Goal: Task Accomplishment & Management: Manage account settings

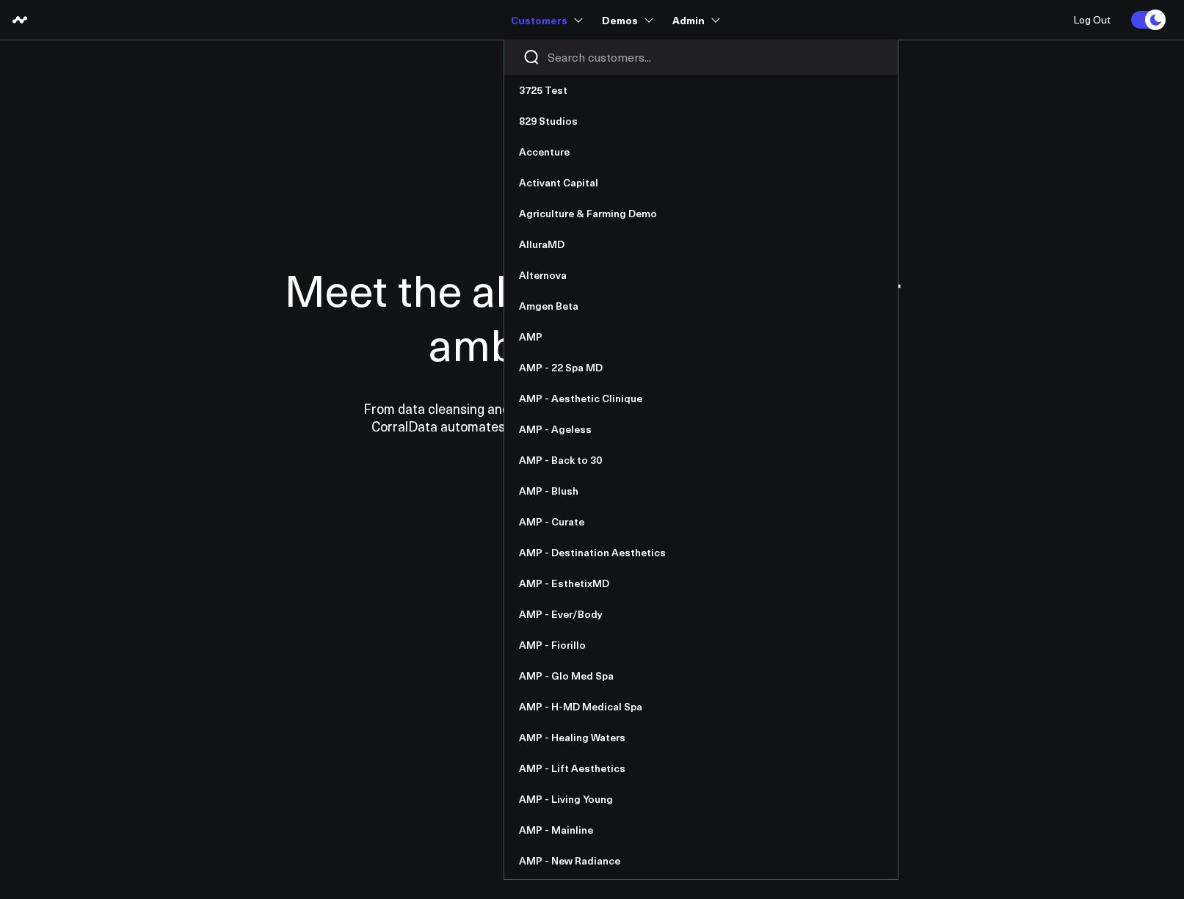
click at [579, 58] on input "Search customers input" at bounding box center [714, 57] width 332 height 16
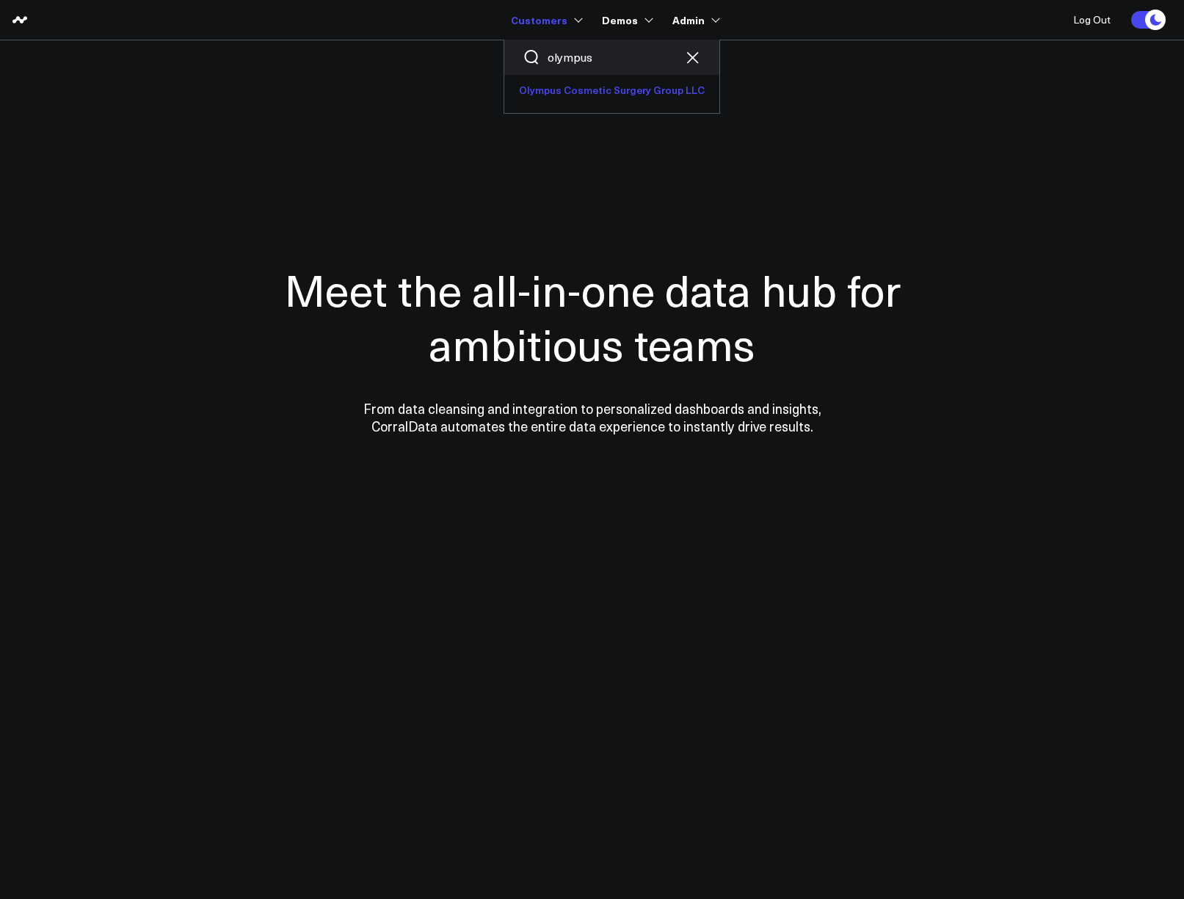
type input "olympus"
click at [588, 104] on link "Olympus Cosmetic Surgery Group LLC" at bounding box center [611, 90] width 215 height 31
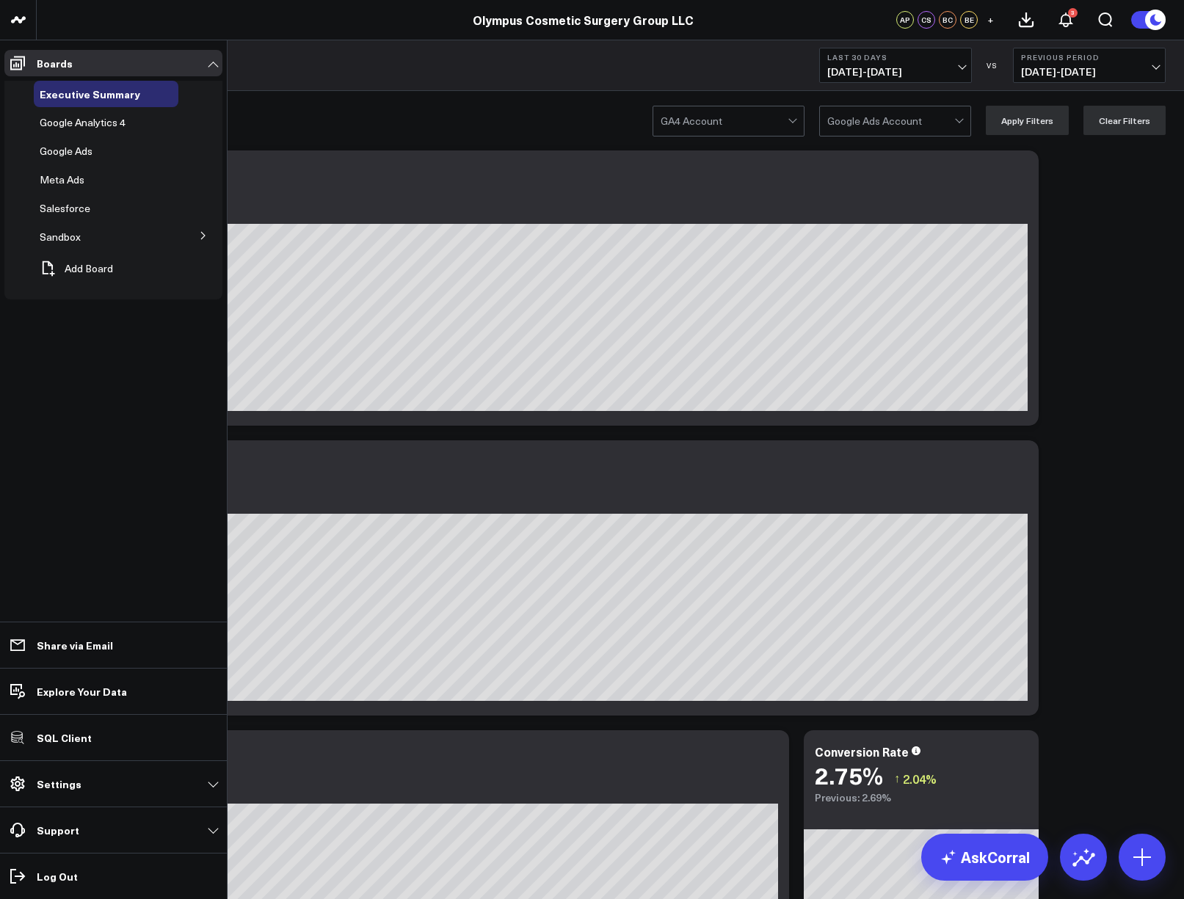
click at [202, 240] on button at bounding box center [203, 235] width 38 height 22
click at [202, 240] on button at bounding box center [203, 235] width 22 height 38
click at [87, 275] on button "Add Board" at bounding box center [73, 269] width 79 height 32
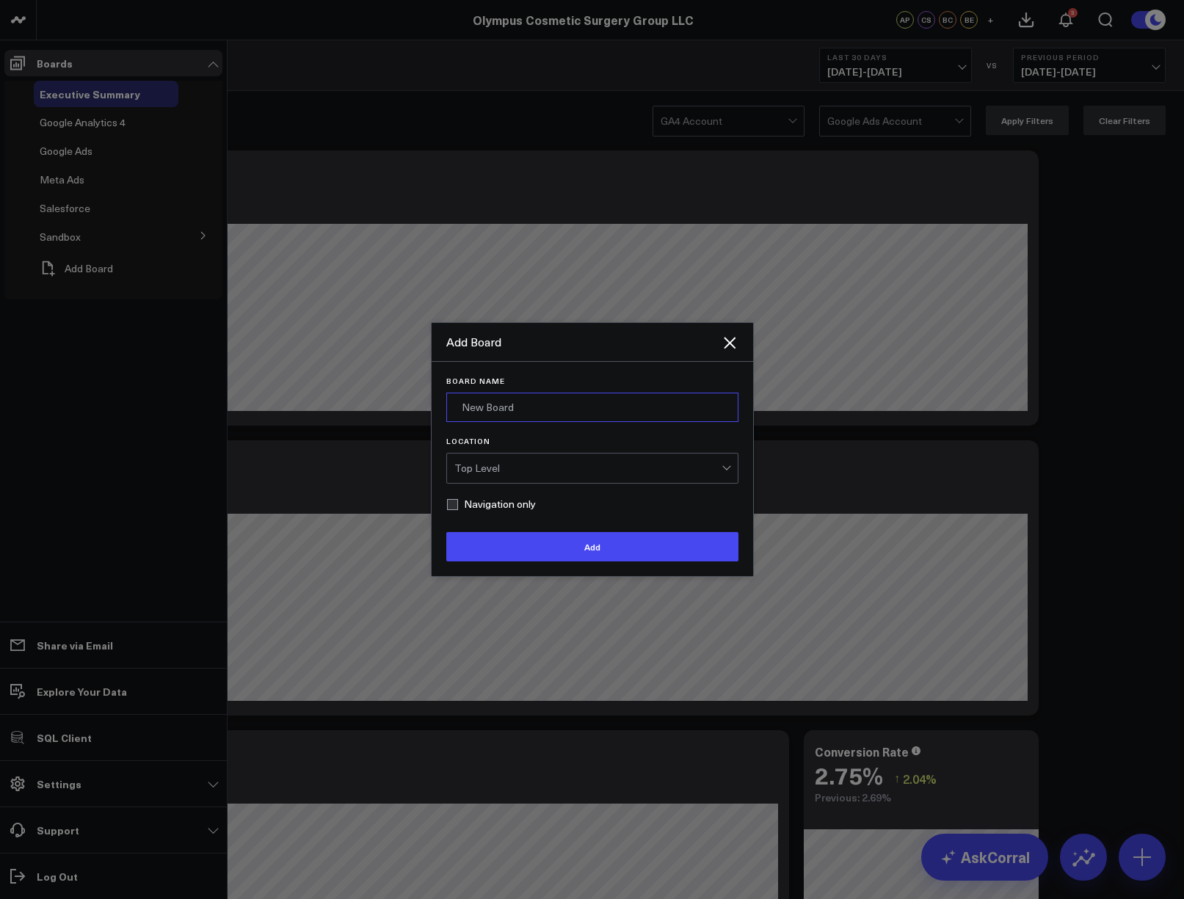
click at [500, 405] on input "Board Name" at bounding box center [592, 407] width 292 height 29
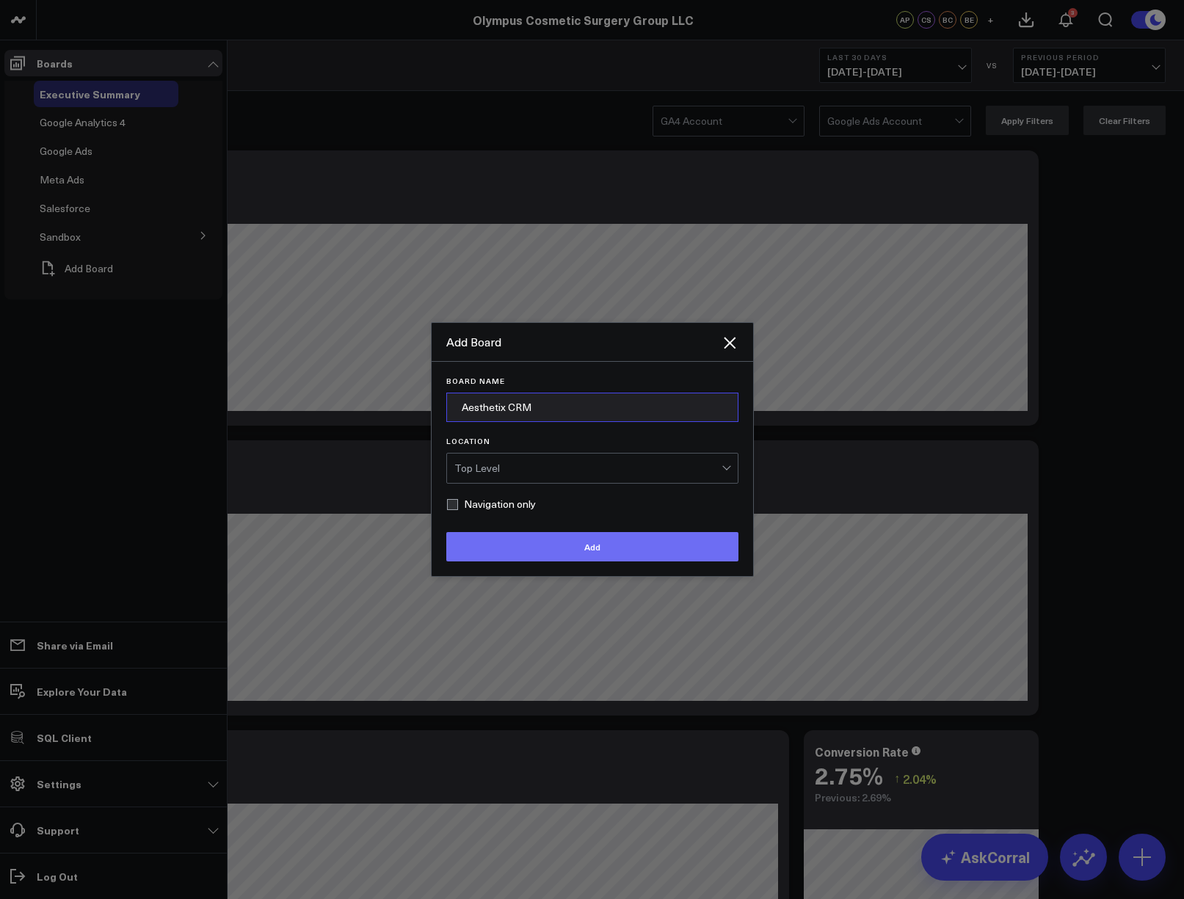
type input "Aesthetix CRM"
click at [562, 543] on button "Add" at bounding box center [592, 546] width 292 height 29
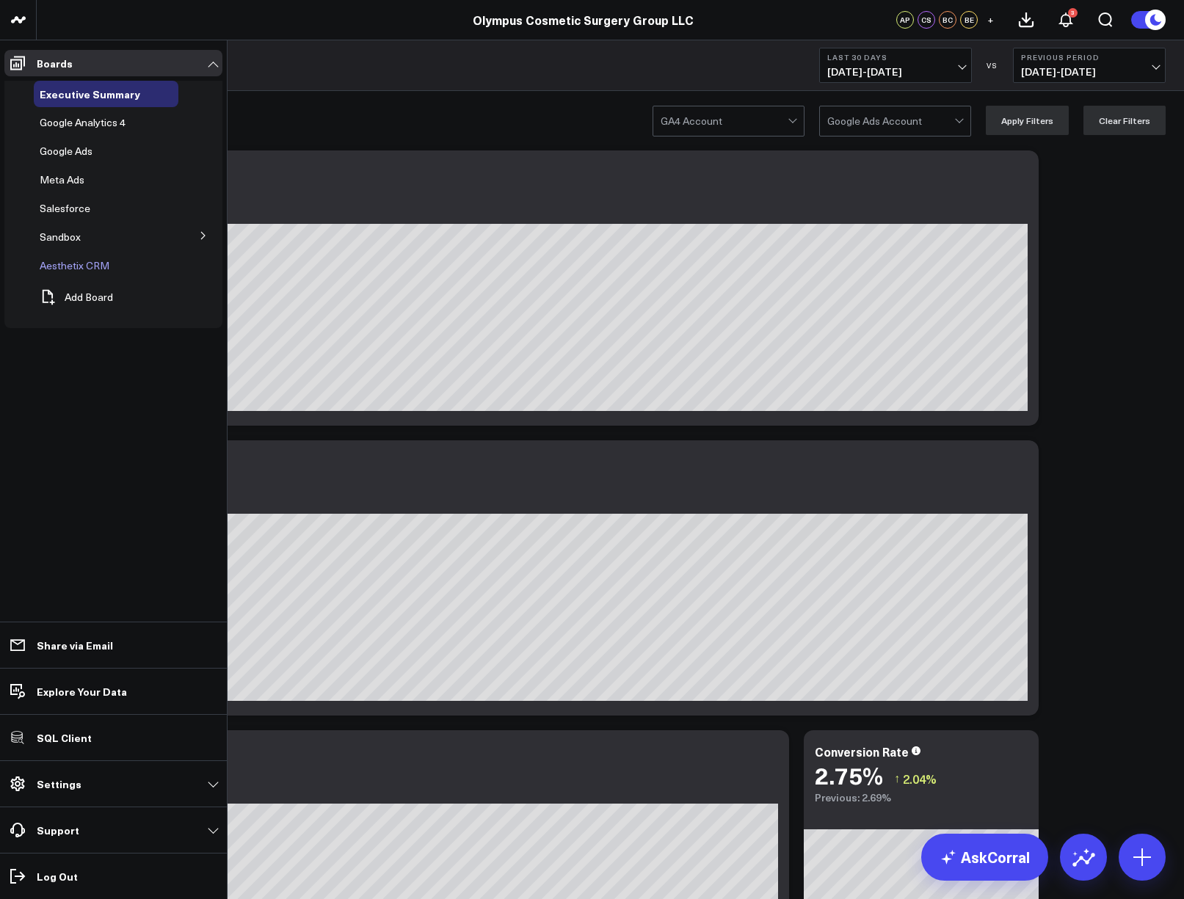
click at [93, 266] on span "Aesthetix CRM" at bounding box center [75, 265] width 70 height 14
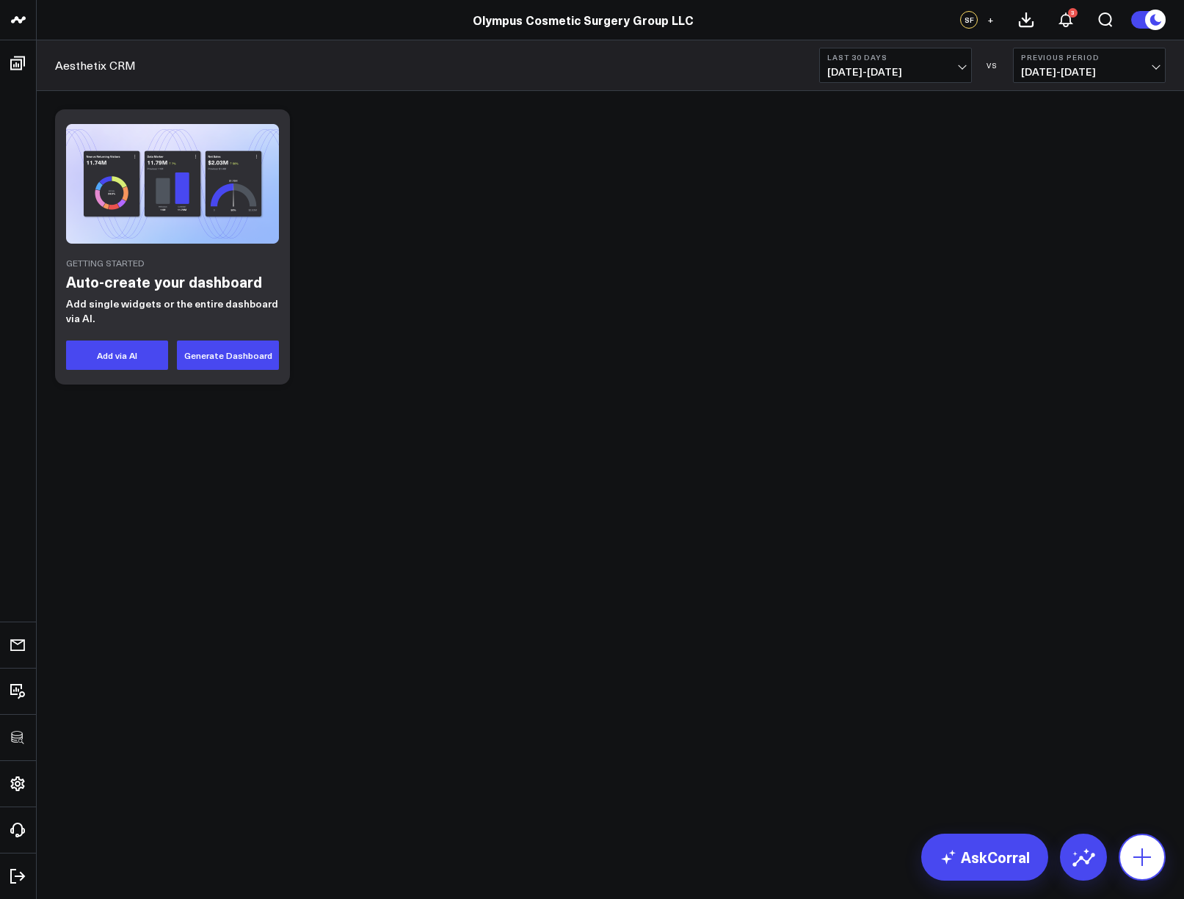
click at [1139, 851] on icon at bounding box center [1142, 857] width 23 height 23
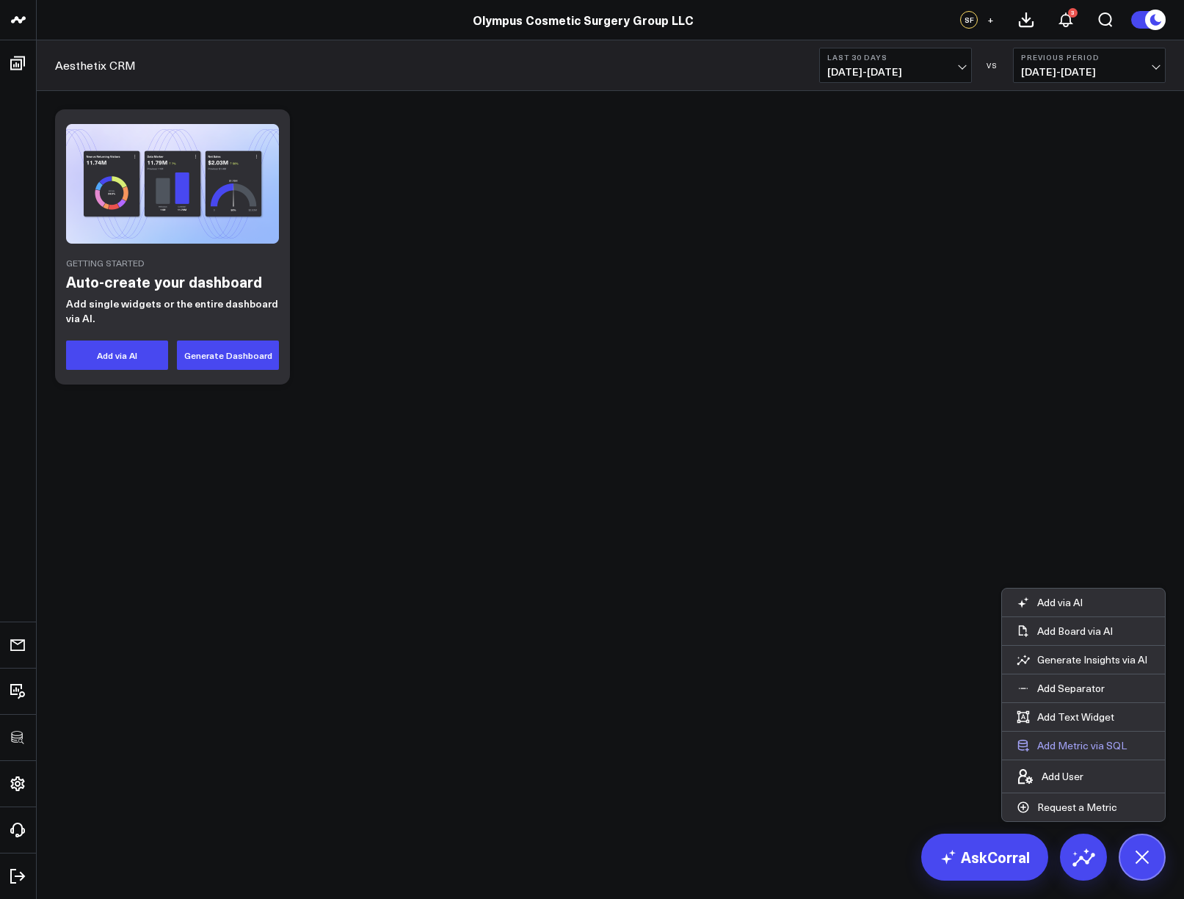
click at [1095, 752] on button "Add Metric via SQL" at bounding box center [1072, 746] width 140 height 28
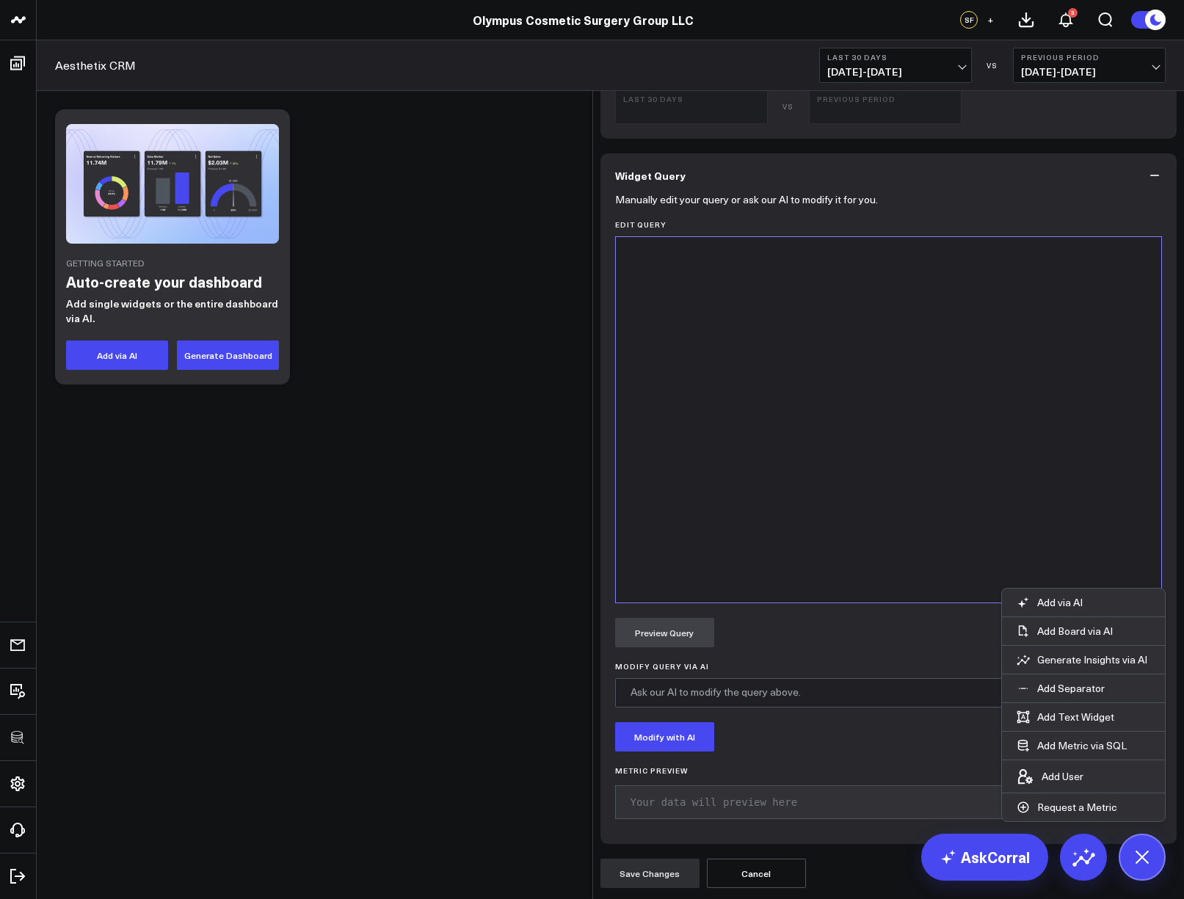
click at [847, 604] on div "9 1 ›" at bounding box center [889, 419] width 548 height 367
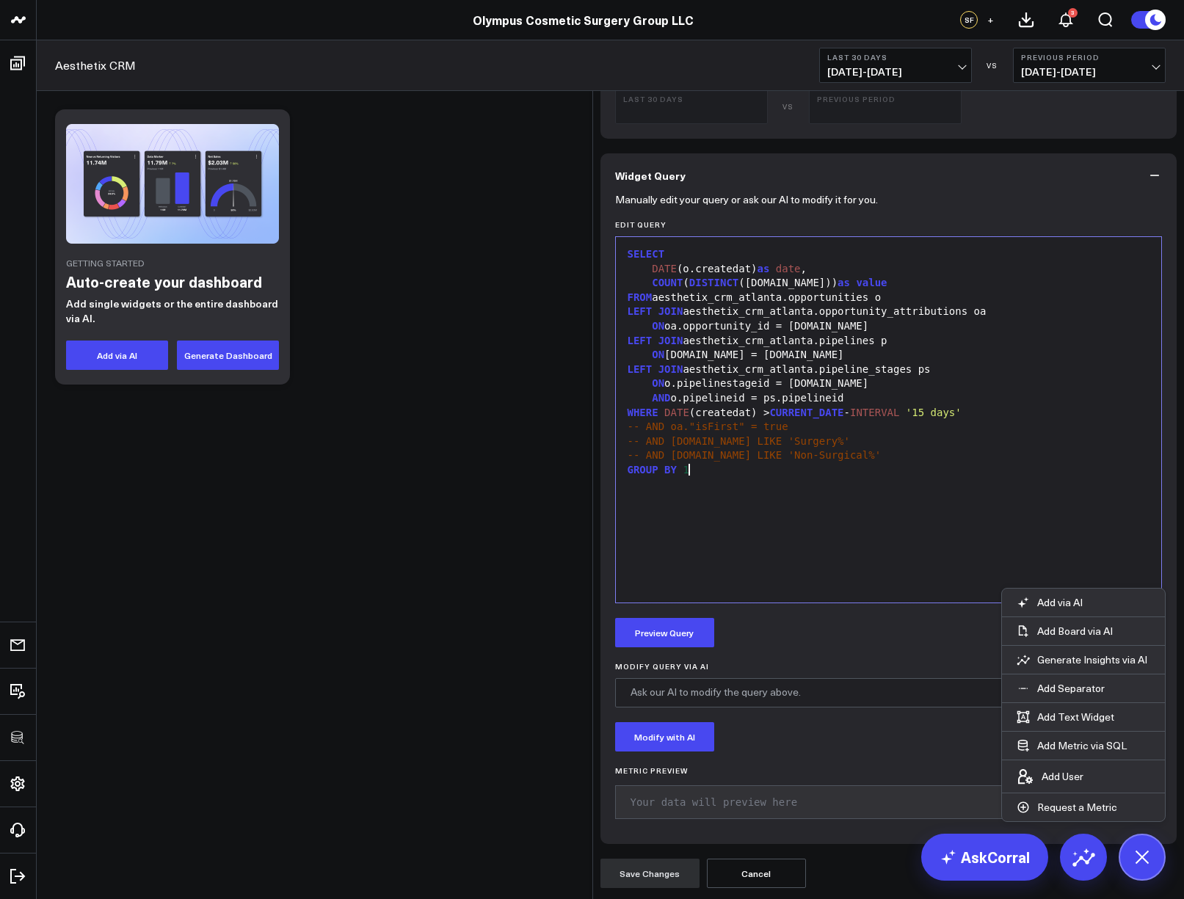
type input "L"
type input "I"
type input "Opportunities Created"
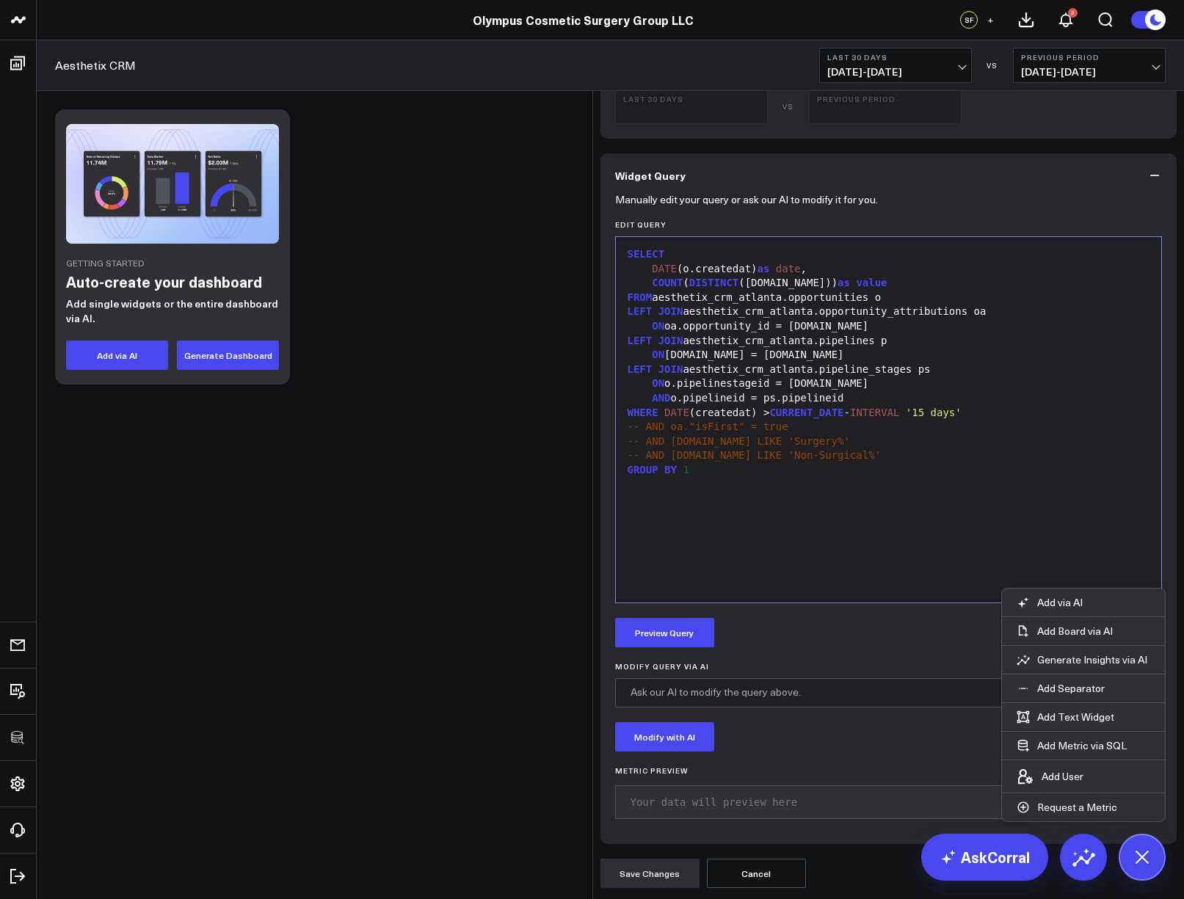
click at [665, 647] on button "Preview Query" at bounding box center [664, 632] width 99 height 29
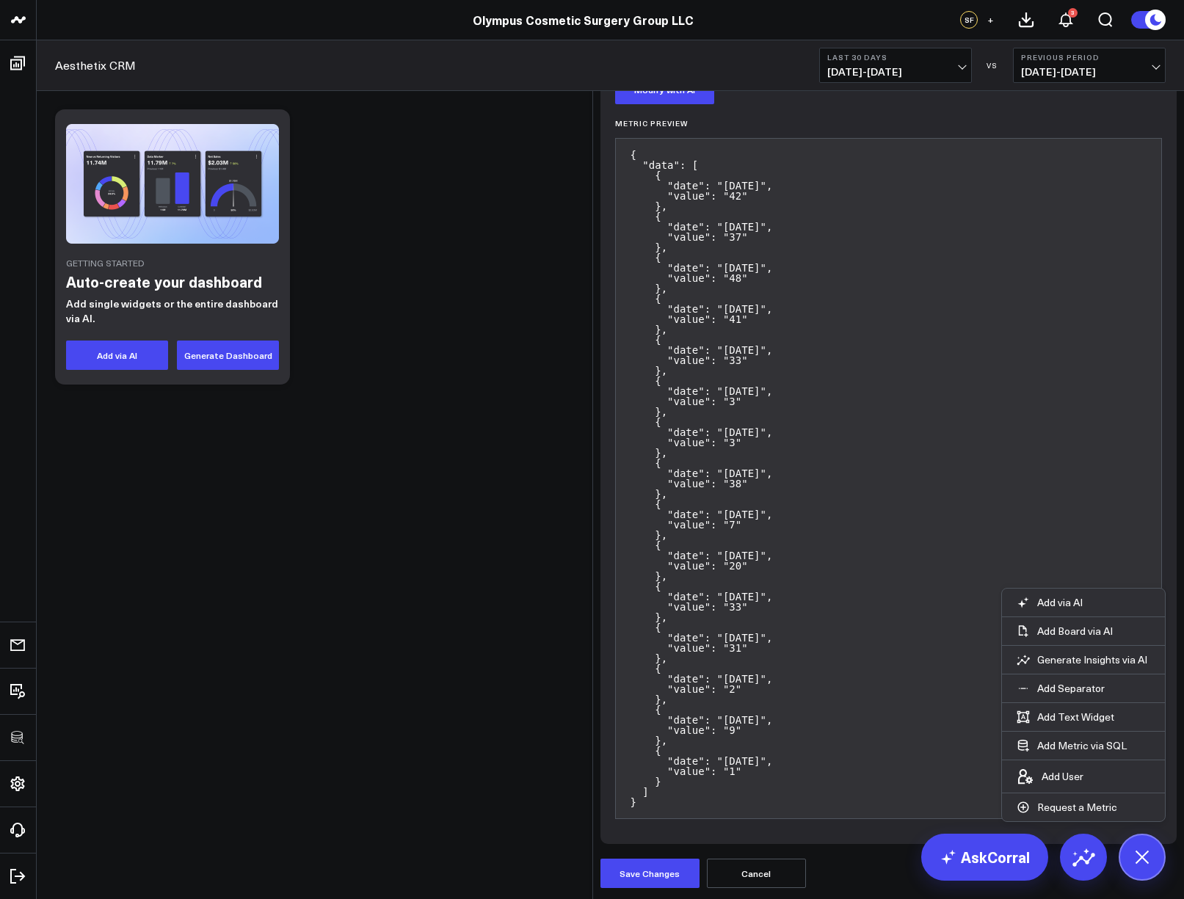
scroll to position [1223, 0]
click at [636, 873] on button "Save Changes" at bounding box center [650, 873] width 99 height 29
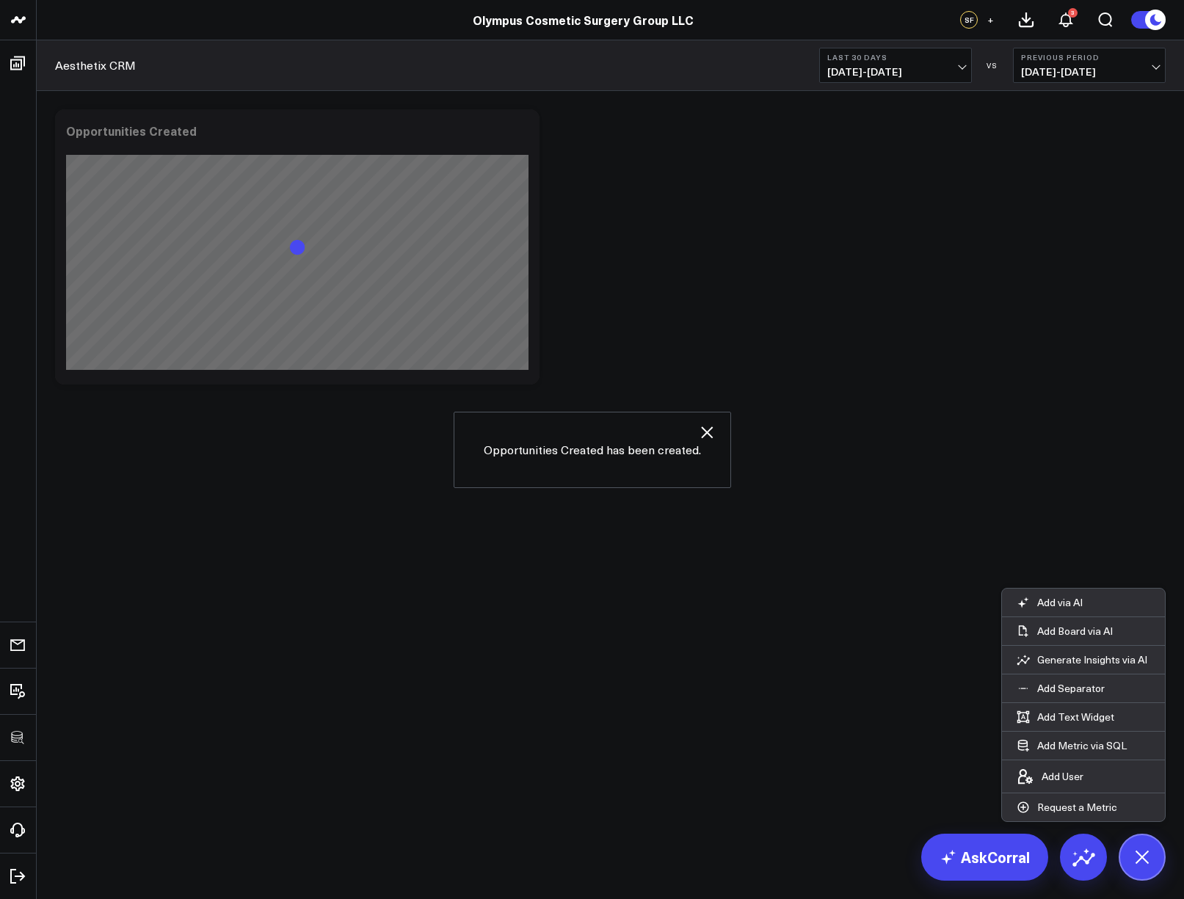
click at [621, 564] on body "3725 Test 829 Studios Accenture Activant Capital Agriculture & Farming Demo All…" at bounding box center [592, 449] width 1184 height 899
click at [1104, 747] on button "Add Metric via SQL" at bounding box center [1072, 746] width 140 height 28
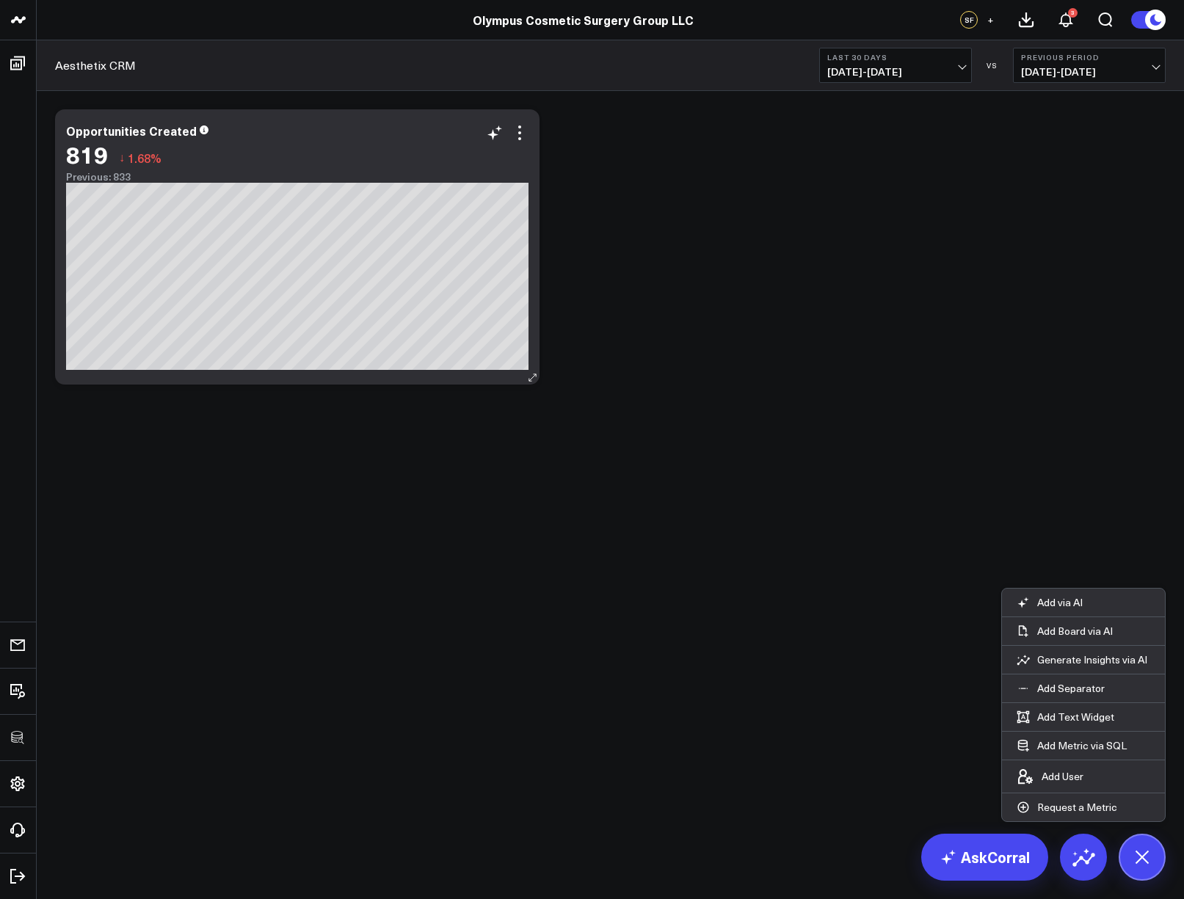
click at [534, 136] on div "Opportunities Created 819 ↓ 1.68% Previous: 833 [#fff fontSize:14px lineHeight:…" at bounding box center [297, 246] width 485 height 275
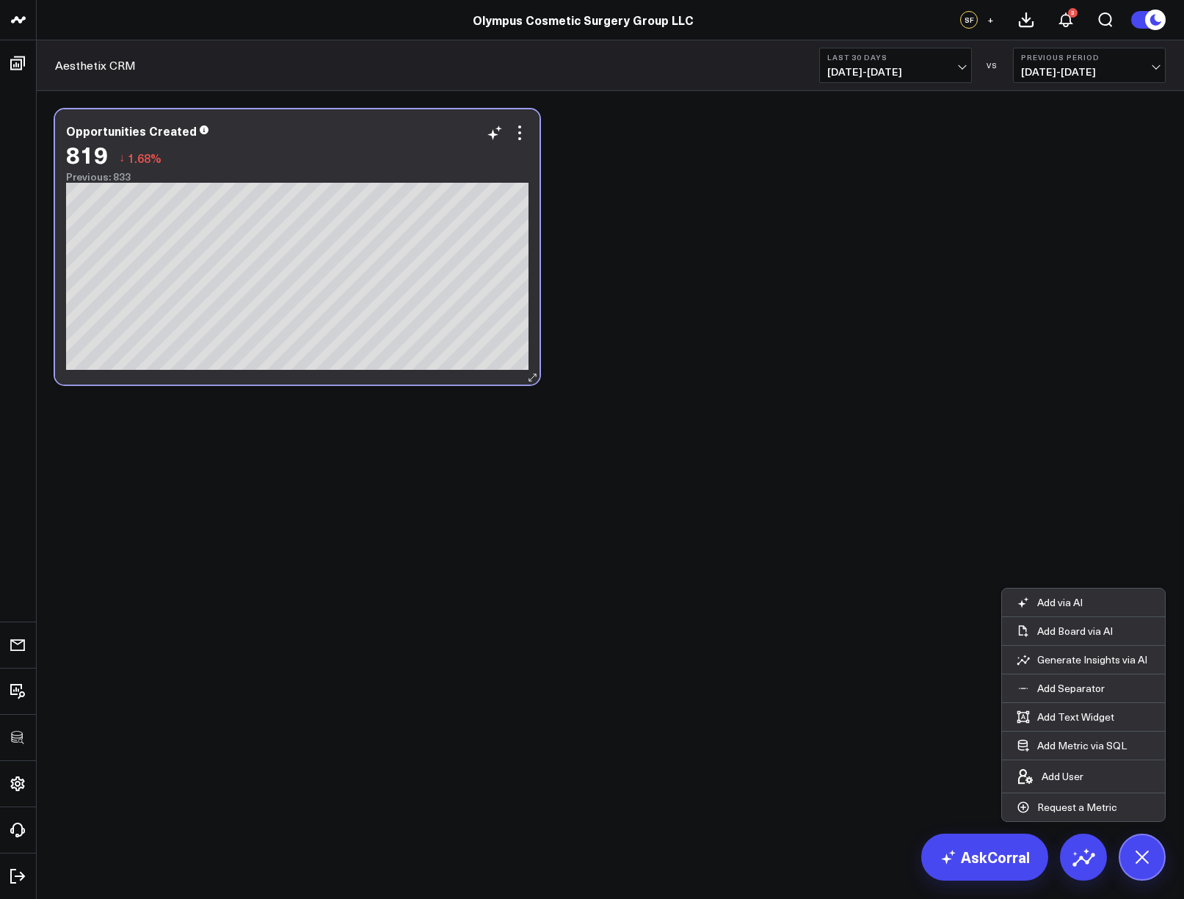
click at [530, 135] on div "Opportunities Created 819 ↓ 1.68% Previous: 833 [#fff fontSize:14px lineHeight:…" at bounding box center [297, 246] width 485 height 275
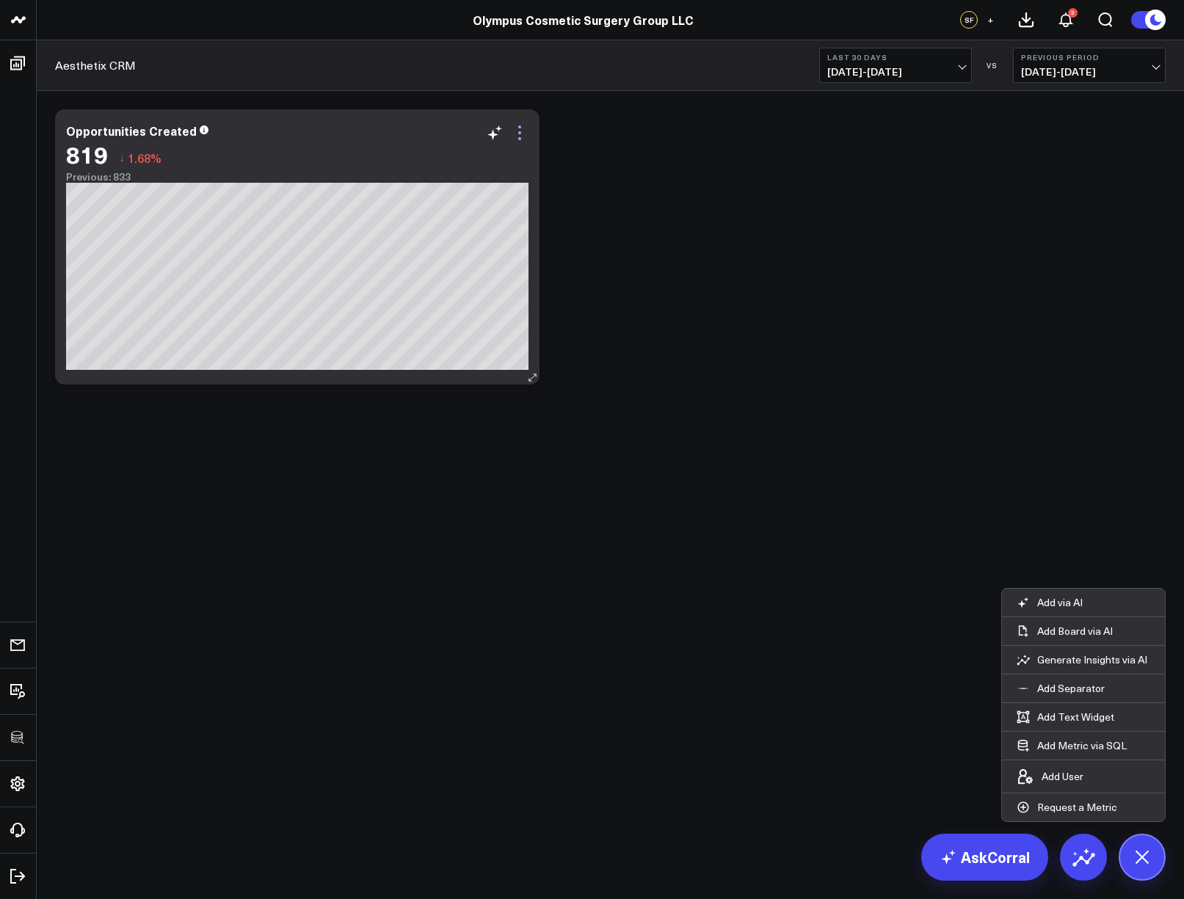
click at [518, 131] on icon at bounding box center [520, 133] width 18 height 18
click at [0, 0] on button "Aesthetix CRM" at bounding box center [0, 0] width 0 height 0
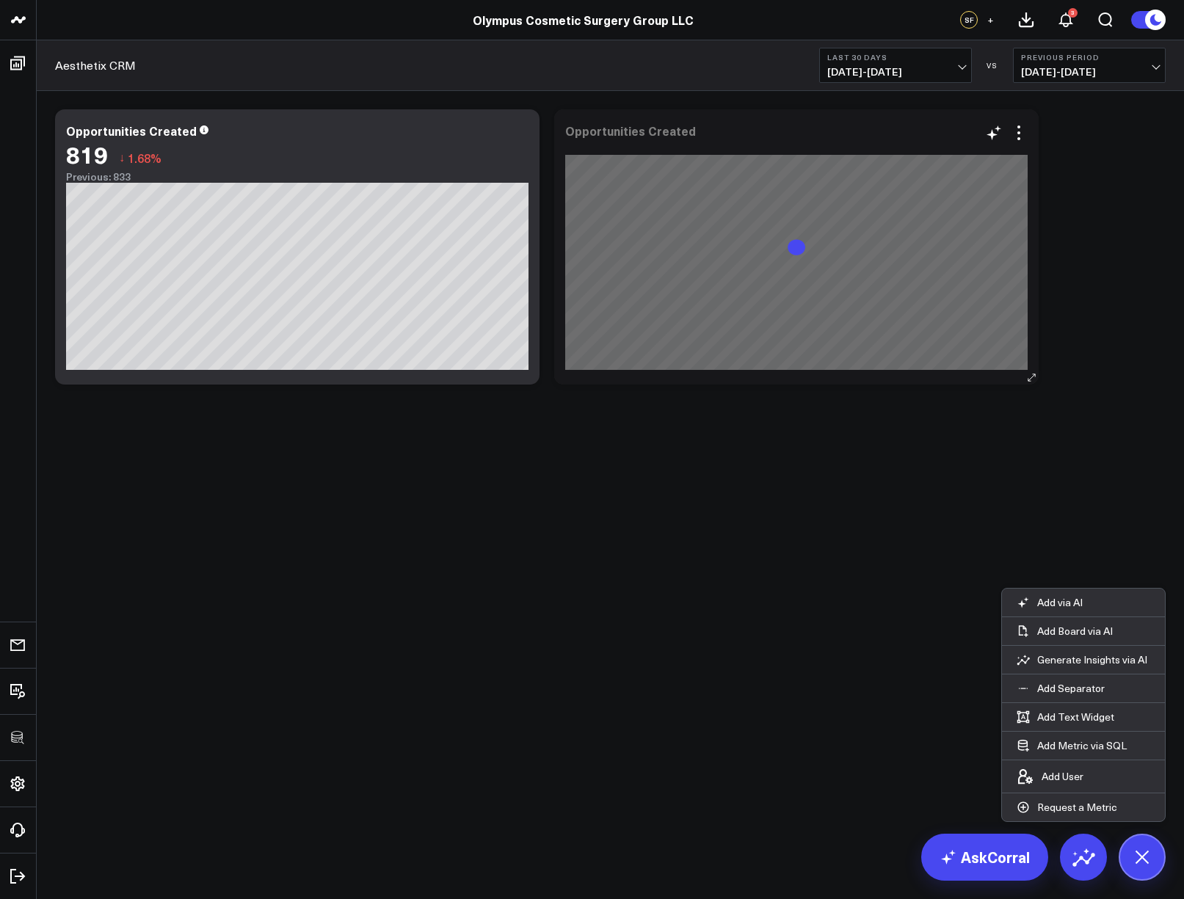
click at [654, 131] on div "Opportunities Created" at bounding box center [630, 131] width 131 height 16
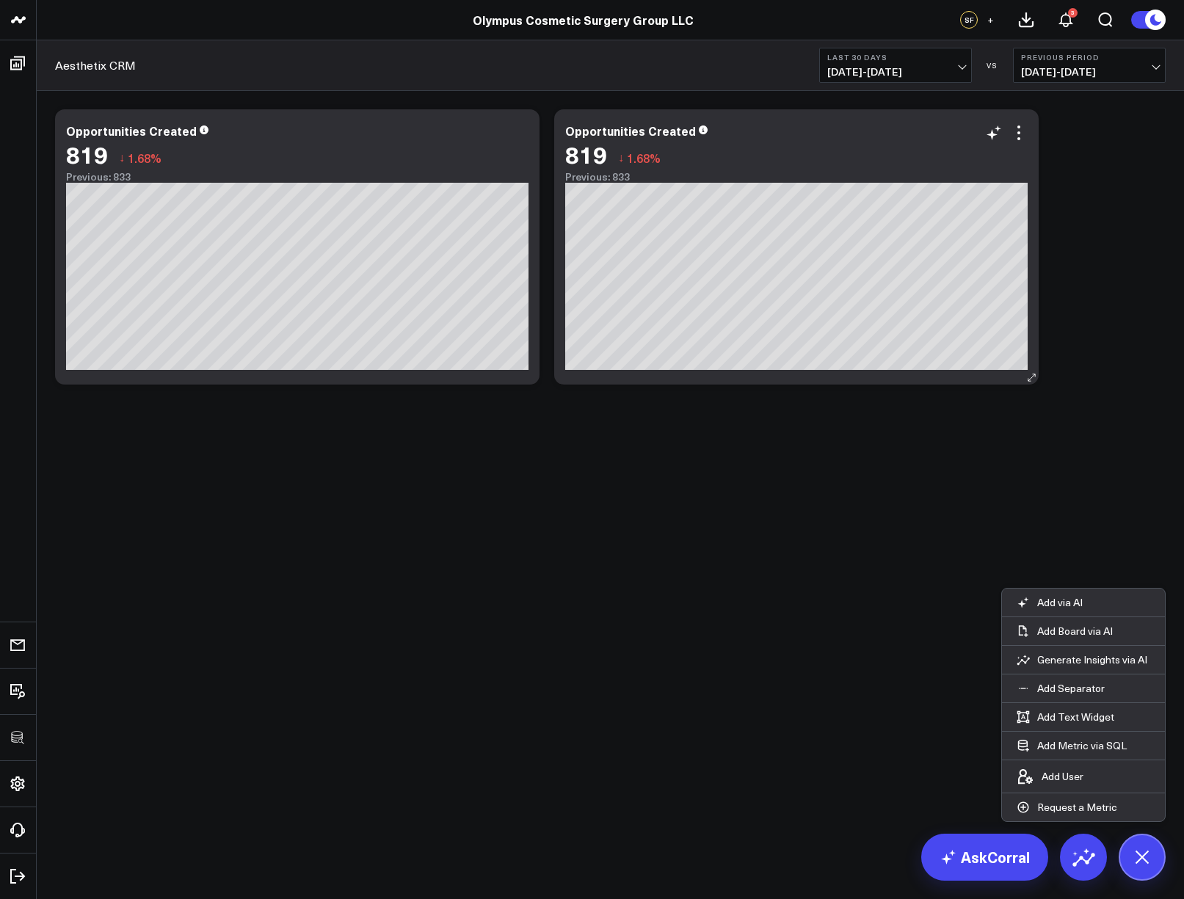
click at [625, 128] on div "Opportunities Created" at bounding box center [630, 131] width 131 height 16
click at [1014, 137] on icon at bounding box center [1019, 133] width 18 height 18
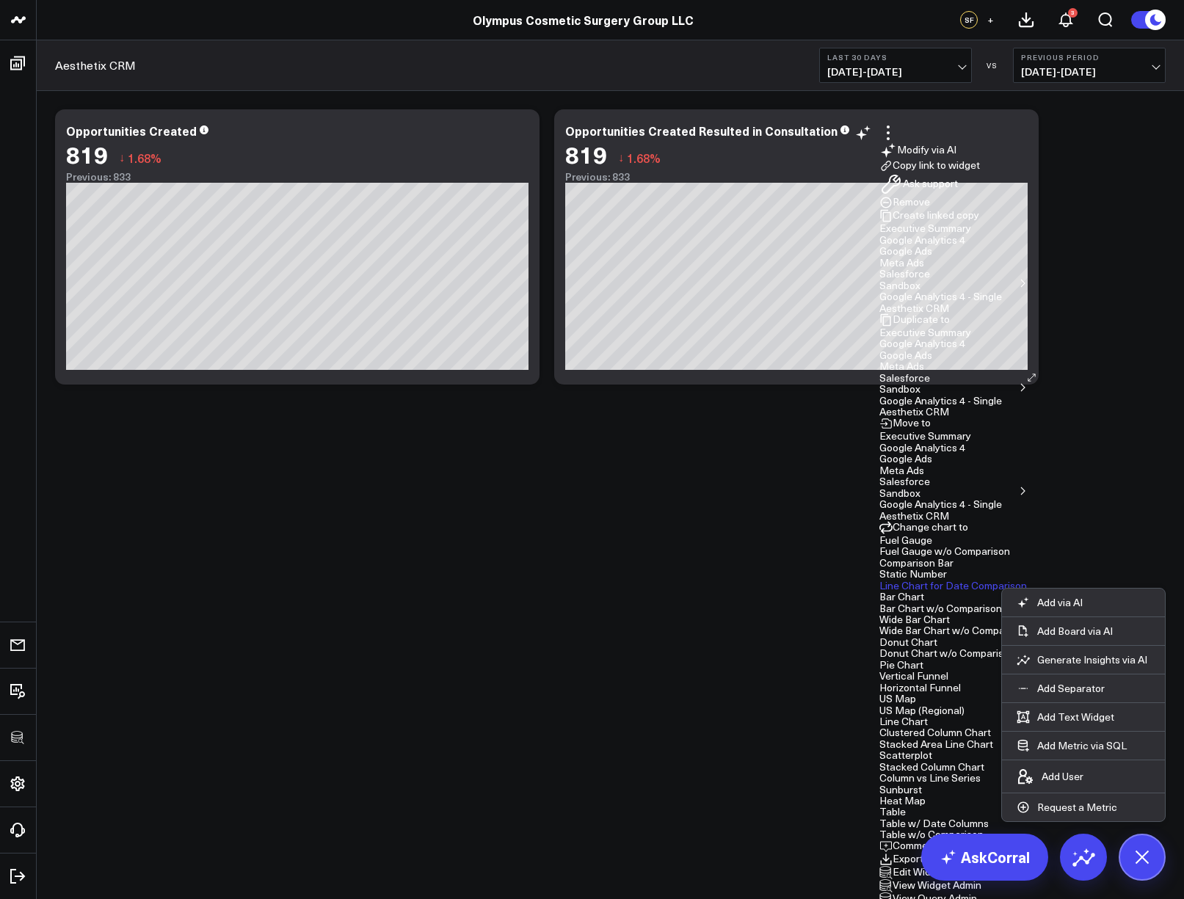
click at [943, 866] on button "Edit Widget" at bounding box center [913, 872] width 67 height 13
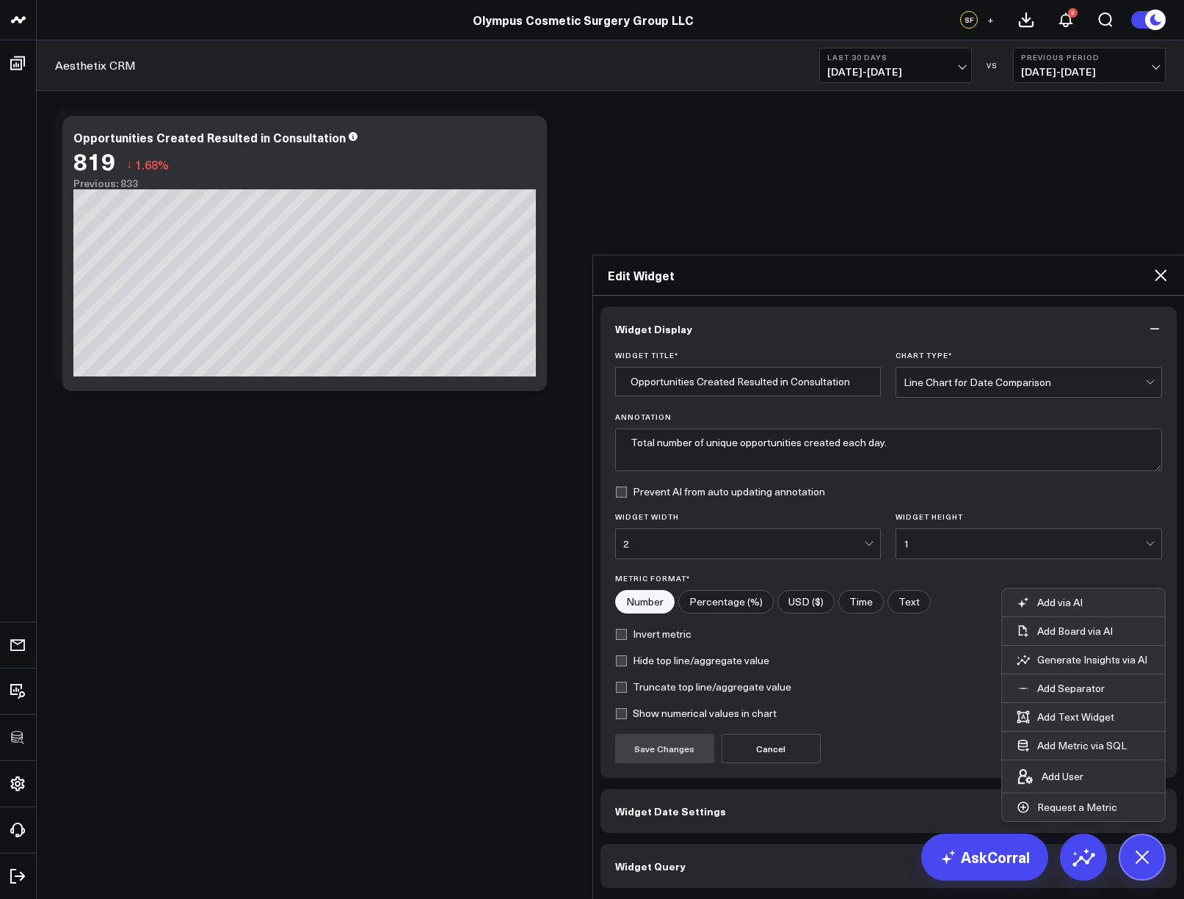
click at [717, 844] on button "Widget Query" at bounding box center [889, 866] width 577 height 44
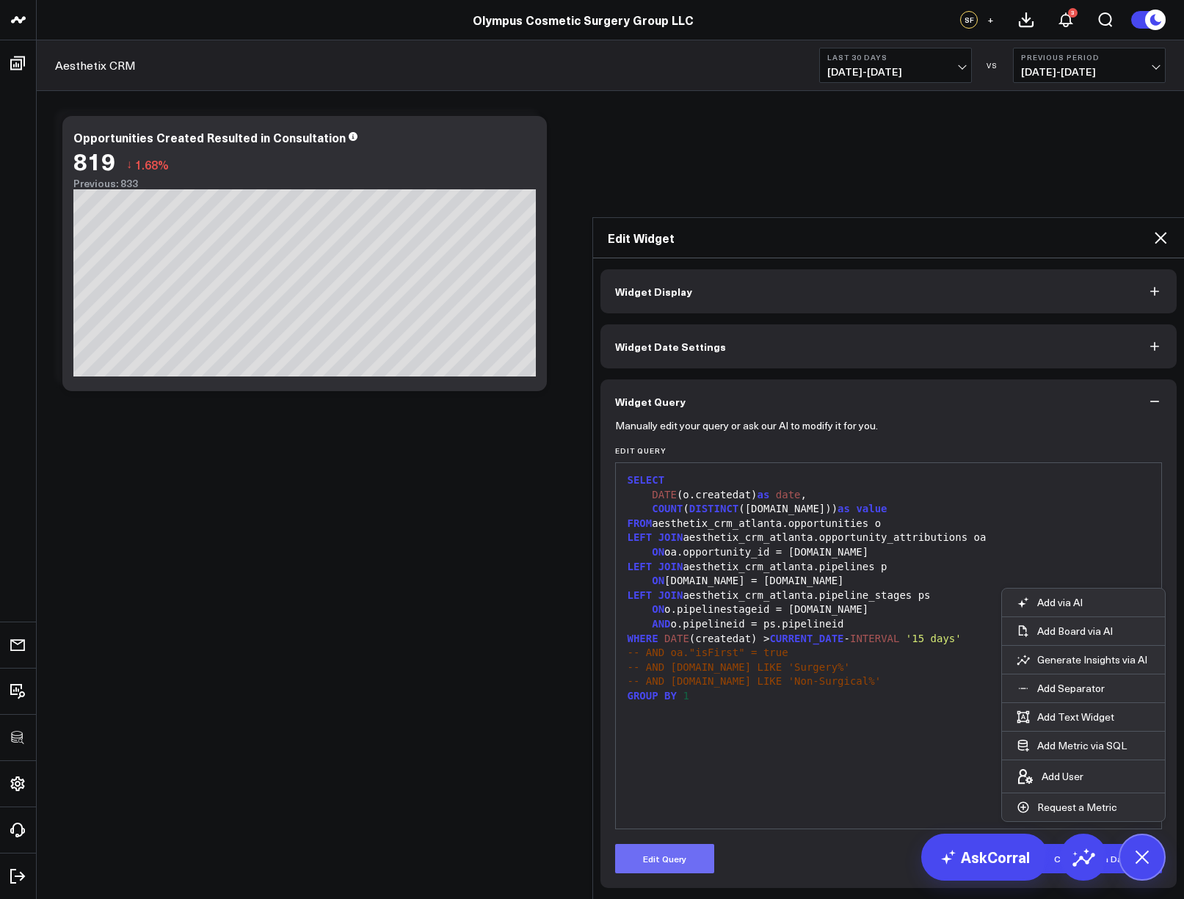
click at [674, 844] on button "Edit Query" at bounding box center [664, 858] width 99 height 29
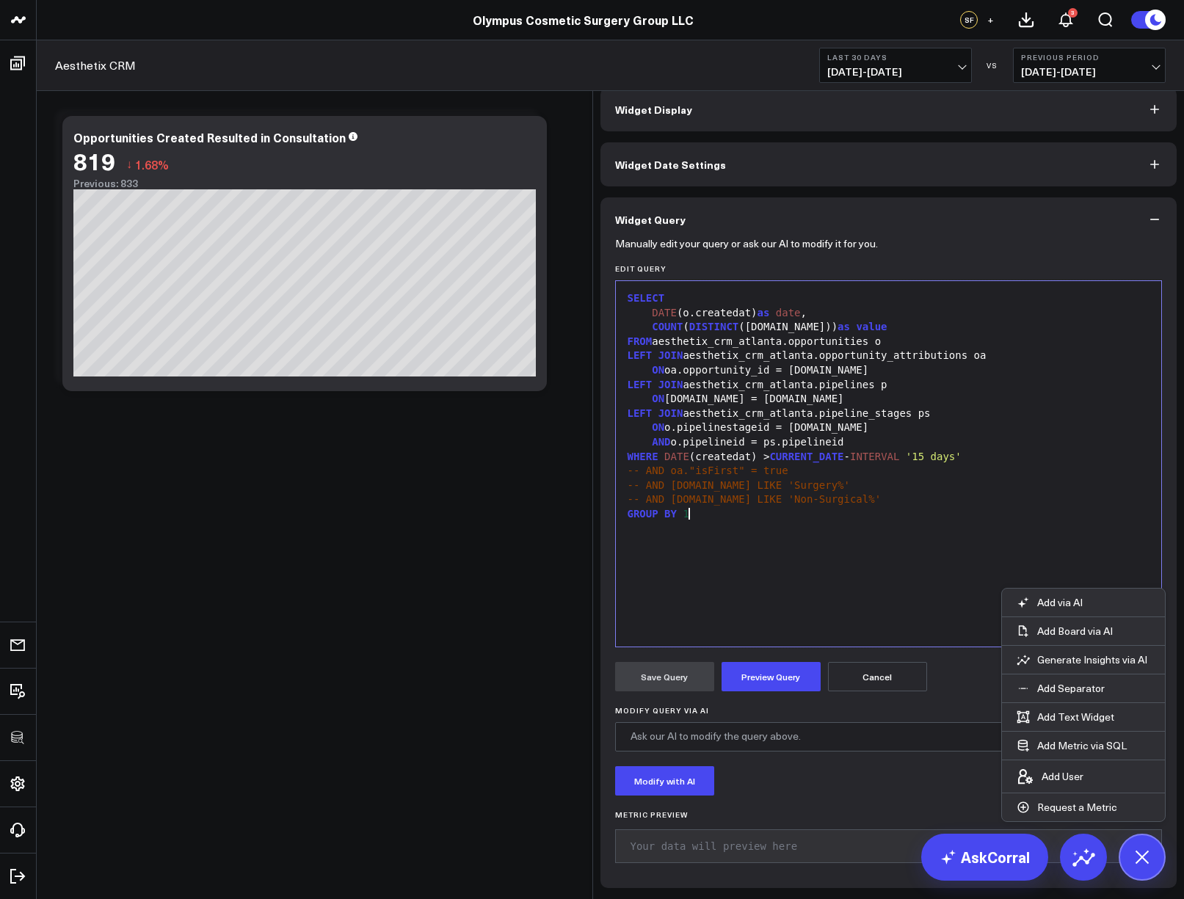
click at [780, 602] on div "SELECT DATE (o.createdat) as date , COUNT ( DISTINCT ([DOMAIN_NAME])) as value …" at bounding box center [889, 464] width 532 height 351
drag, startPoint x: 635, startPoint y: 516, endPoint x: 532, endPoint y: 516, distance: 103.5
click at [532, 899] on div "Edit Widget Widget Display Widget Date Settings Widget Query Manually edit your…" at bounding box center [592, 899] width 1184 height 0
click at [778, 577] on div "SELECT DATE (o.createdat) as date , COUNT ( DISTINCT ([DOMAIN_NAME])) as value …" at bounding box center [889, 464] width 532 height 351
click at [795, 556] on div "SELECT DATE (o.createdat) as date , COUNT ( DISTINCT ([DOMAIN_NAME])) as value …" at bounding box center [889, 464] width 532 height 351
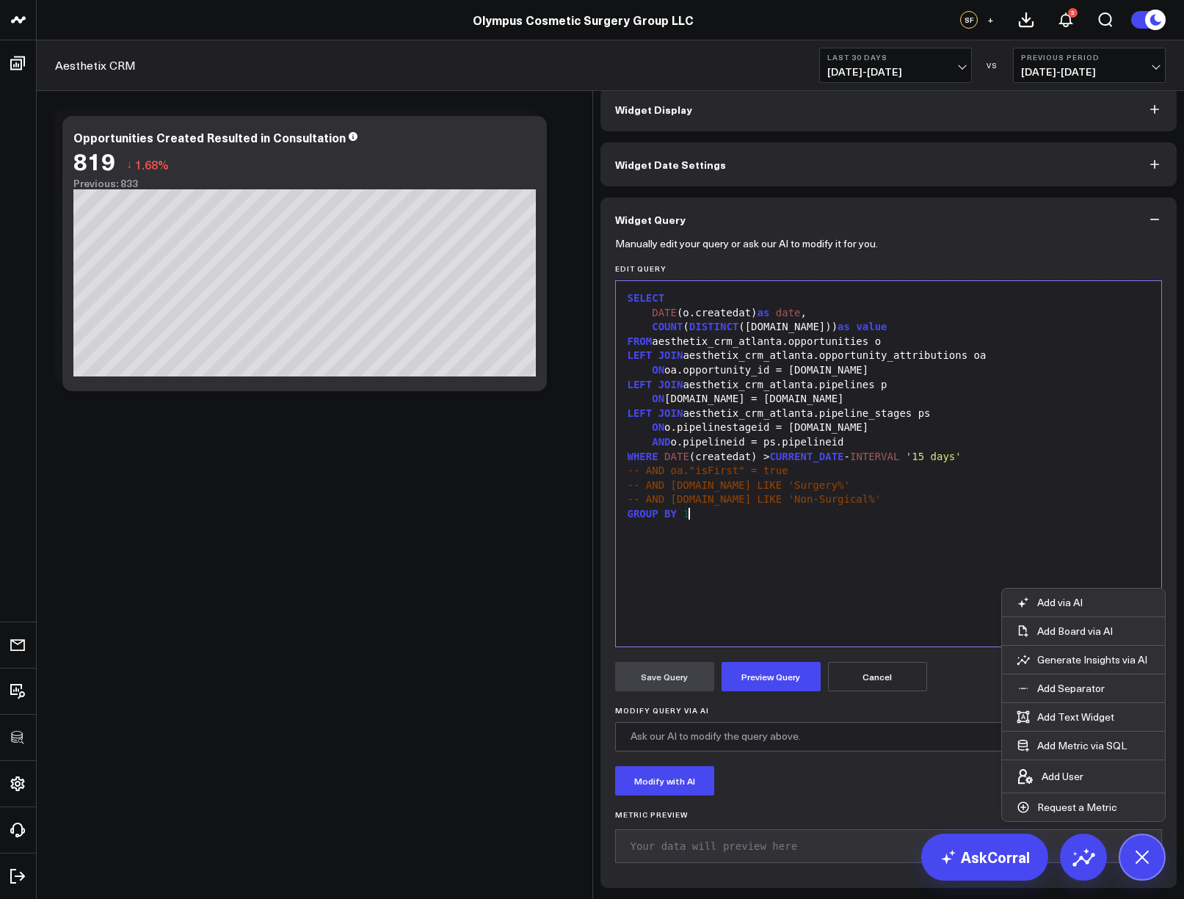
click at [833, 532] on div "SELECT DATE (o.createdat) as date , COUNT ( DISTINCT ([DOMAIN_NAME])) as value …" at bounding box center [889, 464] width 532 height 351
click at [1007, 457] on div "WHERE DATE (createdat) > CURRENT_DATE - INTERVAL '15 days'" at bounding box center [889, 457] width 532 height 15
click at [751, 472] on span "'Consult Booked'" at bounding box center [800, 471] width 99 height 12
click at [948, 474] on span "'Consult '" at bounding box center [937, 471] width 62 height 12
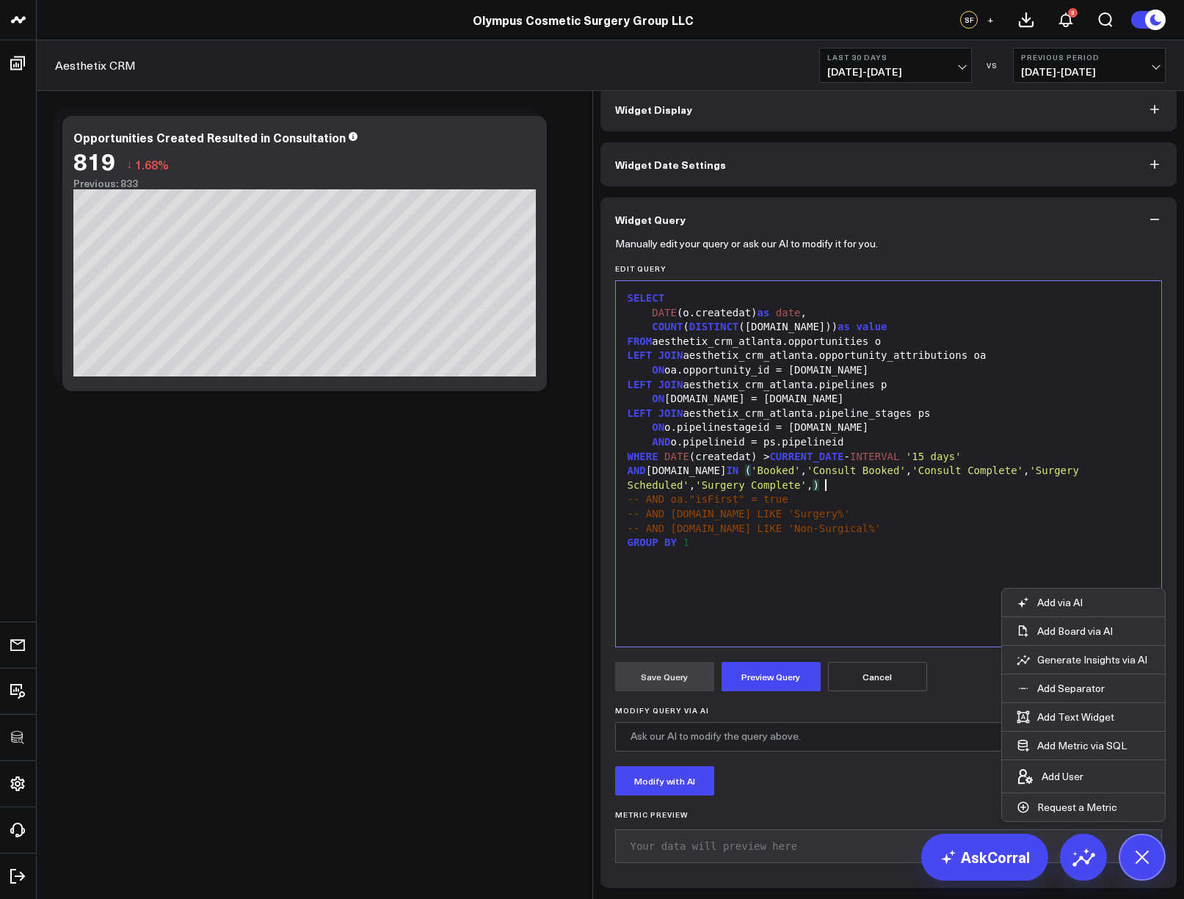
drag, startPoint x: 839, startPoint y: 385, endPoint x: 846, endPoint y: 477, distance: 91.3
click at [839, 386] on div "LEFT JOIN aesthetix_crm_atlanta.pipelines p" at bounding box center [889, 385] width 532 height 15
click at [847, 487] on div "AND [DOMAIN_NAME] IN ( 'Booked' , 'Consult Booked' , 'Consult Complete' , 'Surg…" at bounding box center [889, 478] width 532 height 29
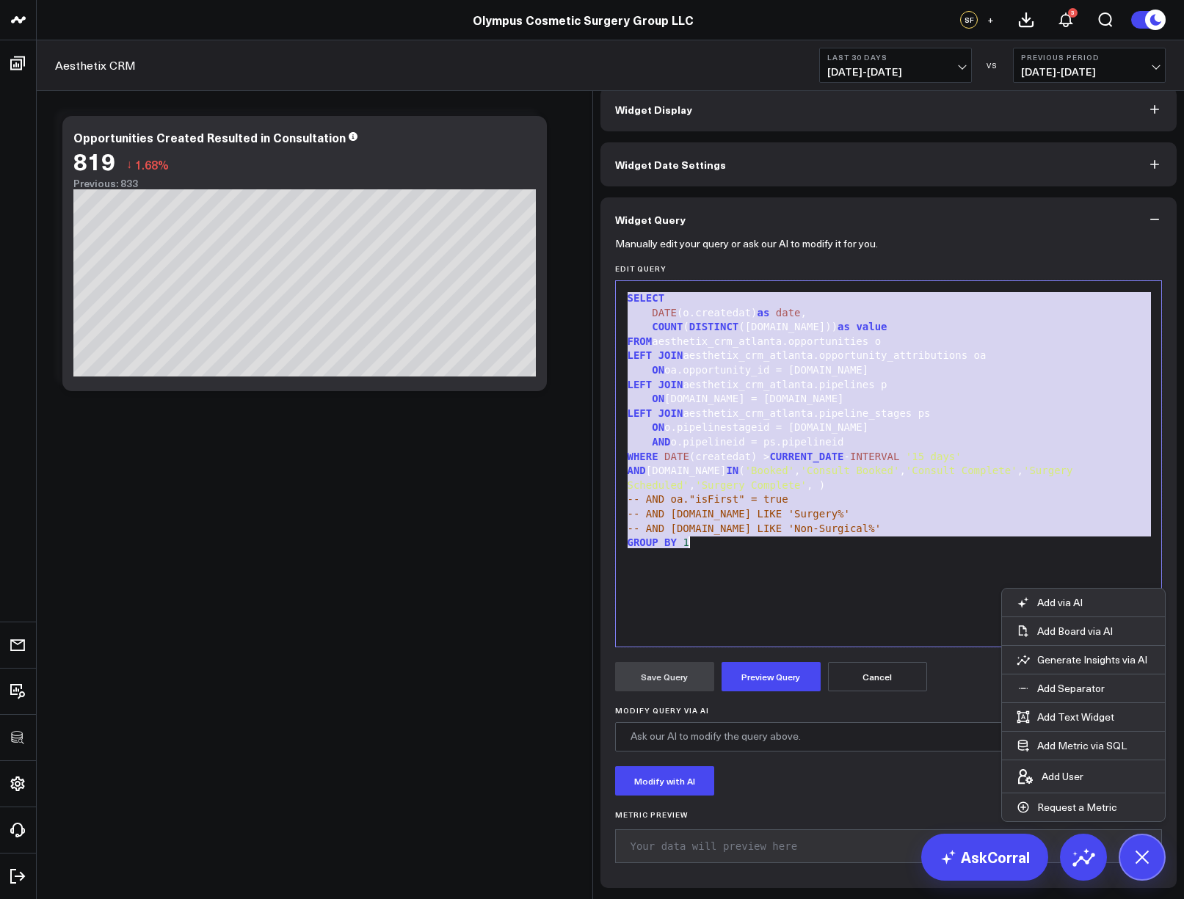
scroll to position [215, 0]
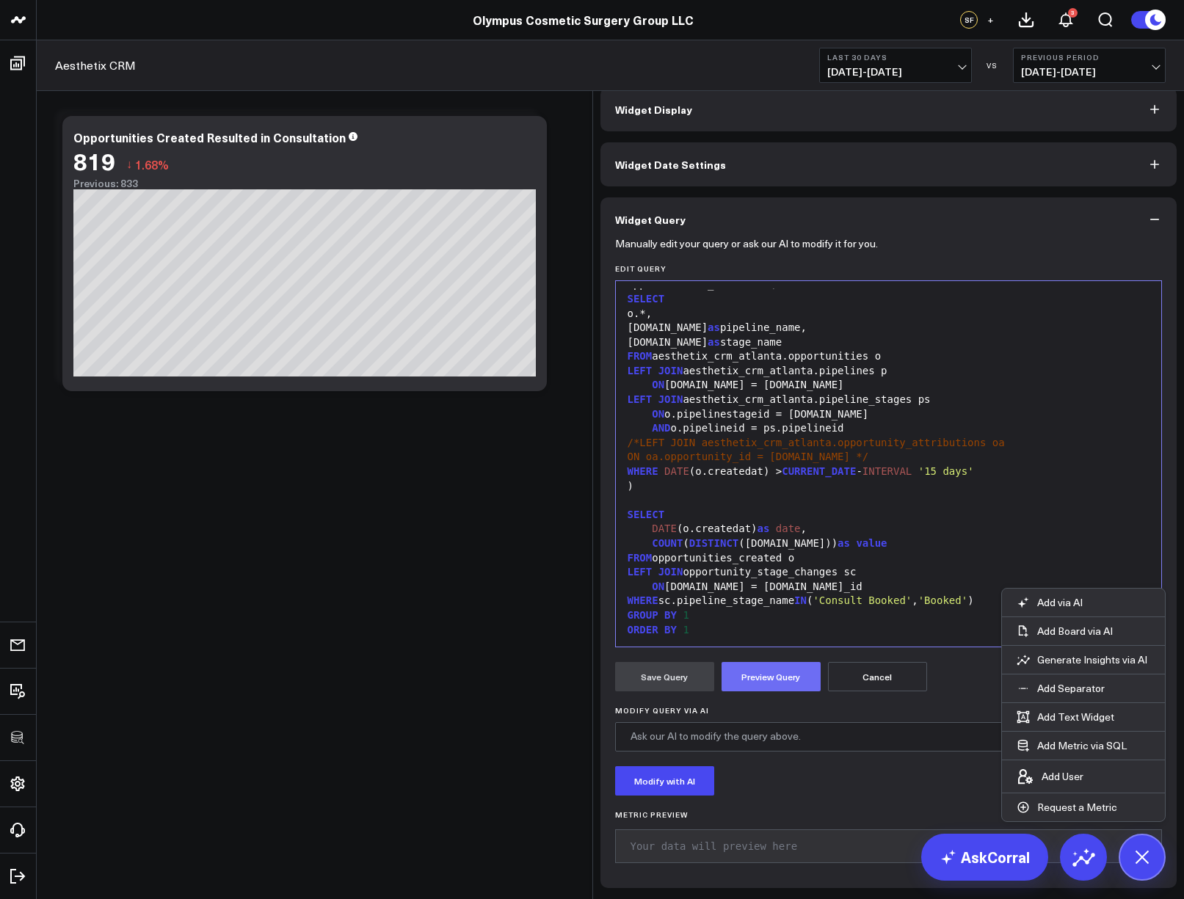
click at [756, 674] on button "Preview Query" at bounding box center [771, 676] width 99 height 29
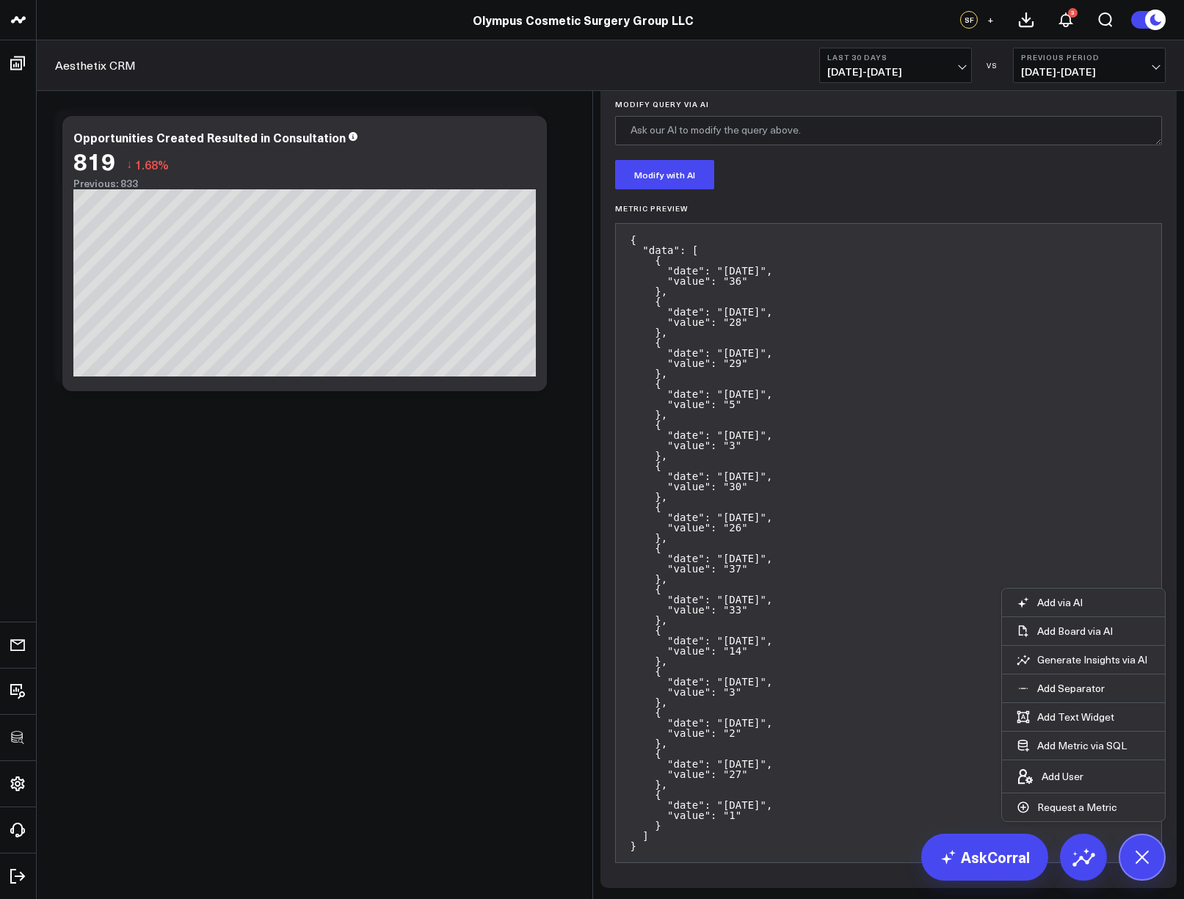
scroll to position [213, 0]
click at [678, 85] on button "Save Query" at bounding box center [664, 70] width 99 height 29
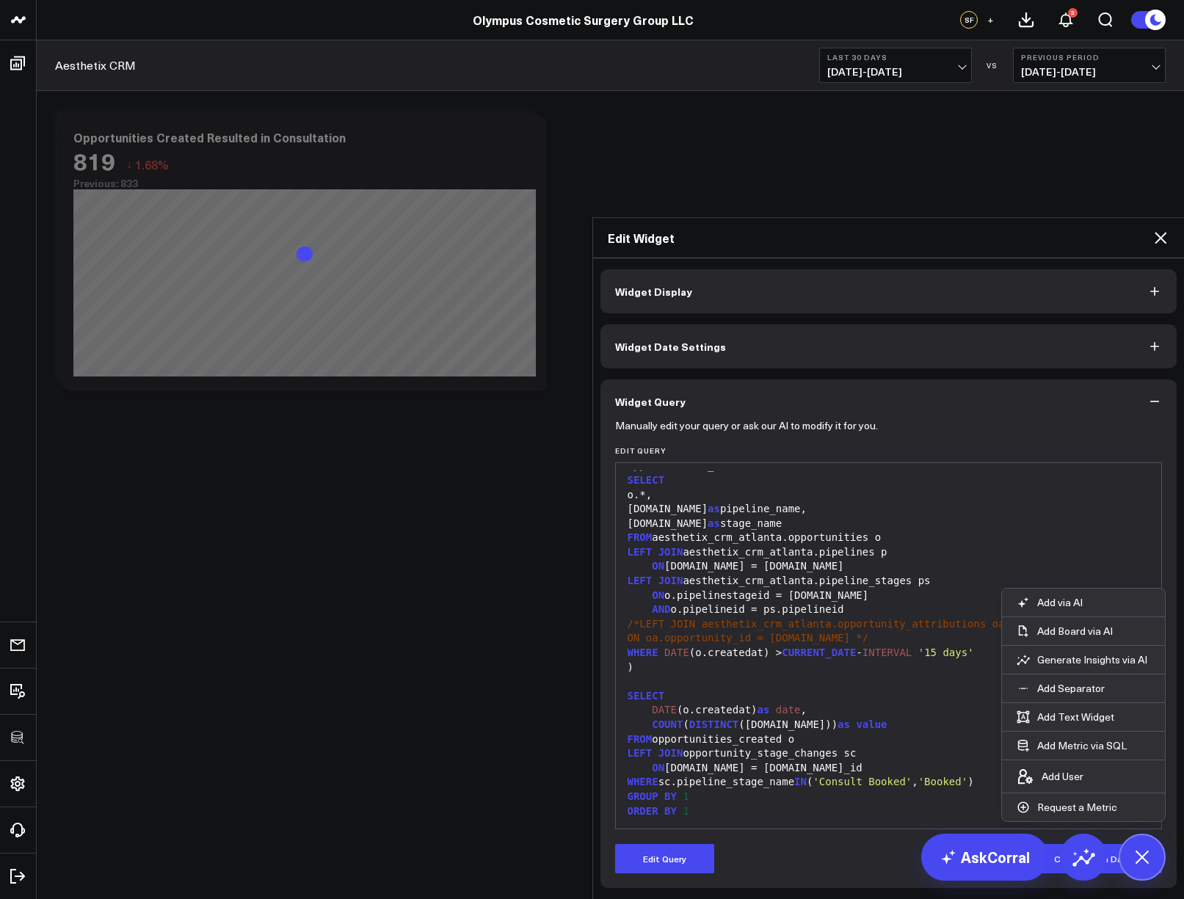
click at [1159, 229] on icon at bounding box center [1161, 238] width 18 height 18
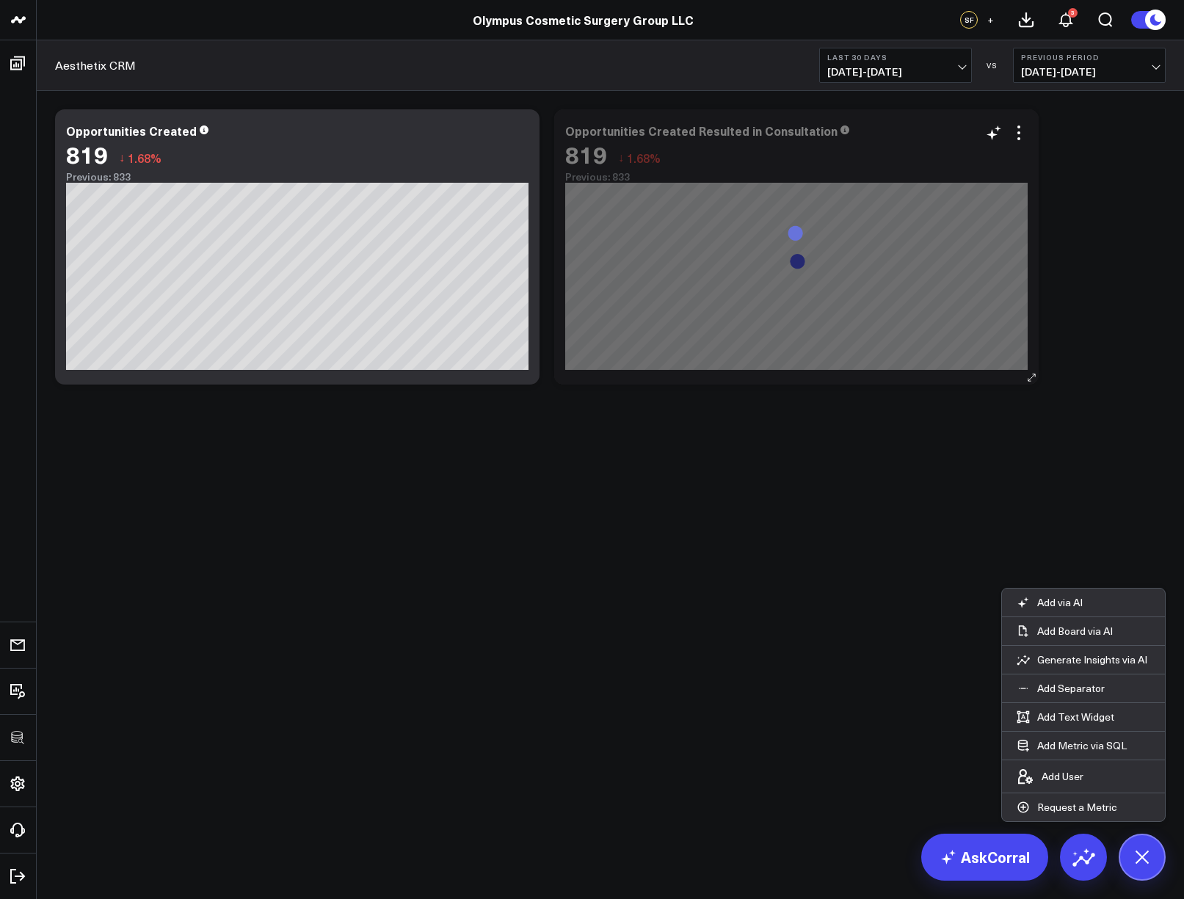
click at [698, 132] on div "Opportunities Created Resulted in Consultation" at bounding box center [701, 131] width 272 height 16
click at [660, 405] on div "Modify via AI Copy link to widget Ask support Remove Create linked copy Executi…" at bounding box center [611, 285] width 1148 height 389
click at [1145, 851] on icon at bounding box center [1142, 857] width 33 height 33
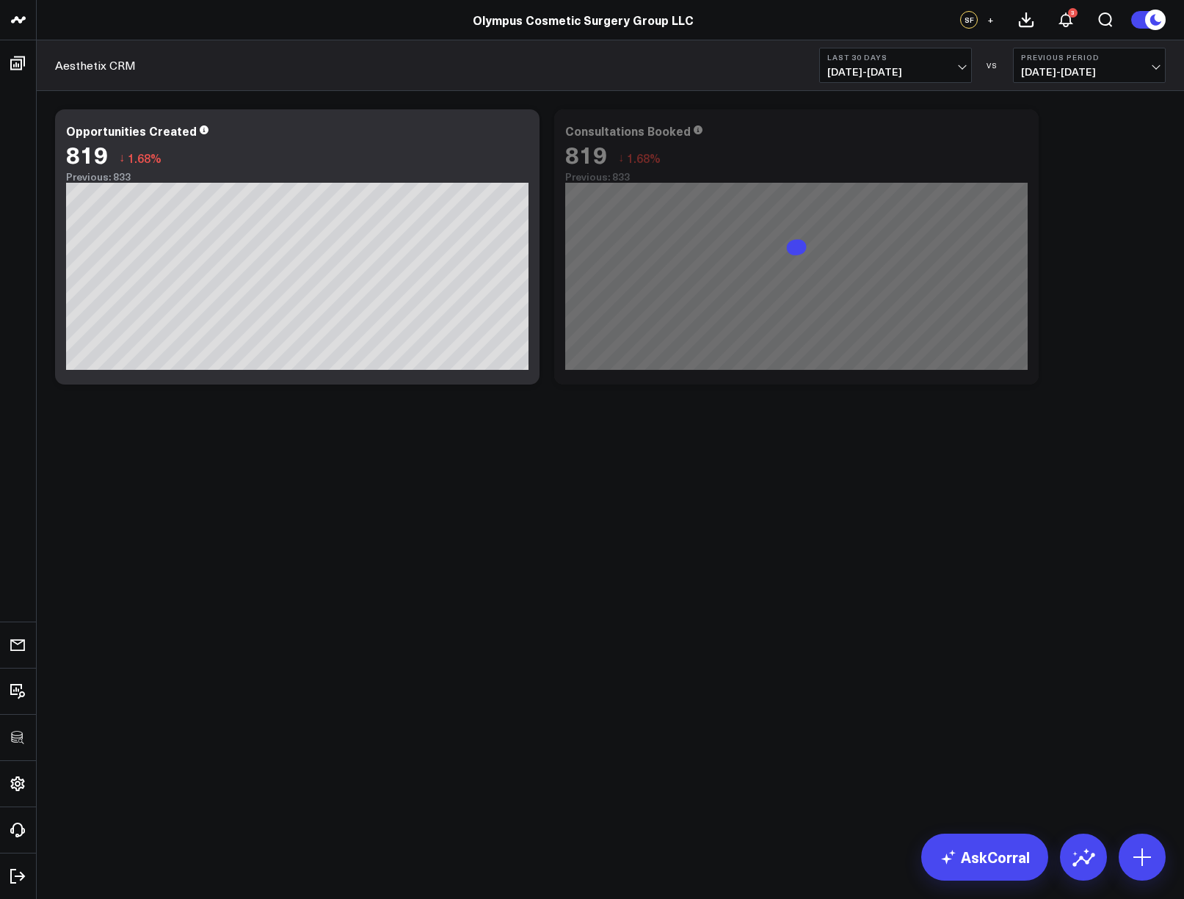
click at [786, 637] on body "3725 Test 829 Studios Accenture Activant Capital Agriculture & Farming Demo All…" at bounding box center [592, 449] width 1184 height 899
click at [1023, 133] on icon at bounding box center [1019, 133] width 18 height 18
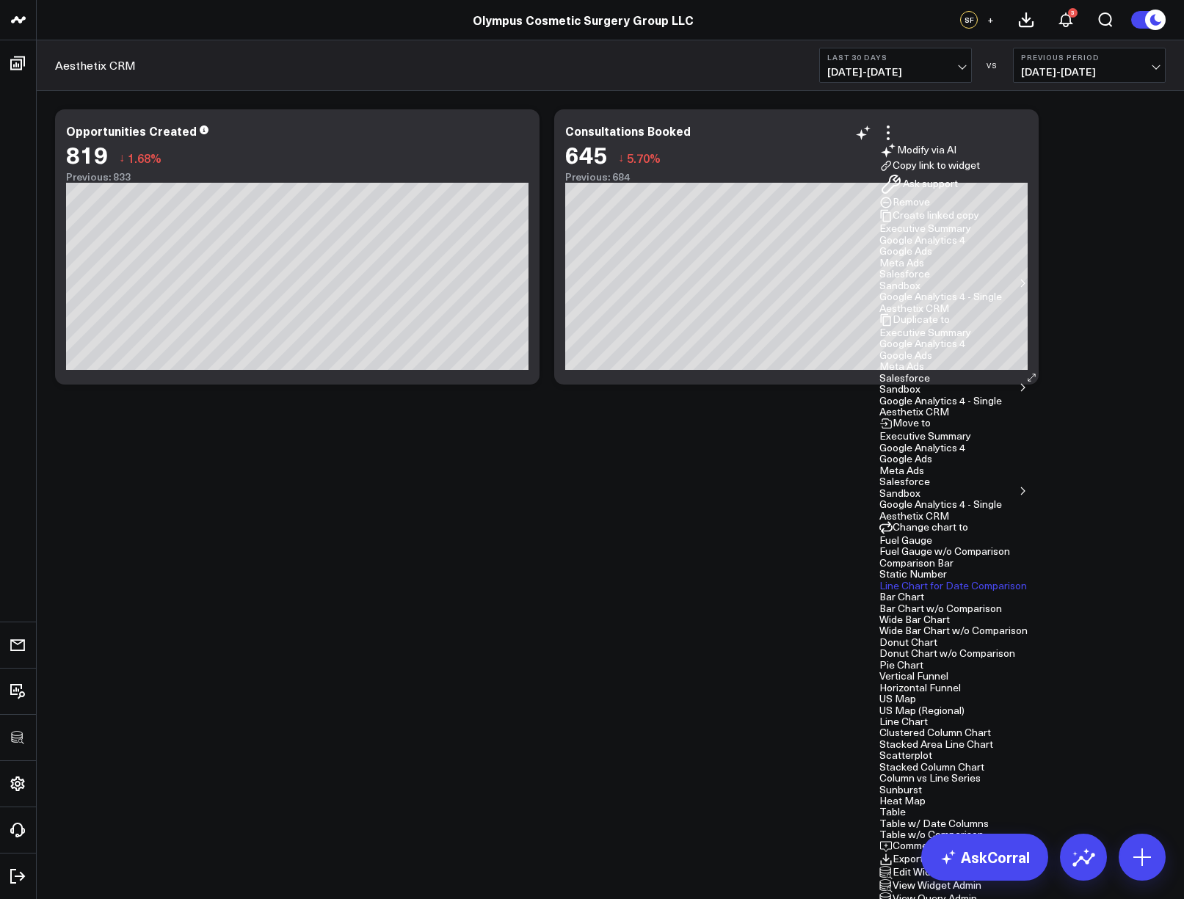
click at [880, 407] on button "Aesthetix CRM" at bounding box center [915, 412] width 70 height 10
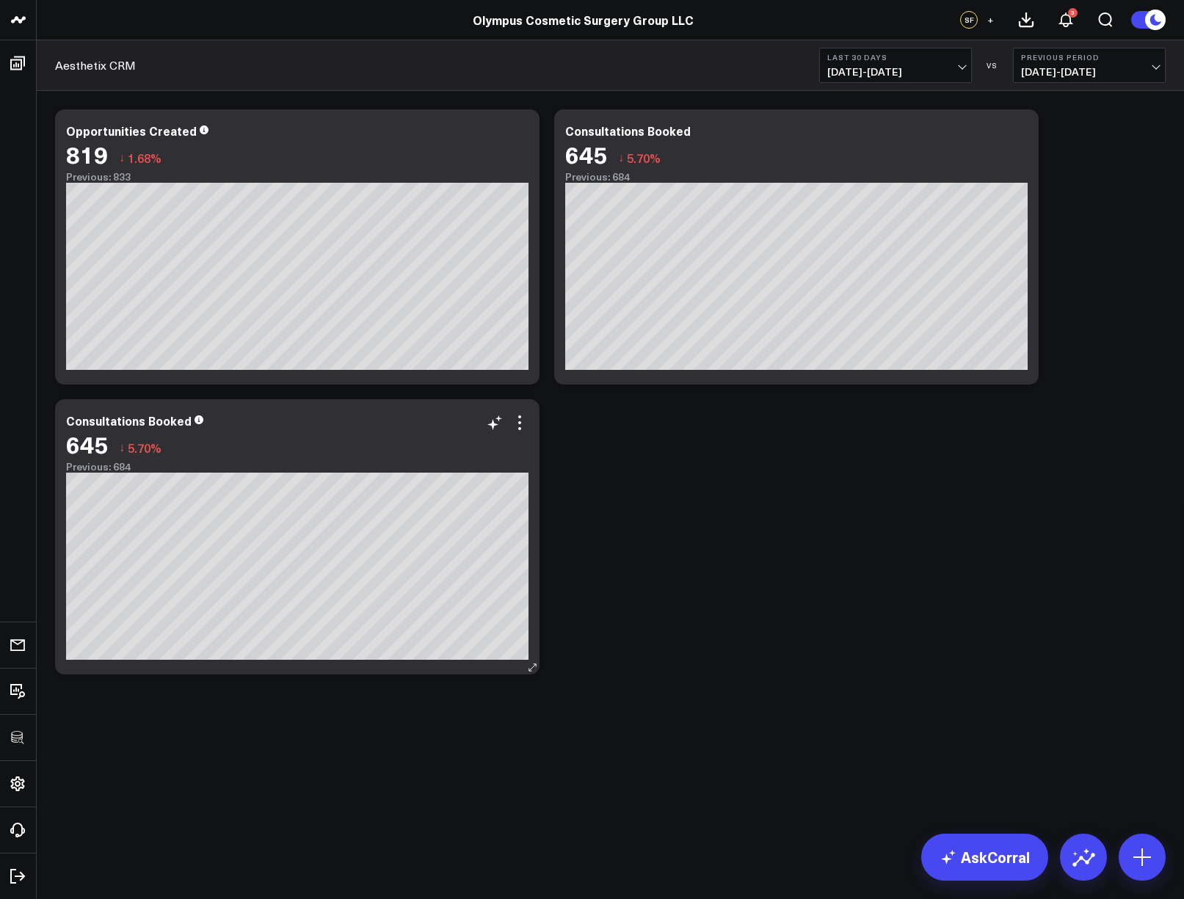
click at [129, 421] on div "Consultations Booked" at bounding box center [129, 421] width 126 height 16
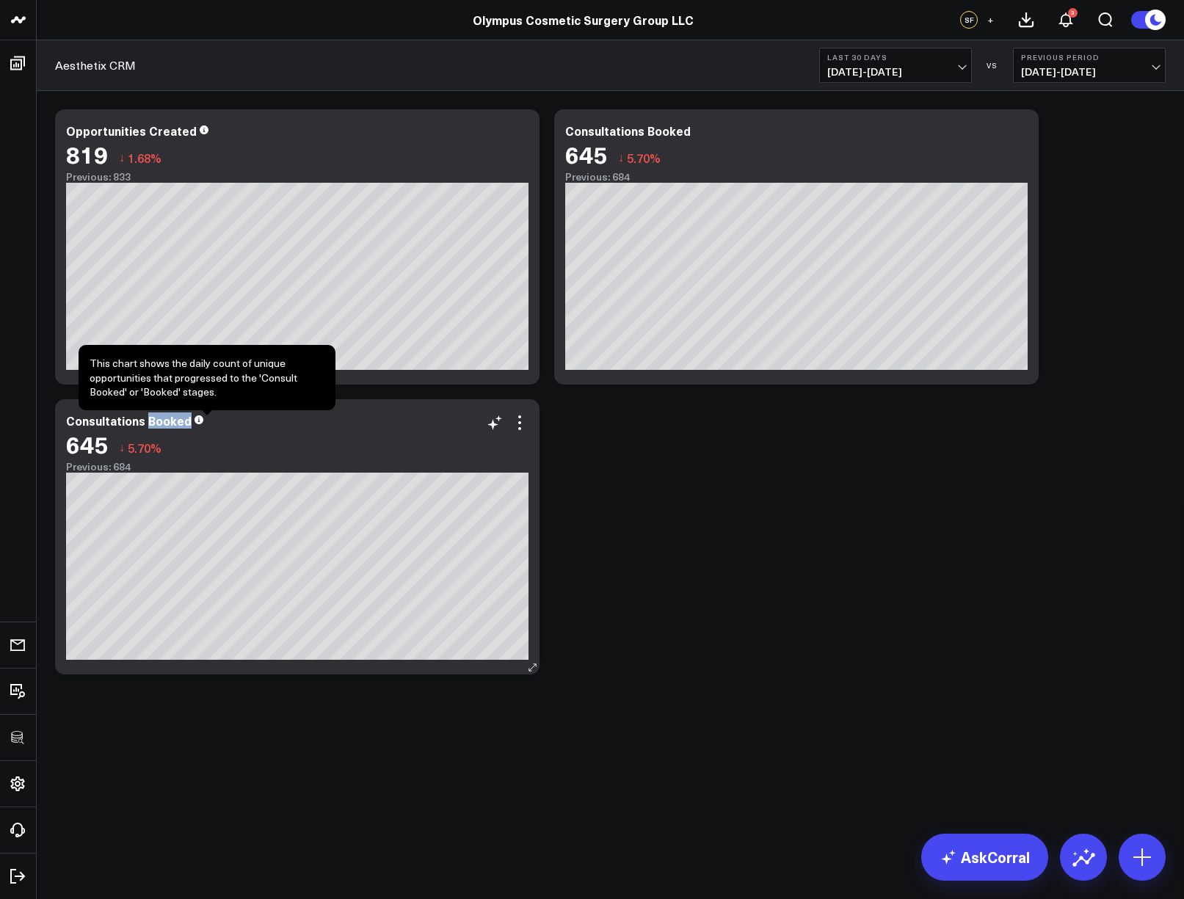
drag, startPoint x: 148, startPoint y: 422, endPoint x: 202, endPoint y: 427, distance: 54.6
click at [202, 427] on div "Consultations Booked" at bounding box center [297, 420] width 463 height 13
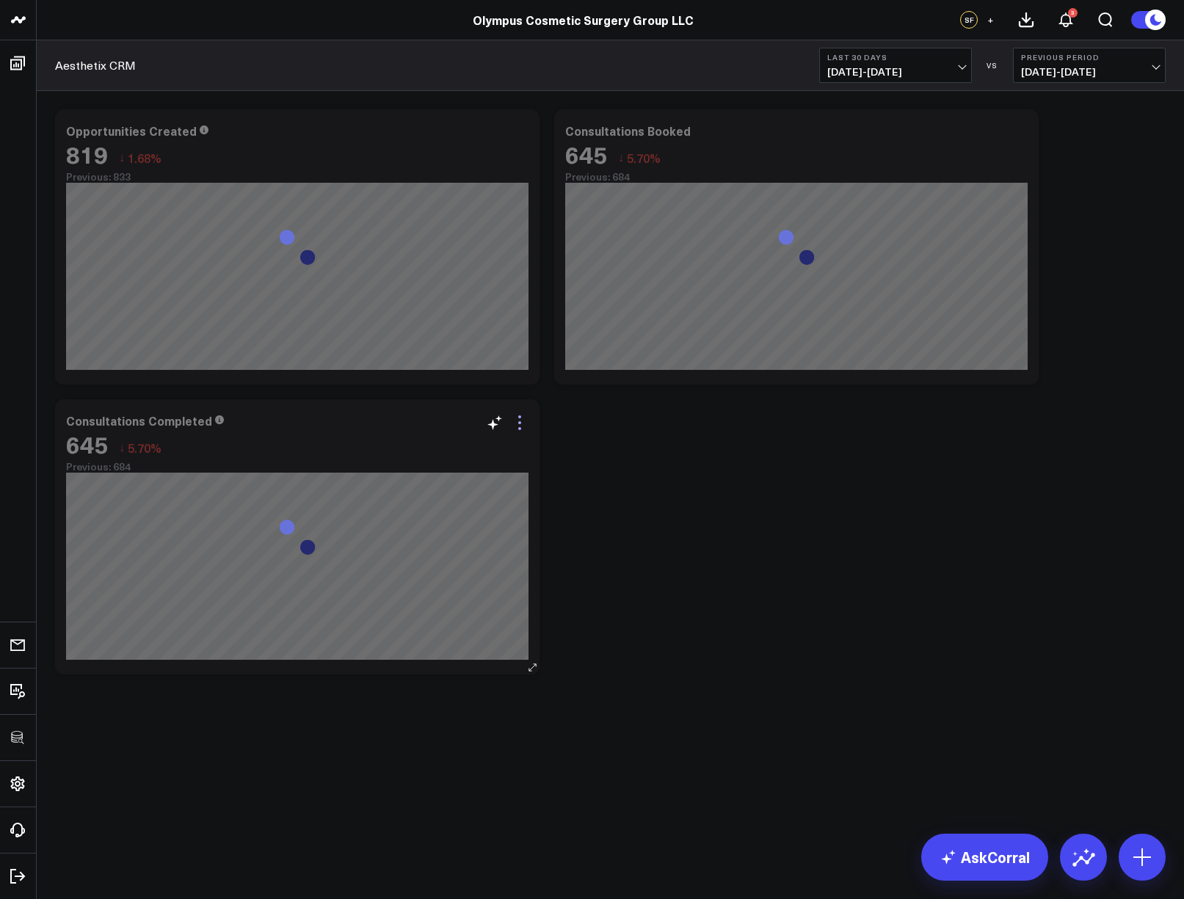
click at [525, 422] on icon at bounding box center [520, 423] width 18 height 18
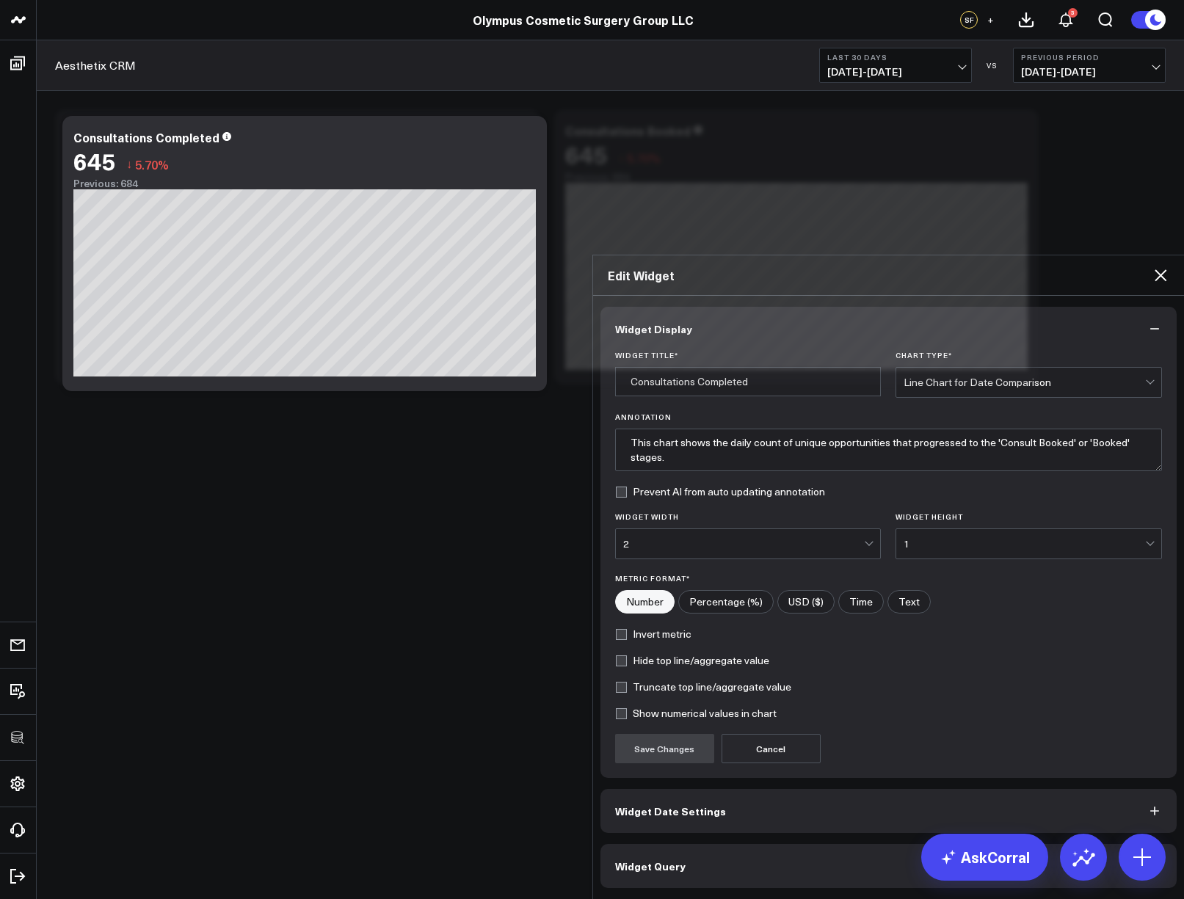
click at [640, 844] on button "Widget Query" at bounding box center [889, 866] width 577 height 44
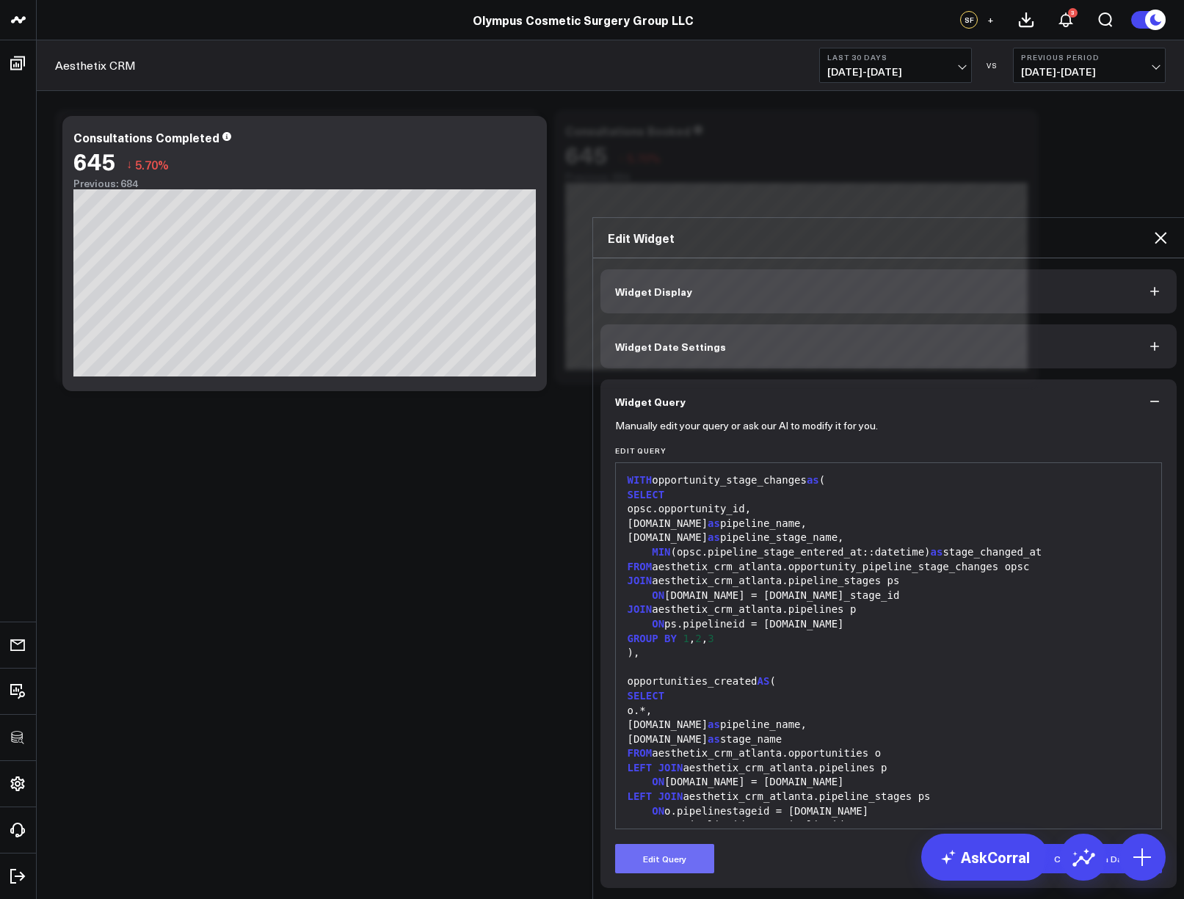
click at [664, 844] on button "Edit Query" at bounding box center [664, 858] width 99 height 29
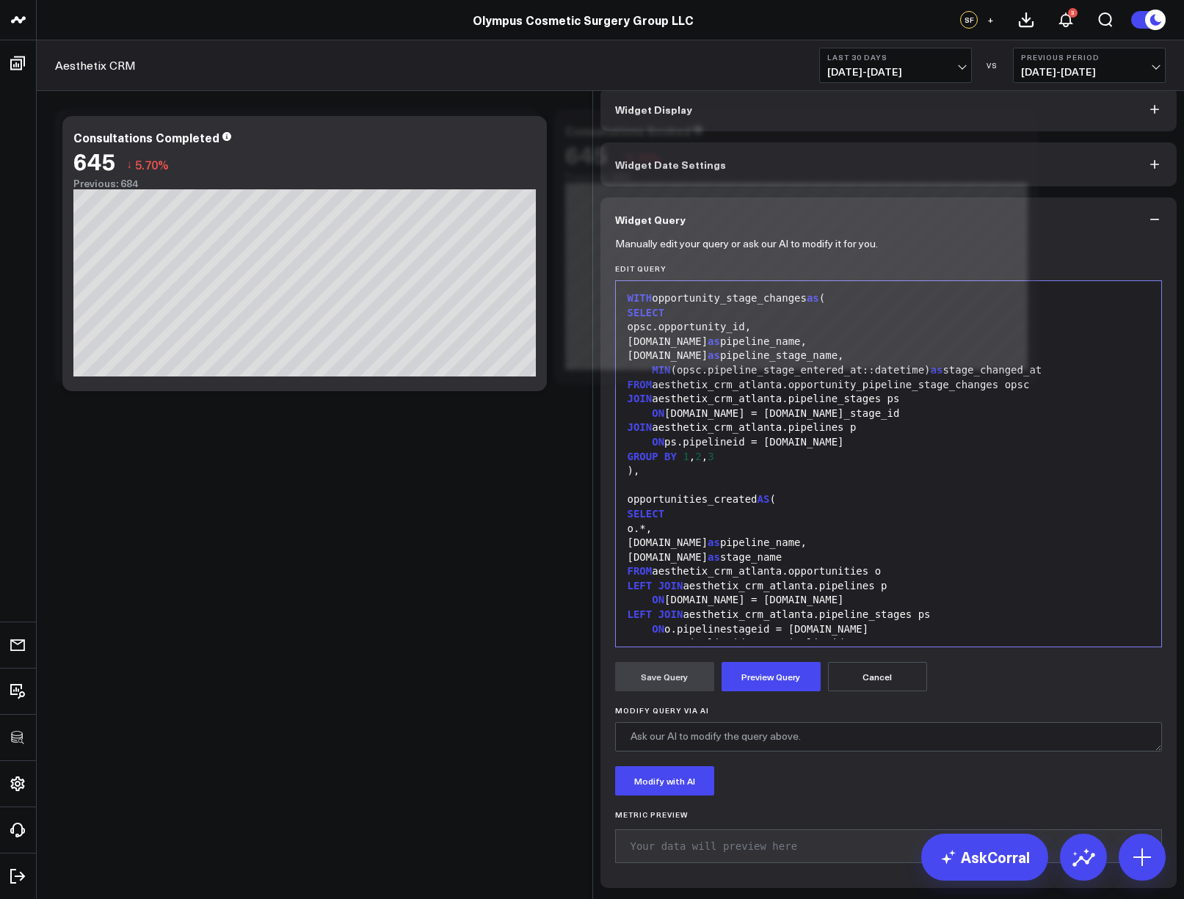
scroll to position [216, 0]
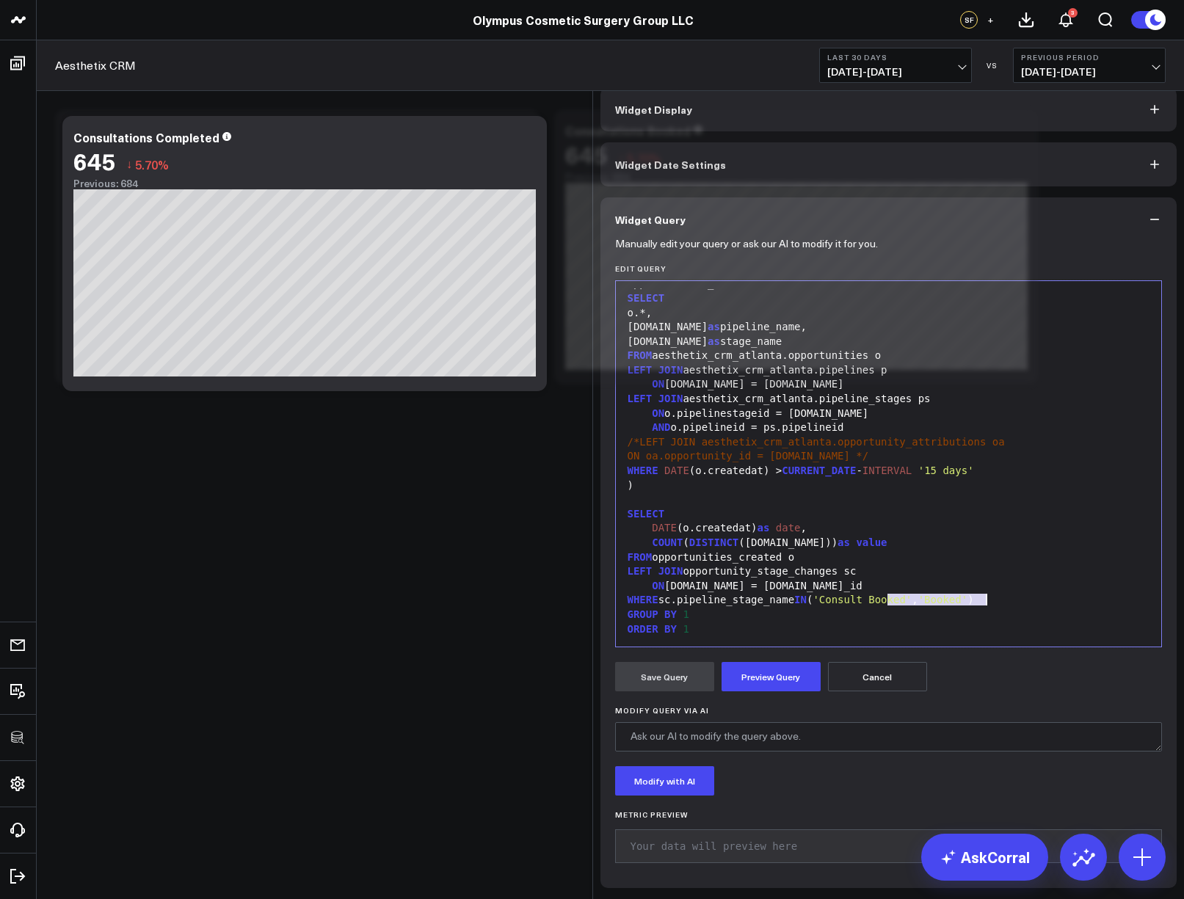
drag, startPoint x: 882, startPoint y: 604, endPoint x: 980, endPoint y: 599, distance: 97.8
click at [980, 599] on div "WHERE sc.pipeline_stage_name IN ( 'Consult Booked' , 'Booked' )" at bounding box center [889, 600] width 532 height 15
click at [764, 684] on button "Preview Query" at bounding box center [771, 676] width 99 height 29
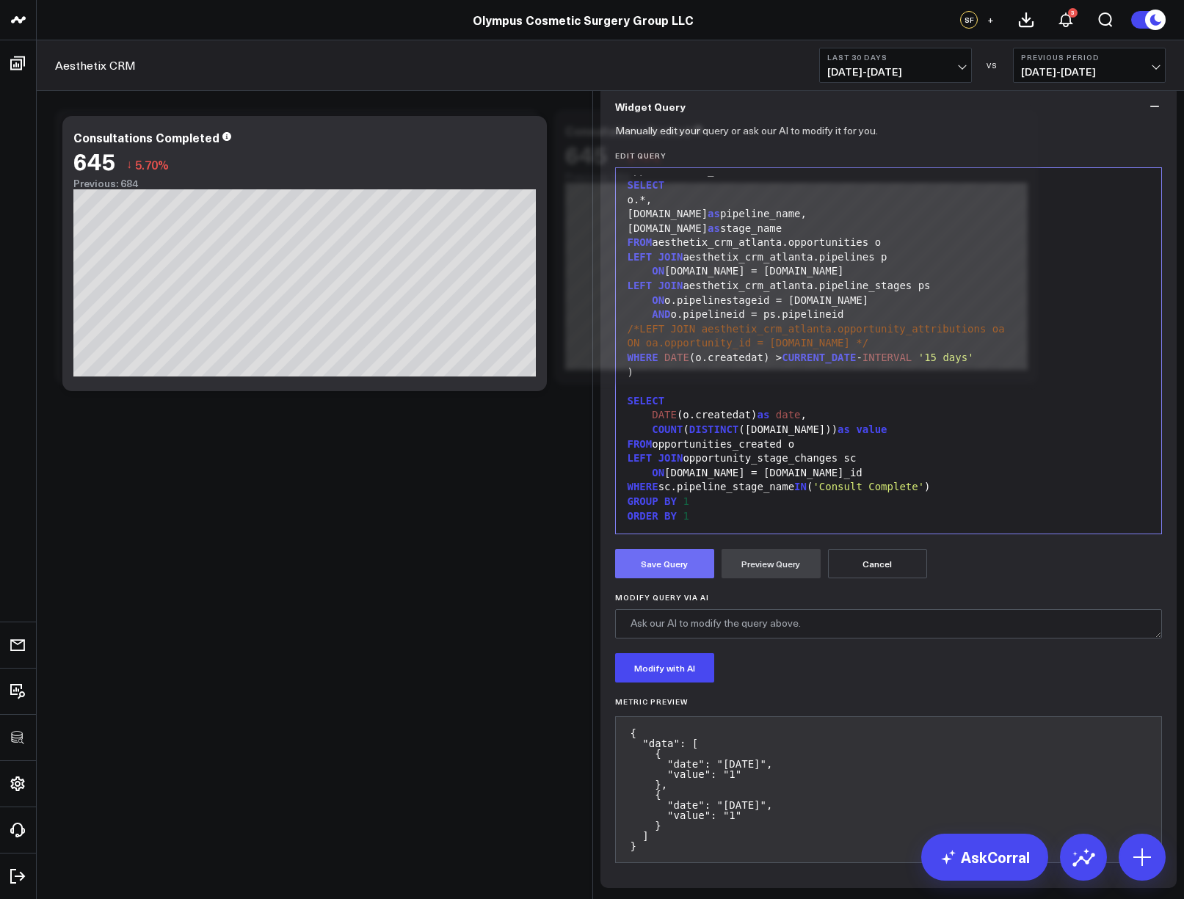
click at [641, 579] on button "Save Query" at bounding box center [664, 563] width 99 height 29
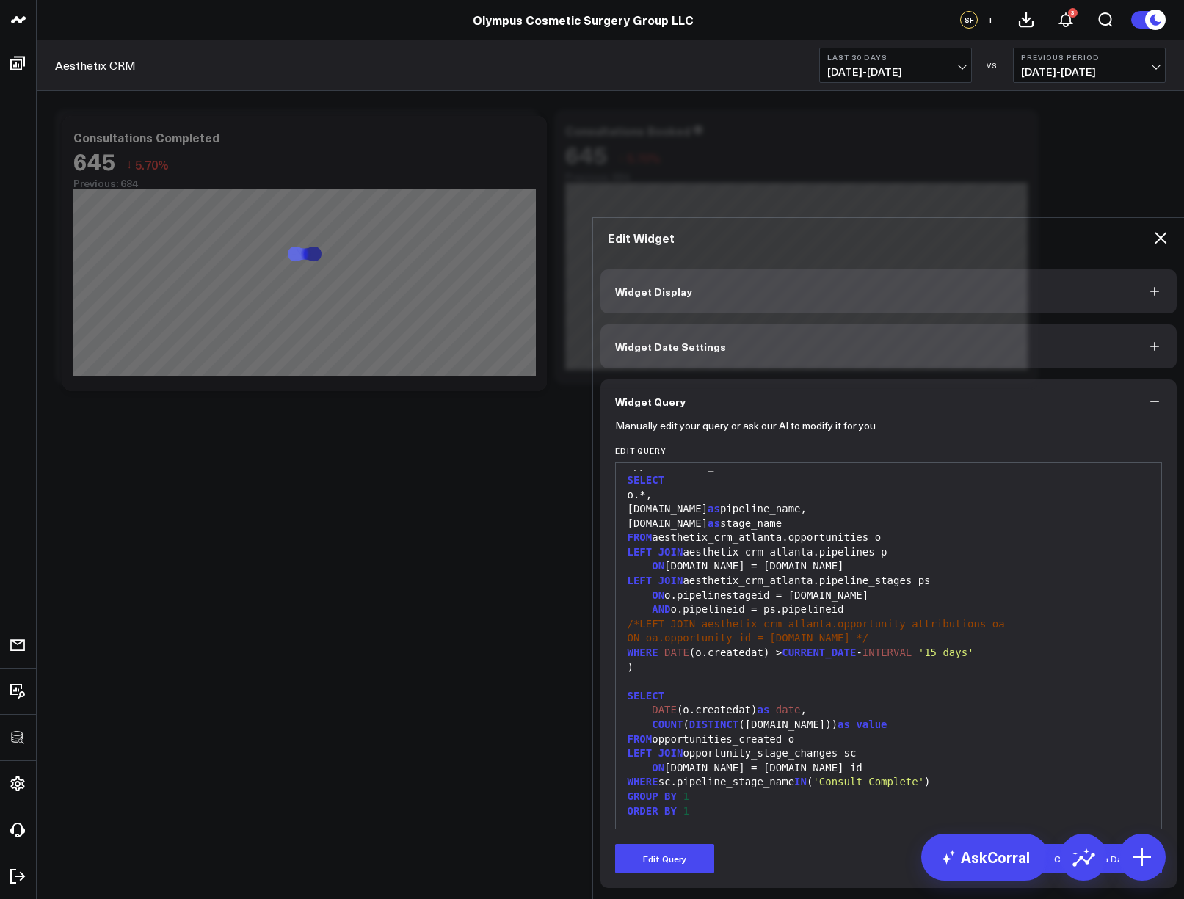
click at [1157, 229] on icon at bounding box center [1161, 238] width 18 height 18
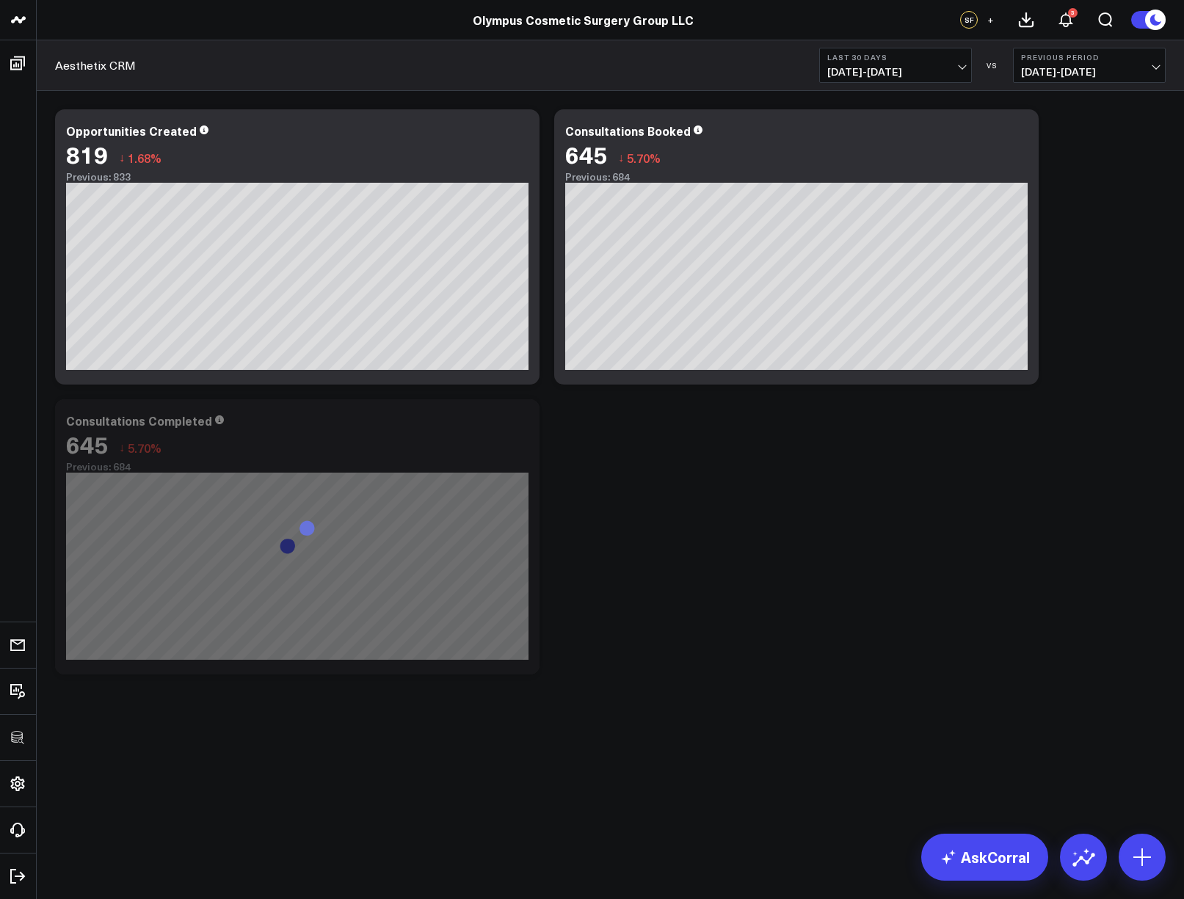
click at [1062, 509] on div "Modify via AI Copy link to widget Ask support Remove Create linked copy Executi…" at bounding box center [611, 392] width 1126 height 580
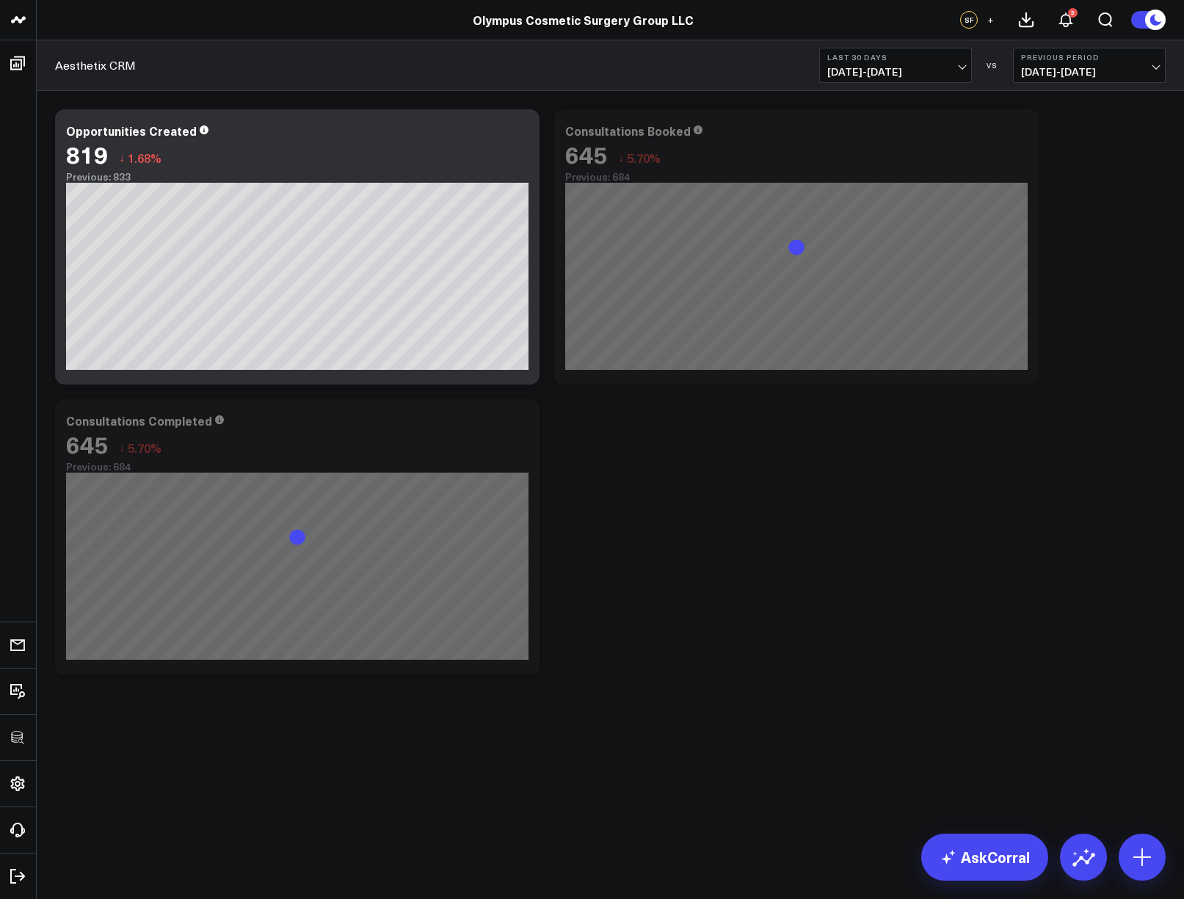
click at [948, 460] on div "Modify via AI Copy link to widget Ask support Remove Create linked copy Executi…" at bounding box center [611, 392] width 1126 height 580
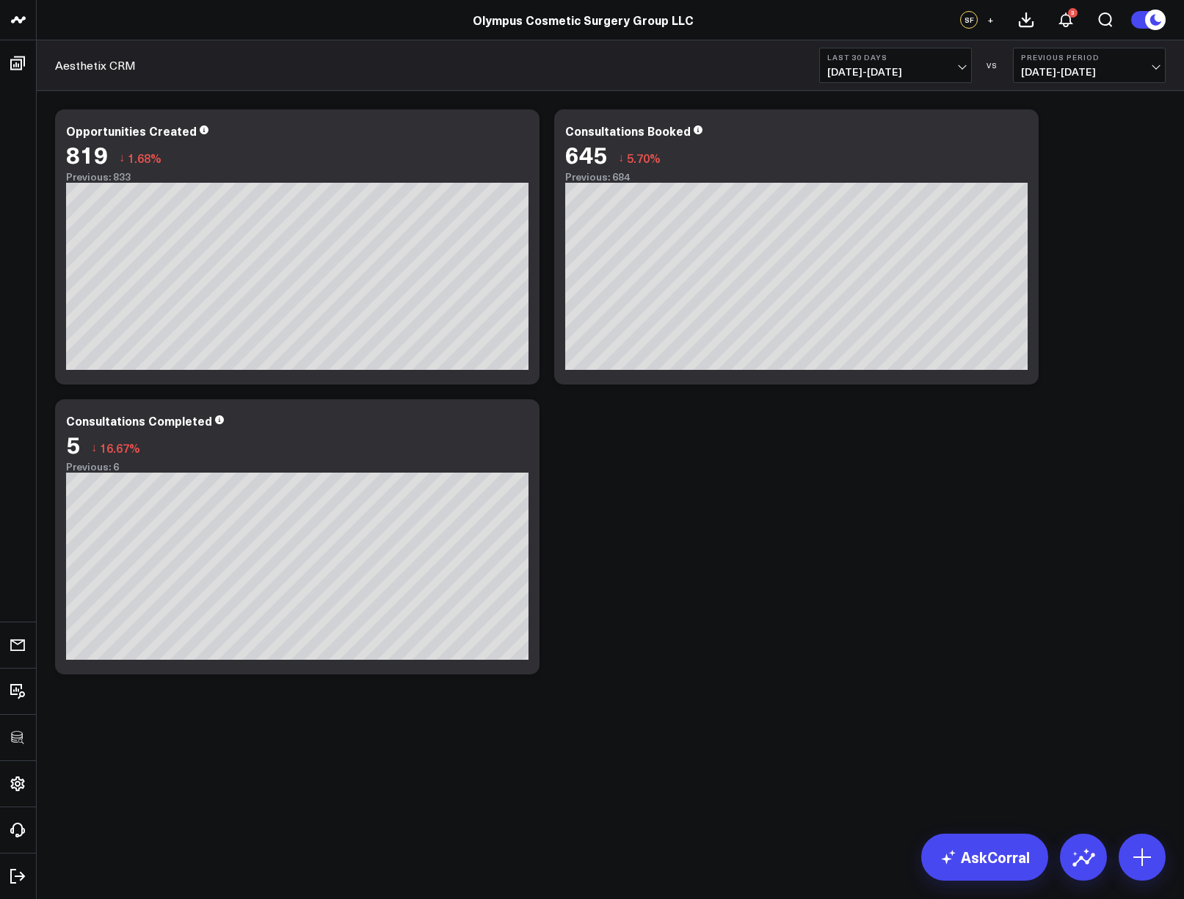
click at [681, 568] on div "Modify via AI Copy link to widget Ask support Remove Create linked copy Executi…" at bounding box center [611, 392] width 1126 height 580
click at [524, 424] on icon at bounding box center [520, 423] width 18 height 18
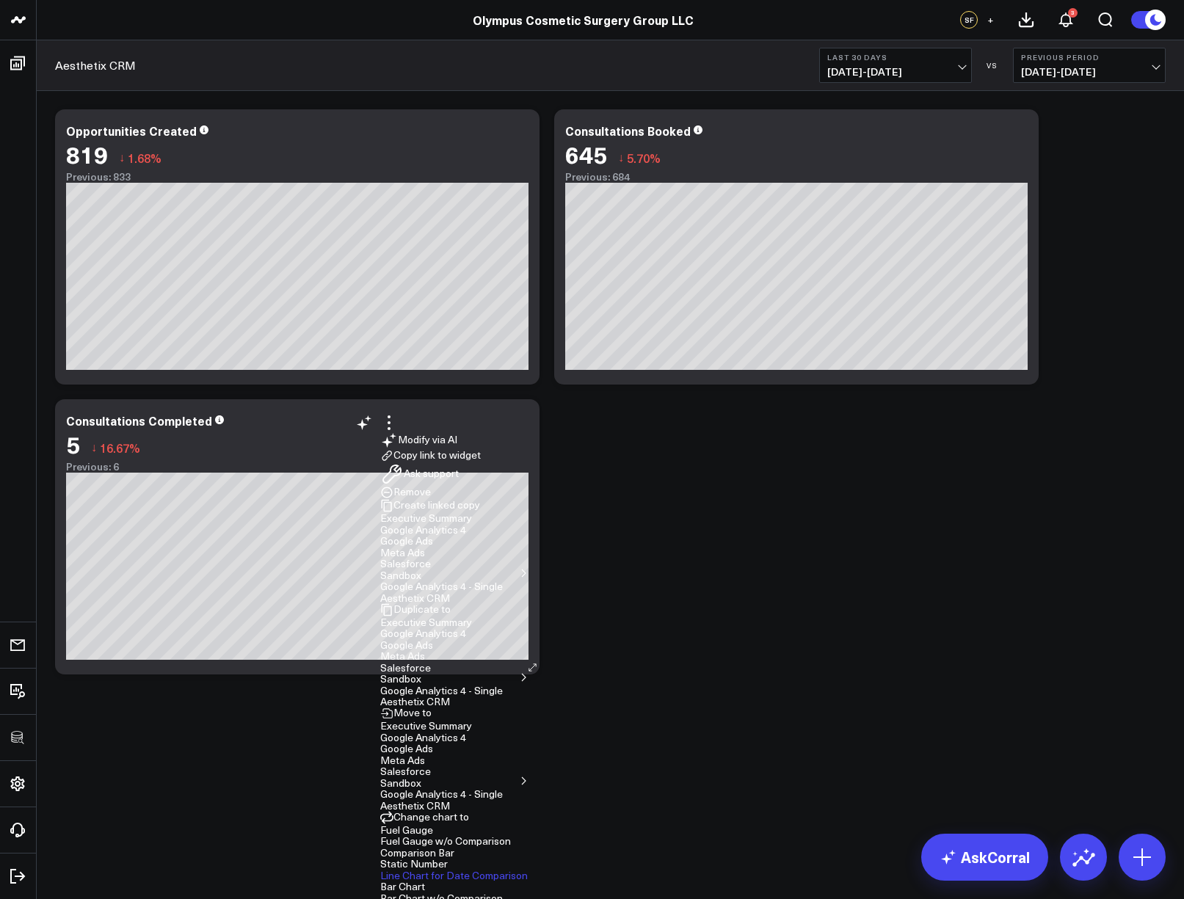
click at [450, 697] on button "Aesthetix CRM" at bounding box center [415, 702] width 70 height 10
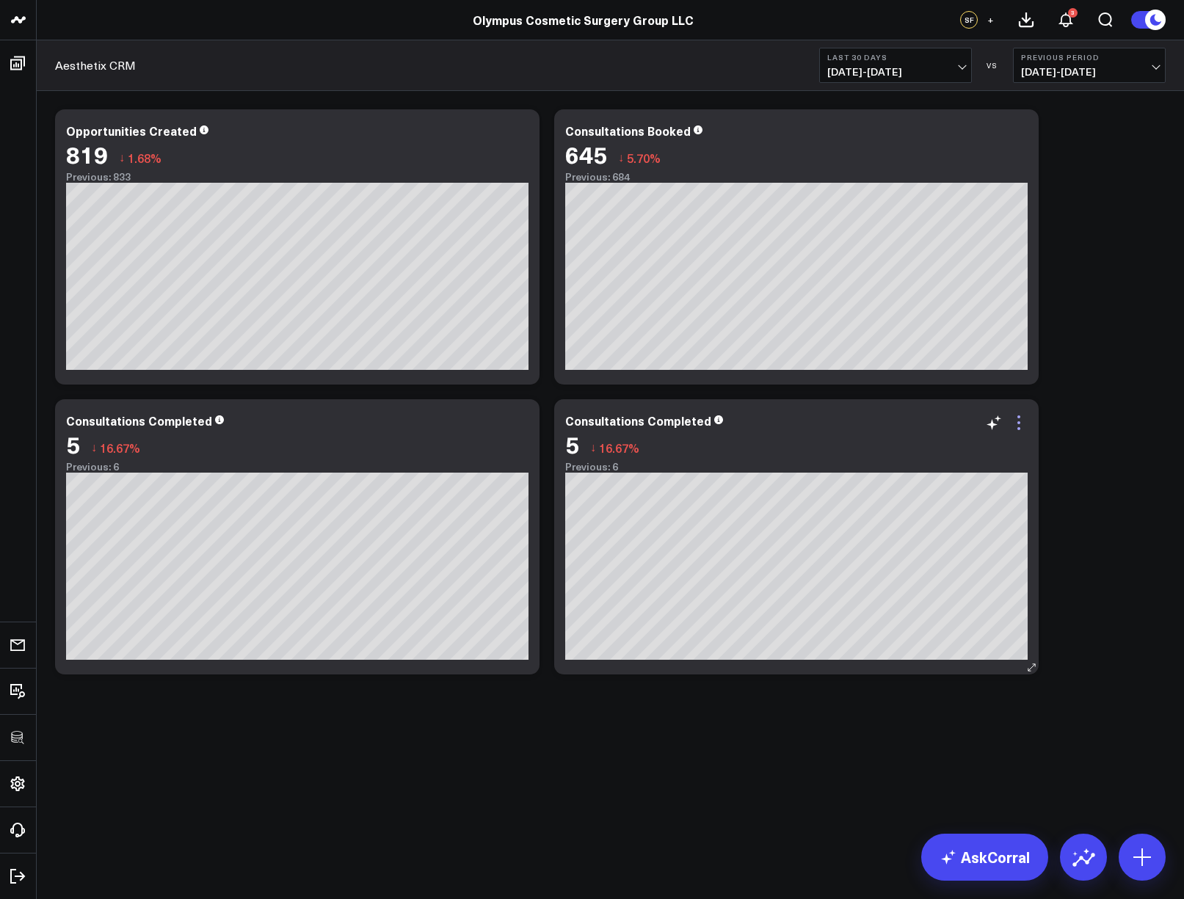
click at [1024, 421] on icon at bounding box center [1019, 423] width 18 height 18
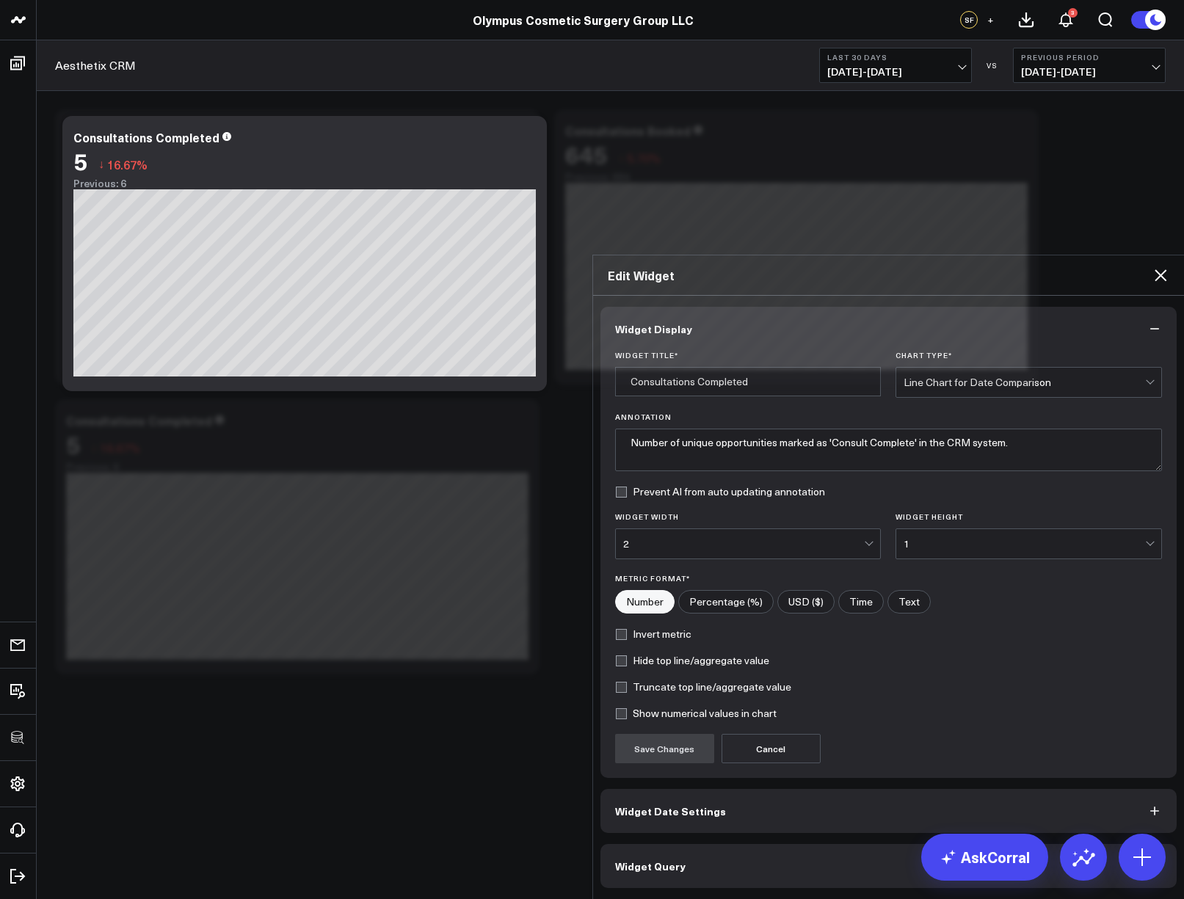
click at [780, 844] on button "Widget Query" at bounding box center [889, 866] width 577 height 44
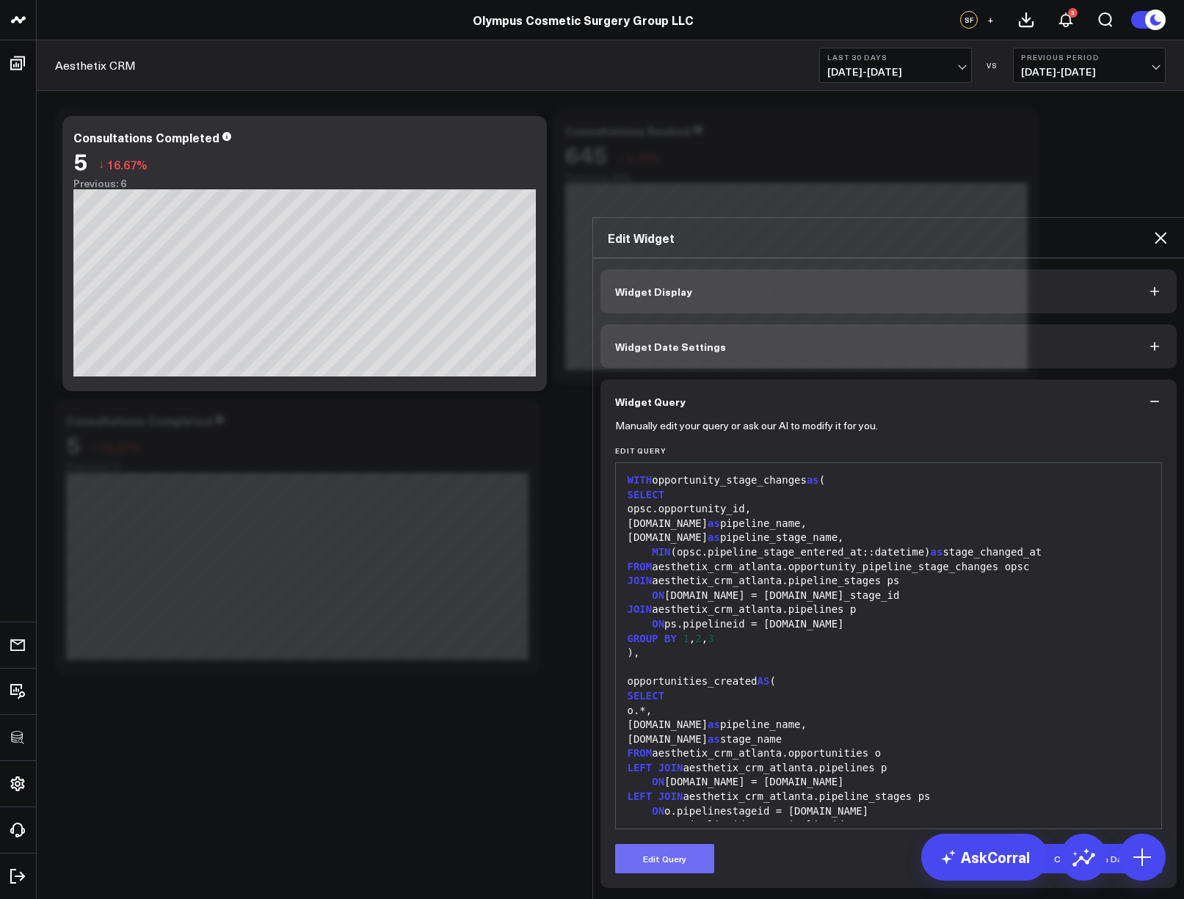
click at [681, 844] on button "Edit Query" at bounding box center [664, 858] width 99 height 29
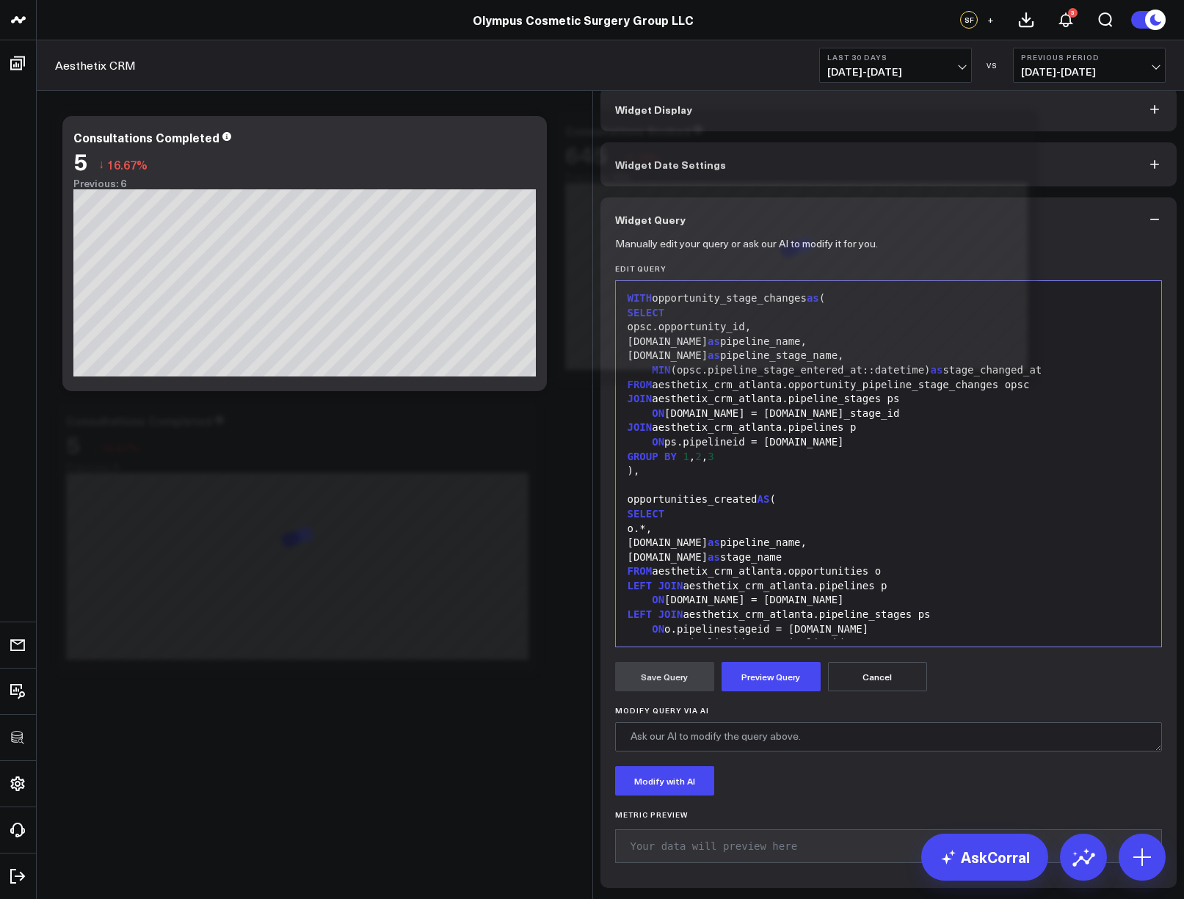
scroll to position [216, 0]
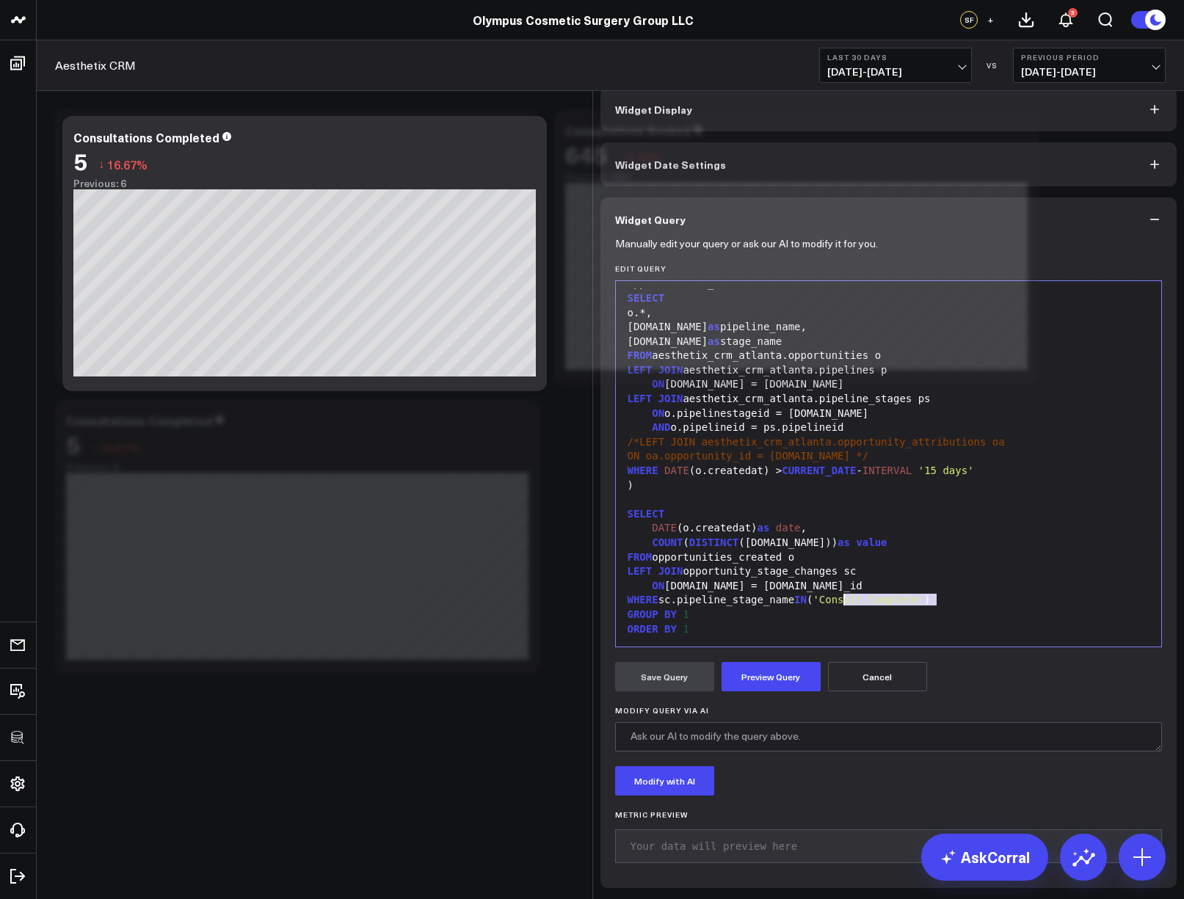
drag, startPoint x: 933, startPoint y: 605, endPoint x: 833, endPoint y: 605, distance: 99.1
click at [833, 605] on span "'Consult Complete'" at bounding box center [869, 600] width 112 height 12
click at [783, 680] on button "Preview Query" at bounding box center [771, 676] width 99 height 29
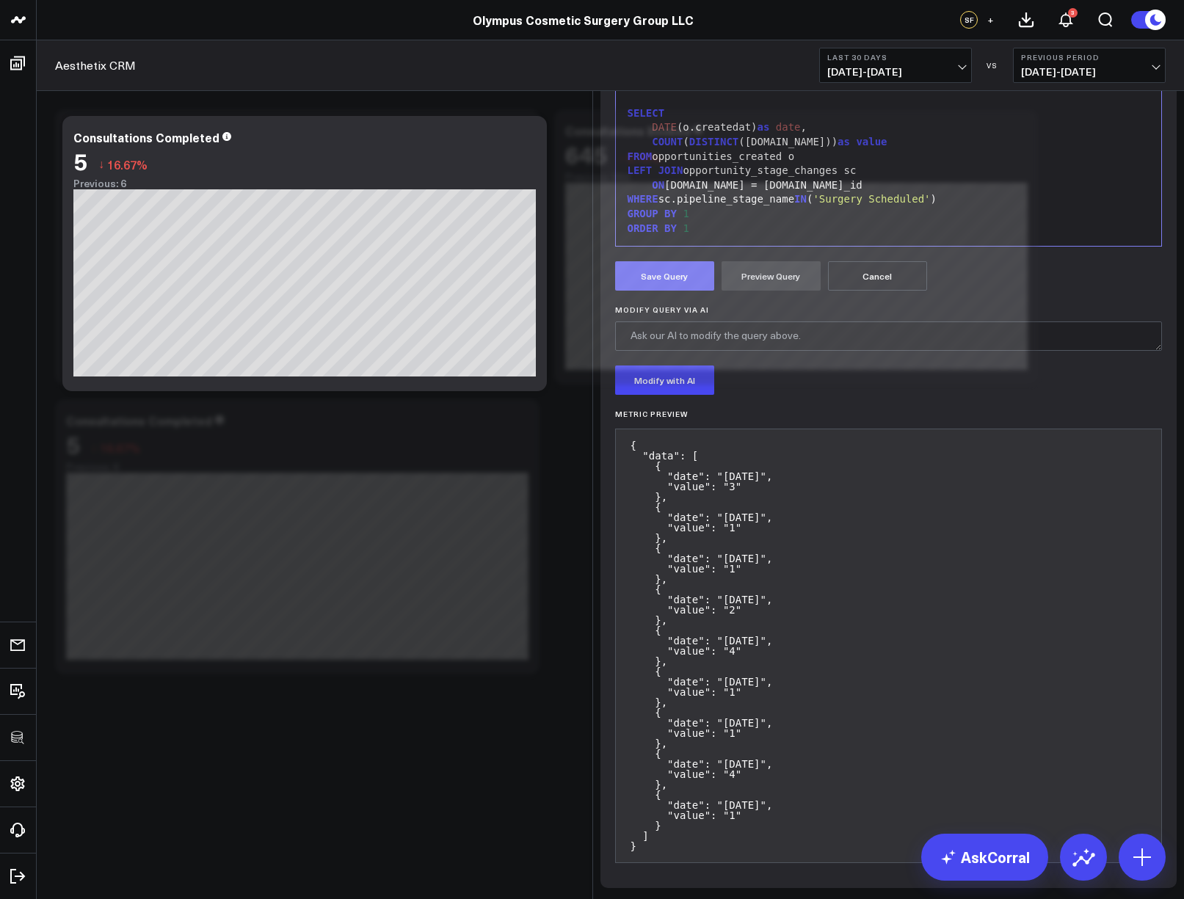
click at [680, 291] on button "Save Query" at bounding box center [664, 275] width 99 height 29
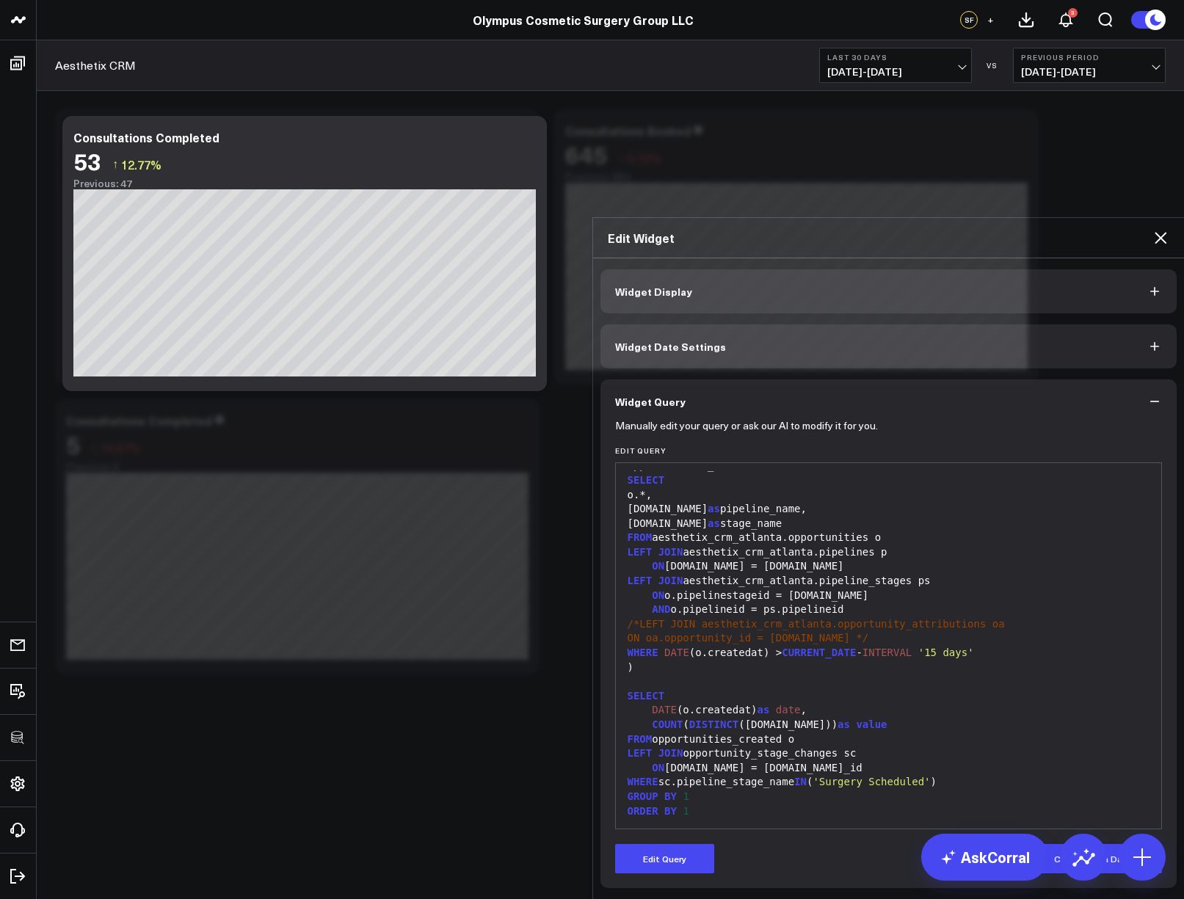
click at [1159, 232] on icon at bounding box center [1161, 238] width 12 height 12
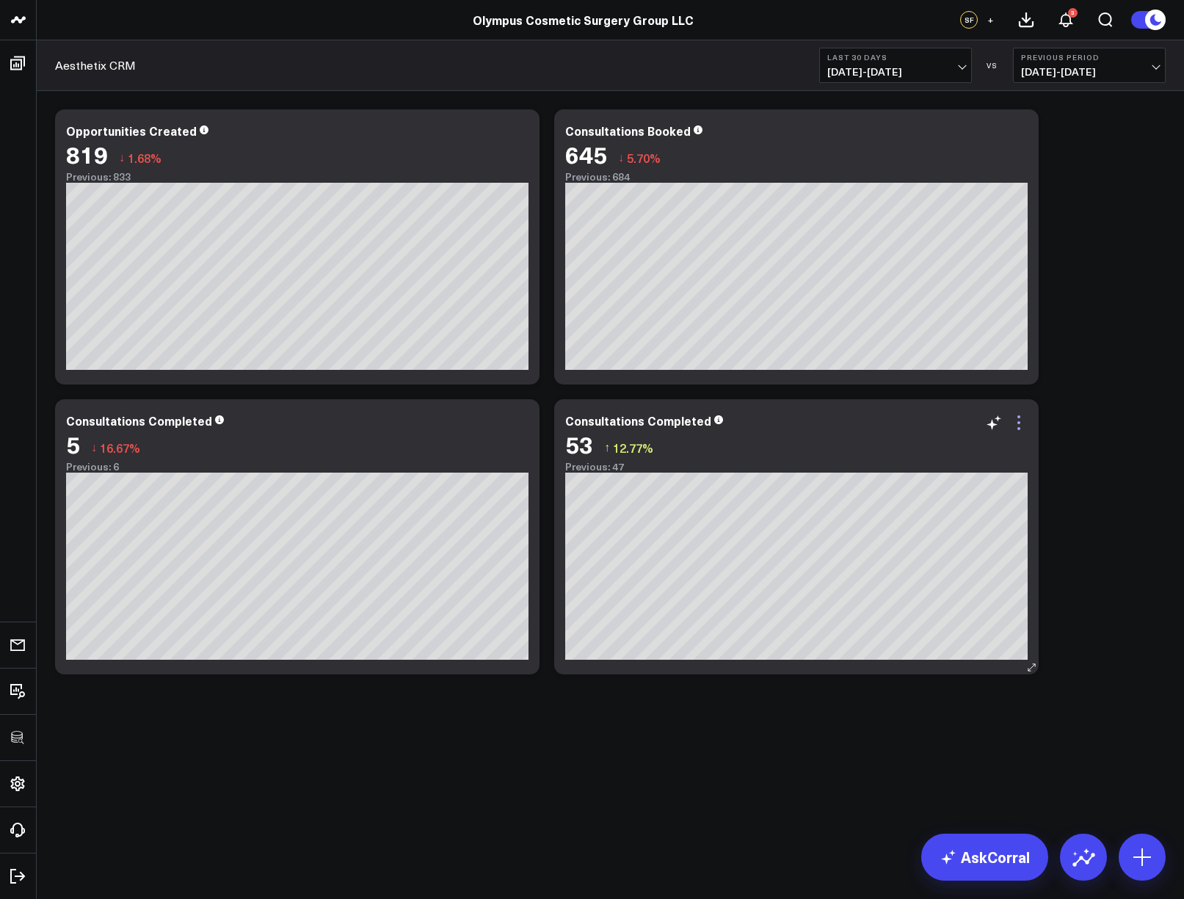
click at [1021, 421] on icon at bounding box center [1019, 423] width 18 height 18
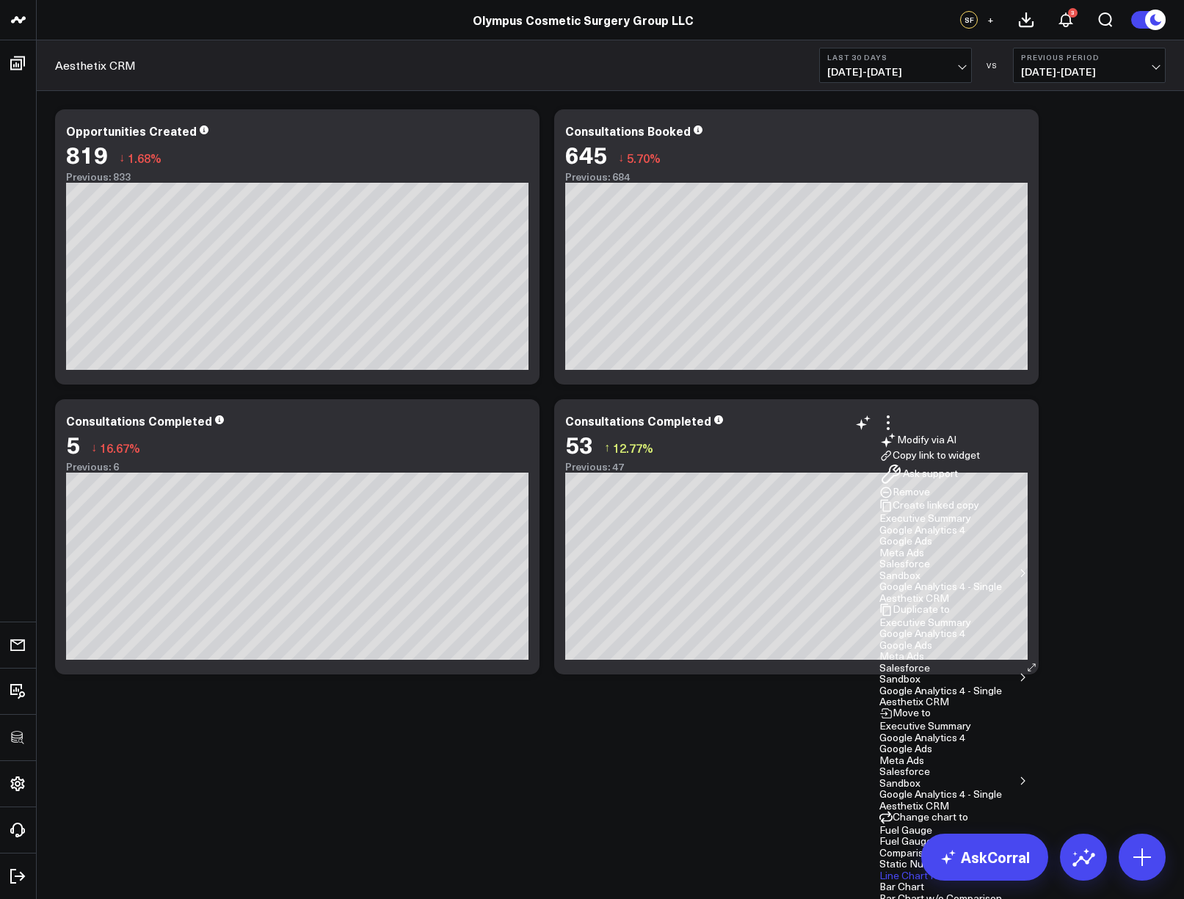
click at [880, 697] on button "Aesthetix CRM" at bounding box center [915, 702] width 70 height 10
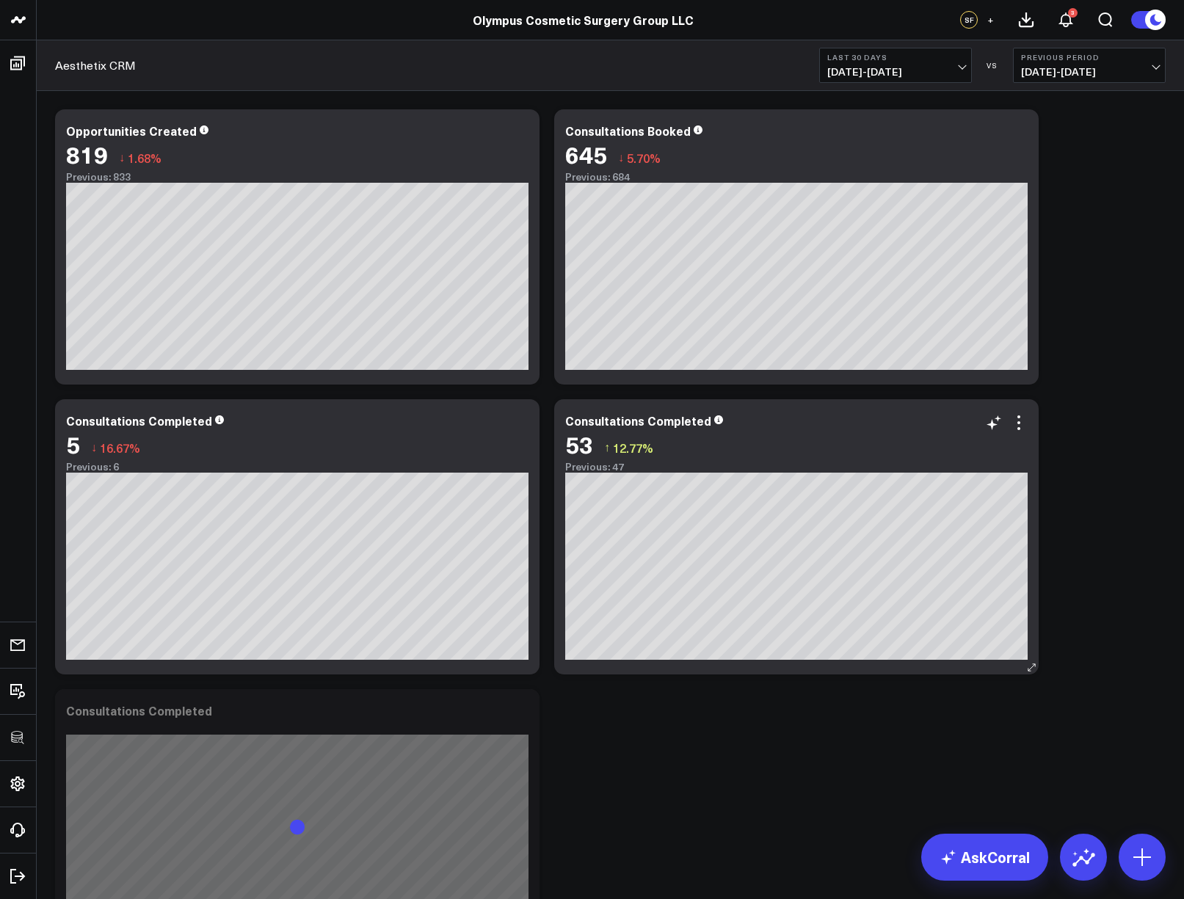
click at [633, 423] on div "Consultations Completed" at bounding box center [638, 421] width 146 height 16
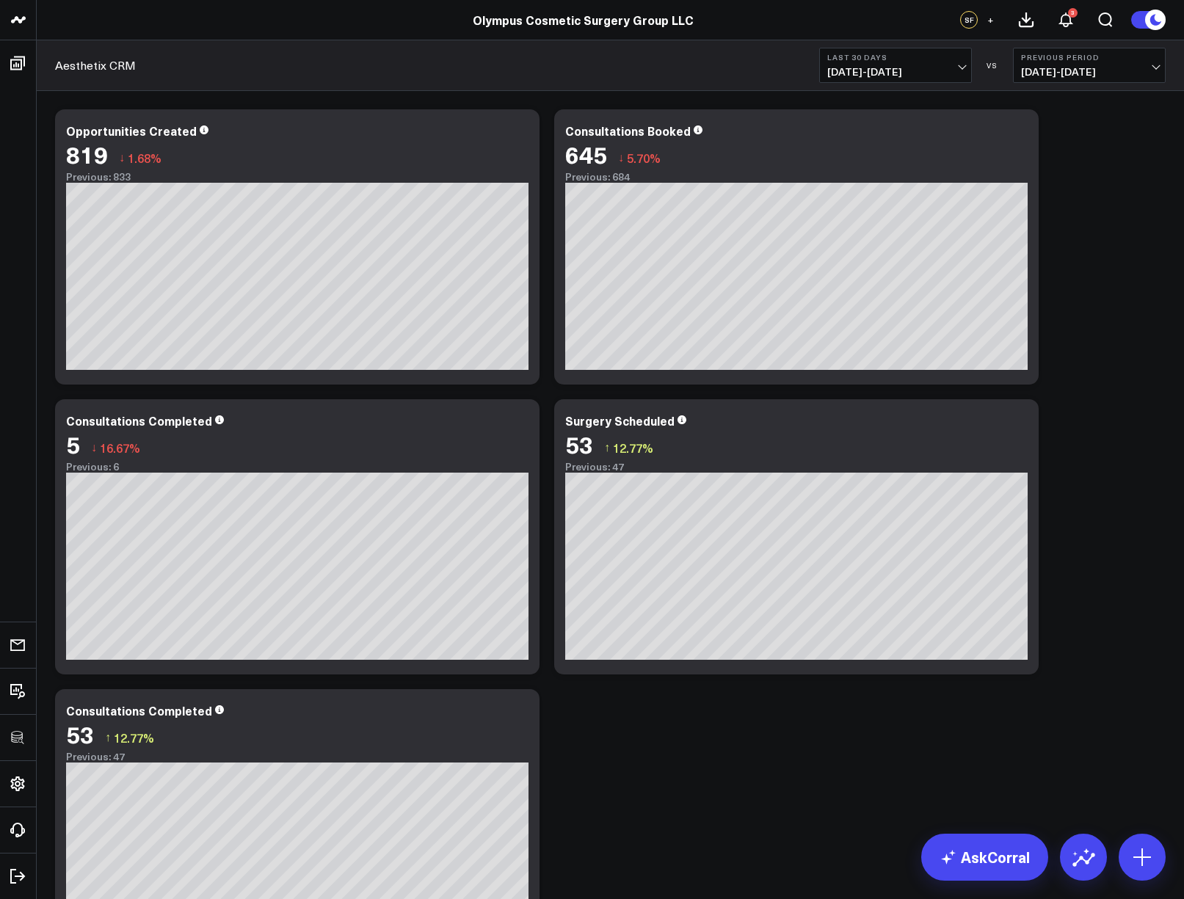
click at [696, 716] on div "Modify via AI Copy link to widget Ask support Remove Create linked copy Executi…" at bounding box center [611, 537] width 1126 height 870
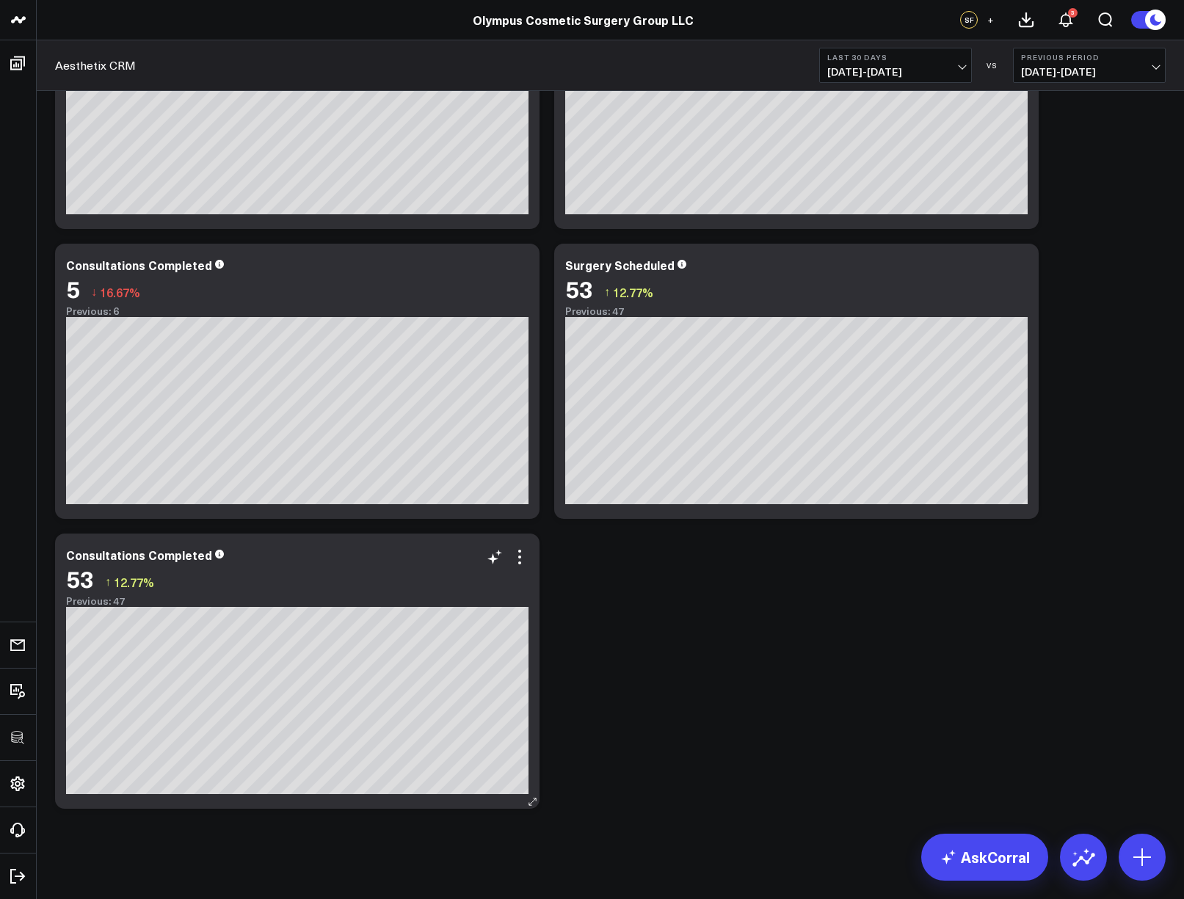
click at [143, 556] on div "Consultations Completed" at bounding box center [139, 555] width 146 height 16
click at [162, 556] on div "Surgery Completed" at bounding box center [122, 555] width 113 height 16
drag, startPoint x: 515, startPoint y: 557, endPoint x: 512, endPoint y: 575, distance: 18.7
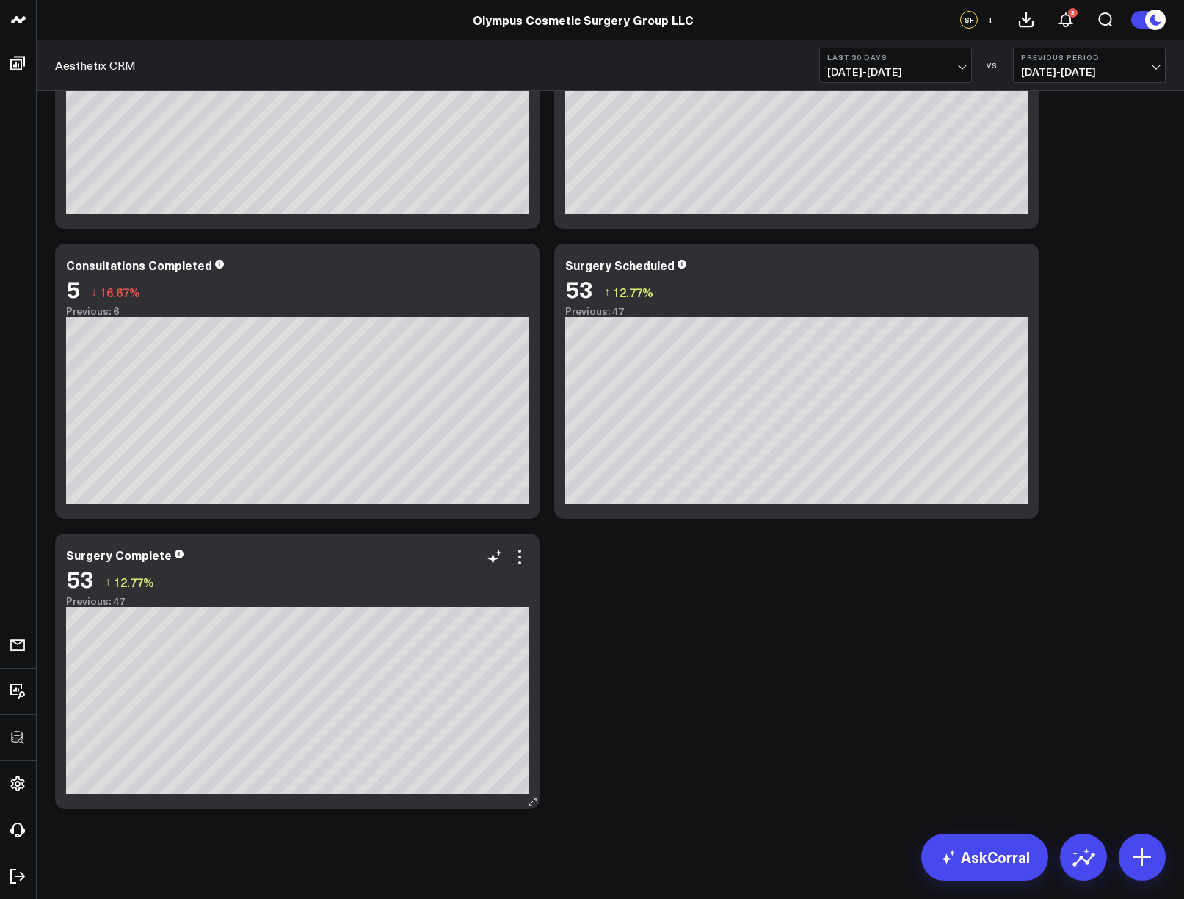
click at [515, 557] on icon at bounding box center [520, 557] width 18 height 18
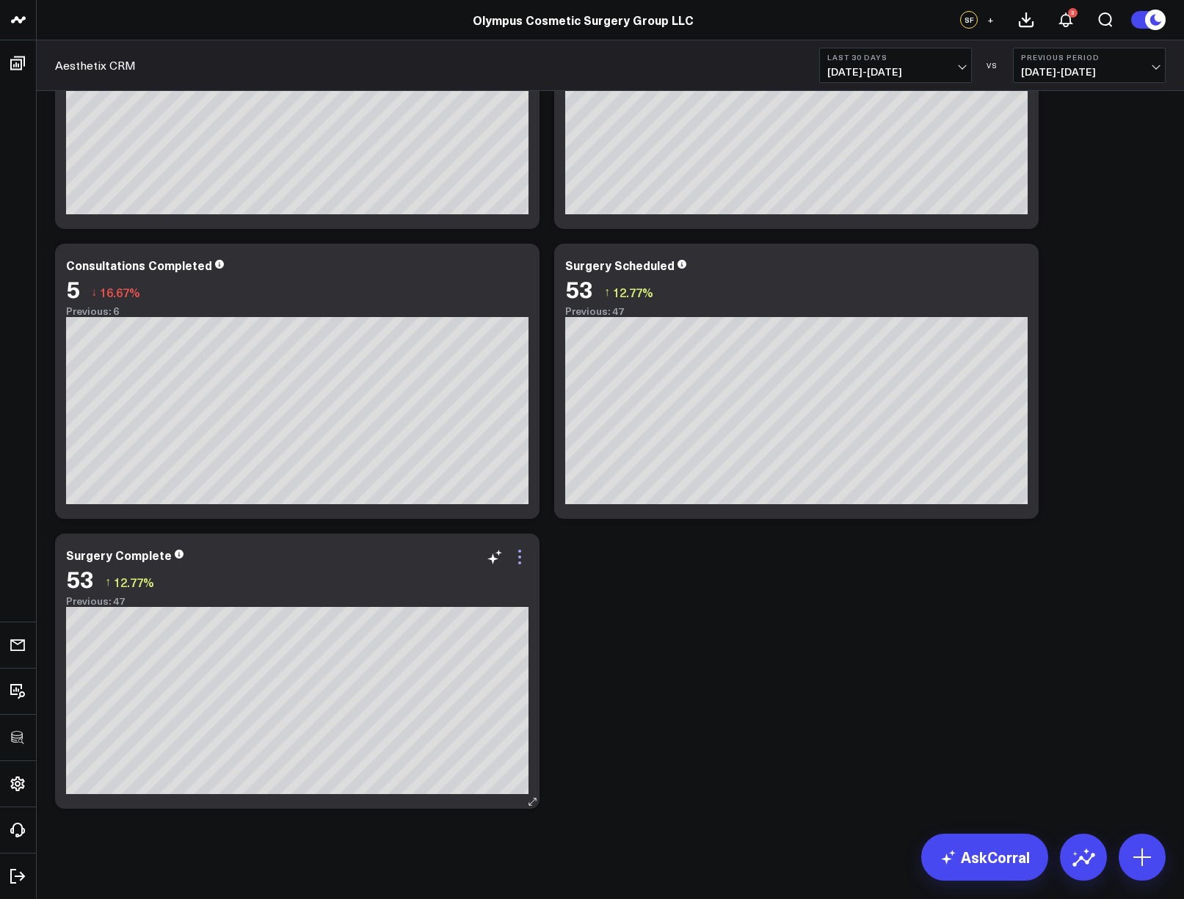
click at [515, 562] on icon at bounding box center [520, 557] width 18 height 18
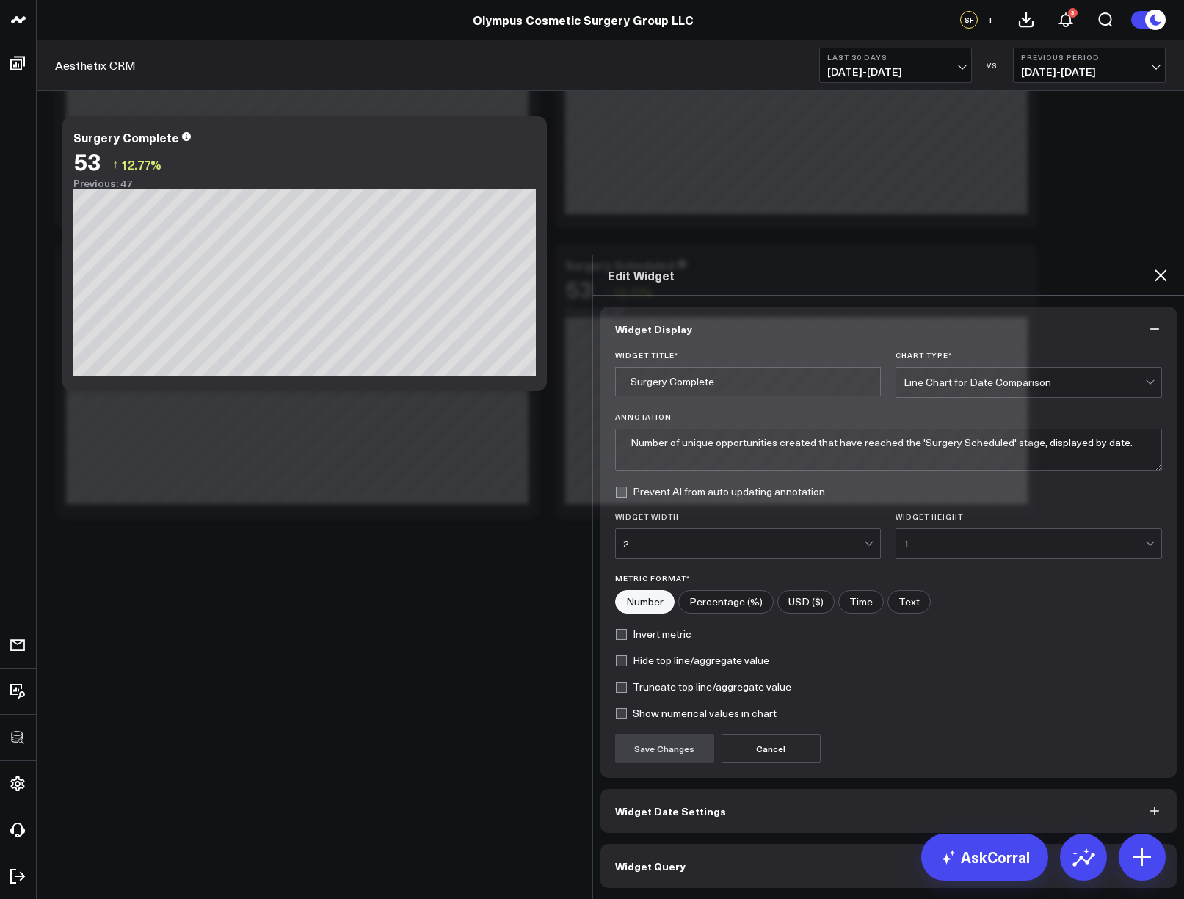
click at [670, 844] on button "Widget Query" at bounding box center [889, 866] width 577 height 44
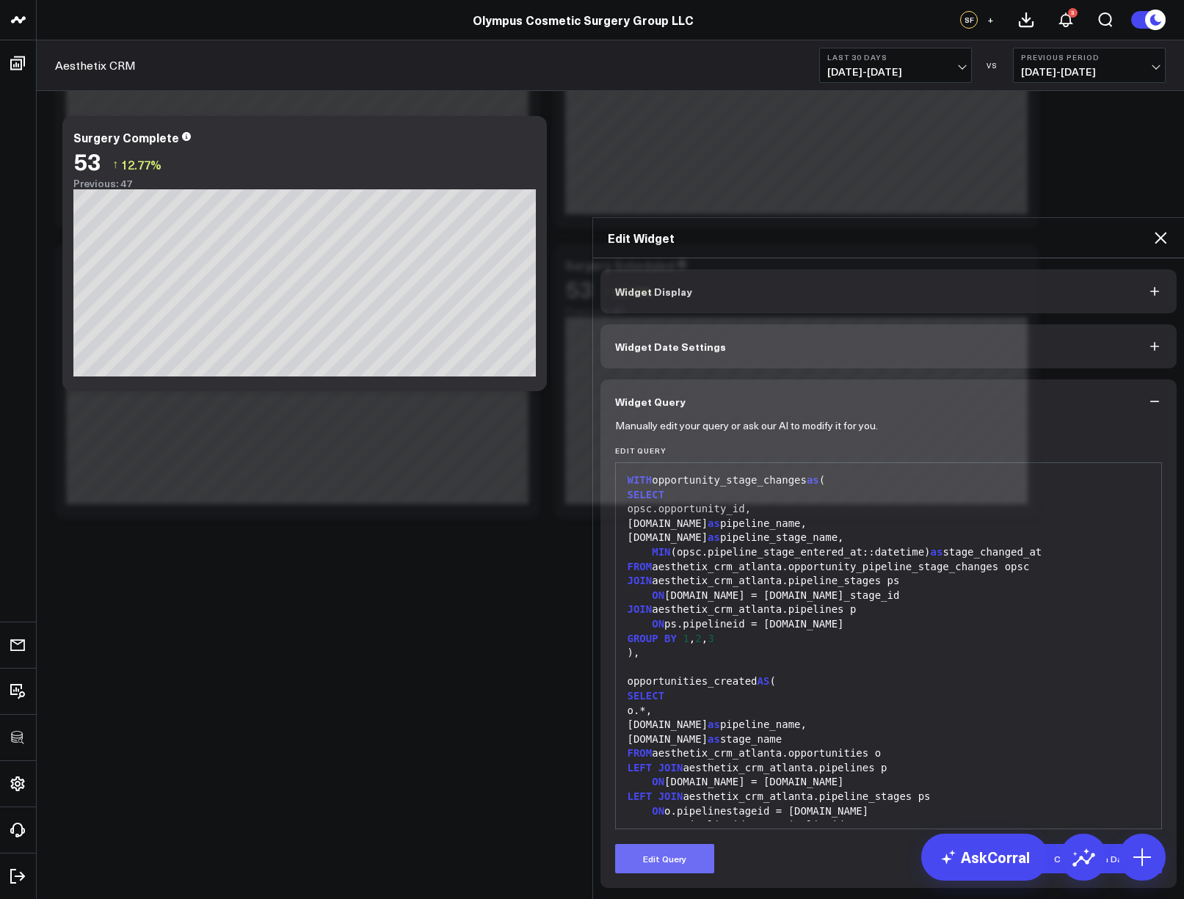
click at [660, 844] on button "Edit Query" at bounding box center [664, 858] width 99 height 29
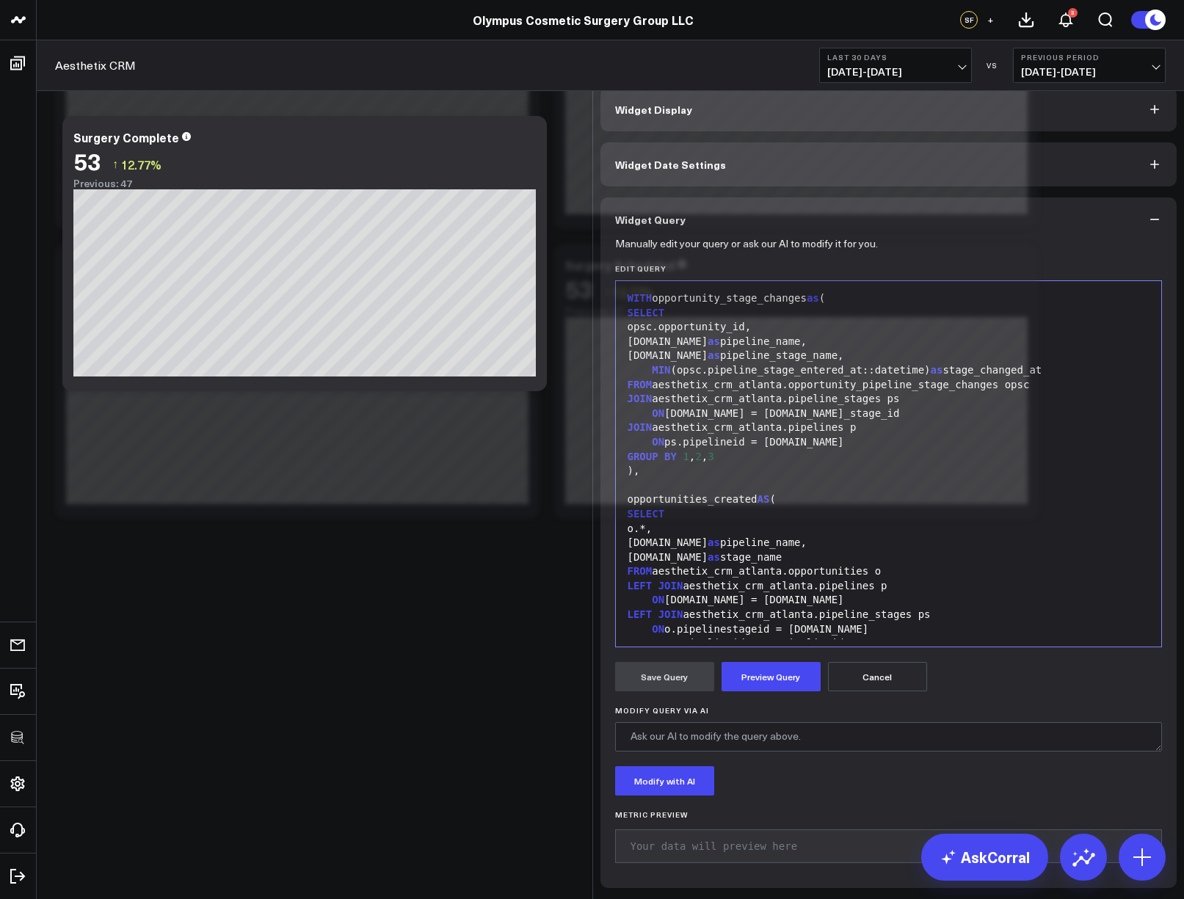
scroll to position [216, 0]
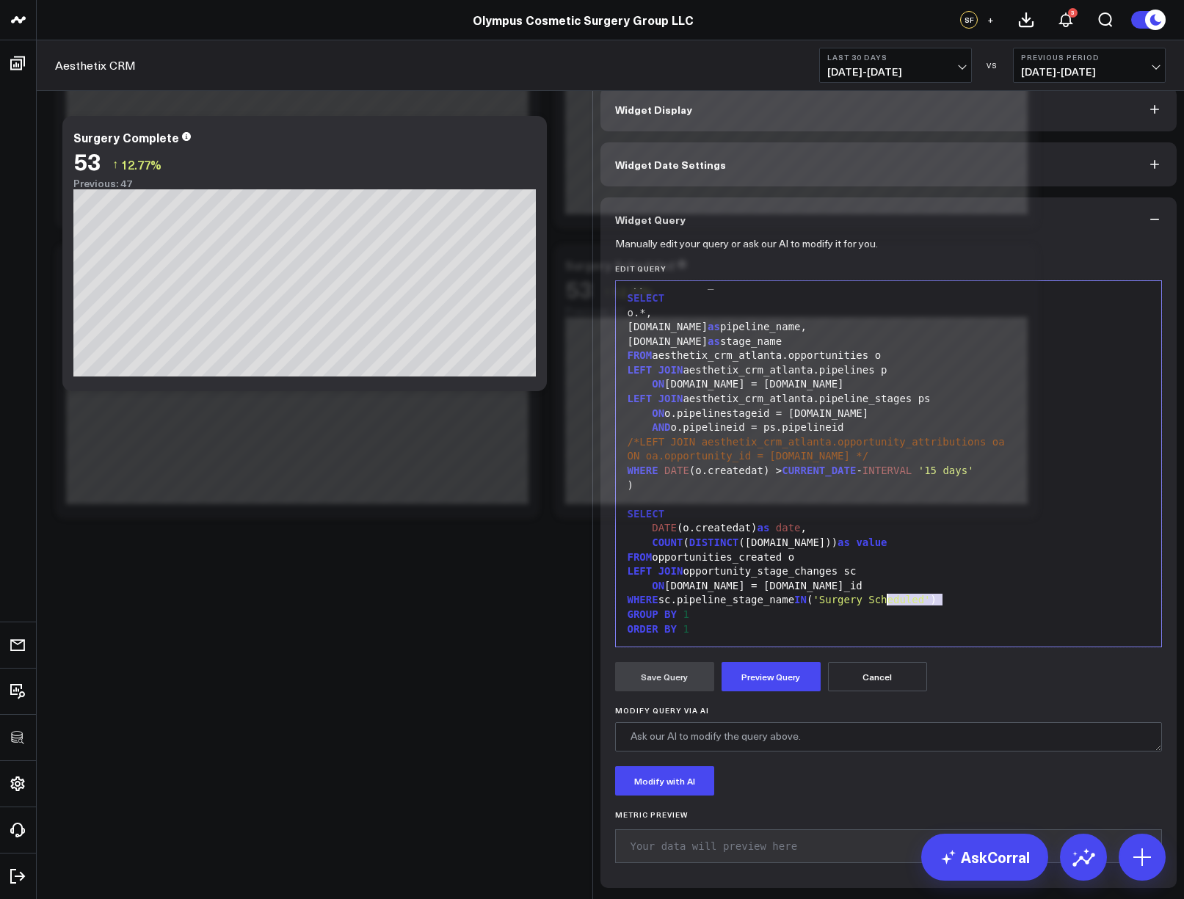
drag, startPoint x: 936, startPoint y: 605, endPoint x: 883, endPoint y: 608, distance: 52.9
click at [883, 606] on span "'Surgery Scheduled'" at bounding box center [871, 600] width 117 height 12
click at [767, 681] on button "Preview Query" at bounding box center [771, 676] width 99 height 29
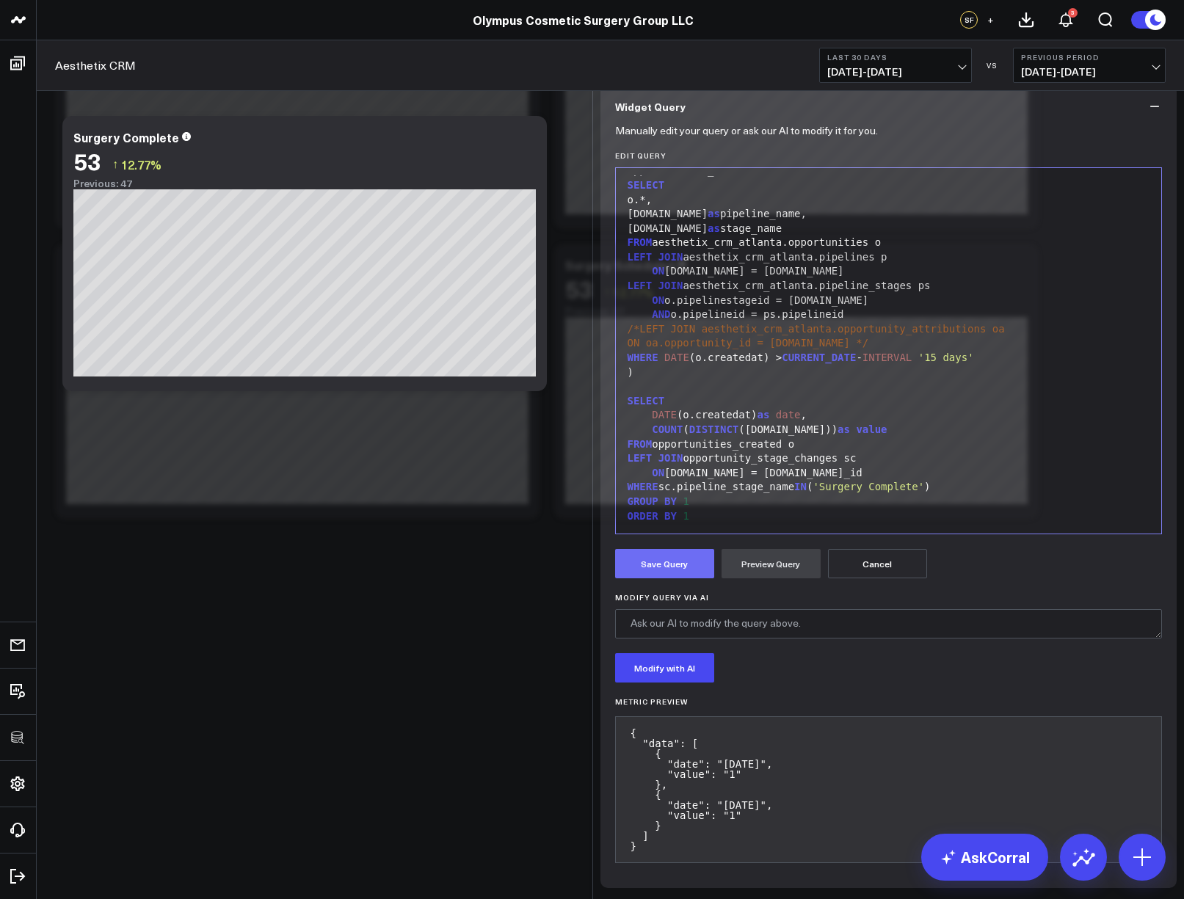
click at [652, 579] on button "Save Query" at bounding box center [664, 563] width 99 height 29
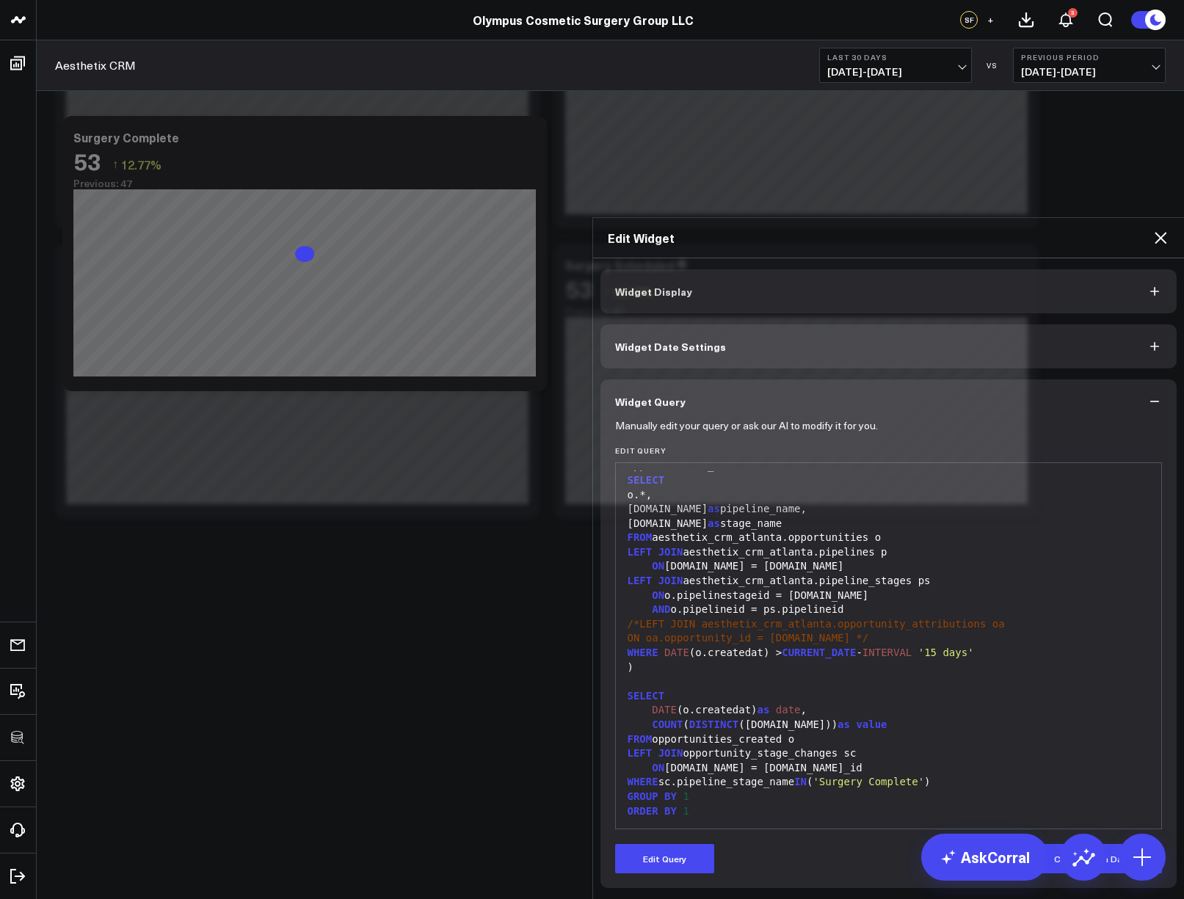
click at [1159, 232] on icon at bounding box center [1161, 238] width 12 height 12
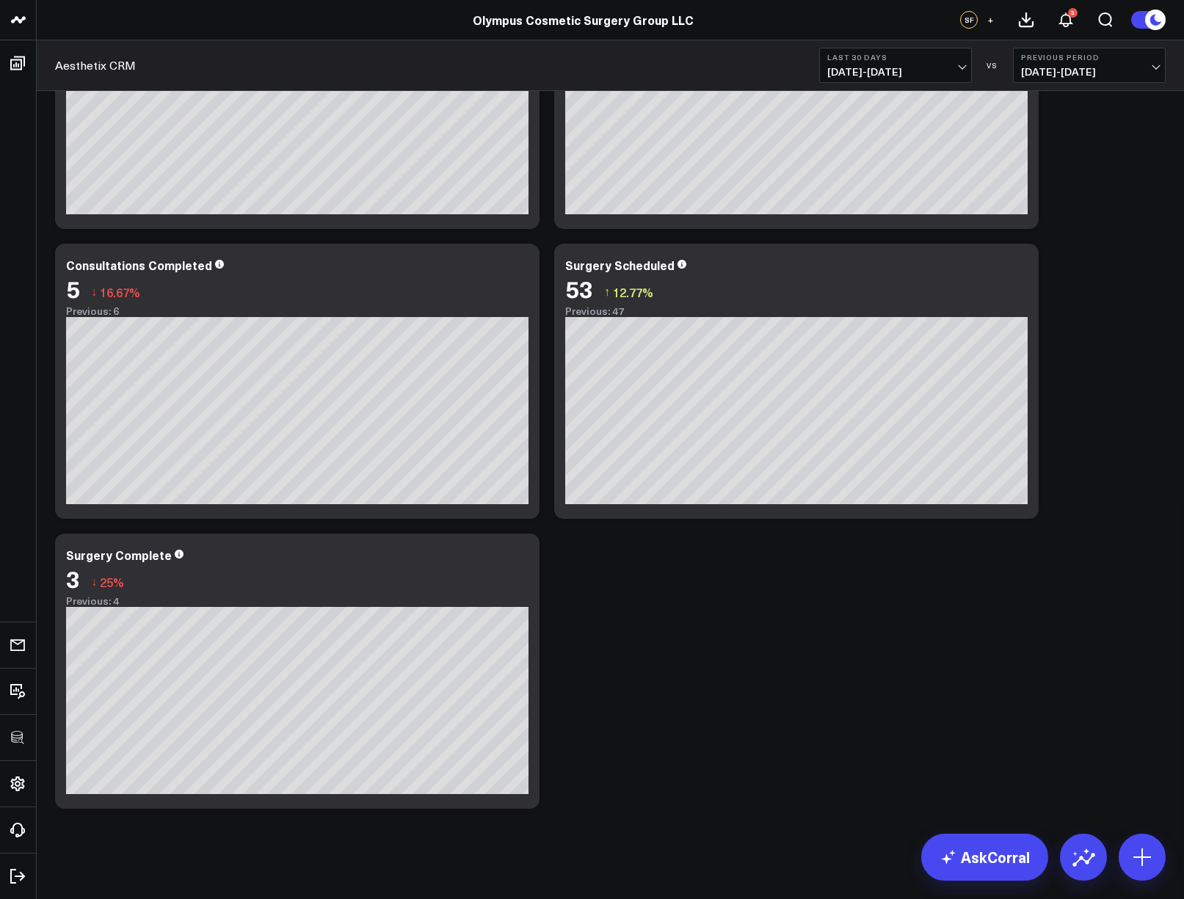
click at [786, 653] on div "Modify via AI Copy link to widget Ask support Remove Create linked copy Executi…" at bounding box center [611, 381] width 1126 height 870
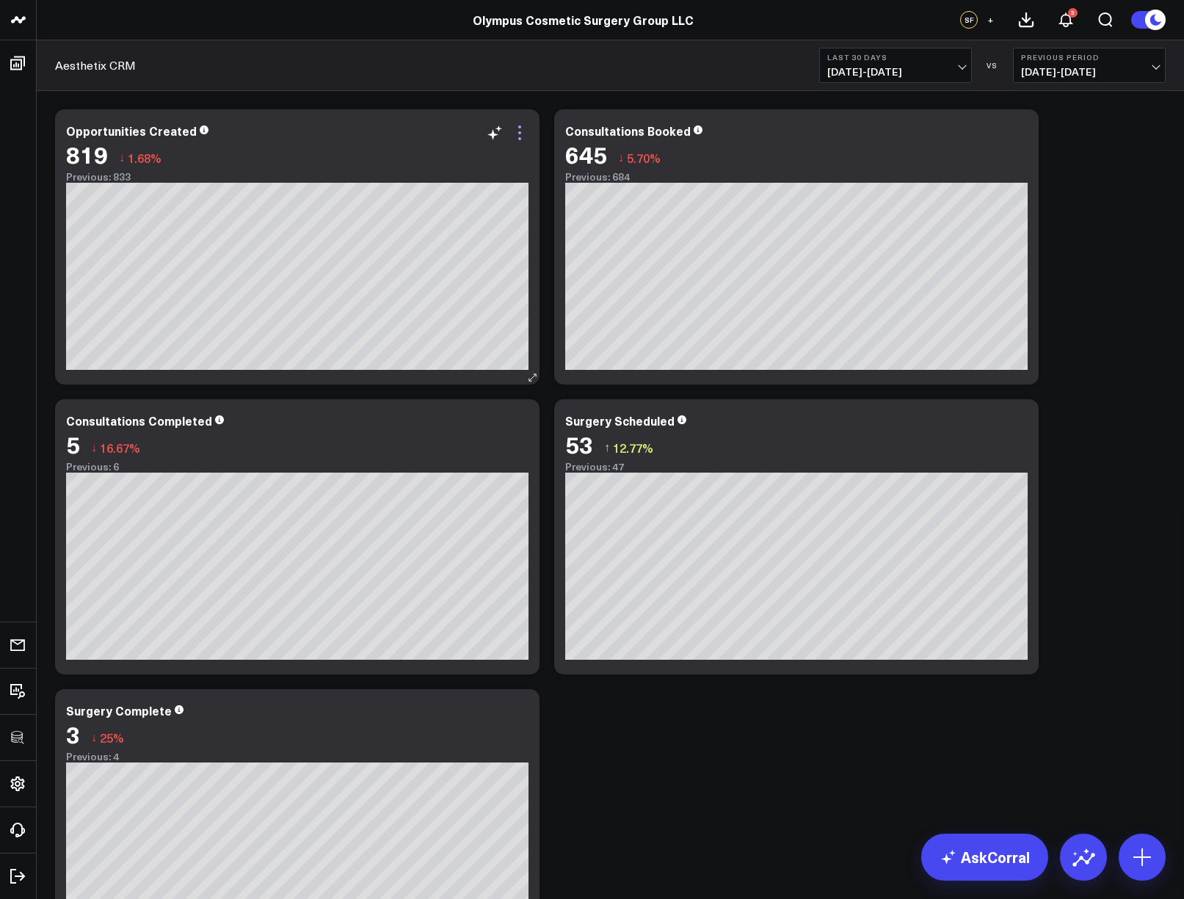
click at [520, 129] on icon at bounding box center [520, 133] width 18 height 18
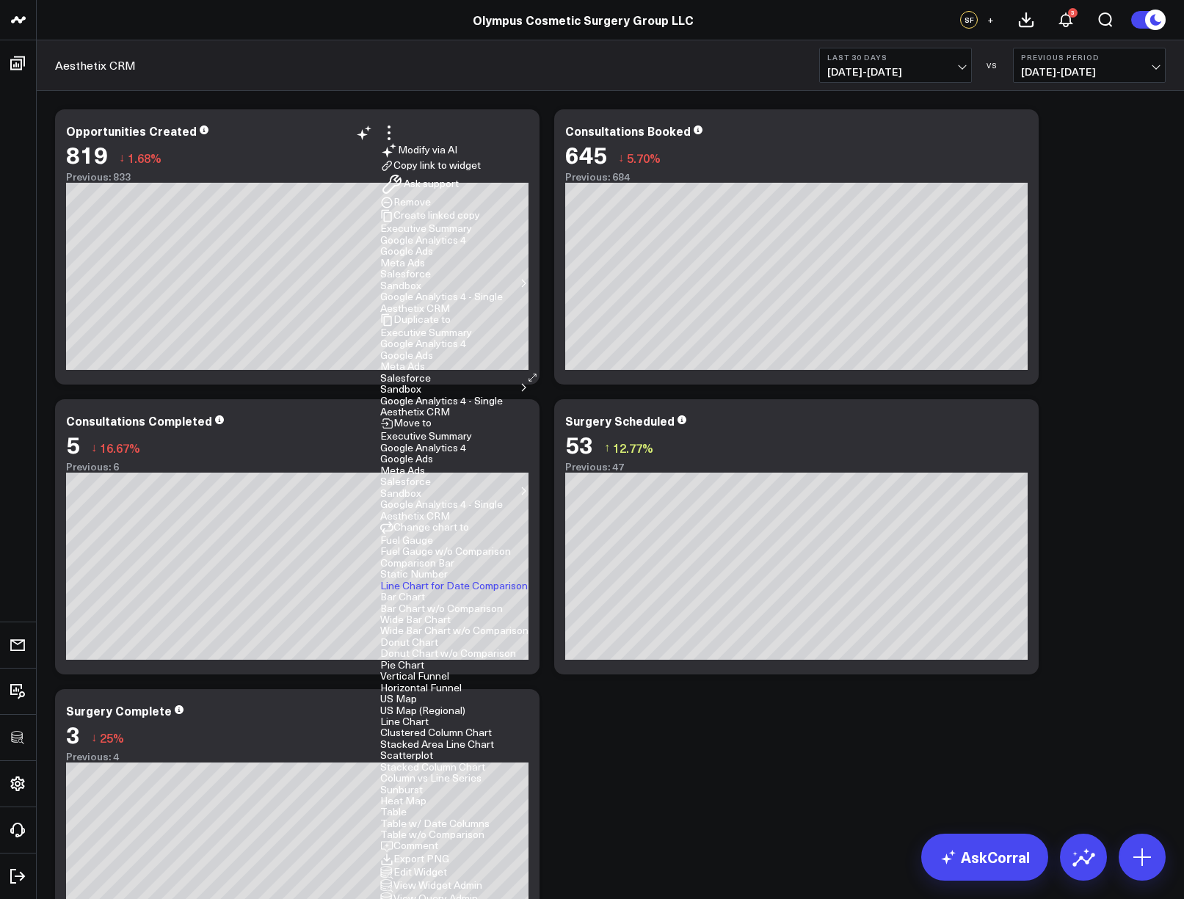
click at [447, 866] on button "Edit Widget" at bounding box center [413, 872] width 67 height 13
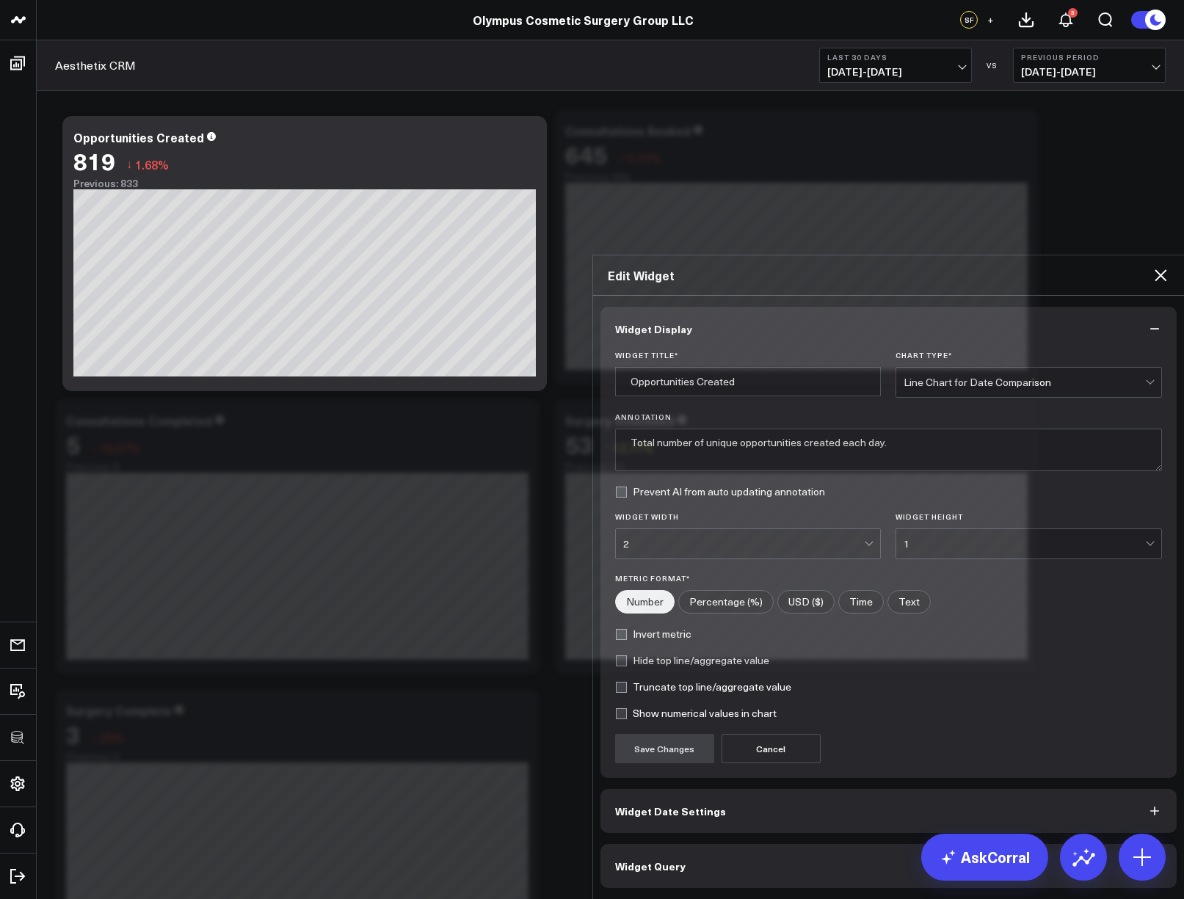
click at [702, 844] on button "Widget Query" at bounding box center [889, 866] width 577 height 44
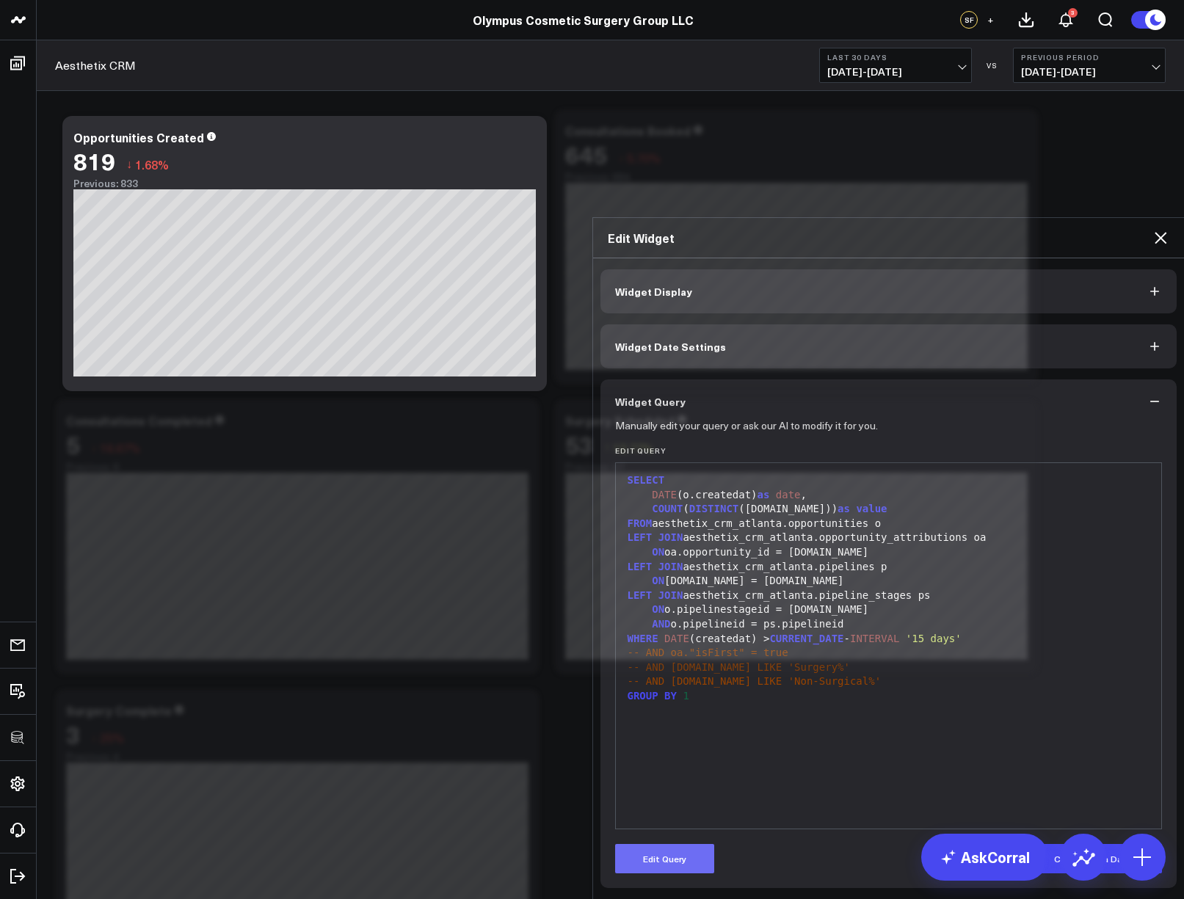
click at [689, 844] on button "Edit Query" at bounding box center [664, 858] width 99 height 29
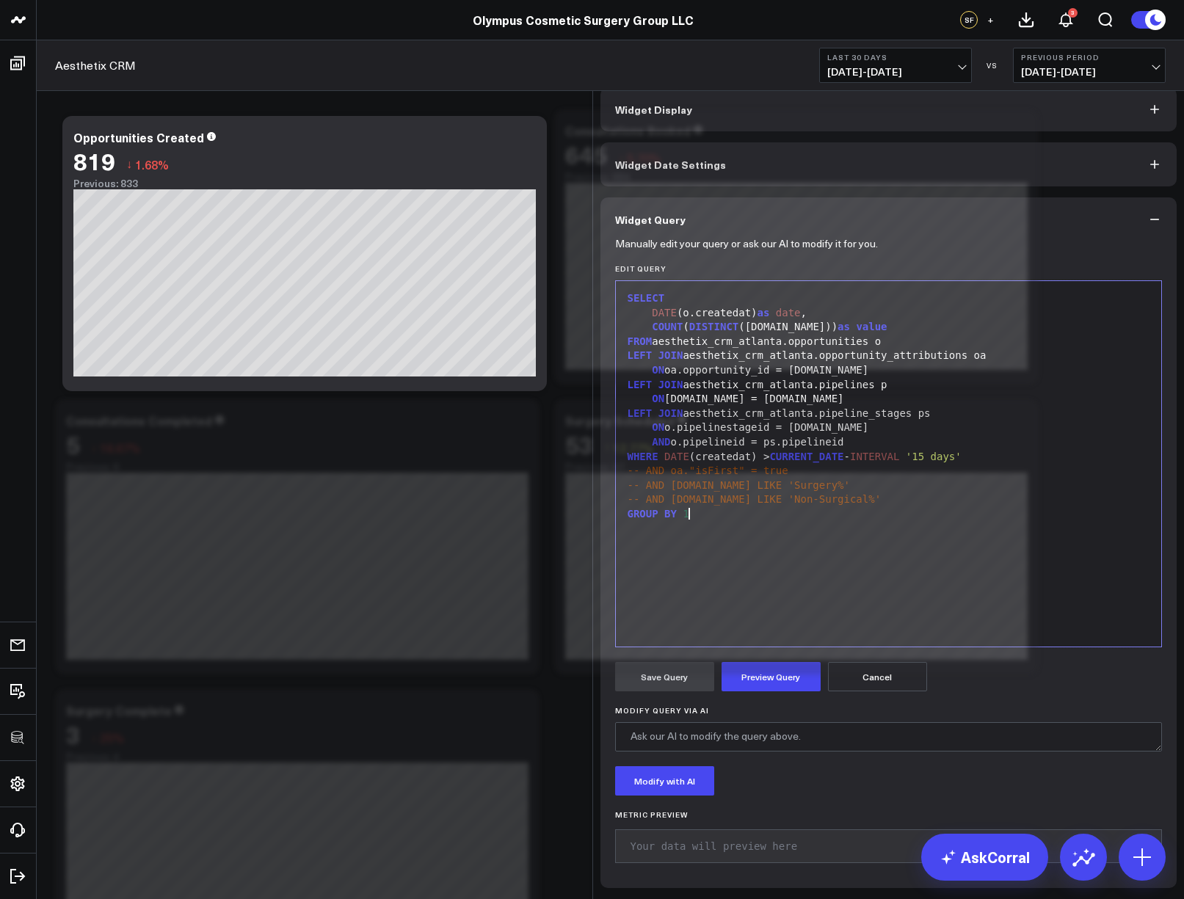
click at [786, 557] on div "SELECT DATE (o.createdat) as date , COUNT ( DISTINCT ([DOMAIN_NAME])) as value …" at bounding box center [889, 464] width 532 height 351
click at [979, 464] on div "WHERE DATE (createdat) > CURRENT_DATE - INTERVAL '15 days'" at bounding box center [889, 457] width 532 height 15
click at [1006, 463] on div "WHERE DATE (createdat) > CURRENT_DATE - INTERVAL '15 days'" at bounding box center [889, 457] width 532 height 15
click at [773, 566] on div "SELECT DATE (o.createdat) as date , COUNT ( DISTINCT ([DOMAIN_NAME])) as value …" at bounding box center [889, 464] width 532 height 351
click at [996, 459] on div "WHERE DATE (createdat) > CURRENT_DATE - INTERVAL '15 days'" at bounding box center [889, 457] width 532 height 15
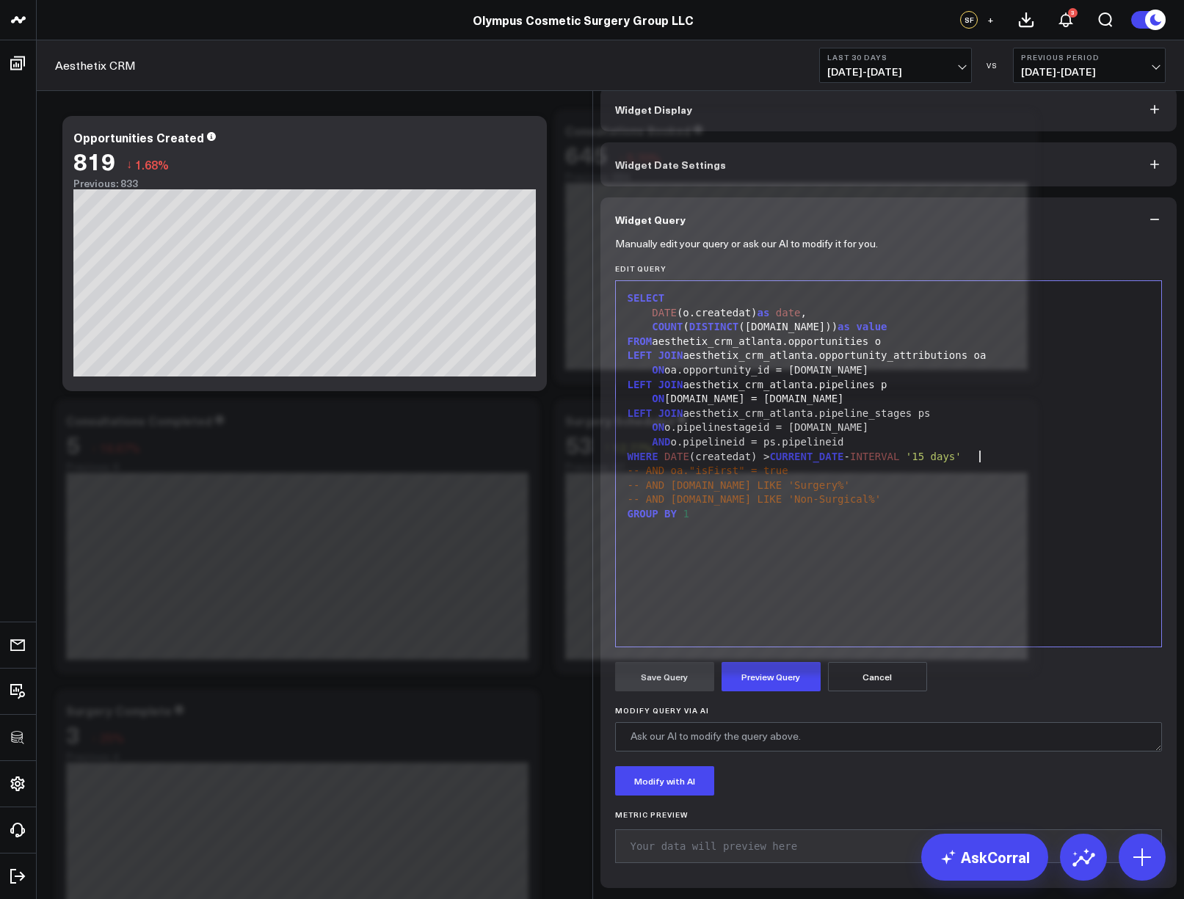
click at [768, 491] on span "-- AND [DOMAIN_NAME] LIKE 'Surgery%'" at bounding box center [739, 485] width 222 height 12
click at [1015, 463] on div "WHERE DATE (createdat) > CURRENT_DATE - INTERVAL '15 days'" at bounding box center [889, 457] width 532 height 15
drag, startPoint x: 640, startPoint y: 475, endPoint x: 622, endPoint y: 476, distance: 18.4
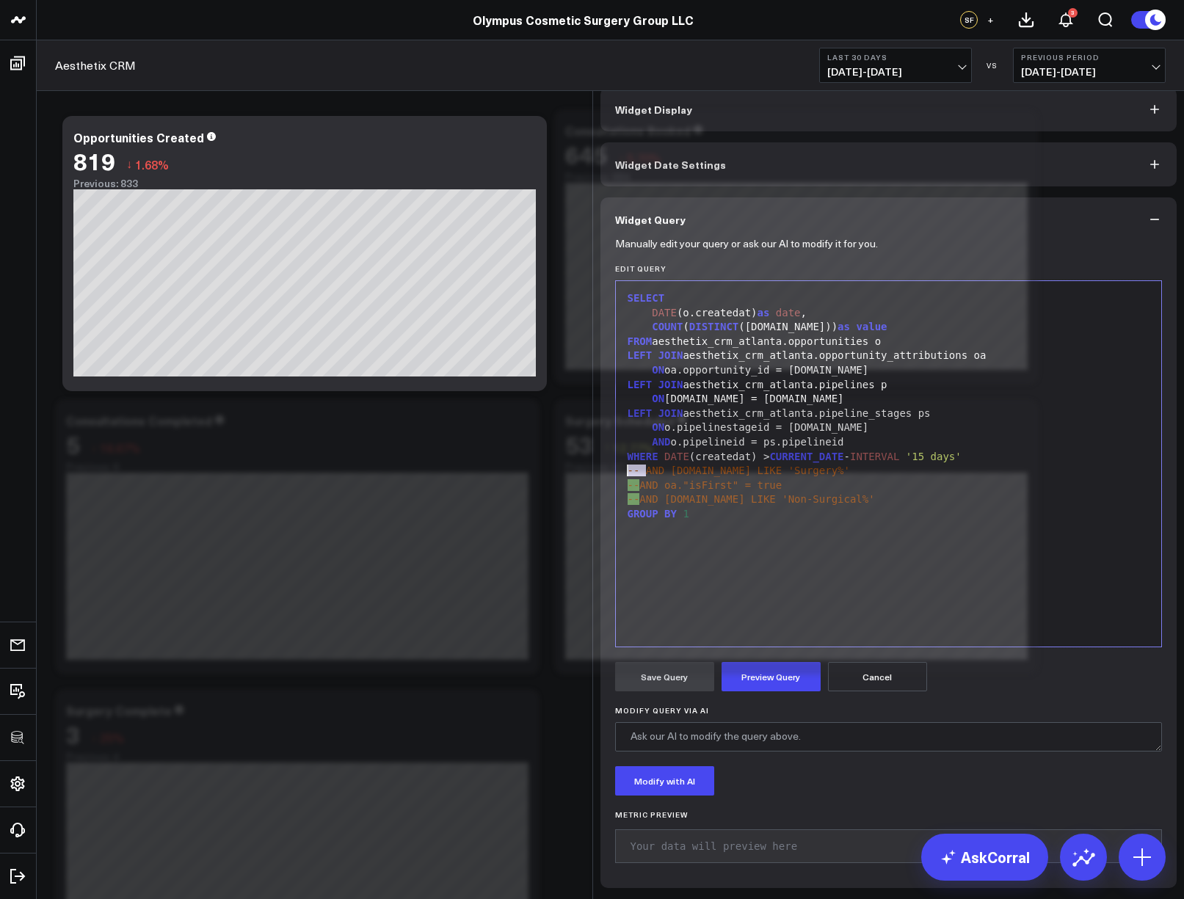
click at [628, 476] on span "-- AND [DOMAIN_NAME] LIKE 'Surgery%'" at bounding box center [739, 471] width 222 height 12
click at [767, 671] on button "Preview Query" at bounding box center [771, 676] width 99 height 29
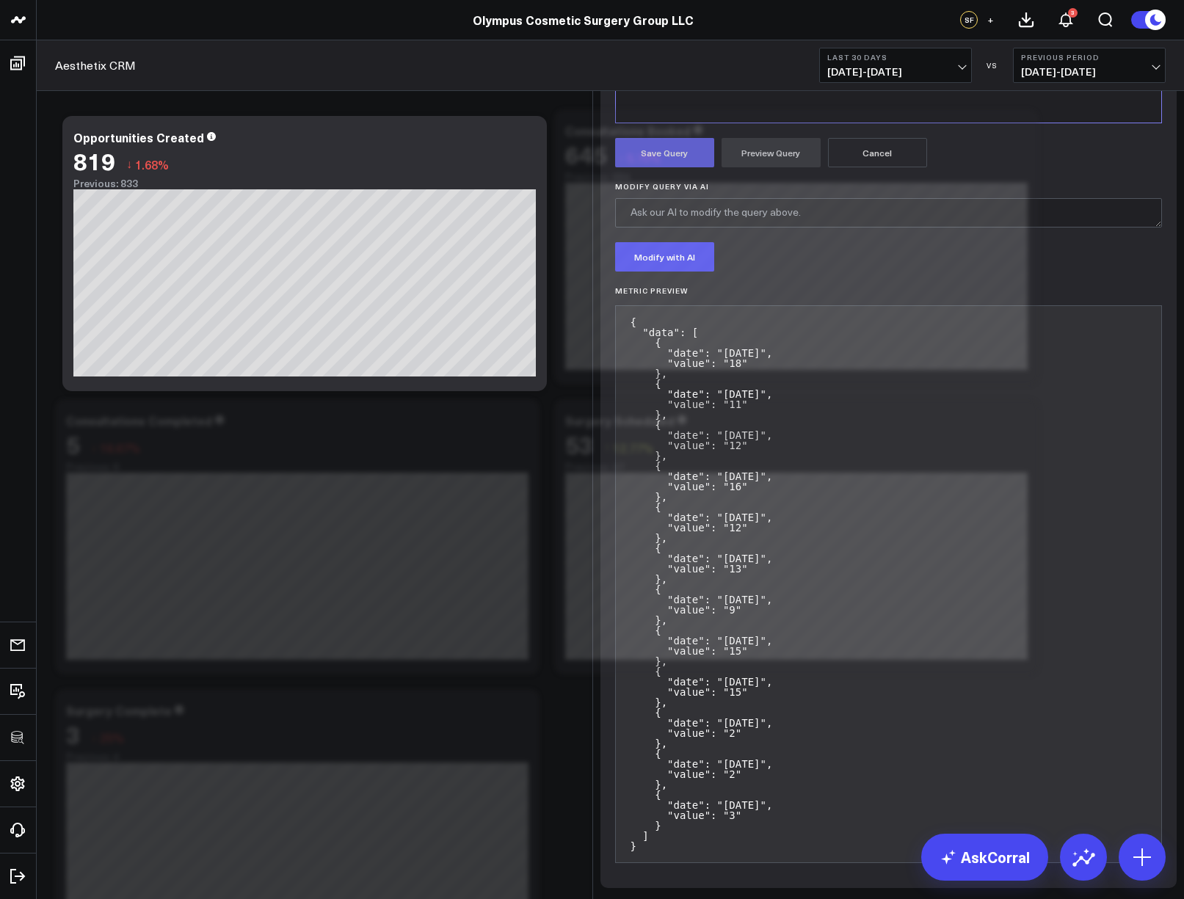
click at [636, 167] on button "Save Query" at bounding box center [664, 152] width 99 height 29
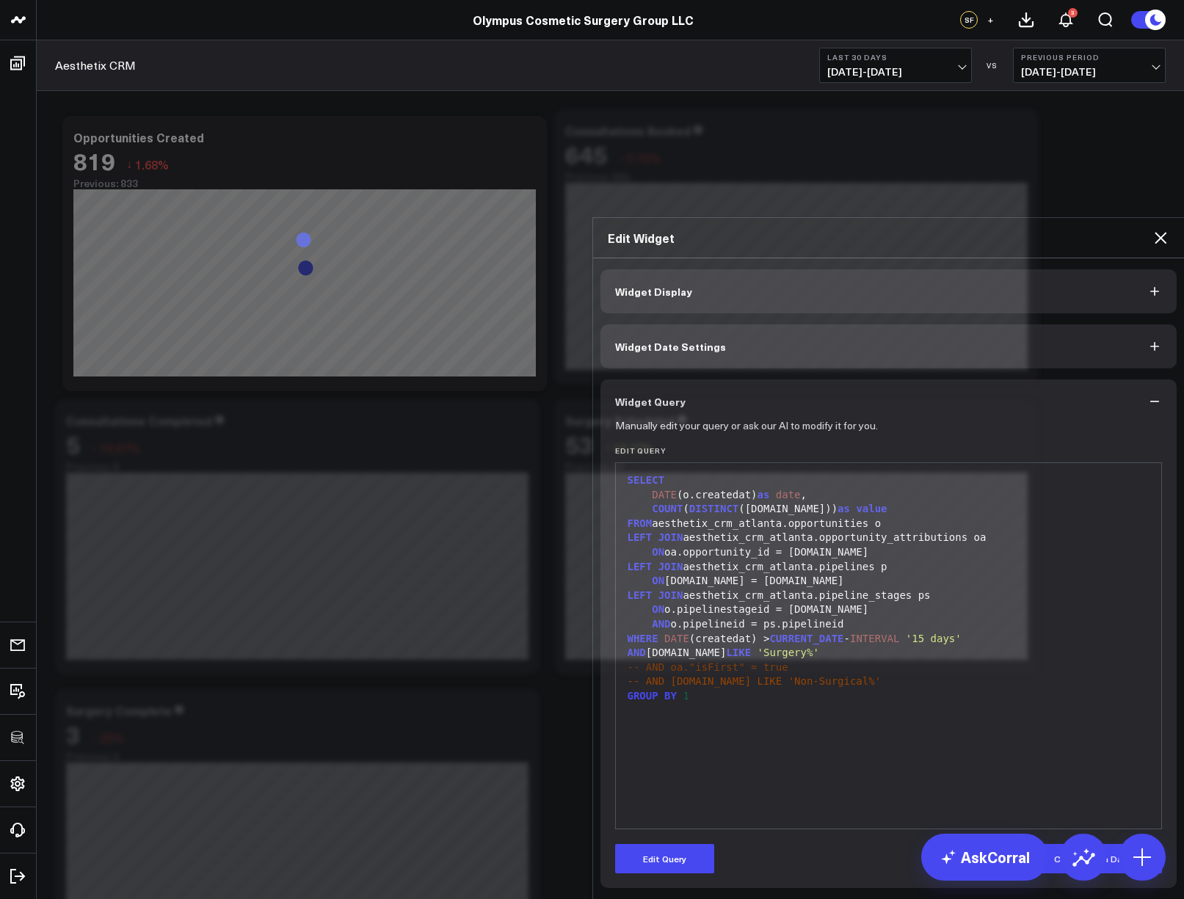
click at [1160, 229] on icon at bounding box center [1161, 238] width 18 height 18
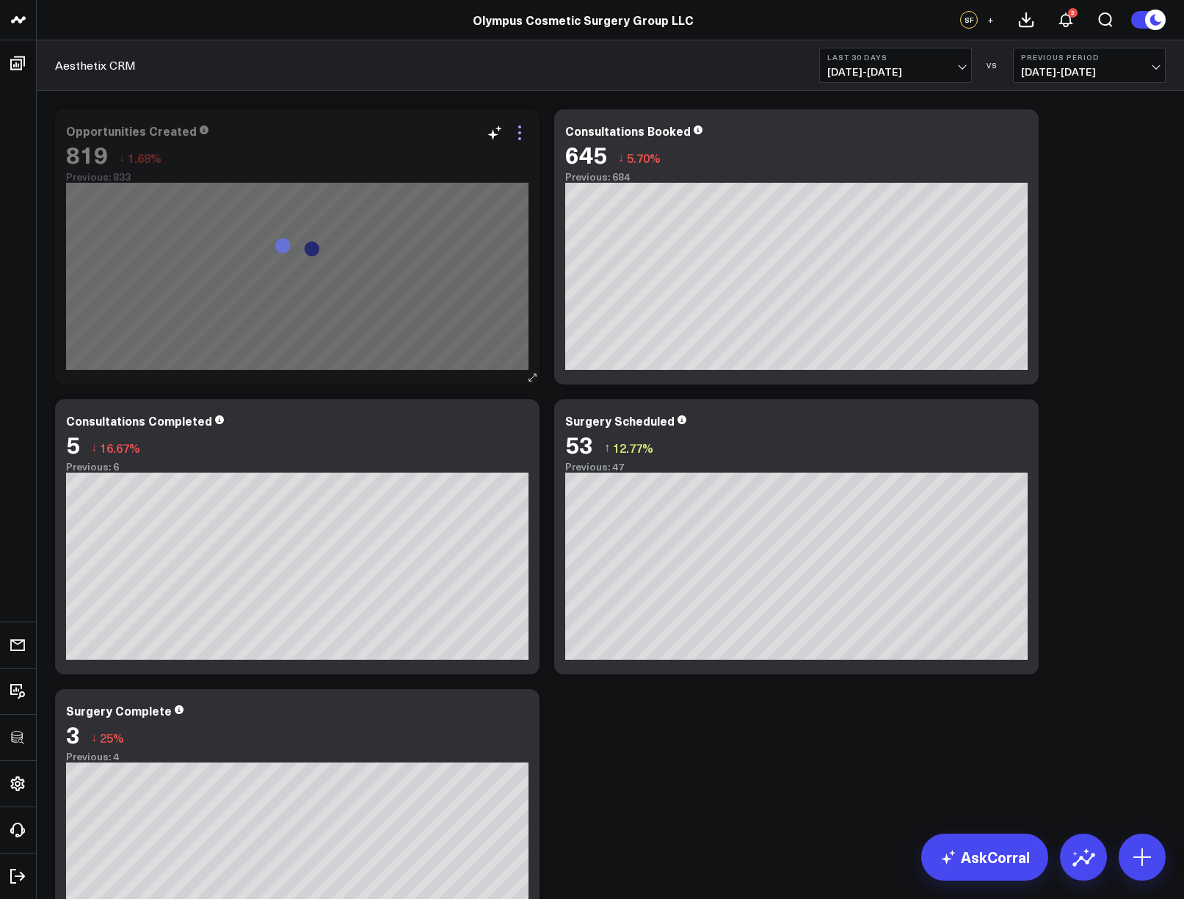
click at [518, 137] on icon at bounding box center [520, 133] width 18 height 18
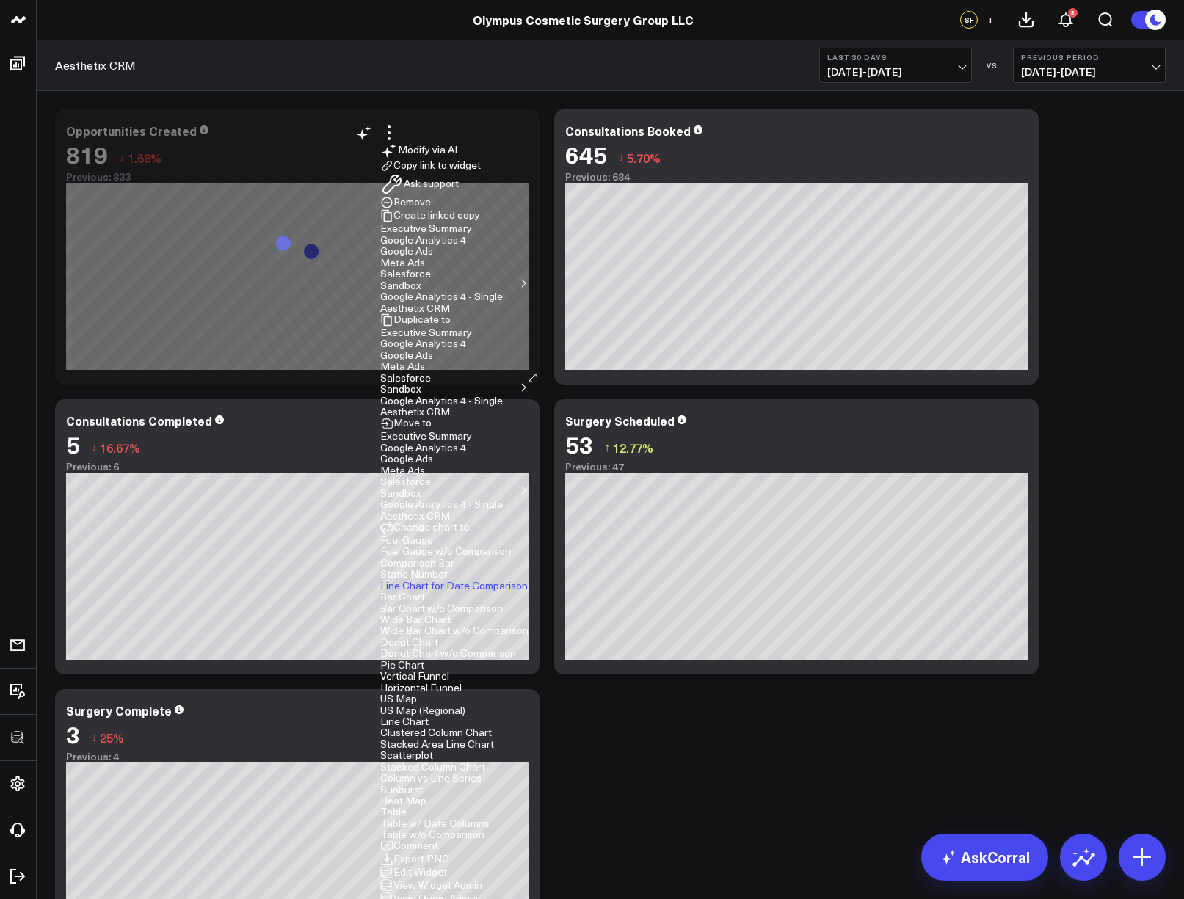
click at [438, 866] on button "Edit Widget" at bounding box center [413, 872] width 67 height 13
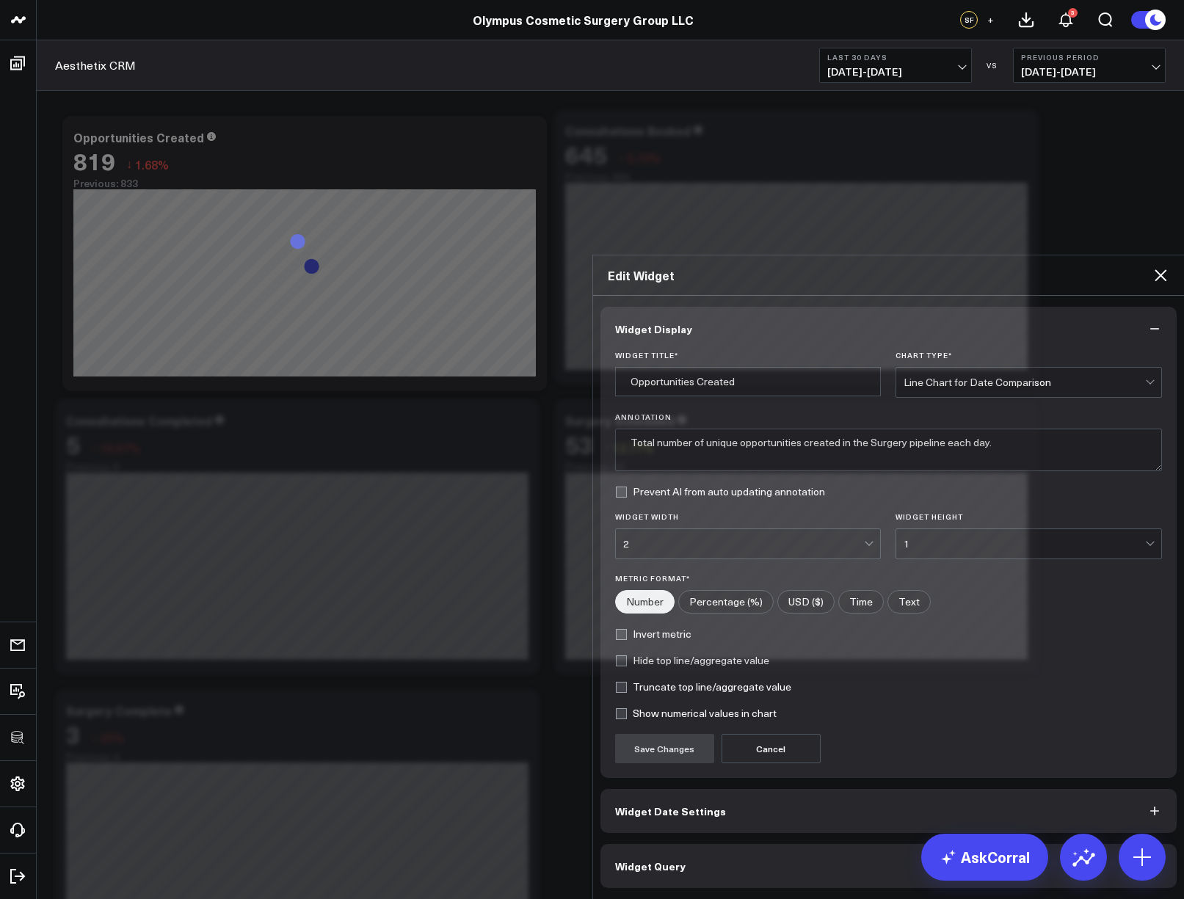
click at [714, 844] on button "Widget Query" at bounding box center [889, 866] width 577 height 44
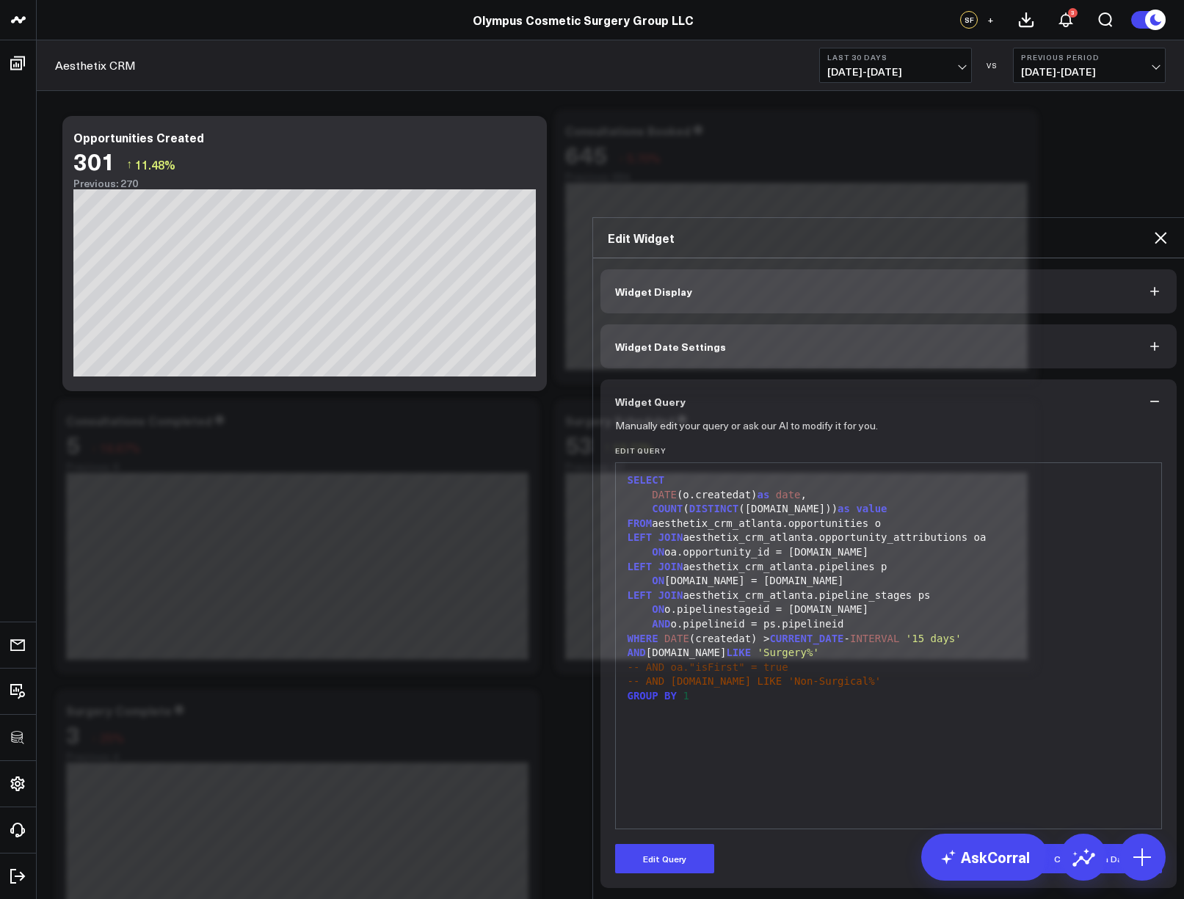
click at [751, 676] on span "-- AND [DOMAIN_NAME] LIKE 'Non-Surgical%'" at bounding box center [755, 682] width 254 height 12
drag, startPoint x: 844, startPoint y: 502, endPoint x: 607, endPoint y: 502, distance: 236.4
click at [607, 502] on div "Manually edit your query or ask our AI to modify it for you. Edit Query 99 1 2 …" at bounding box center [889, 656] width 577 height 465
copy span "-- AND [DOMAIN_NAME] LIKE 'Non-Surgical%'"
click at [908, 574] on div "ON [DOMAIN_NAME] = [DOMAIN_NAME]" at bounding box center [889, 581] width 532 height 15
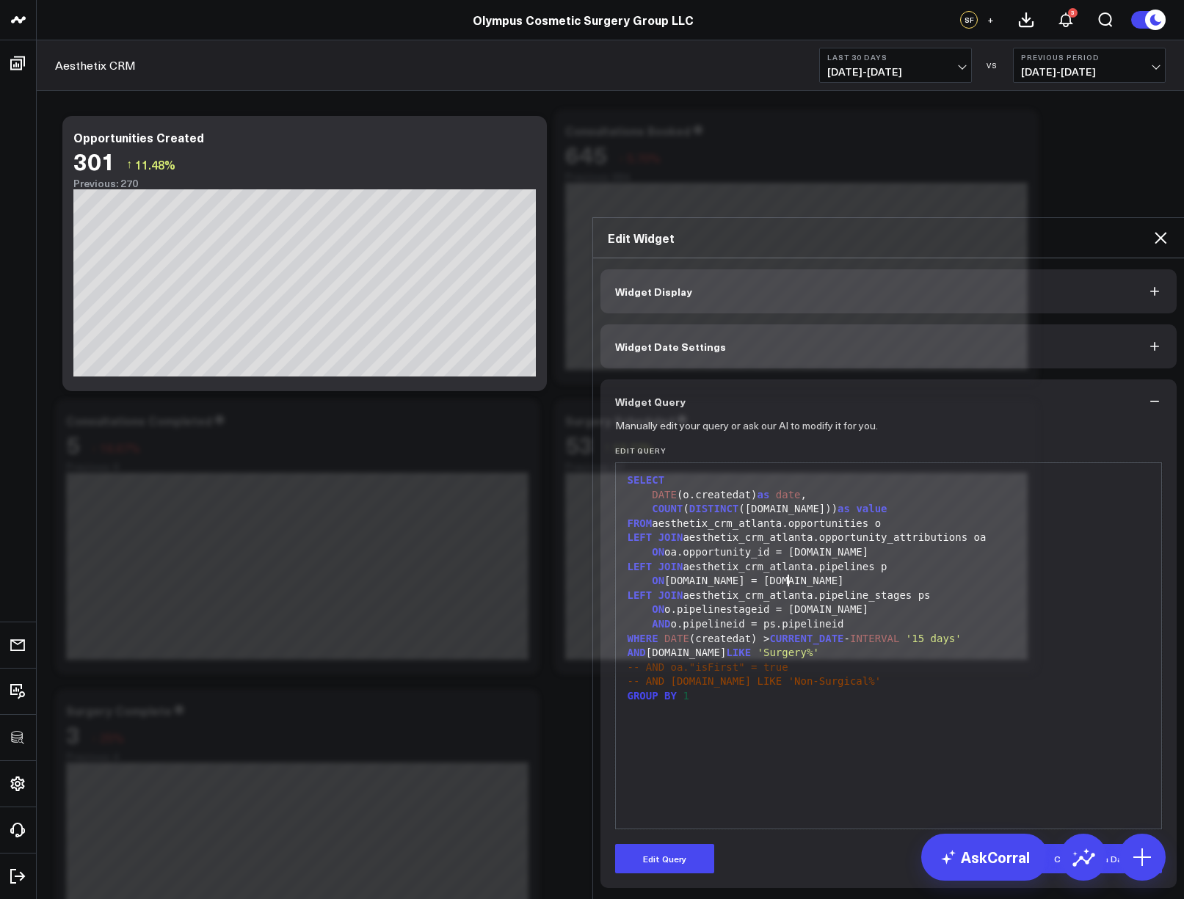
click at [1166, 232] on icon at bounding box center [1161, 238] width 12 height 12
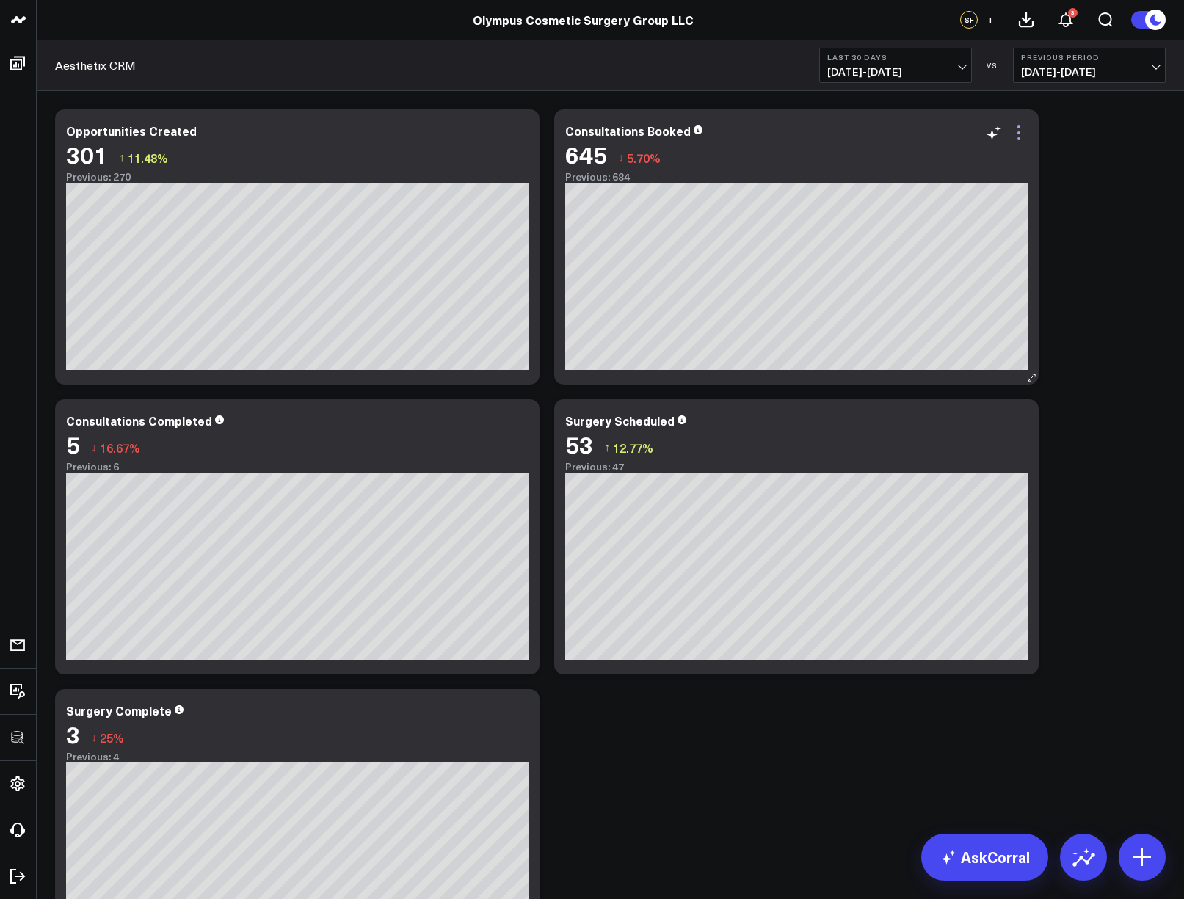
click at [1018, 137] on icon at bounding box center [1019, 133] width 18 height 18
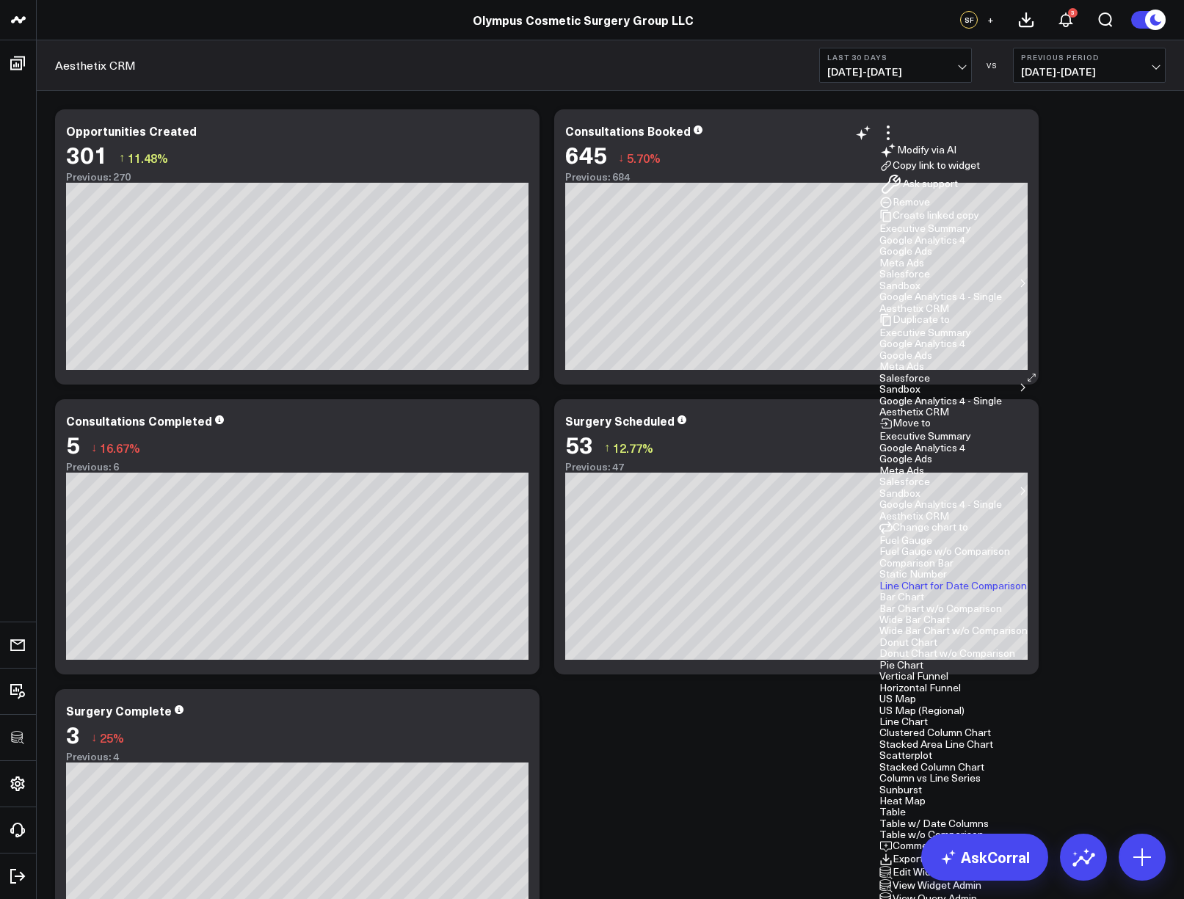
click at [930, 866] on button "Edit Widget" at bounding box center [913, 872] width 67 height 13
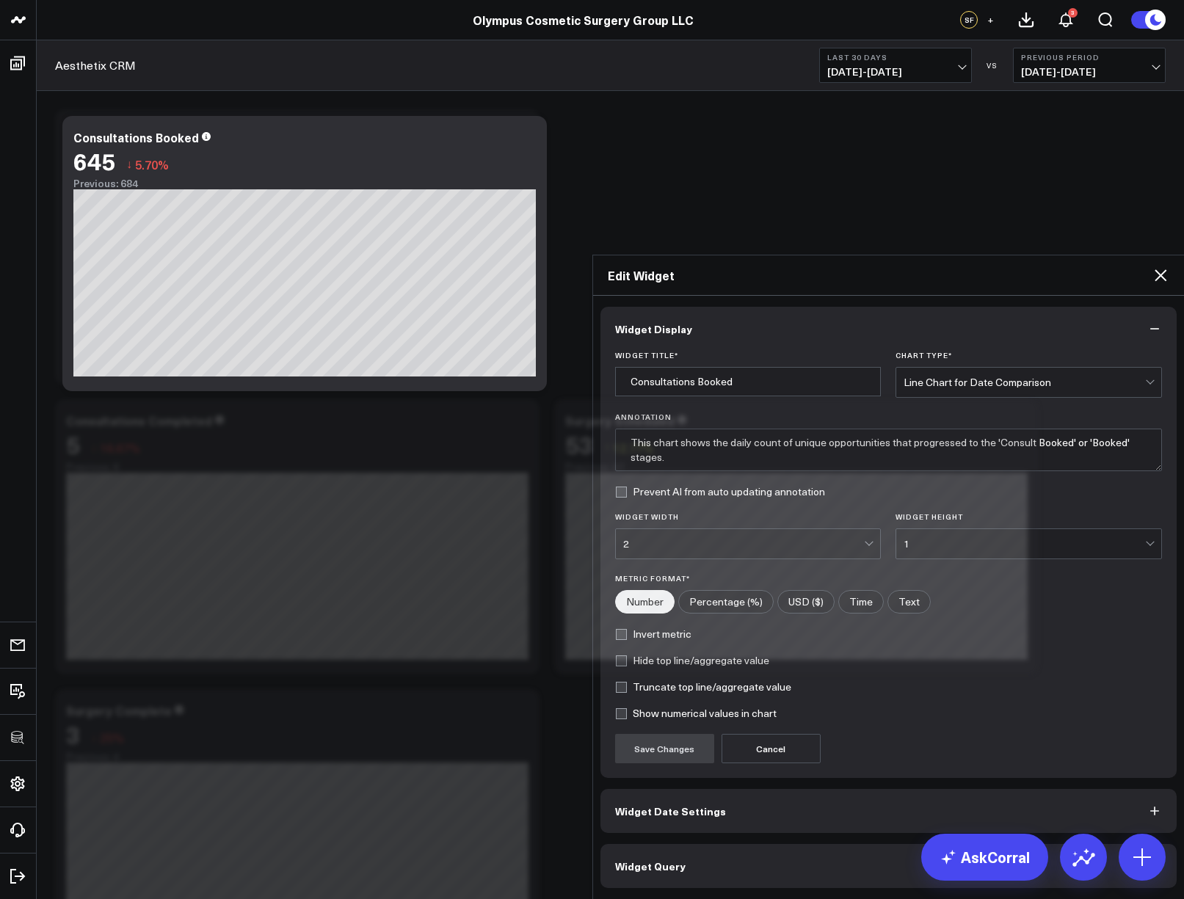
click at [749, 844] on button "Widget Query" at bounding box center [889, 866] width 577 height 44
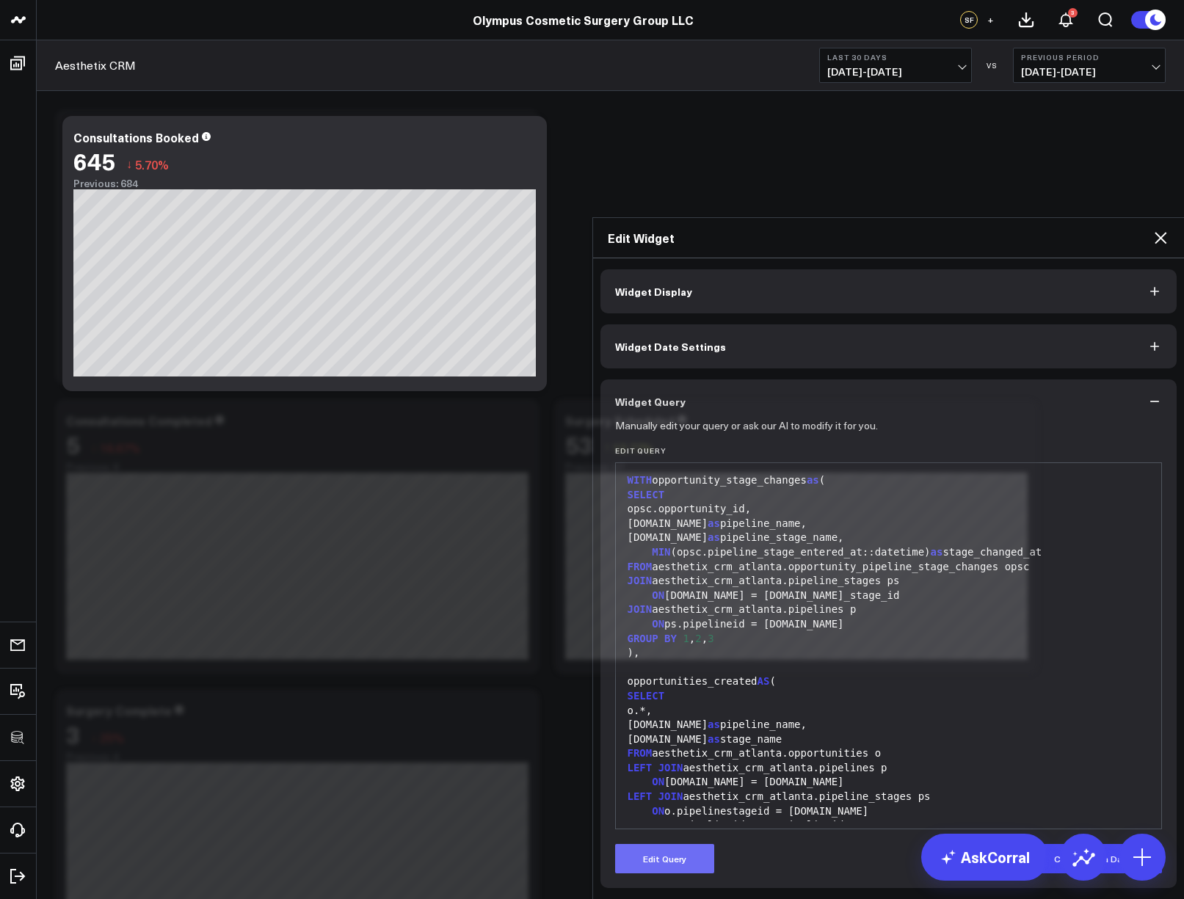
click at [684, 844] on button "Edit Query" at bounding box center [664, 858] width 99 height 29
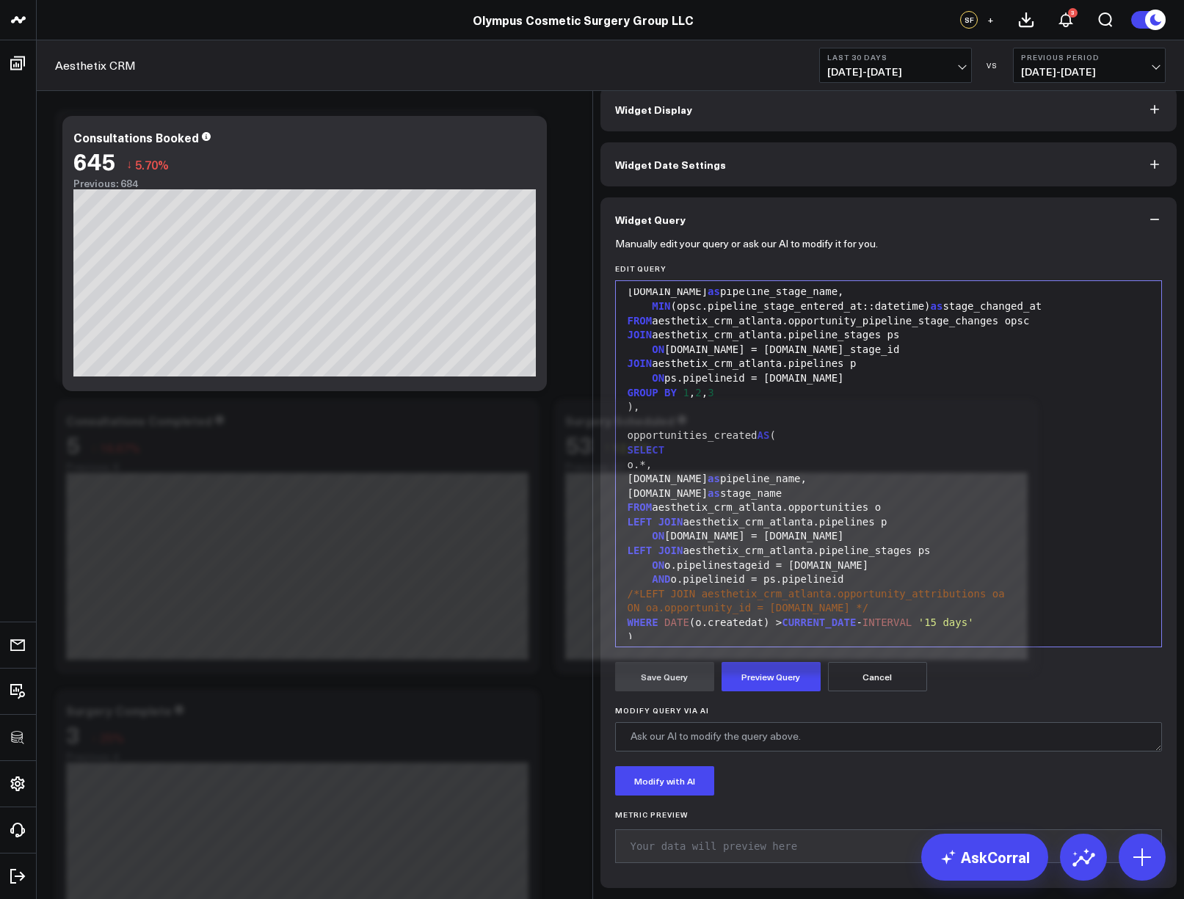
scroll to position [112, 0]
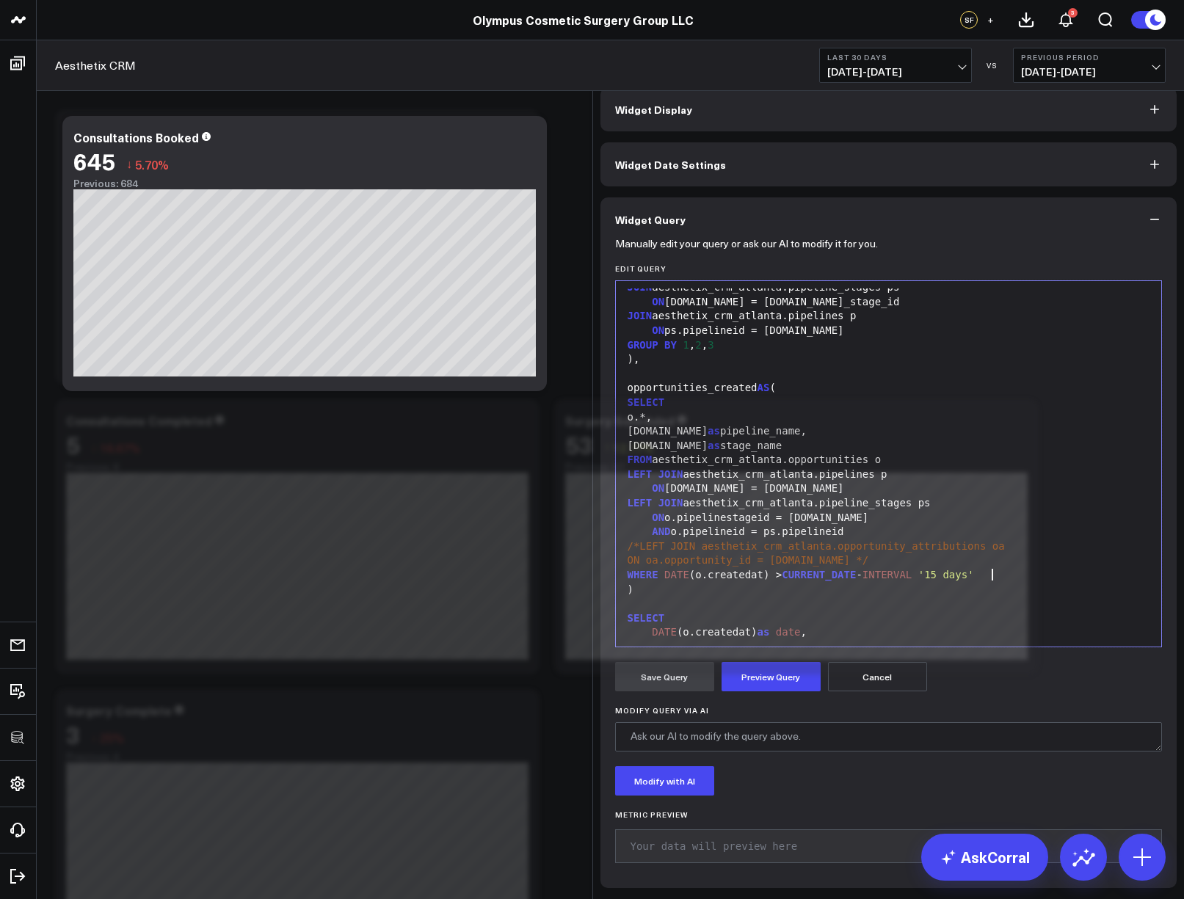
click at [1029, 576] on div "WHERE DATE (o.createdat) > CURRENT_DATE - INTERVAL '15 days'" at bounding box center [889, 575] width 532 height 15
click at [739, 673] on button "Preview Query" at bounding box center [771, 676] width 99 height 29
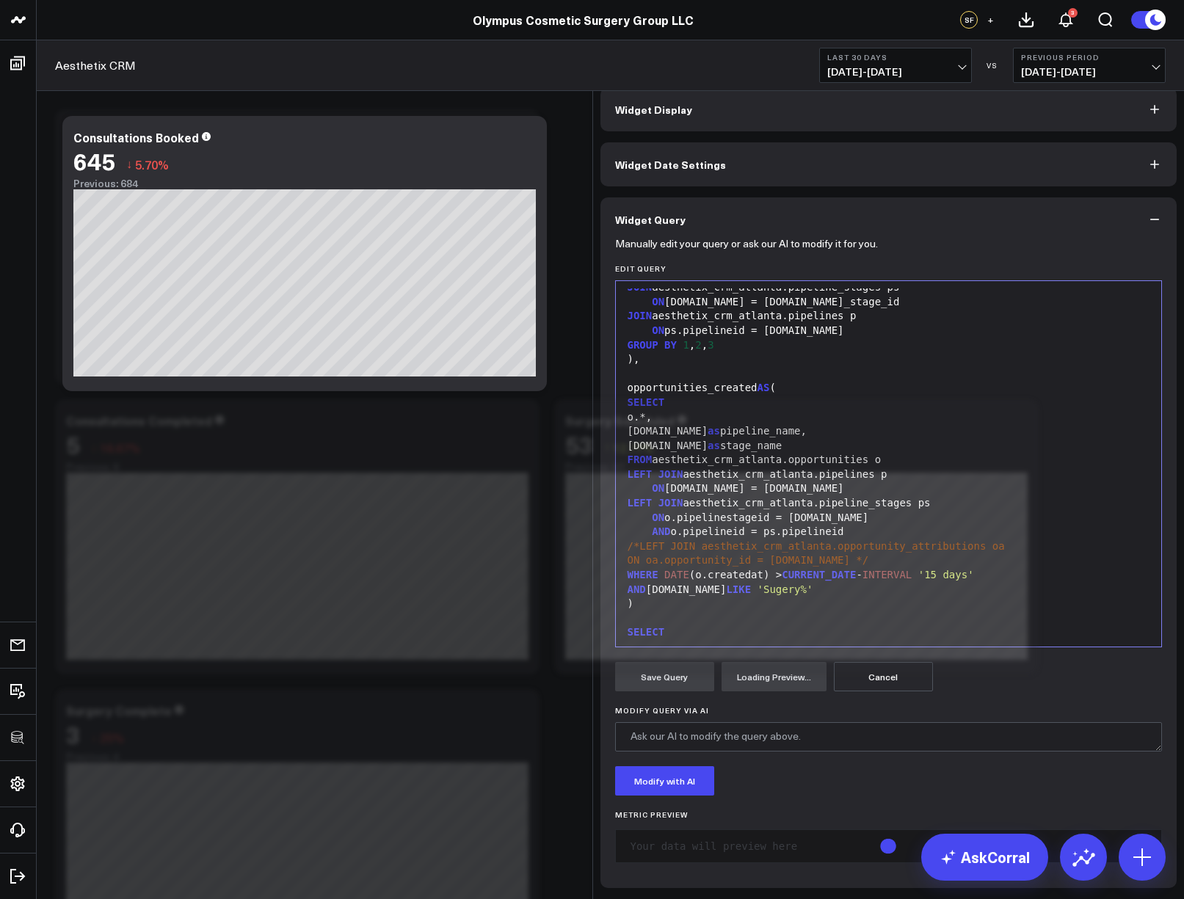
scroll to position [231, 0]
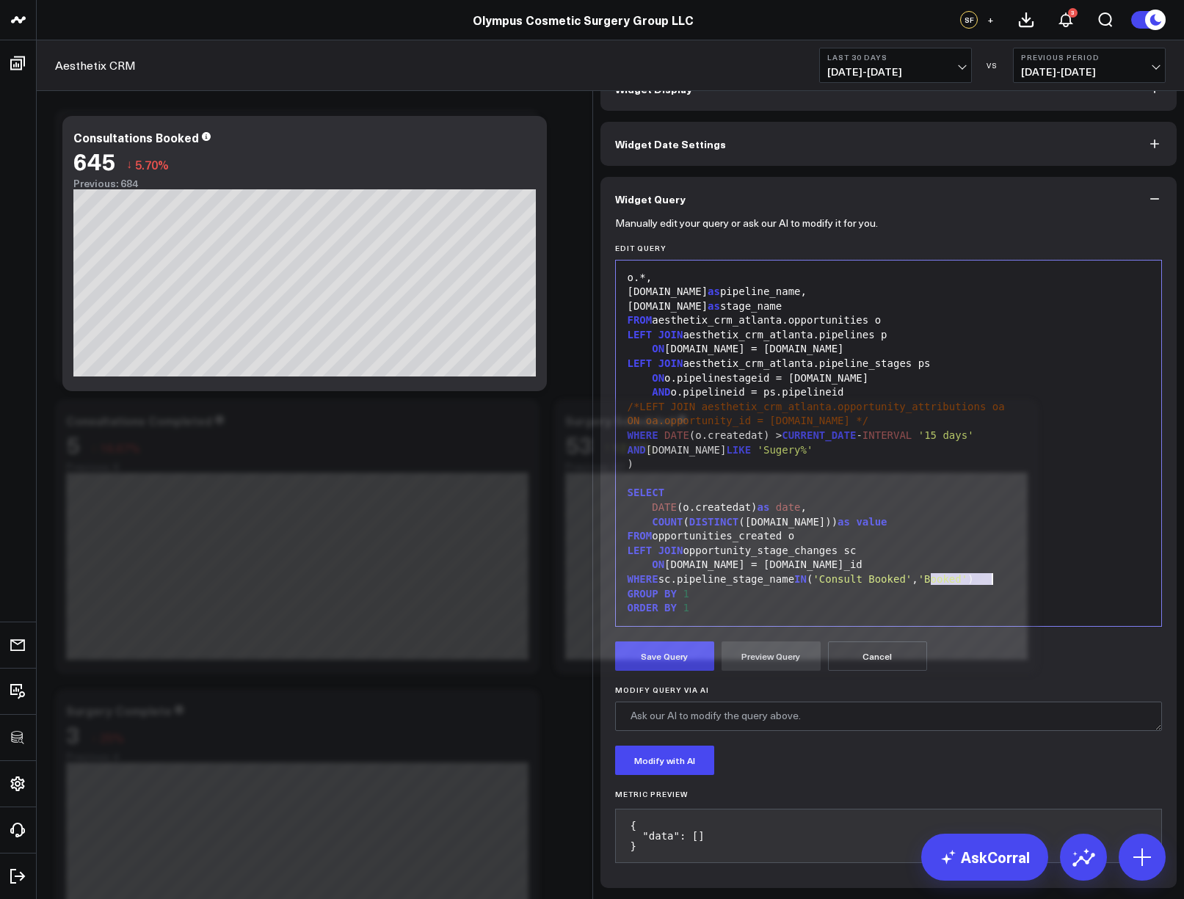
drag, startPoint x: 925, startPoint y: 605, endPoint x: 986, endPoint y: 602, distance: 61.0
click at [986, 587] on div "WHERE sc.pipeline_stage_name IN ( 'Consult Booked' , 'Booked' )" at bounding box center [889, 580] width 532 height 15
click at [750, 671] on button "Preview Query" at bounding box center [771, 656] width 99 height 29
click at [636, 671] on button "Save Query" at bounding box center [664, 656] width 99 height 29
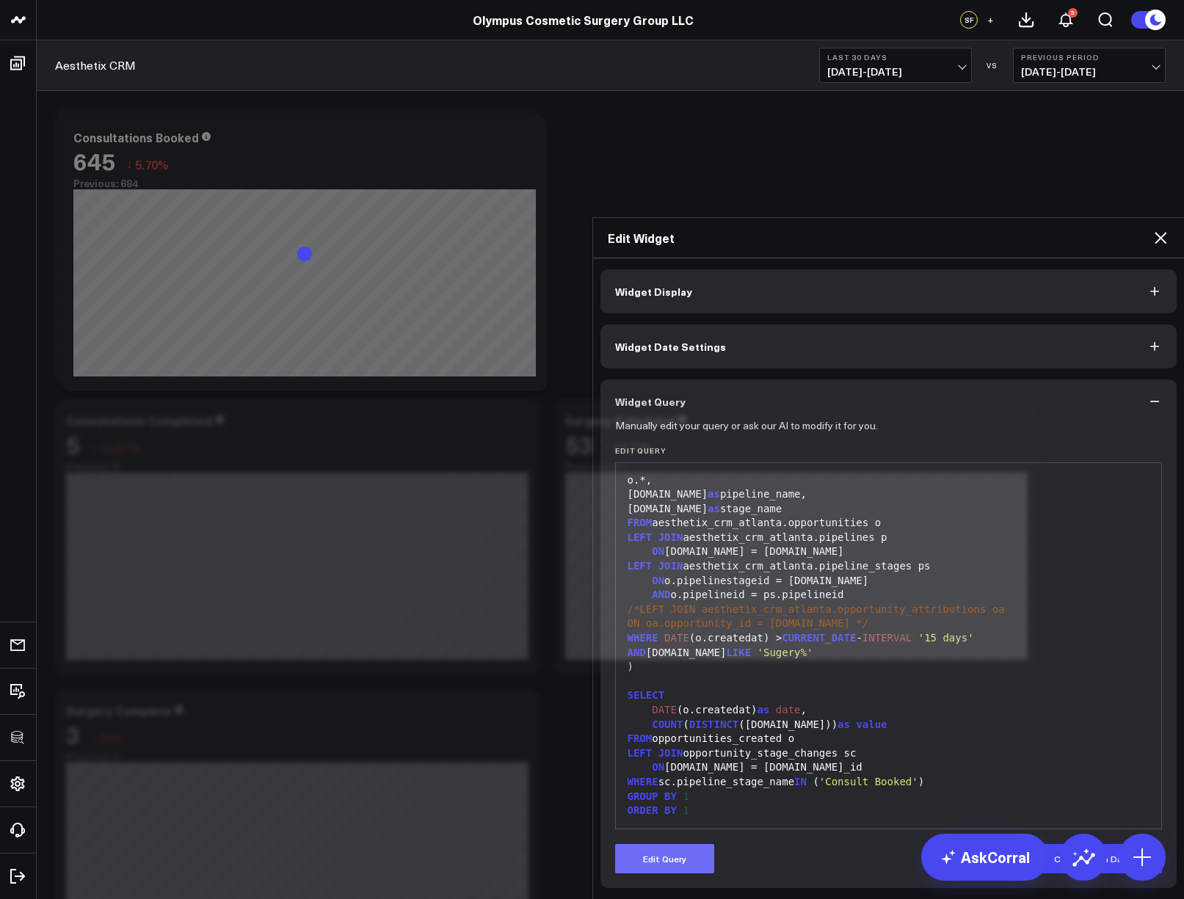
click at [677, 844] on button "Edit Query" at bounding box center [664, 858] width 99 height 29
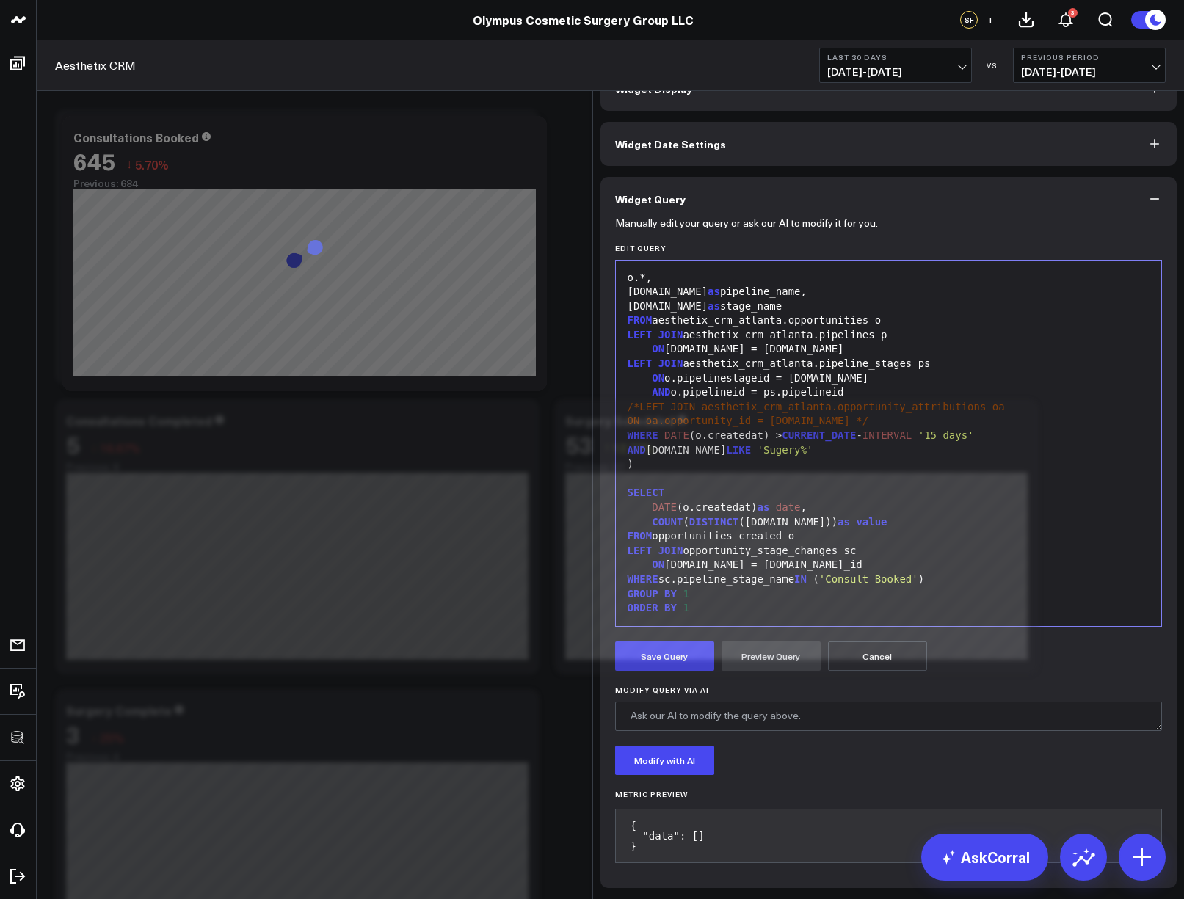
click at [758, 456] on span "'Sugery%'" at bounding box center [786, 450] width 56 height 12
click at [753, 670] on button "Preview Query" at bounding box center [771, 656] width 99 height 29
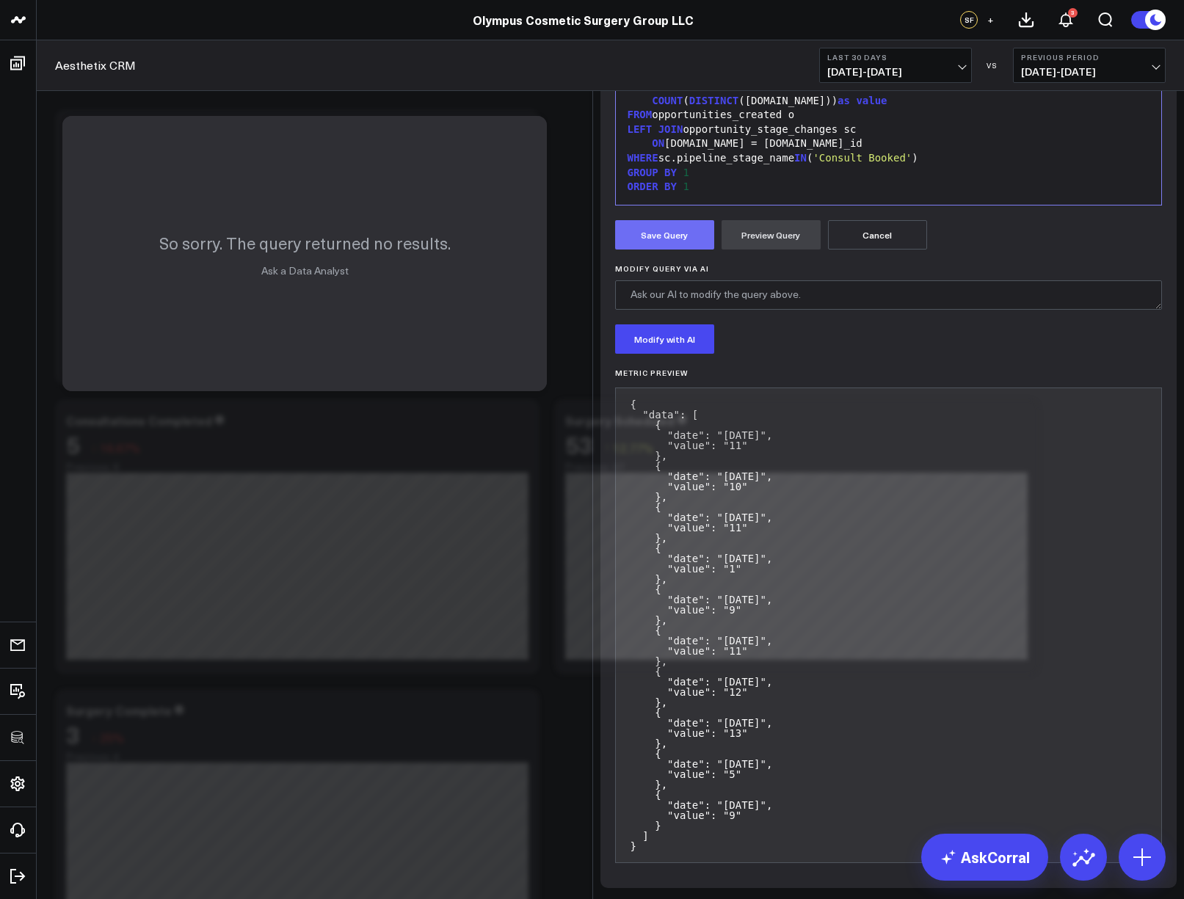
click at [659, 250] on button "Save Query" at bounding box center [664, 234] width 99 height 29
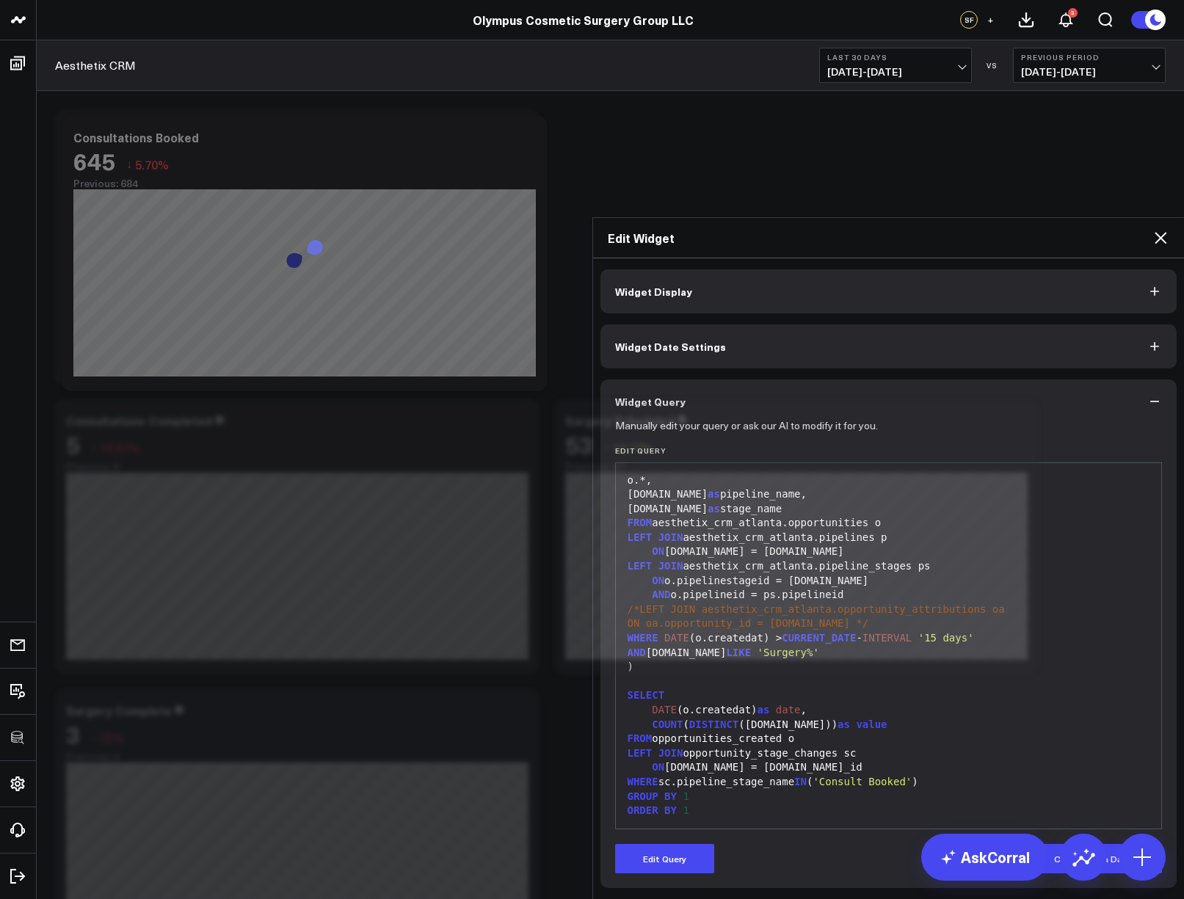
click at [1162, 232] on icon at bounding box center [1161, 238] width 12 height 12
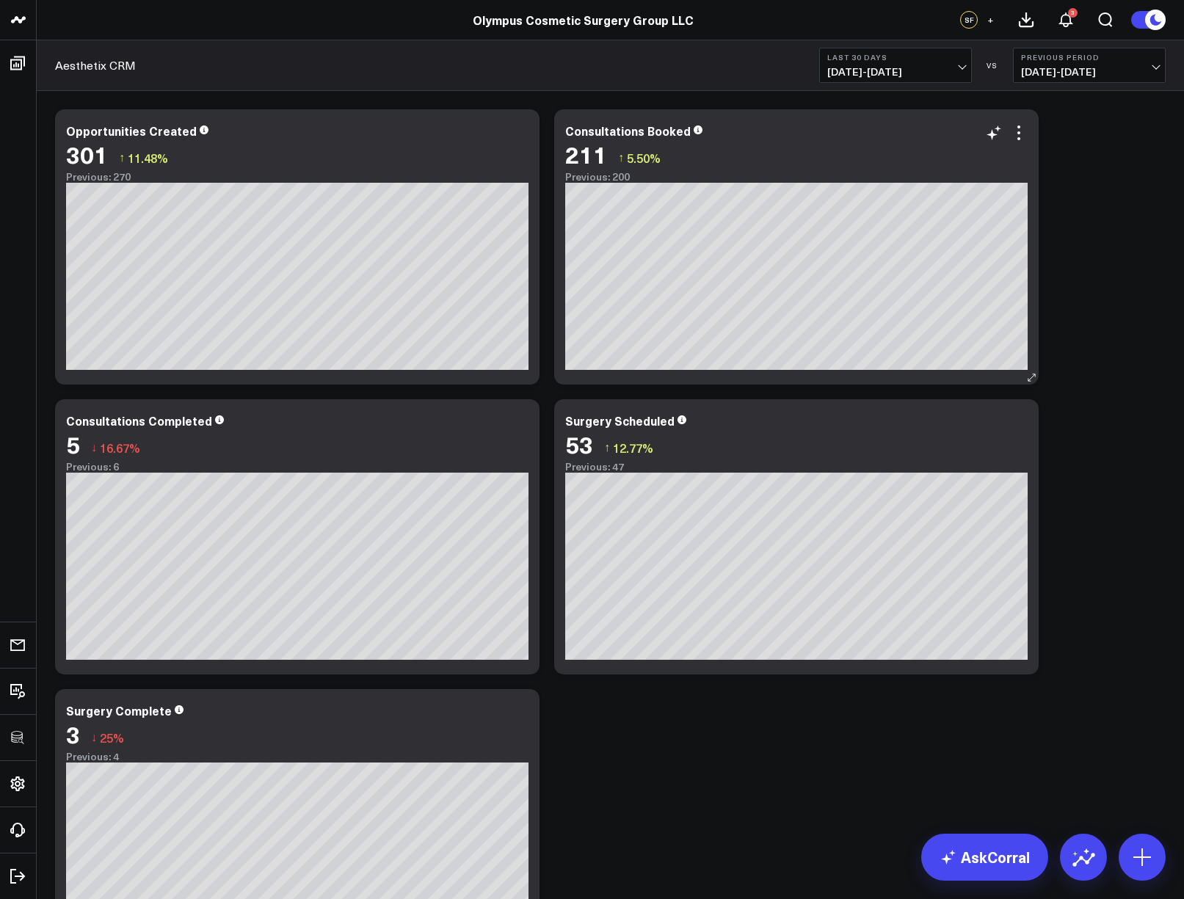
click at [613, 134] on div "Consultations Booked" at bounding box center [628, 131] width 126 height 16
click at [620, 133] on div "Consultations Booked" at bounding box center [628, 131] width 126 height 16
drag, startPoint x: 618, startPoint y: 133, endPoint x: 642, endPoint y: 134, distance: 24.2
click at [642, 134] on div "Consultations Booked" at bounding box center [628, 131] width 126 height 16
click at [1020, 135] on icon at bounding box center [1019, 133] width 18 height 18
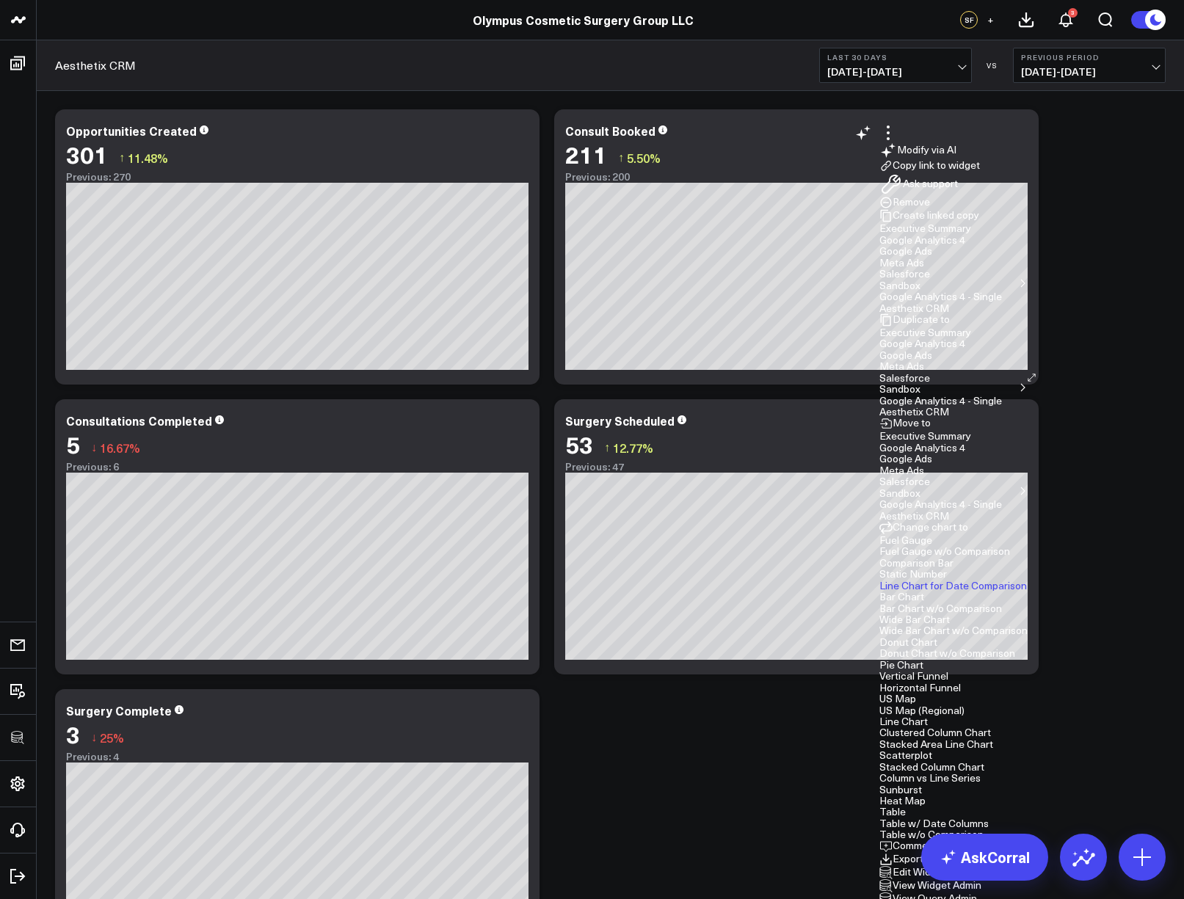
click at [967, 866] on li "Edit Widget" at bounding box center [954, 872] width 148 height 13
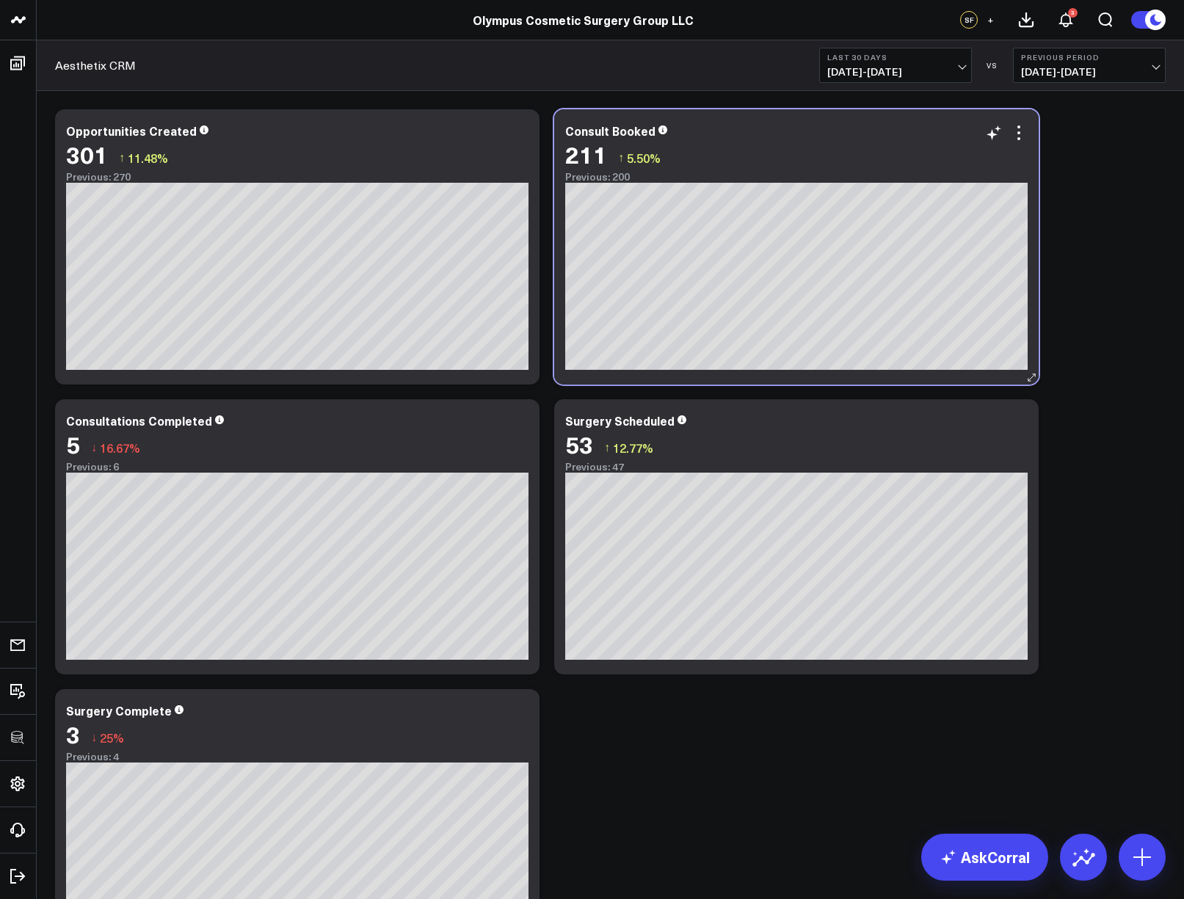
click at [1021, 145] on div "211 ↑ 5.50%" at bounding box center [796, 154] width 463 height 26
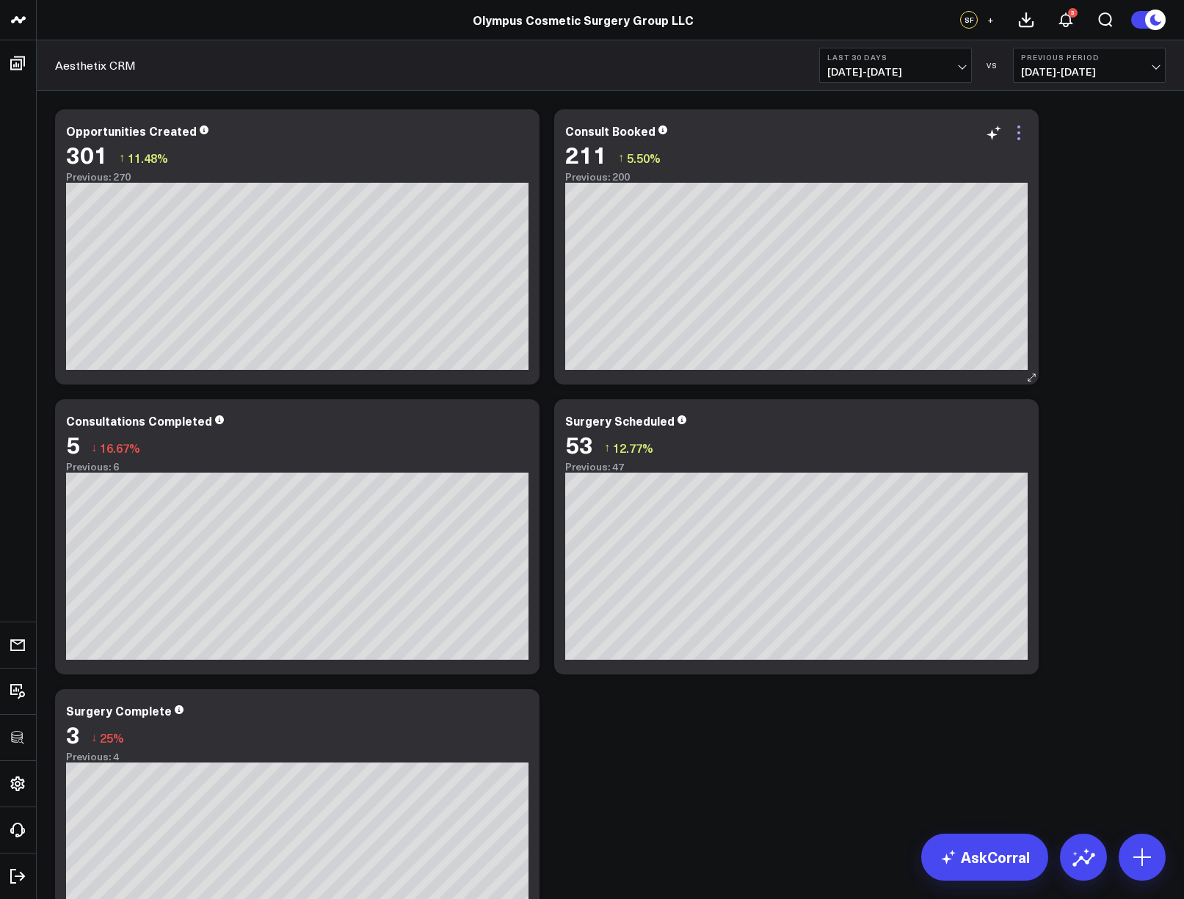
click at [1022, 137] on icon at bounding box center [1019, 133] width 18 height 18
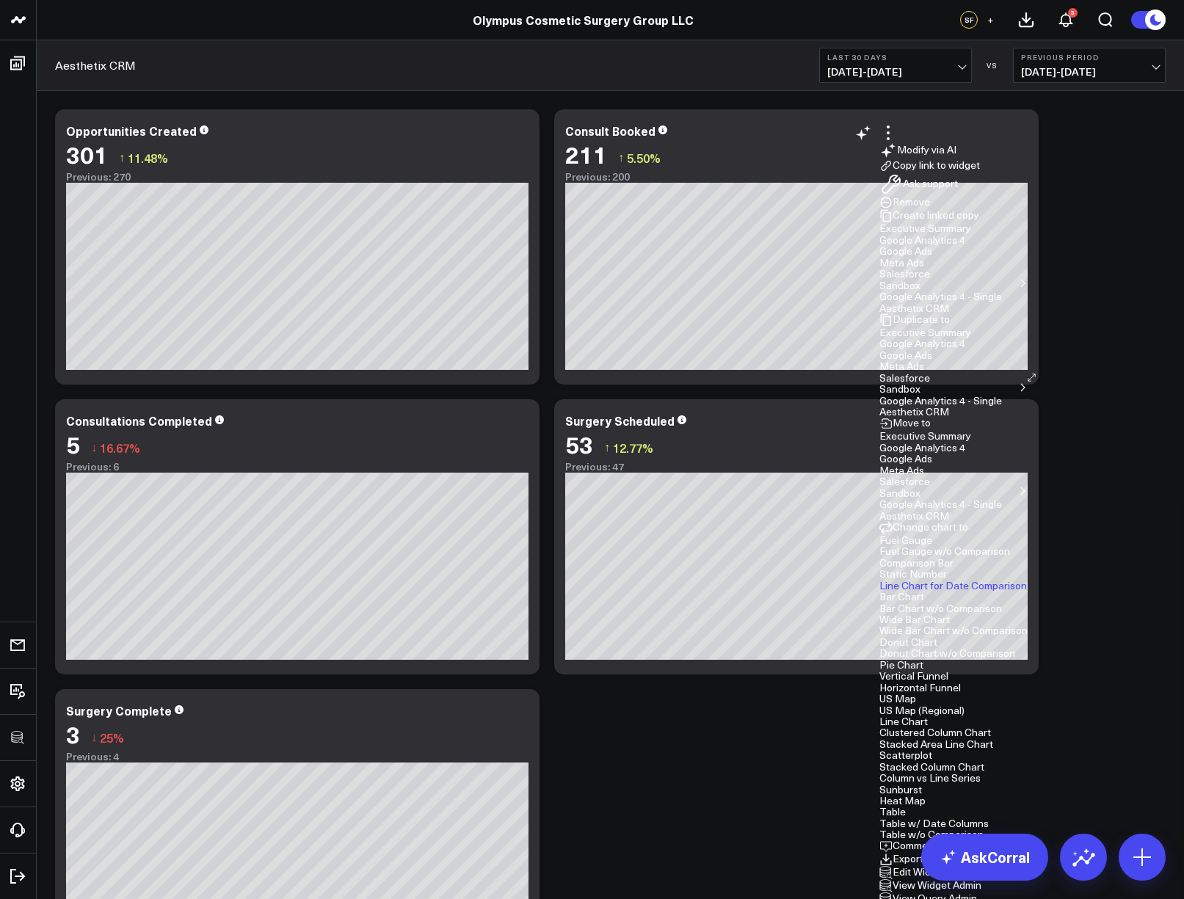
click at [946, 866] on button "Edit Widget" at bounding box center [913, 872] width 67 height 13
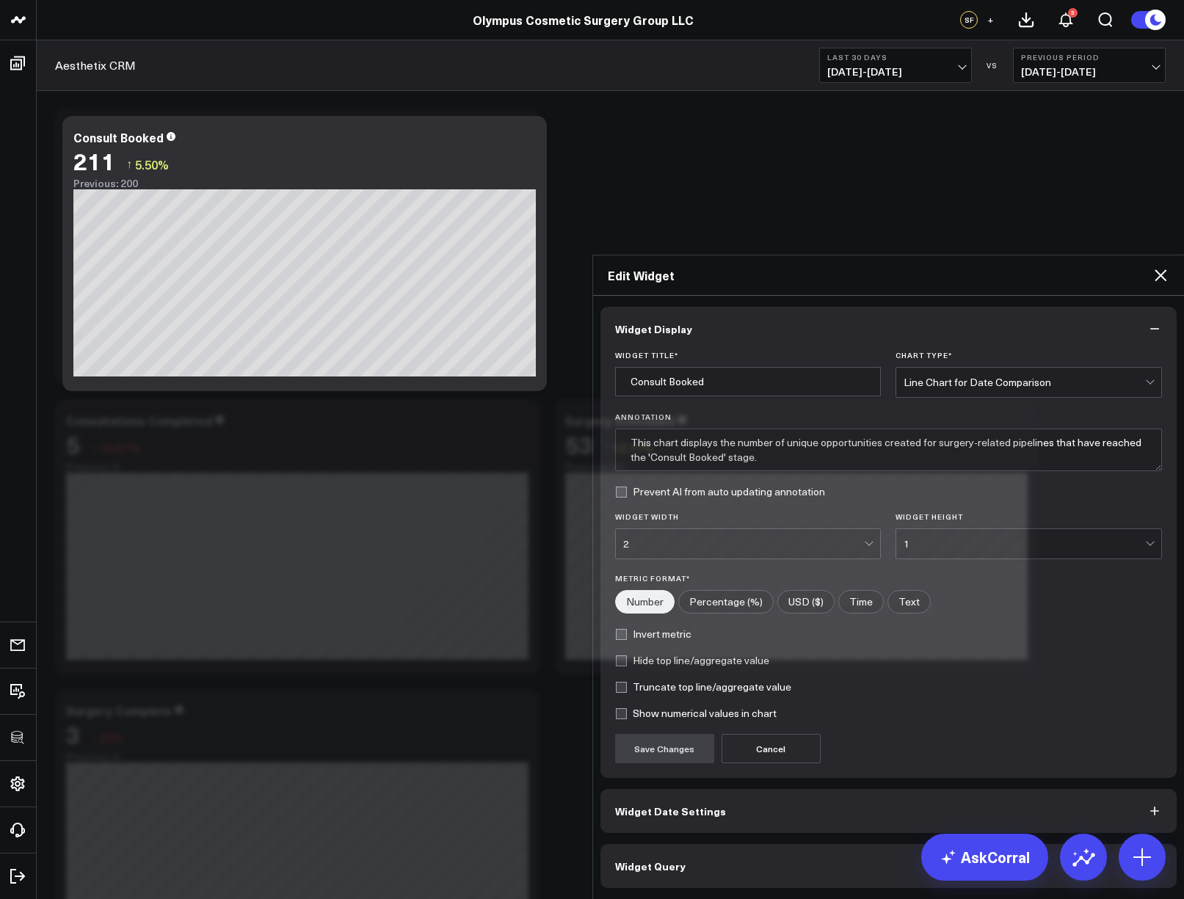
click at [793, 844] on button "Widget Query" at bounding box center [889, 866] width 577 height 44
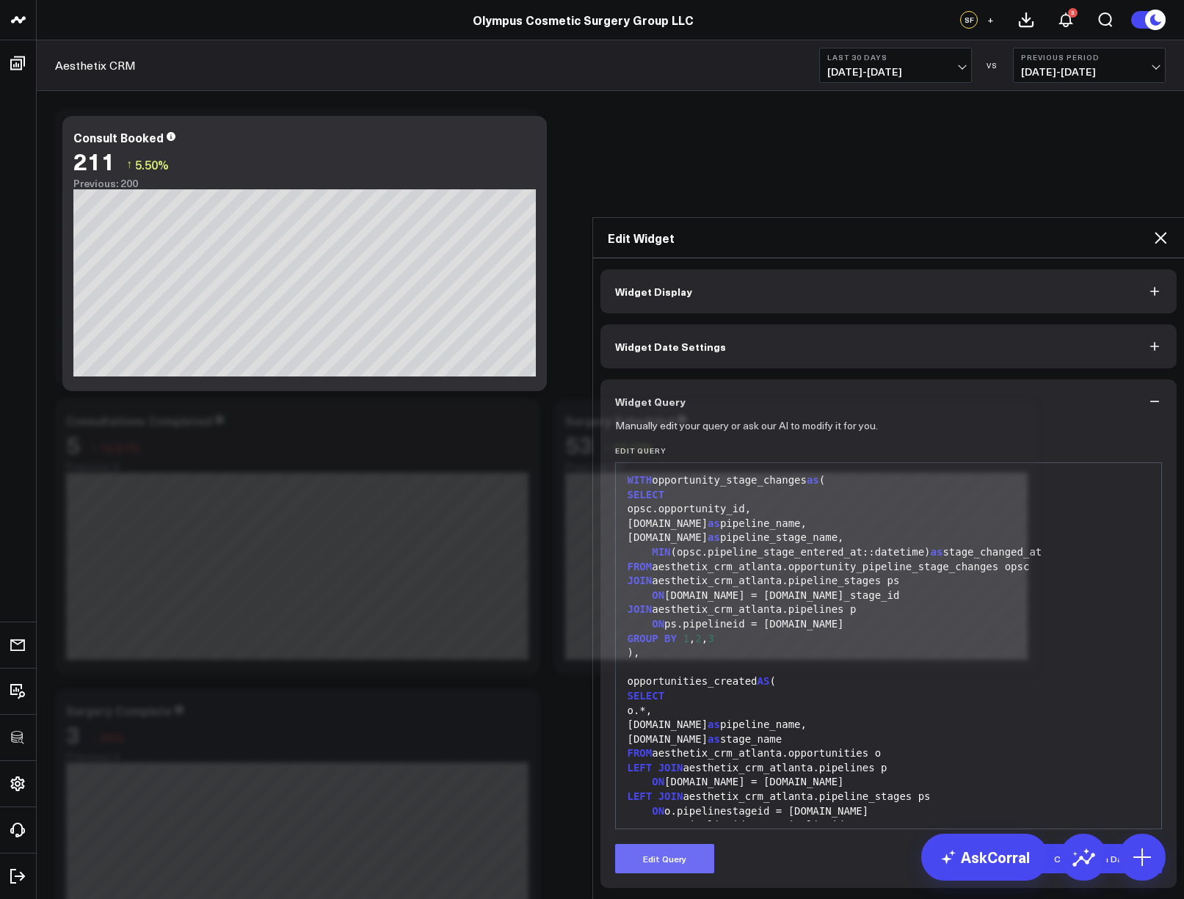
click at [689, 844] on button "Edit Query" at bounding box center [664, 858] width 99 height 29
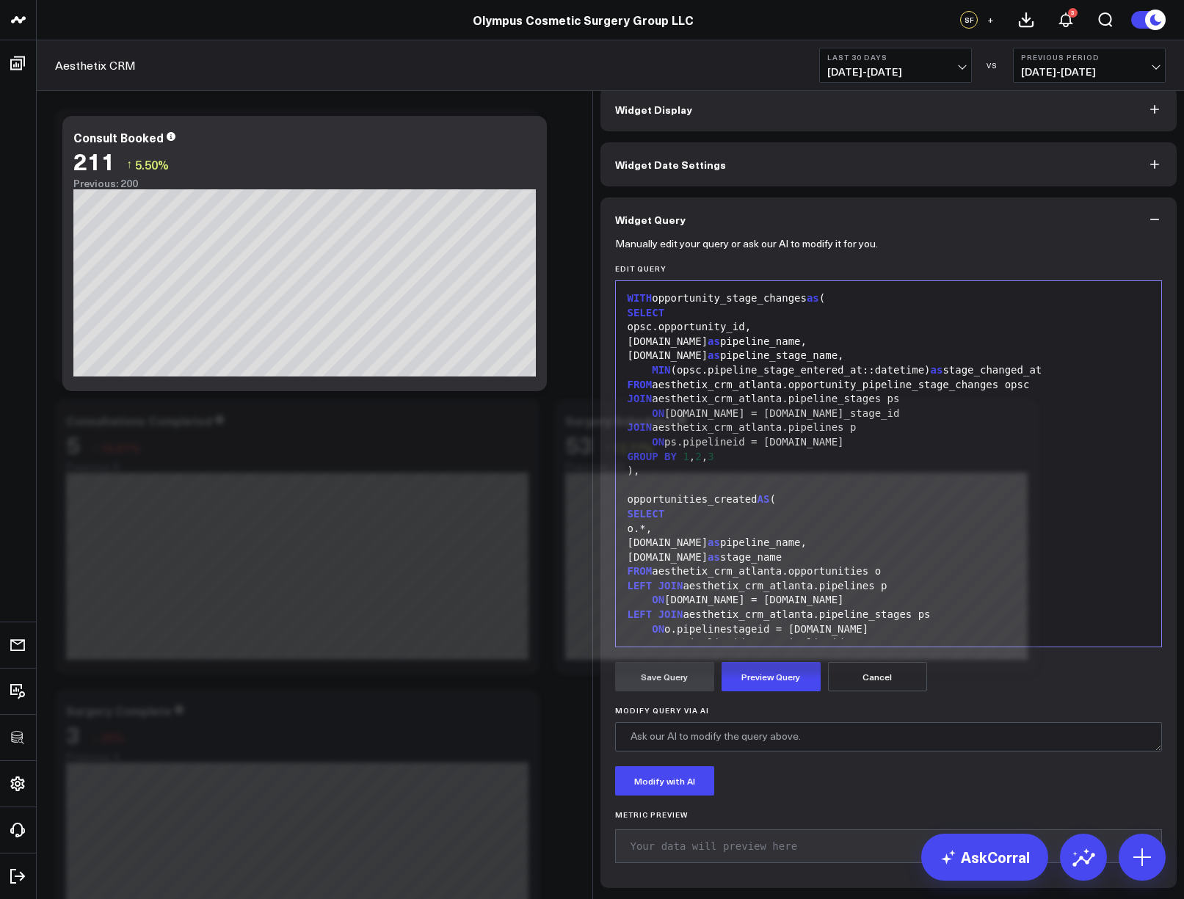
scroll to position [231, 0]
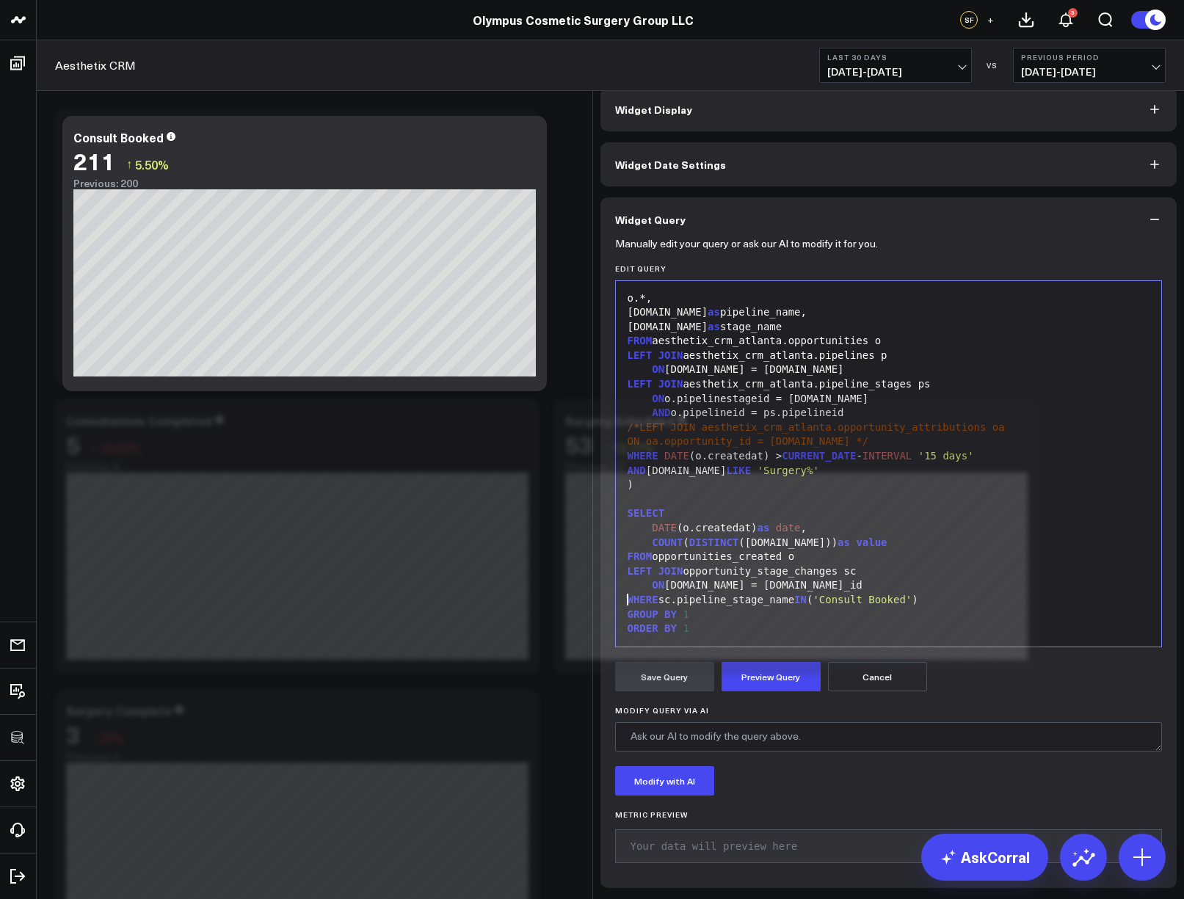
click at [698, 595] on div "WHERE sc.pipeline_stage_name IN ( 'Consult Booked' )" at bounding box center [889, 600] width 532 height 15
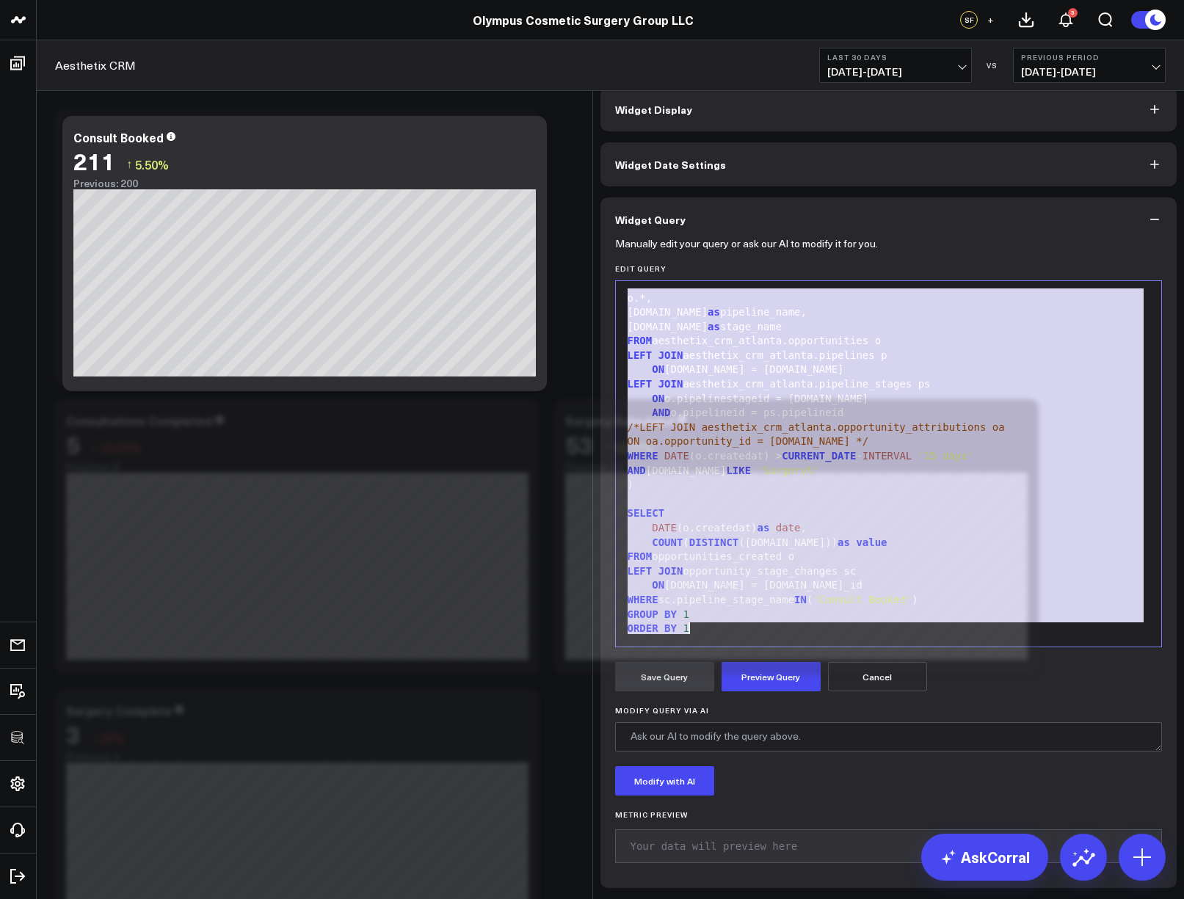
copy div "WITH opportunity_stage_changes as ( SELECT opsc.opportunity_id, [DOMAIN_NAME] a…"
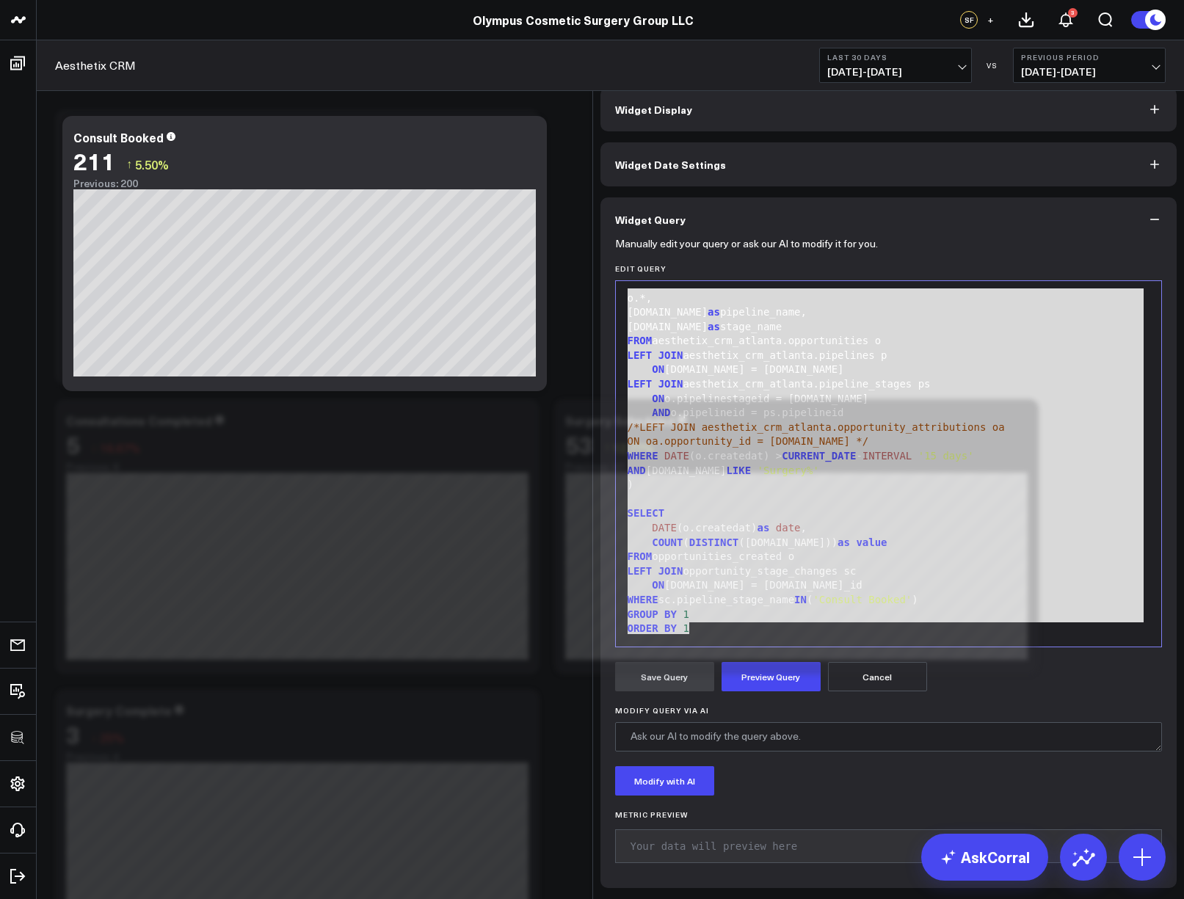
click at [1158, 62] on icon at bounding box center [1161, 56] width 12 height 12
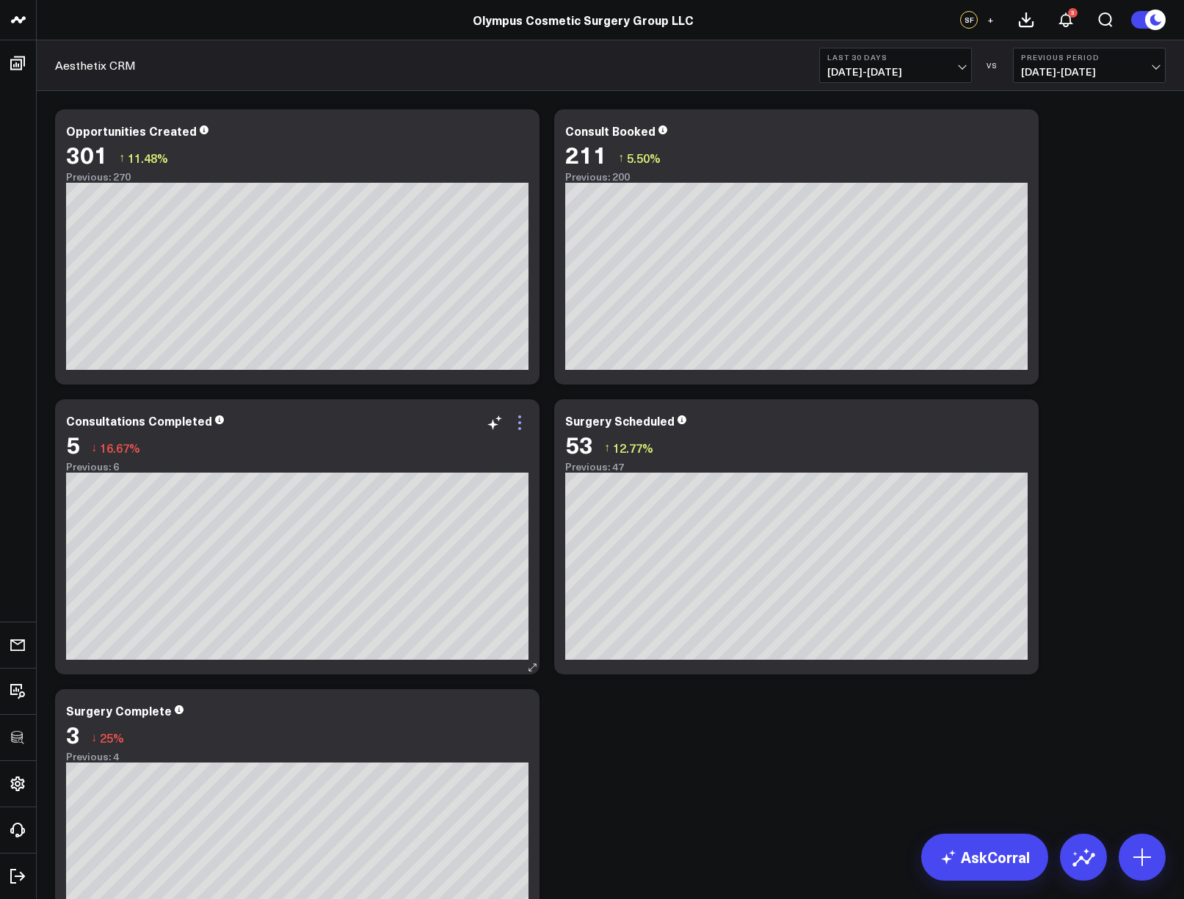
click at [524, 426] on icon at bounding box center [520, 423] width 18 height 18
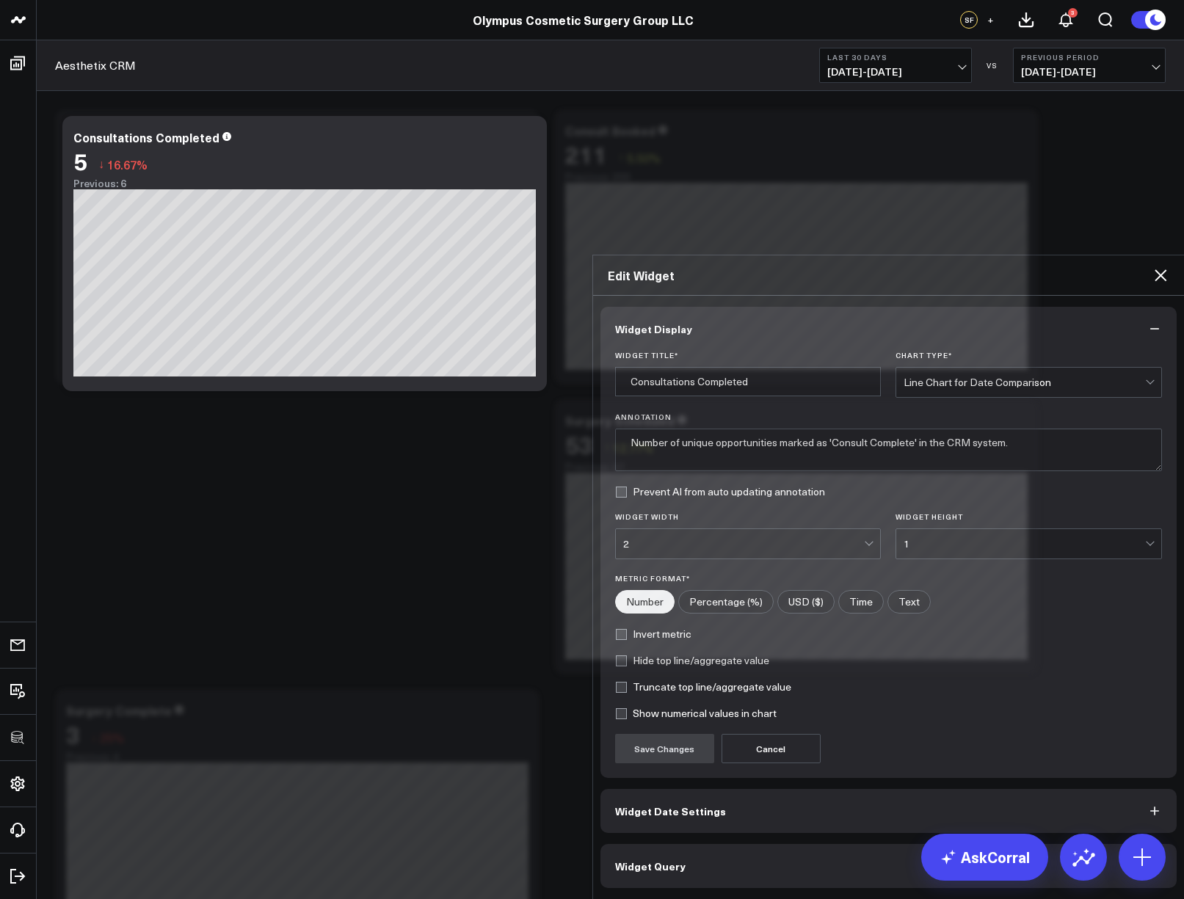
click at [703, 844] on button "Widget Query" at bounding box center [889, 866] width 577 height 44
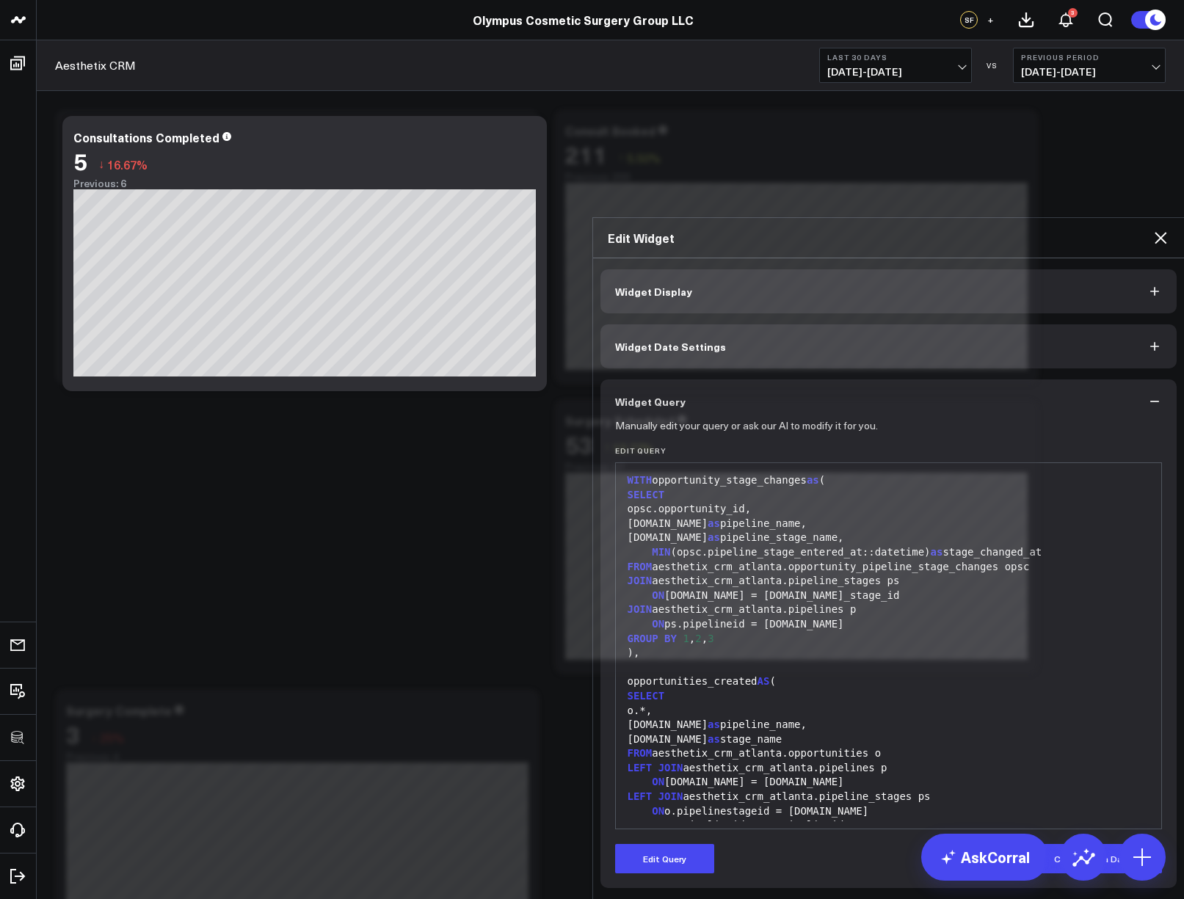
click at [682, 703] on div "Manually edit your query or ask our AI to modify it for you. Edit Query 99 1 2 …" at bounding box center [889, 656] width 577 height 465
click at [683, 844] on button "Edit Query" at bounding box center [664, 858] width 99 height 29
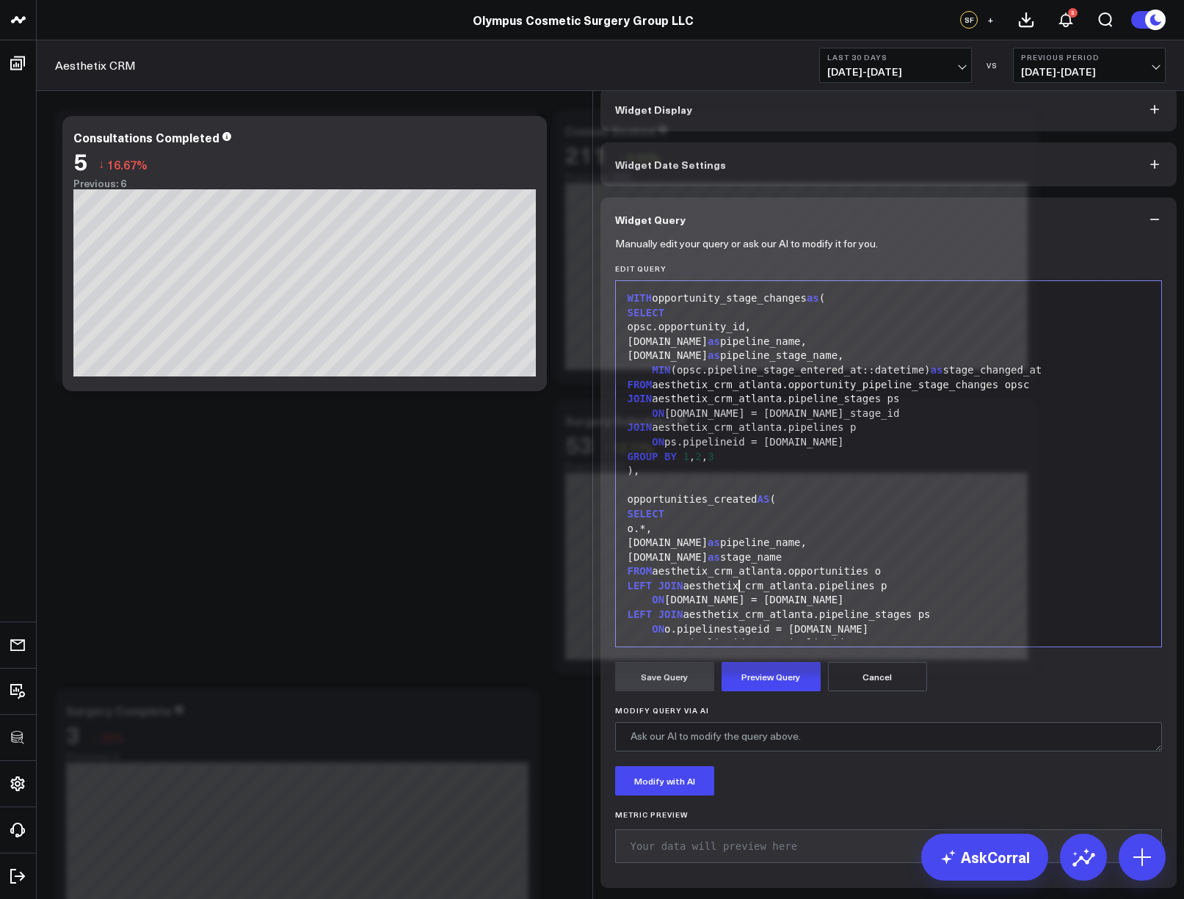
click at [734, 593] on div "LEFT JOIN aesthetix_crm_atlanta.pipelines p" at bounding box center [889, 586] width 532 height 15
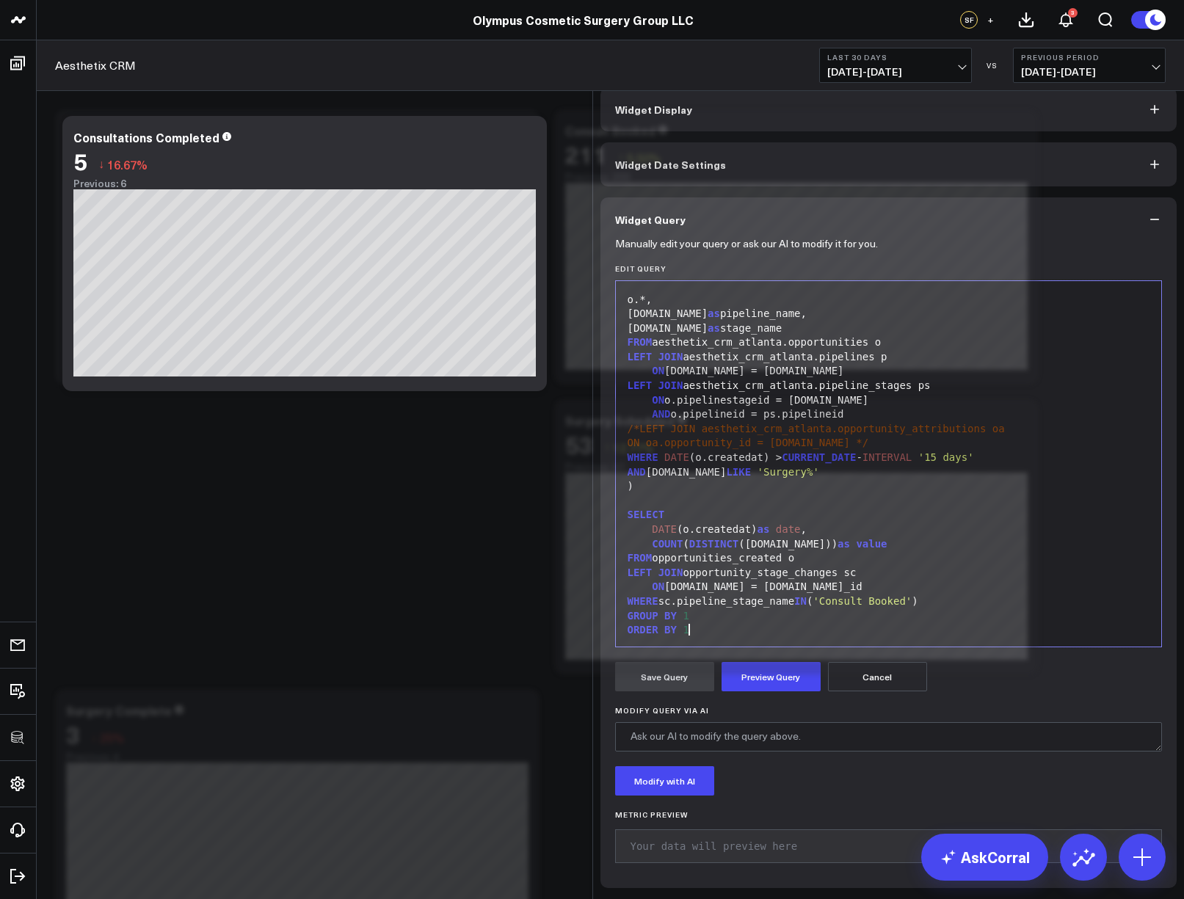
scroll to position [231, 0]
drag, startPoint x: 880, startPoint y: 603, endPoint x: 919, endPoint y: 601, distance: 38.2
click at [912, 601] on span "'Consult Booked'" at bounding box center [862, 600] width 99 height 12
click at [779, 675] on button "Preview Query" at bounding box center [771, 676] width 99 height 29
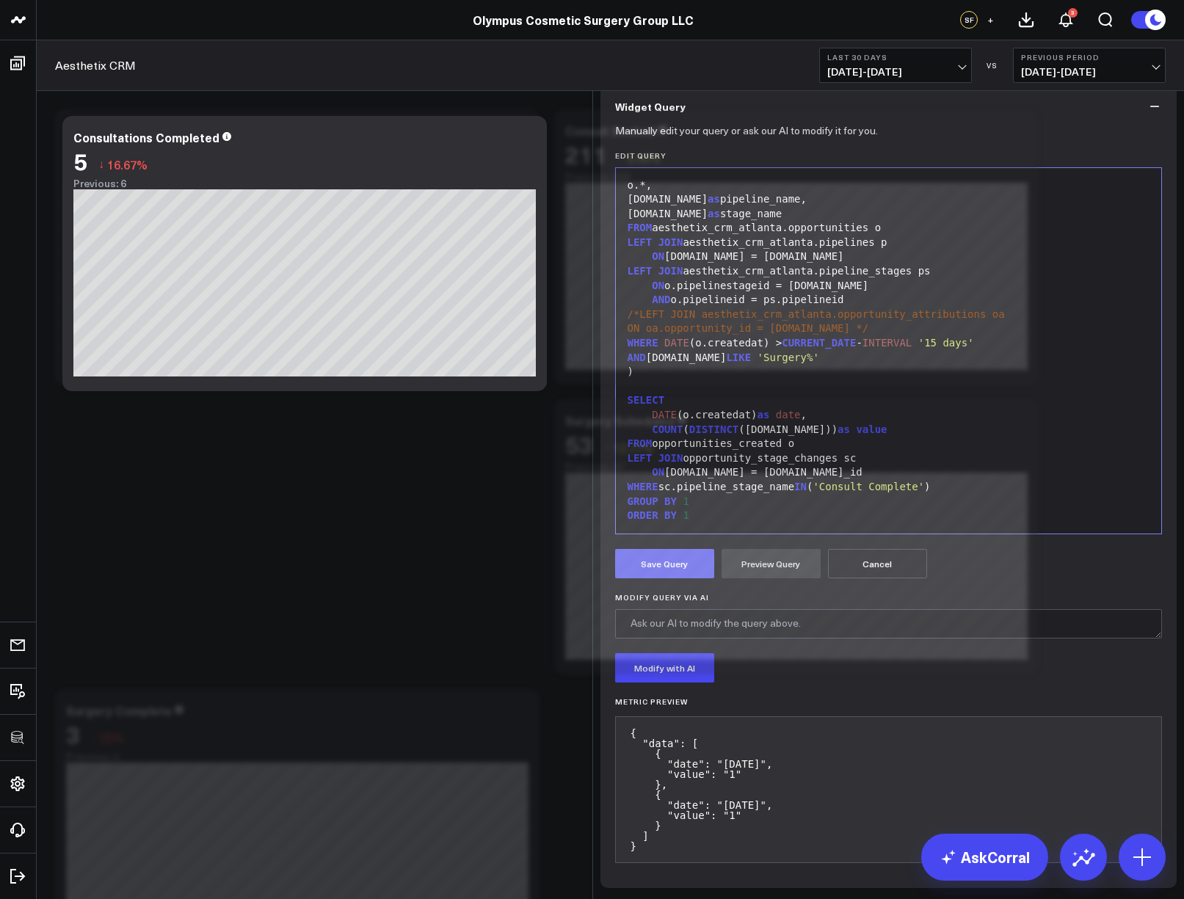
drag, startPoint x: 651, startPoint y: 684, endPoint x: 674, endPoint y: 670, distance: 26.7
click at [651, 579] on button "Save Query" at bounding box center [664, 563] width 99 height 29
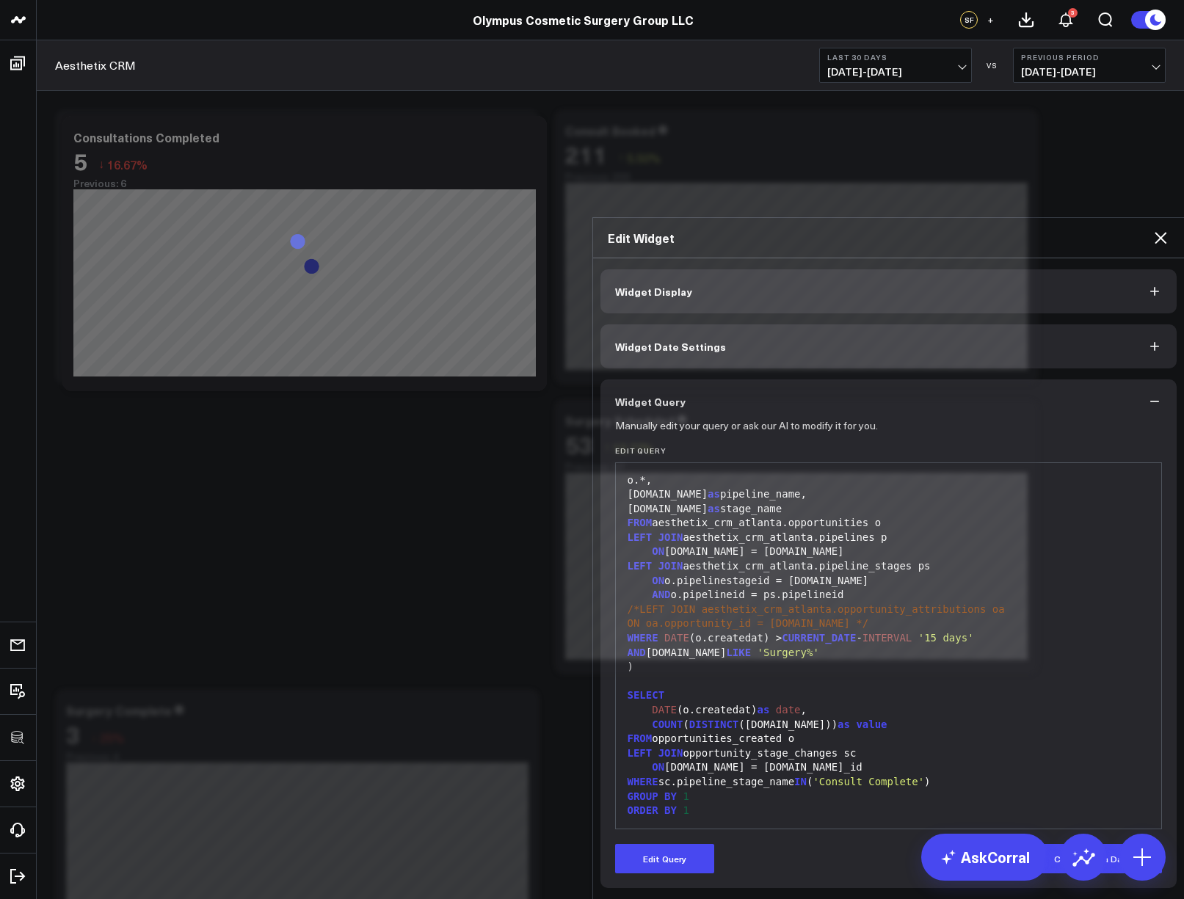
click at [1160, 232] on icon at bounding box center [1161, 238] width 12 height 12
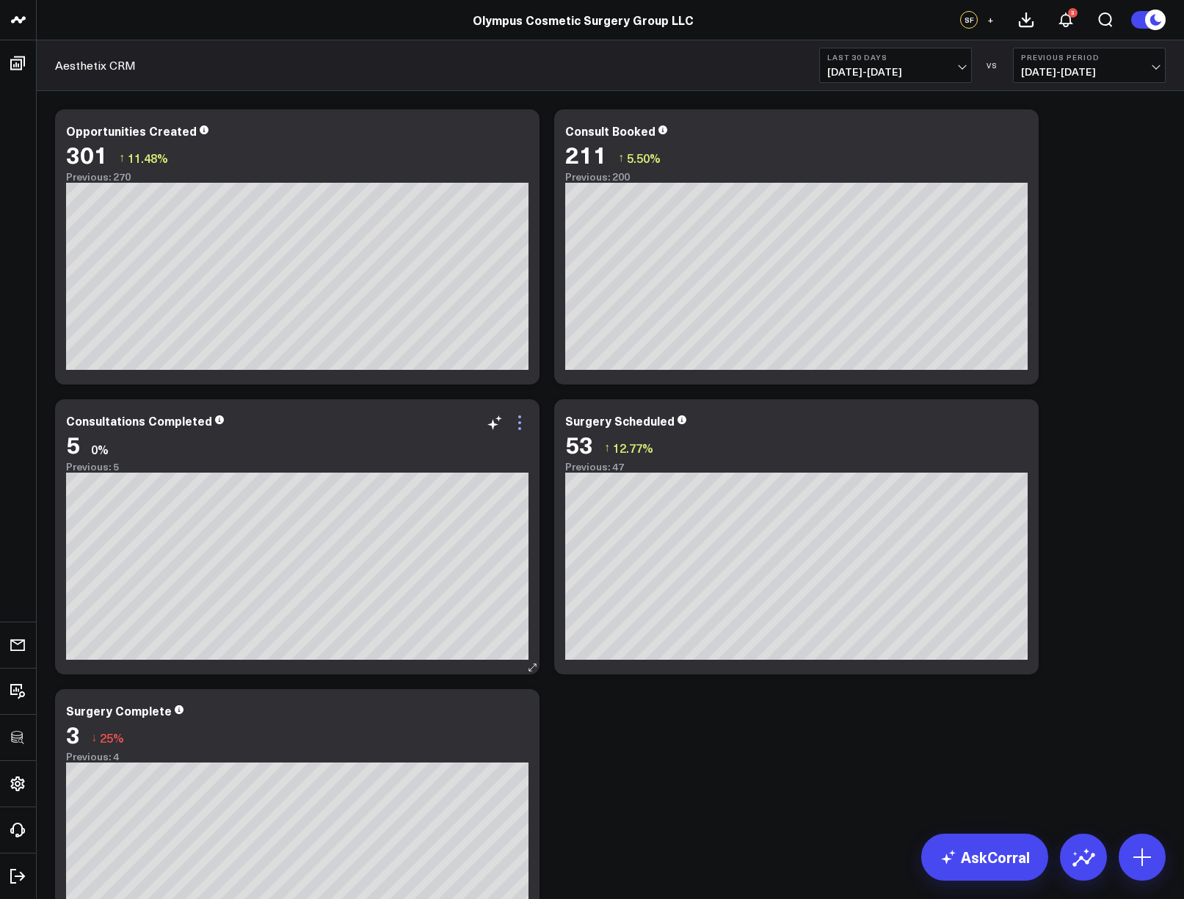
click at [521, 426] on icon at bounding box center [520, 423] width 18 height 18
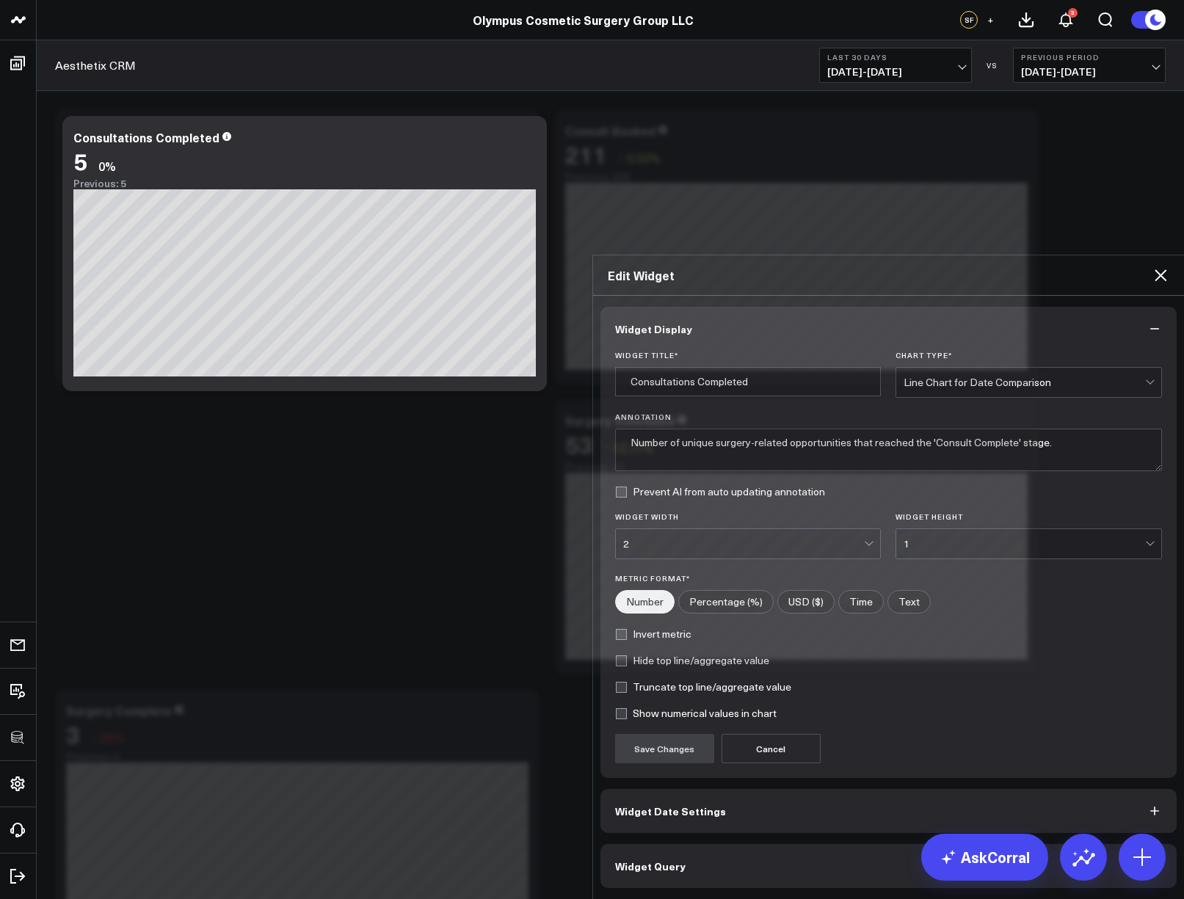
click at [694, 844] on button "Widget Query" at bounding box center [889, 866] width 577 height 44
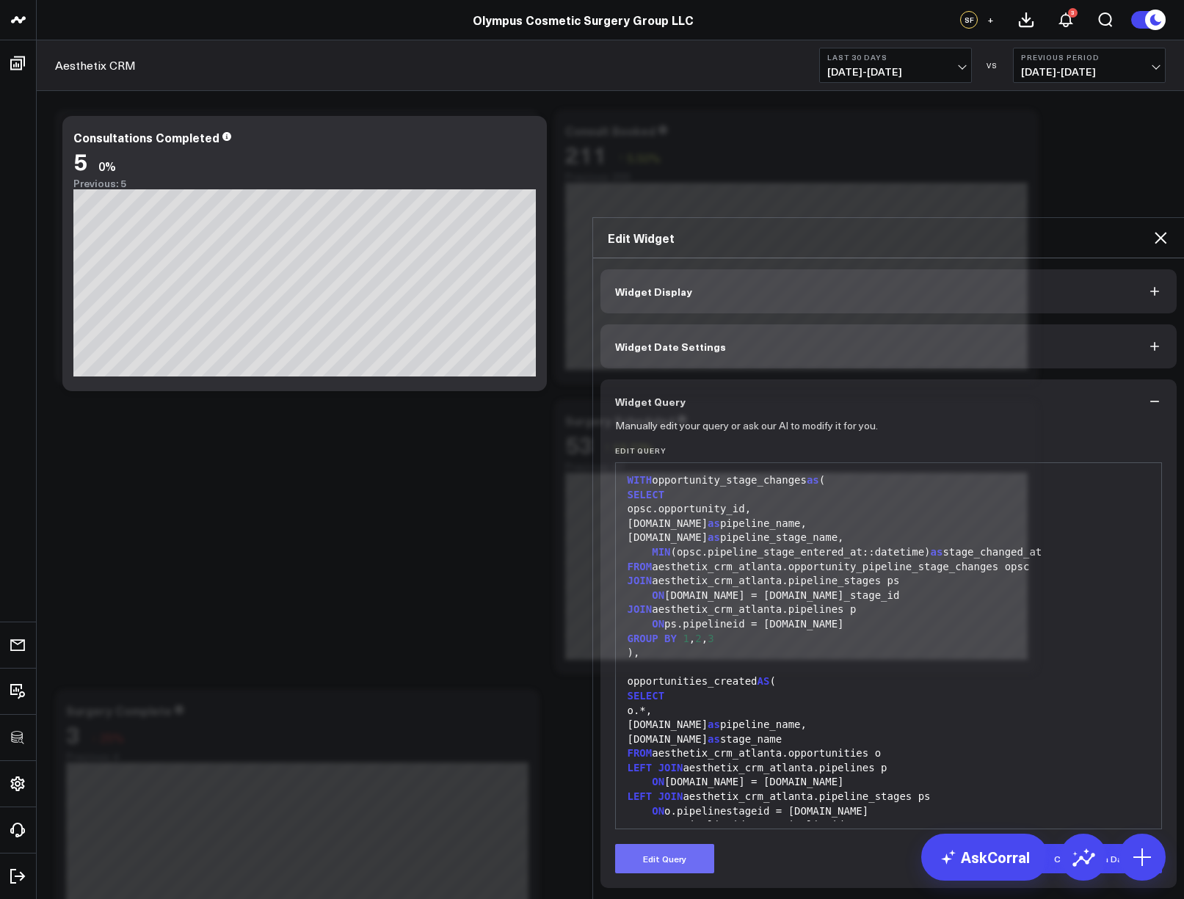
click at [685, 844] on button "Edit Query" at bounding box center [664, 858] width 99 height 29
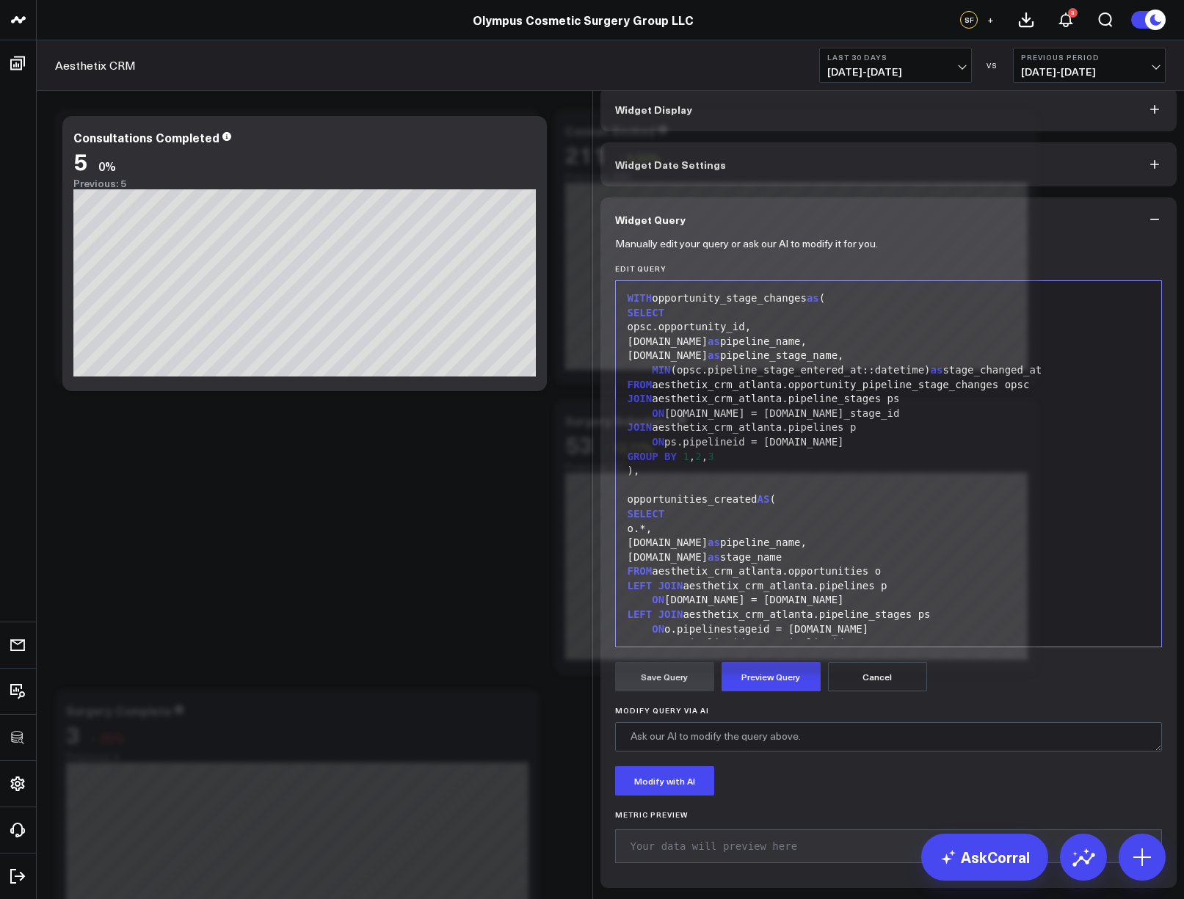
click at [757, 573] on div "FROM aesthetix_crm_atlanta.opportunities o" at bounding box center [889, 572] width 532 height 15
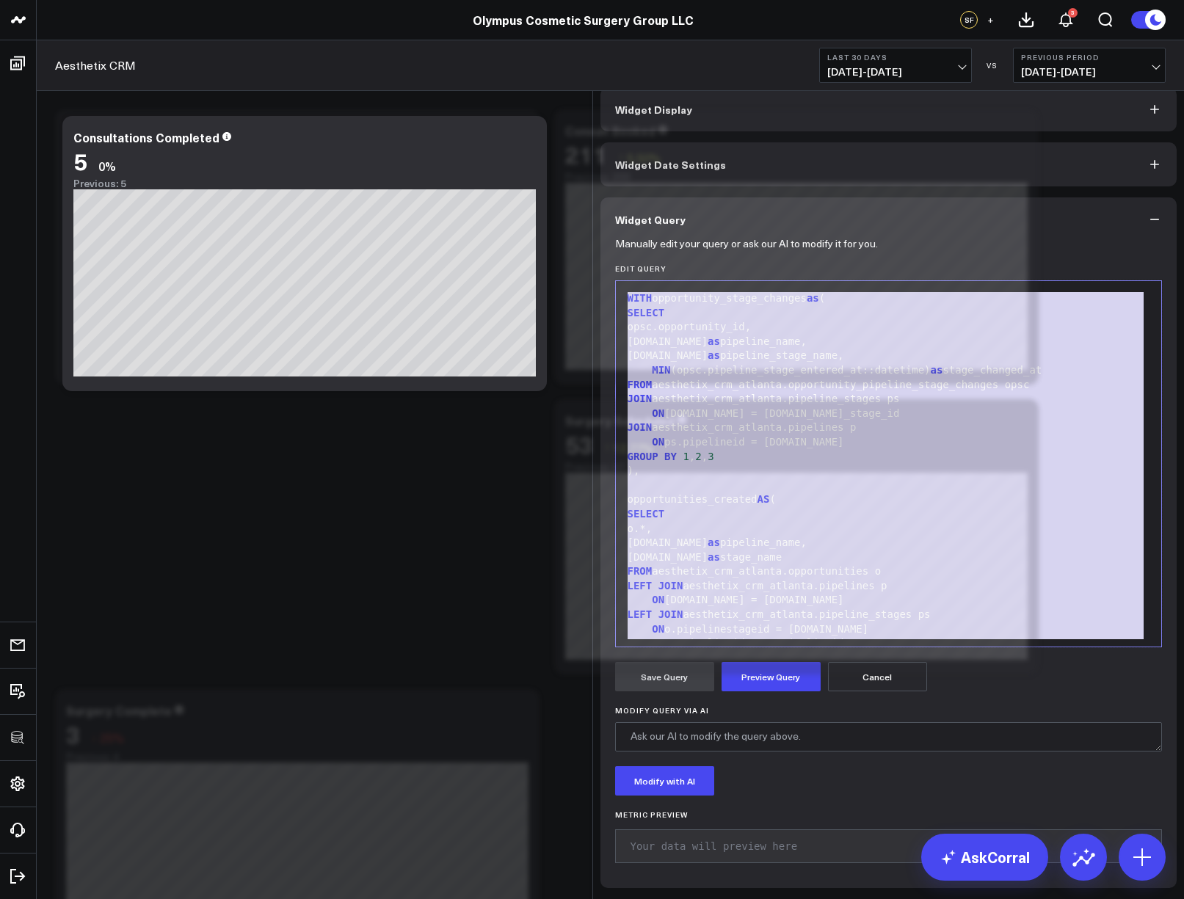
copy div "WITH opportunity_stage_changes as ( SELECT opsc.opportunity_id, [DOMAIN_NAME] a…"
click at [1154, 60] on icon at bounding box center [1161, 56] width 18 height 18
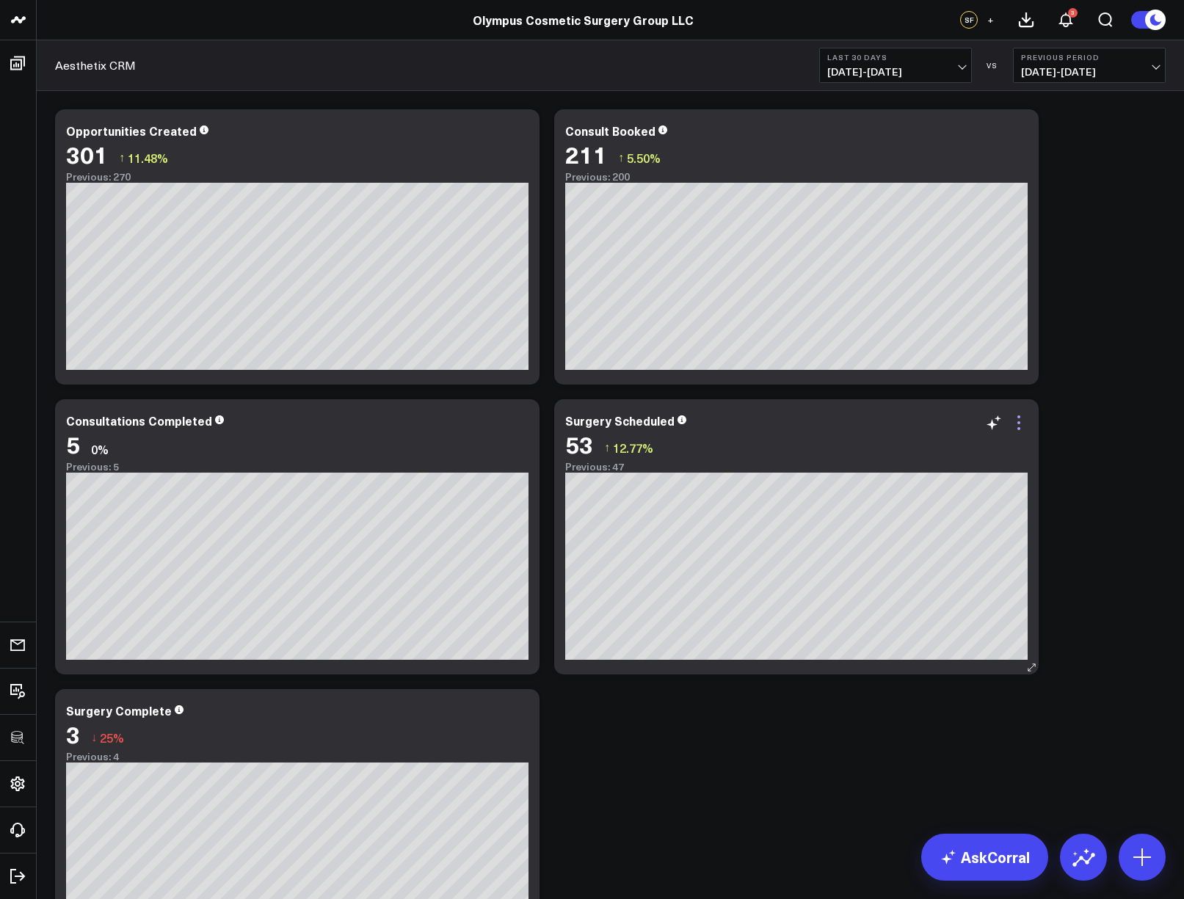
click at [1022, 419] on icon at bounding box center [1019, 423] width 18 height 18
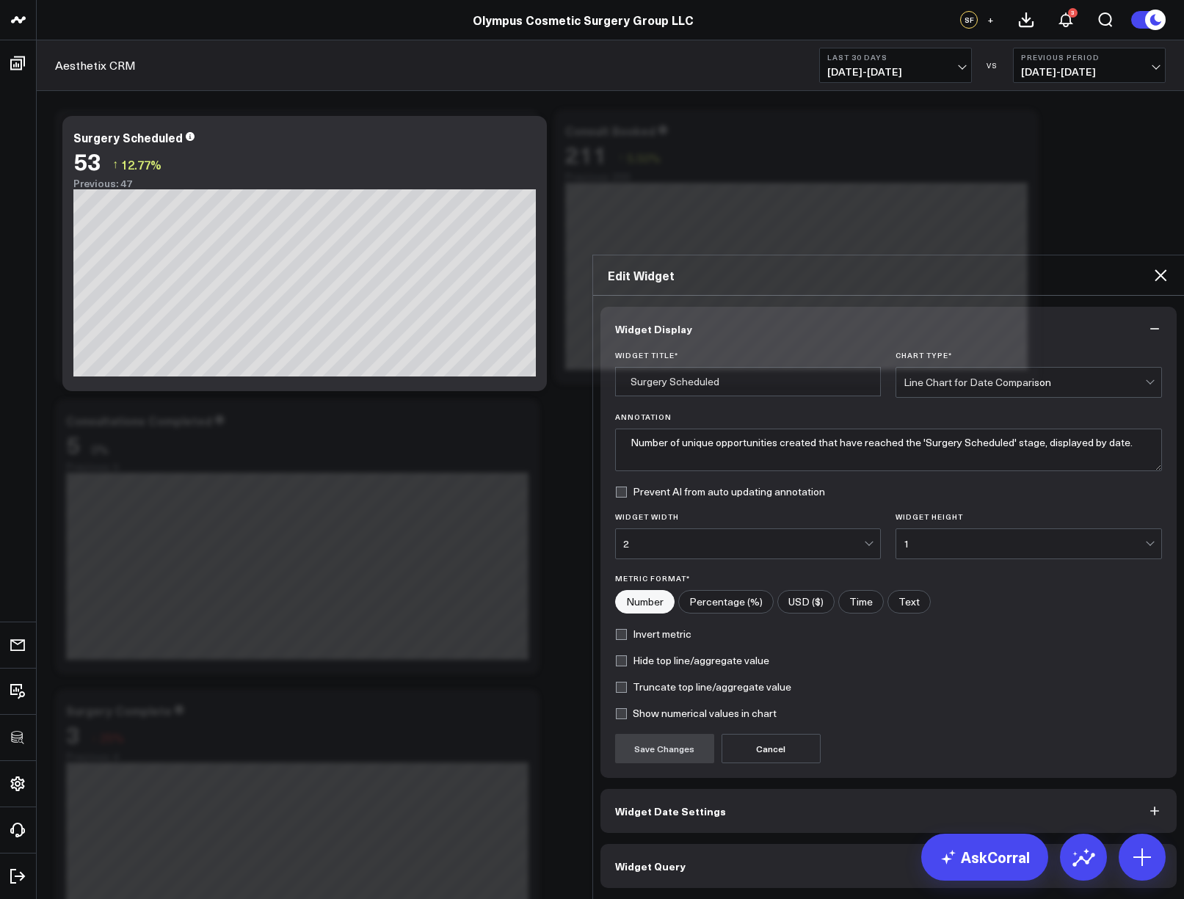
click at [780, 844] on button "Widget Query" at bounding box center [889, 866] width 577 height 44
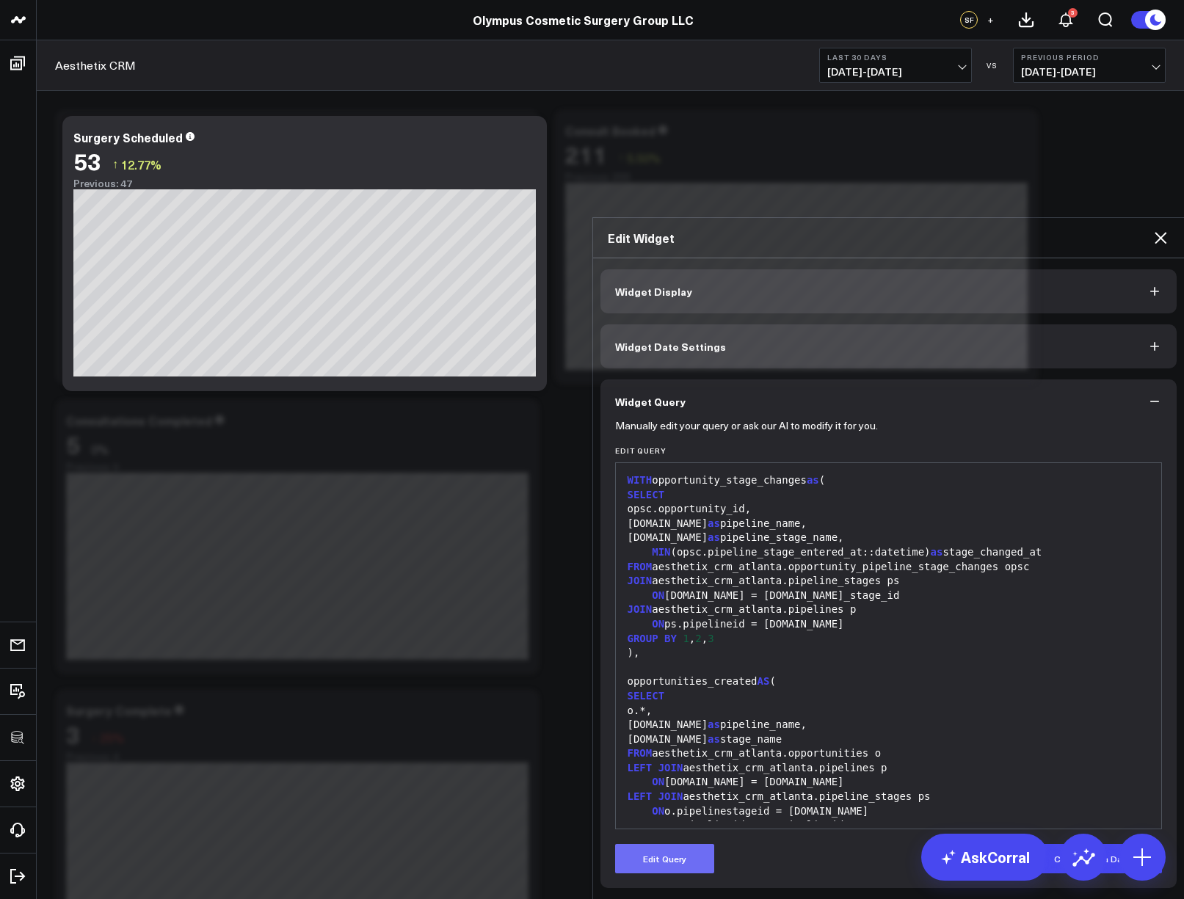
click at [700, 844] on button "Edit Query" at bounding box center [664, 858] width 99 height 29
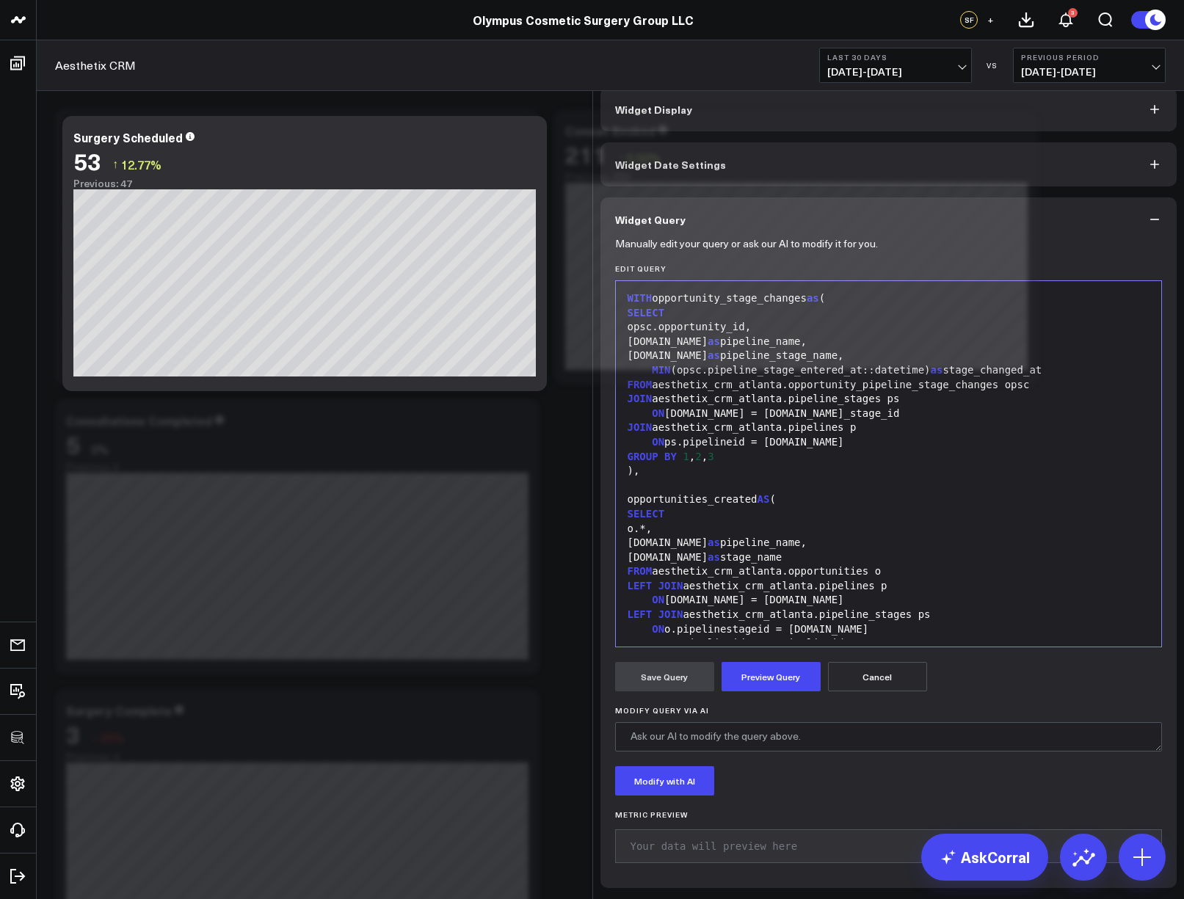
scroll to position [216, 0]
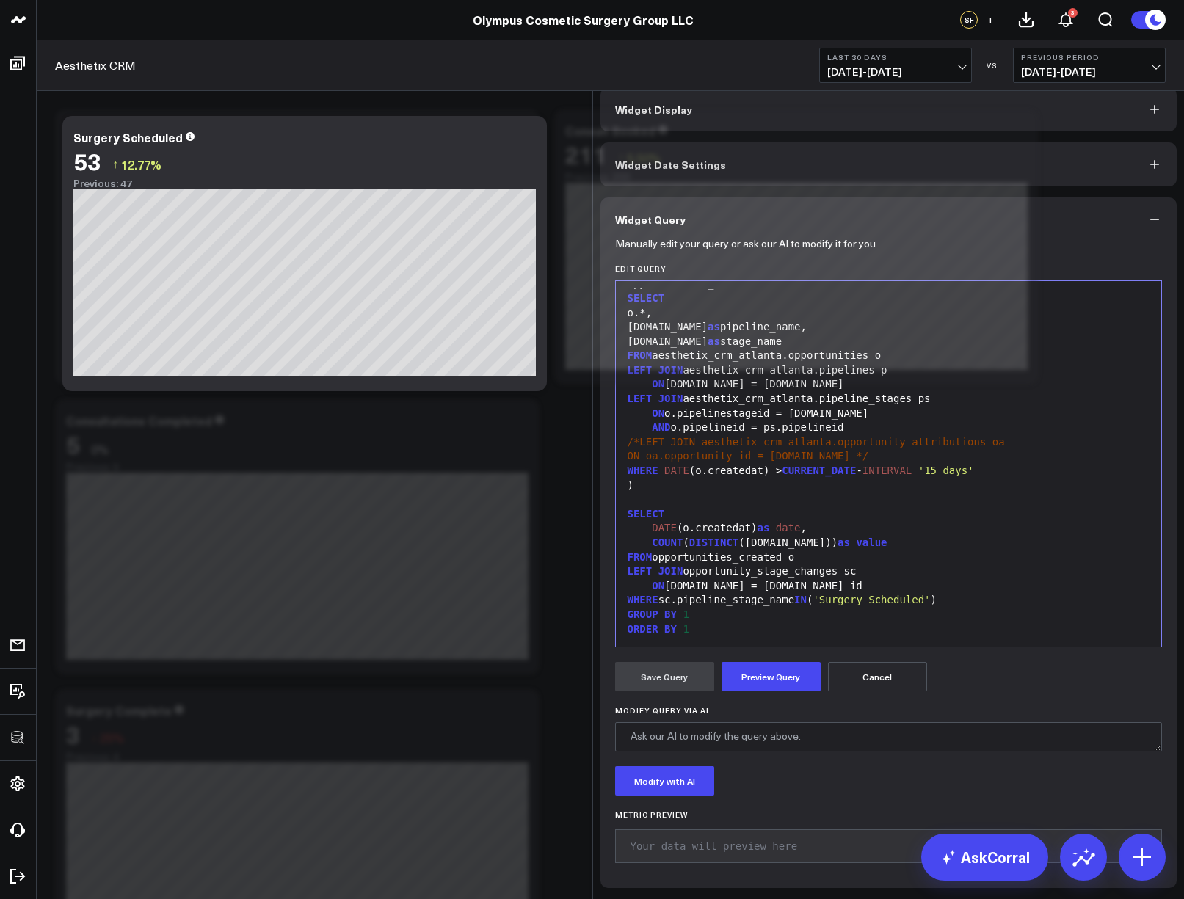
click at [812, 585] on div "ON [DOMAIN_NAME] = [DOMAIN_NAME]_id" at bounding box center [889, 586] width 532 height 15
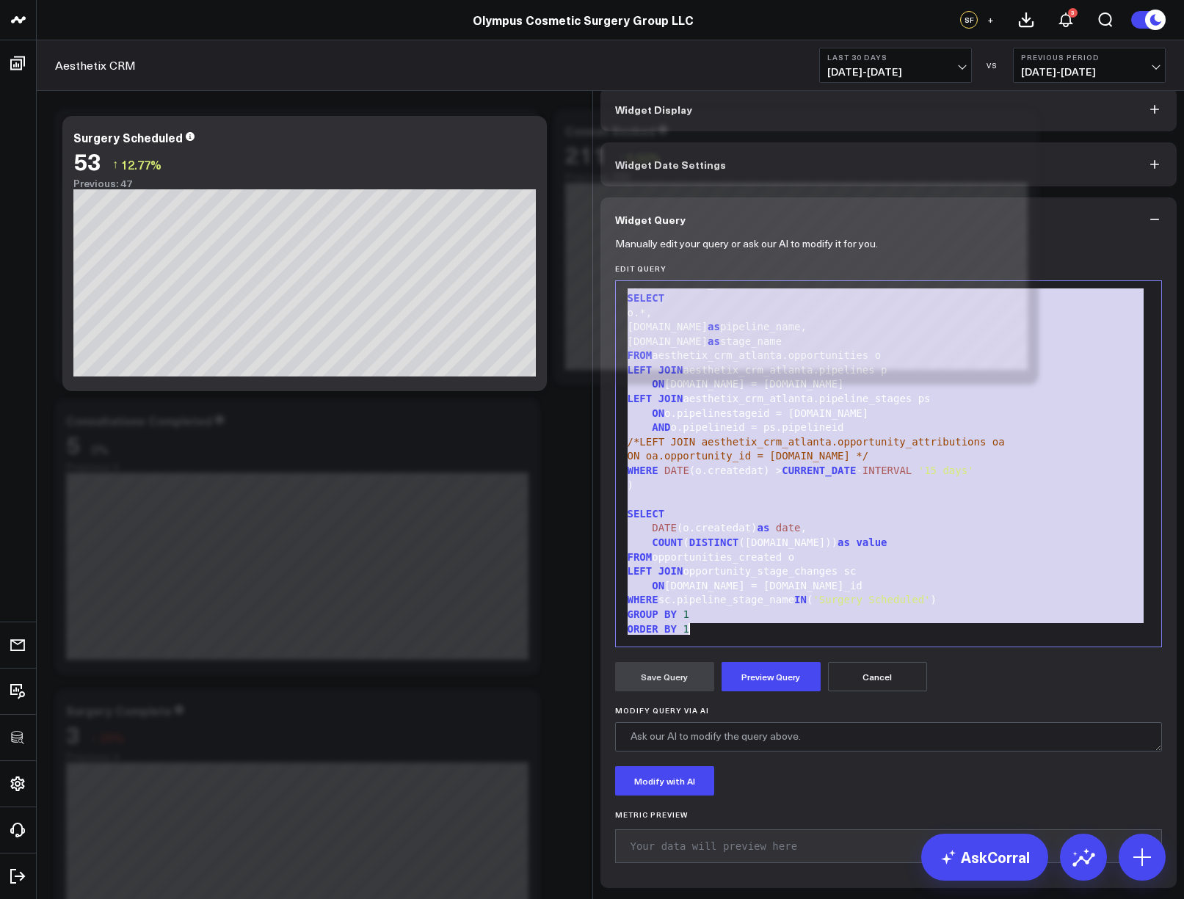
scroll to position [229, 0]
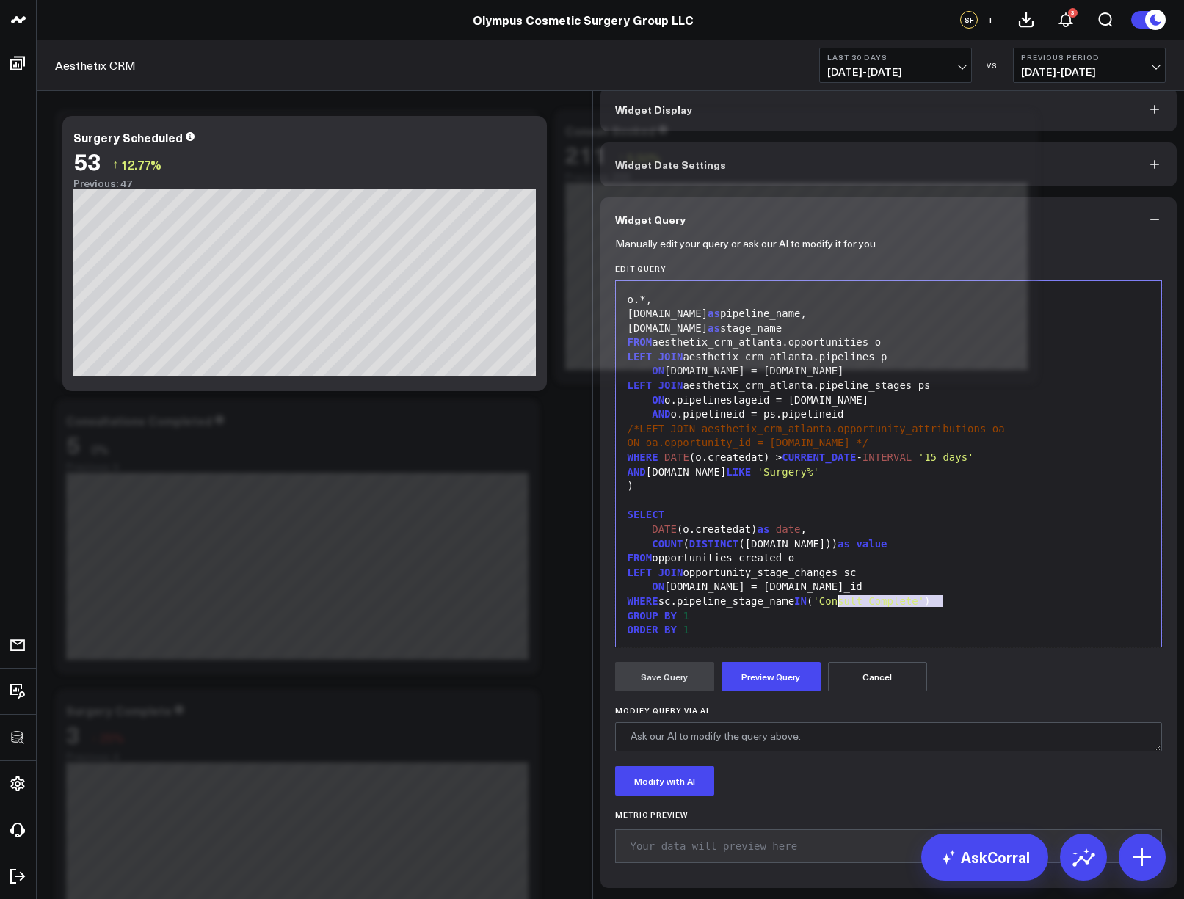
drag, startPoint x: 935, startPoint y: 604, endPoint x: 833, endPoint y: 607, distance: 101.4
click at [833, 607] on span "'Consult Complete'" at bounding box center [869, 601] width 112 height 12
drag, startPoint x: 782, startPoint y: 685, endPoint x: 758, endPoint y: 689, distance: 24.5
click at [783, 685] on button "Preview Query" at bounding box center [771, 676] width 99 height 29
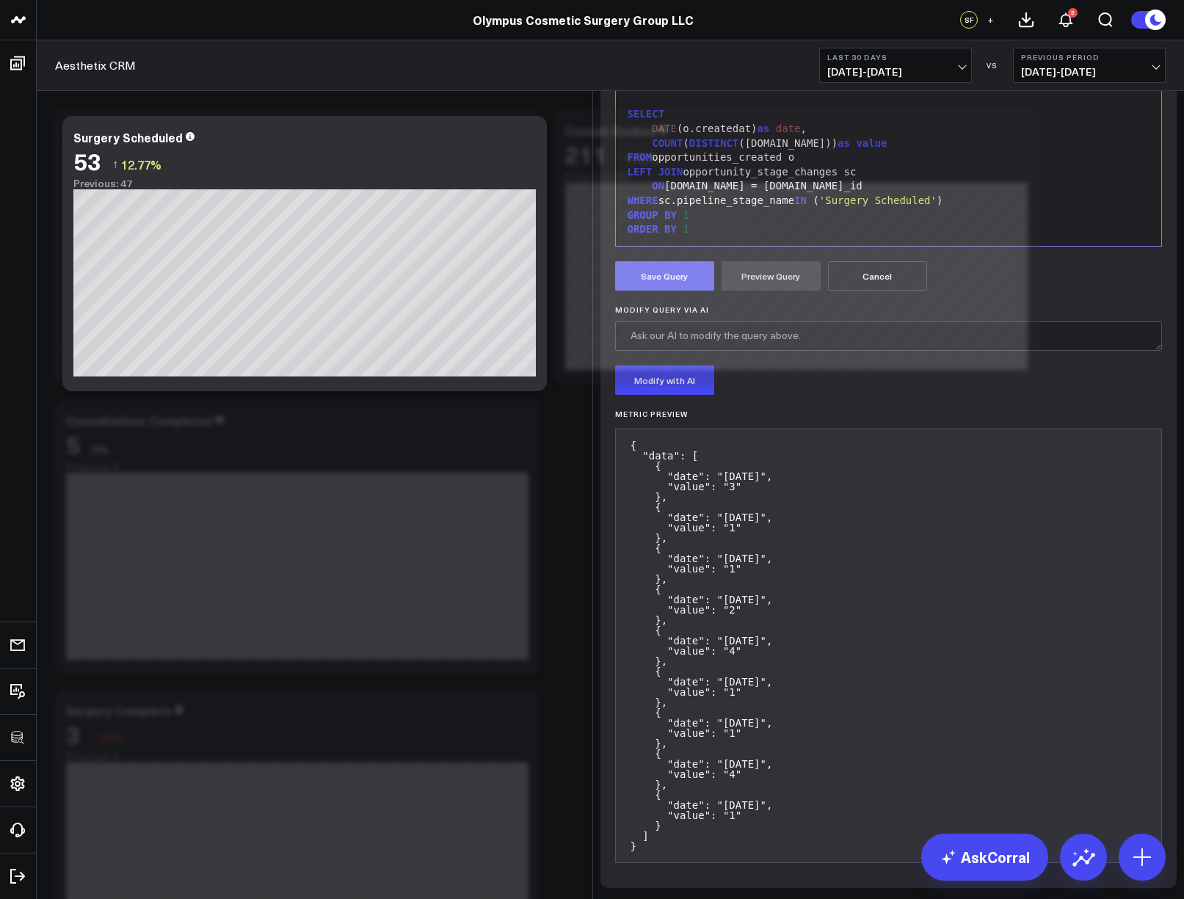
click at [681, 291] on button "Save Query" at bounding box center [664, 275] width 99 height 29
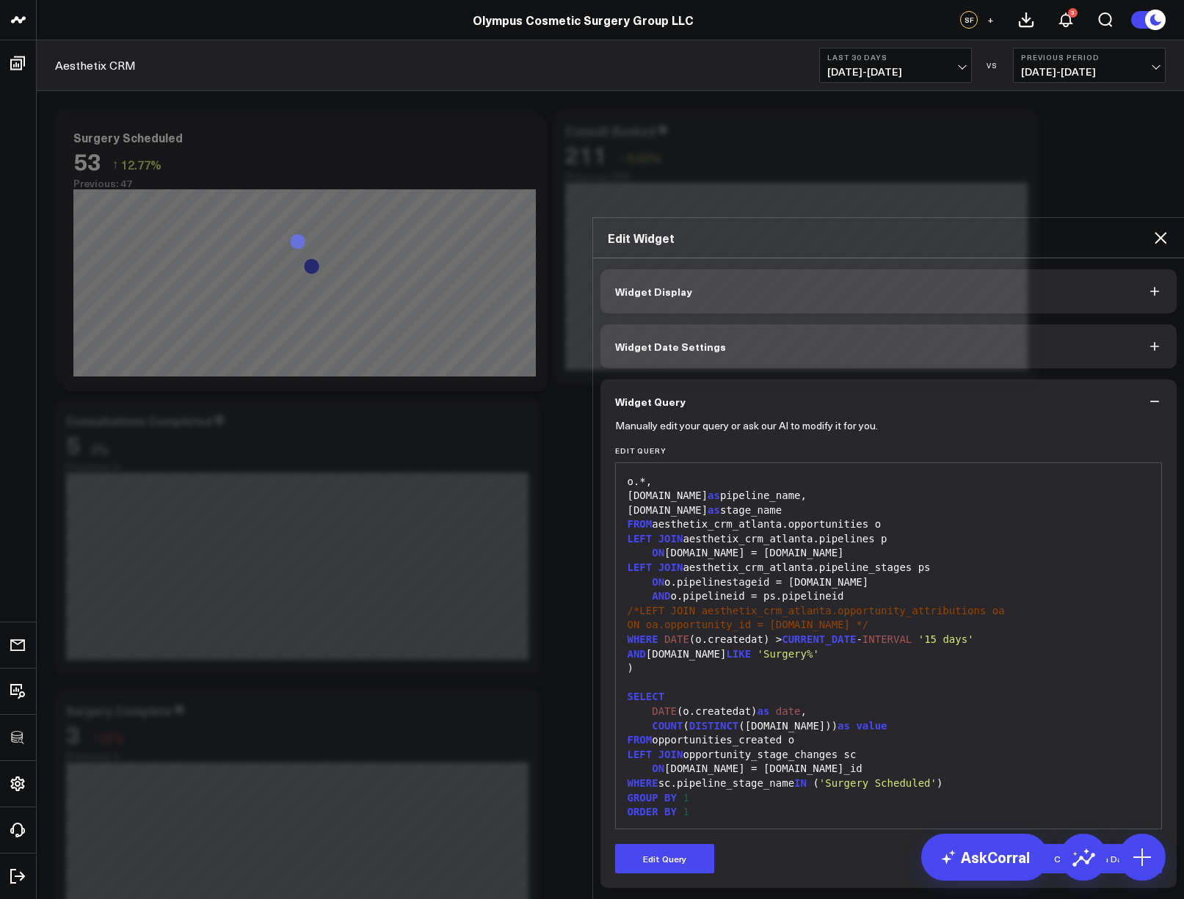
click at [1156, 232] on icon at bounding box center [1161, 238] width 12 height 12
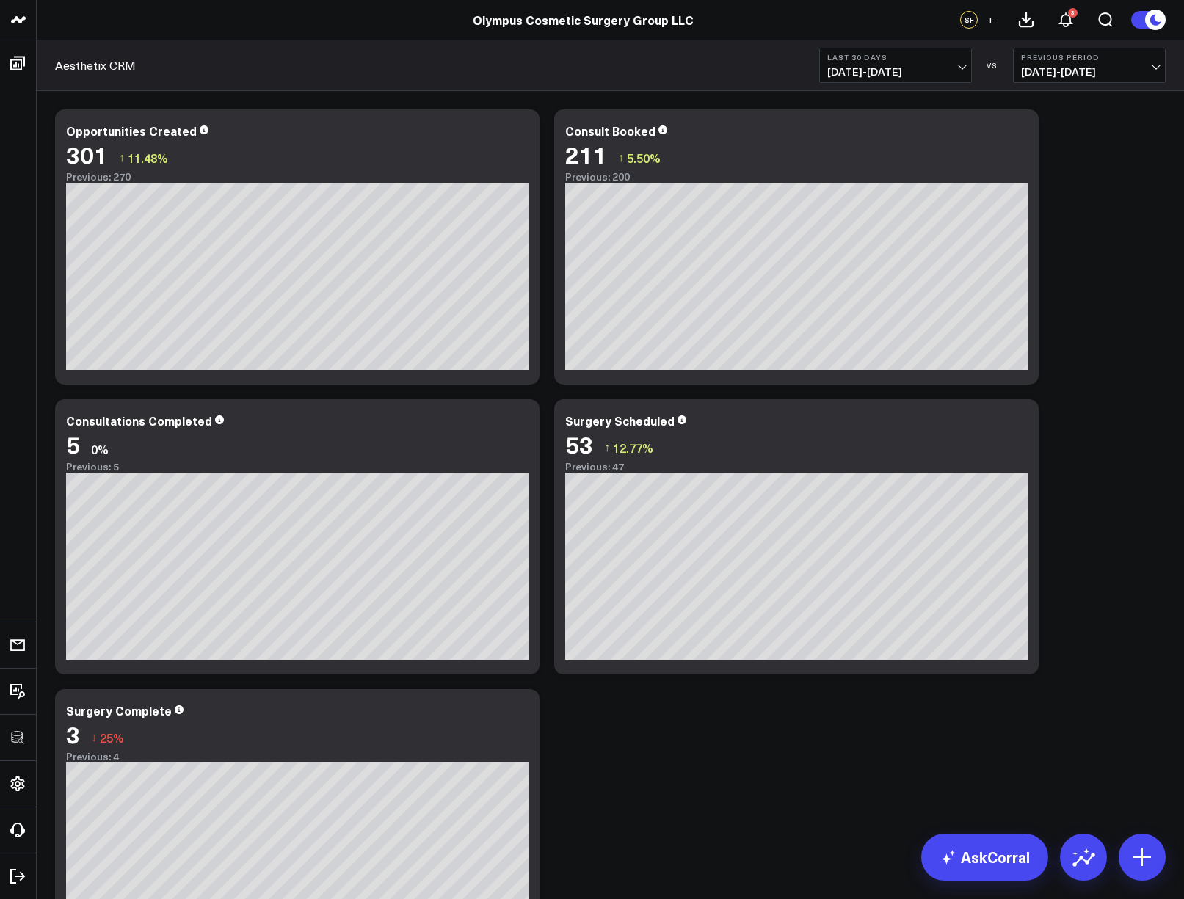
scroll to position [161, 0]
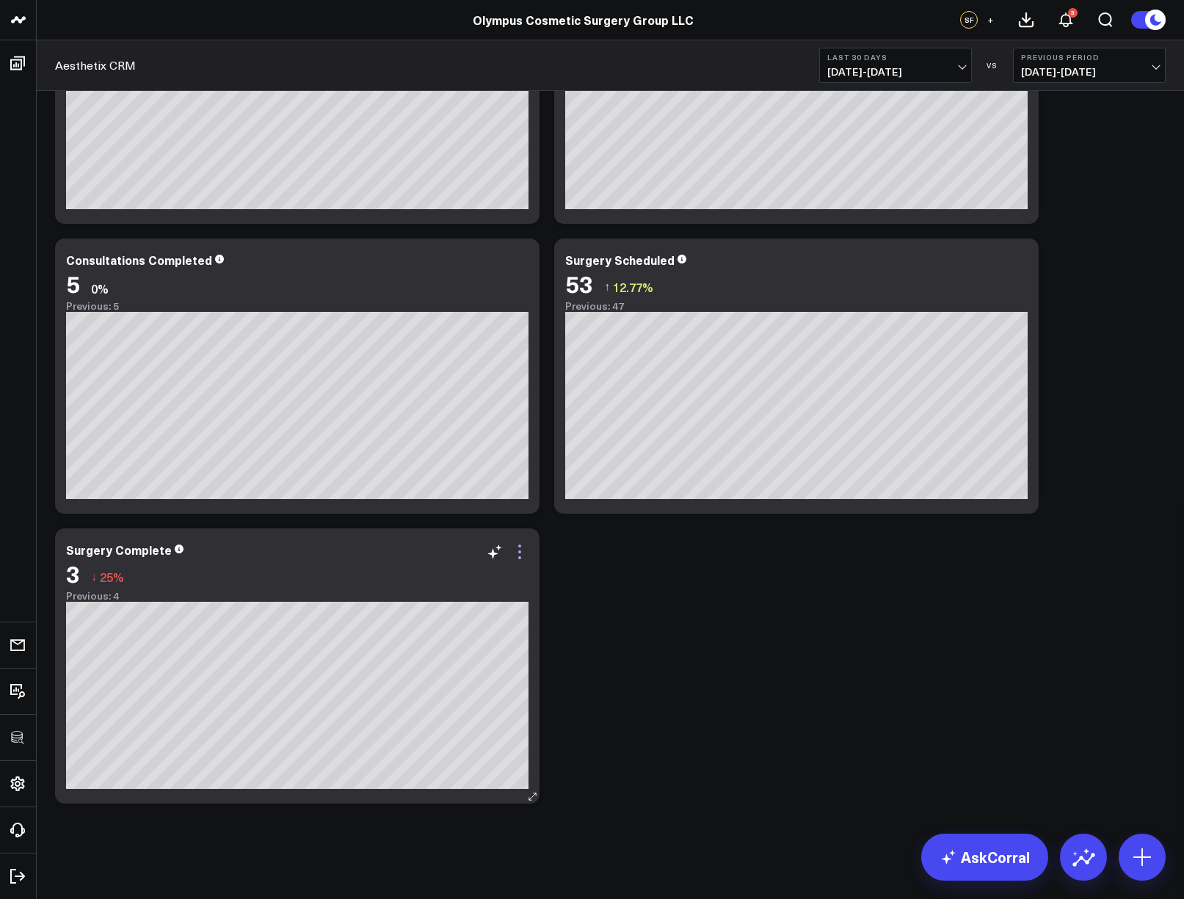
click at [526, 554] on icon at bounding box center [520, 552] width 18 height 18
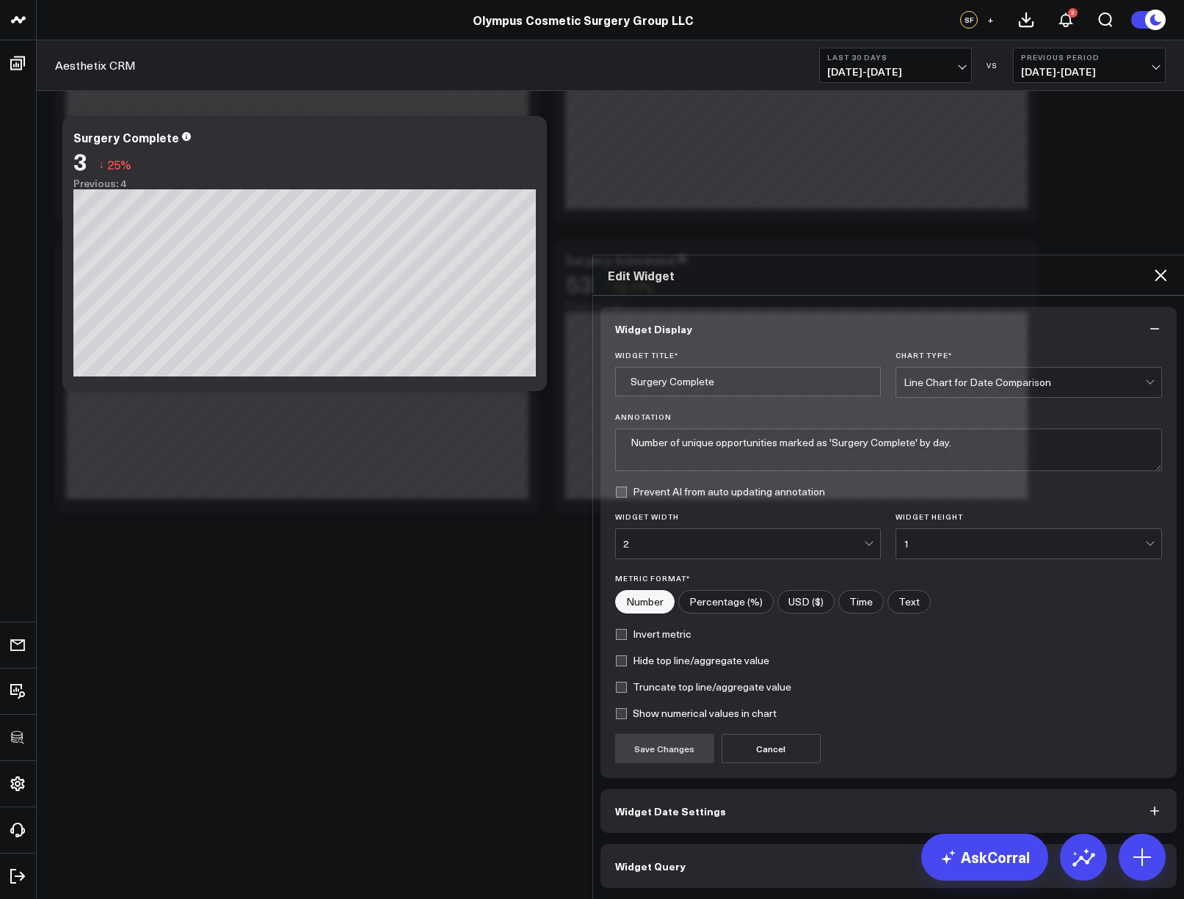
click at [738, 844] on button "Widget Query" at bounding box center [889, 866] width 577 height 44
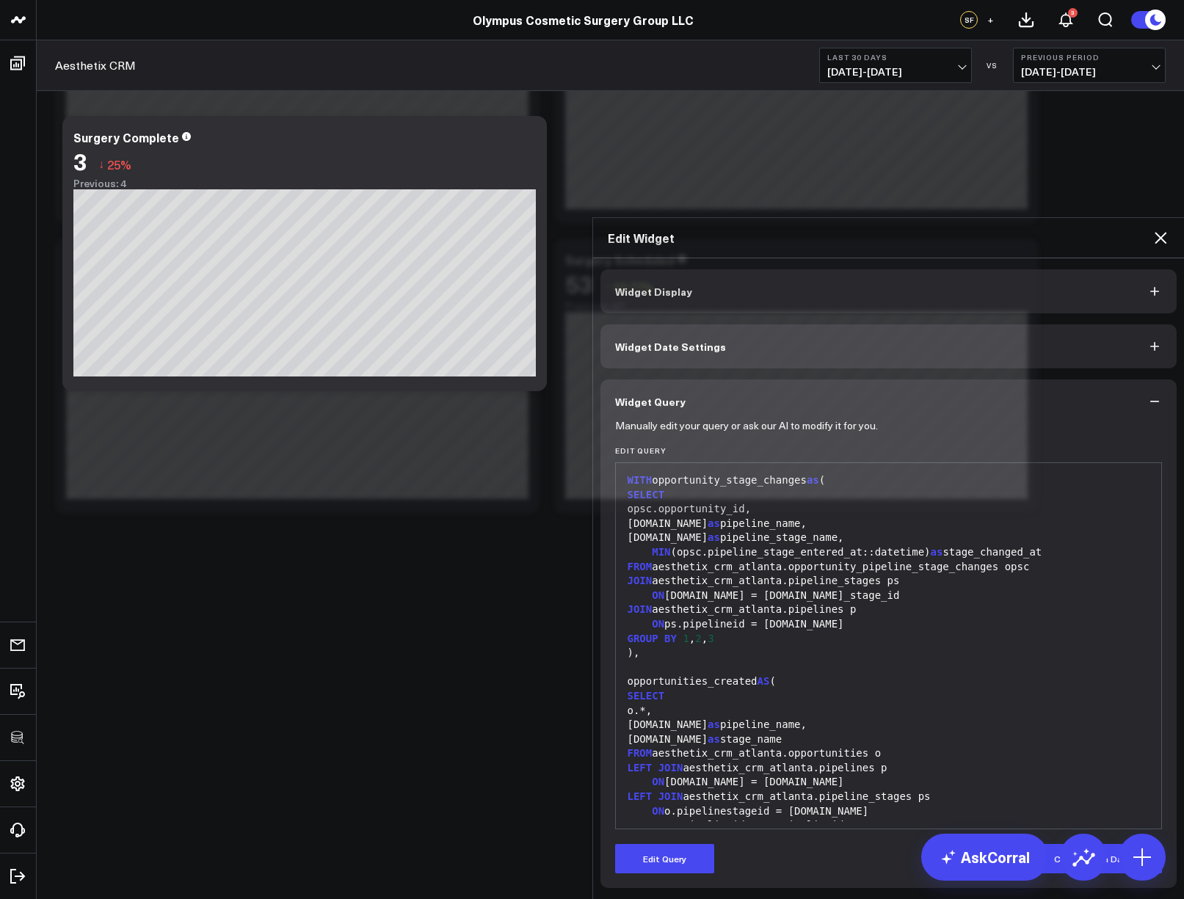
click at [717, 844] on div "Edit Query Convert to a Dataset" at bounding box center [889, 858] width 548 height 29
click at [682, 844] on button "Edit Query" at bounding box center [664, 858] width 99 height 29
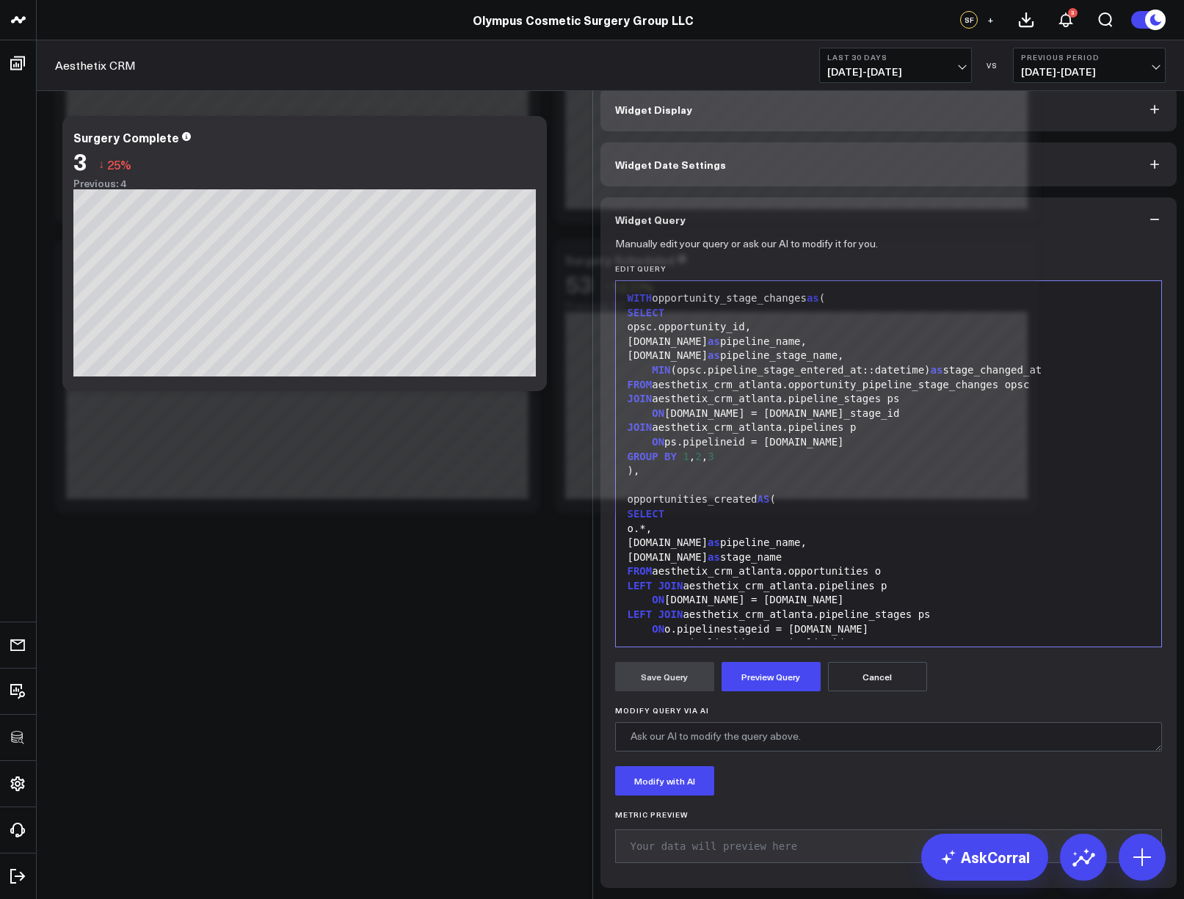
scroll to position [216, 0]
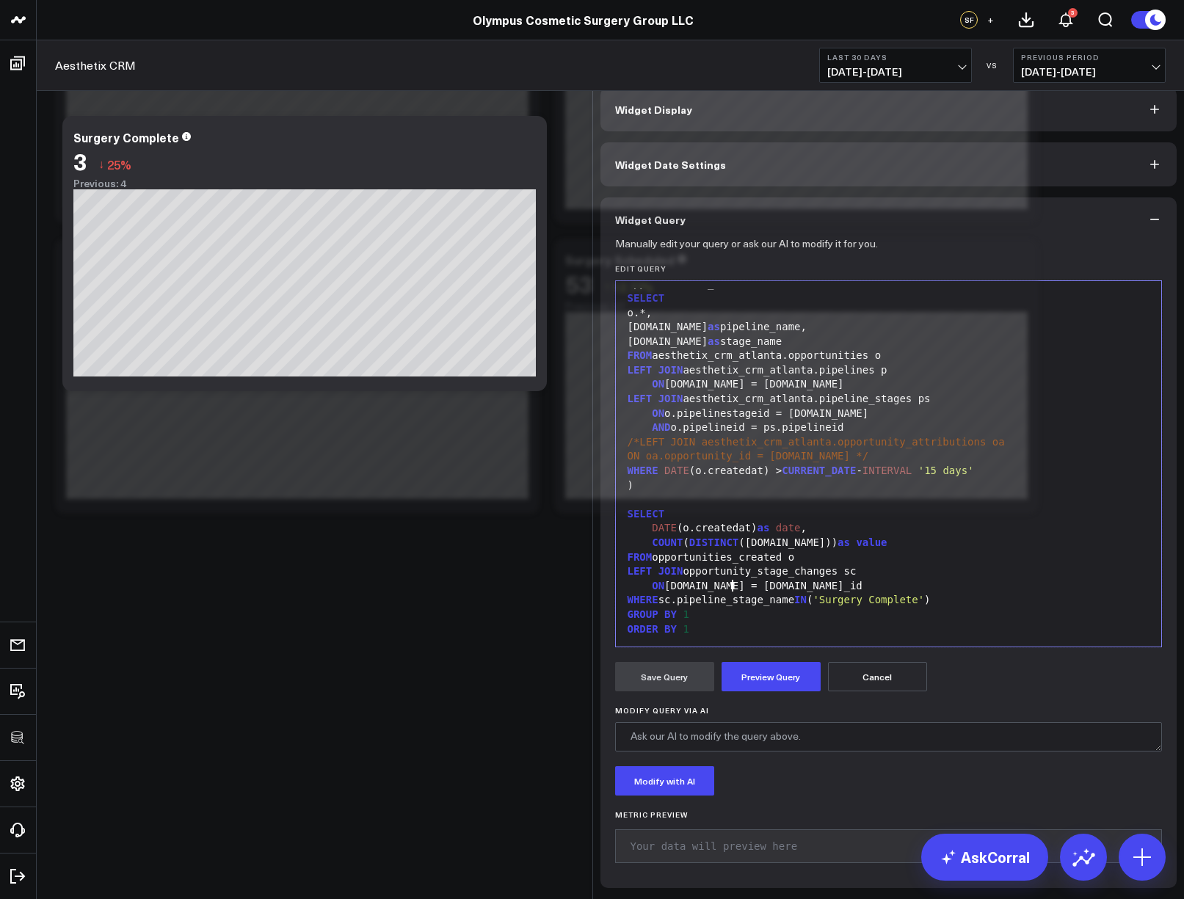
click at [728, 584] on div "ON [DOMAIN_NAME] = [DOMAIN_NAME]_id" at bounding box center [889, 586] width 532 height 15
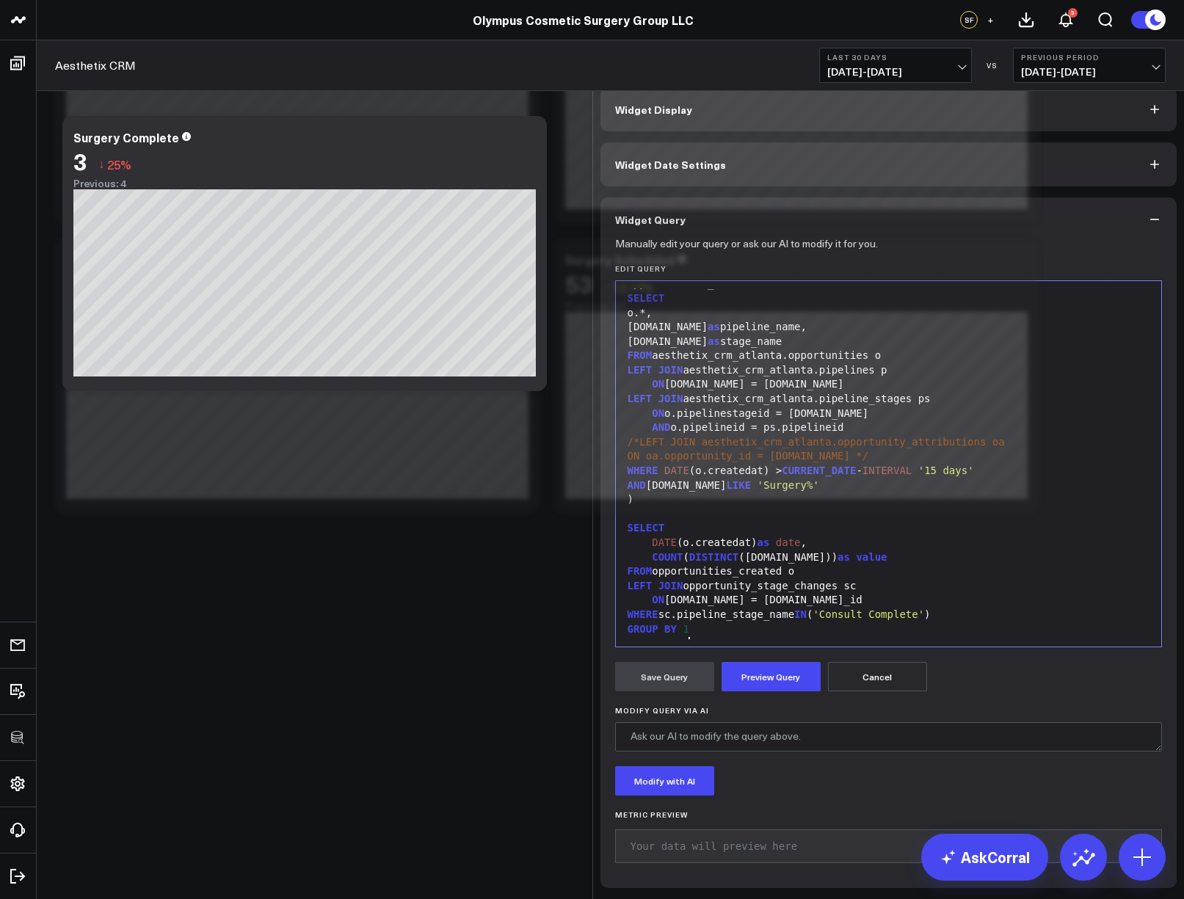
scroll to position [229, 0]
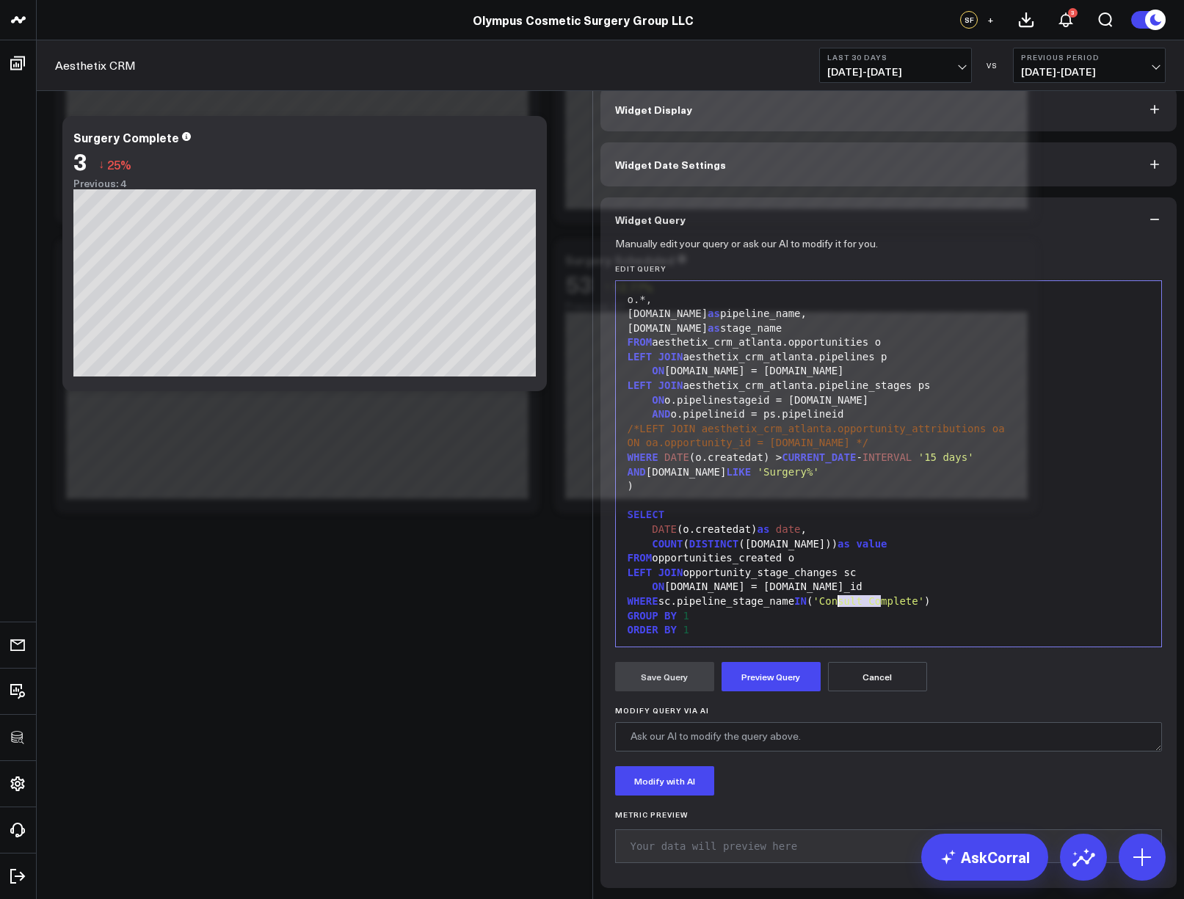
drag, startPoint x: 877, startPoint y: 605, endPoint x: 862, endPoint y: 607, distance: 15.5
click at [833, 606] on span "'Consult Complete'" at bounding box center [869, 601] width 112 height 12
click at [763, 689] on button "Preview Query" at bounding box center [771, 676] width 99 height 29
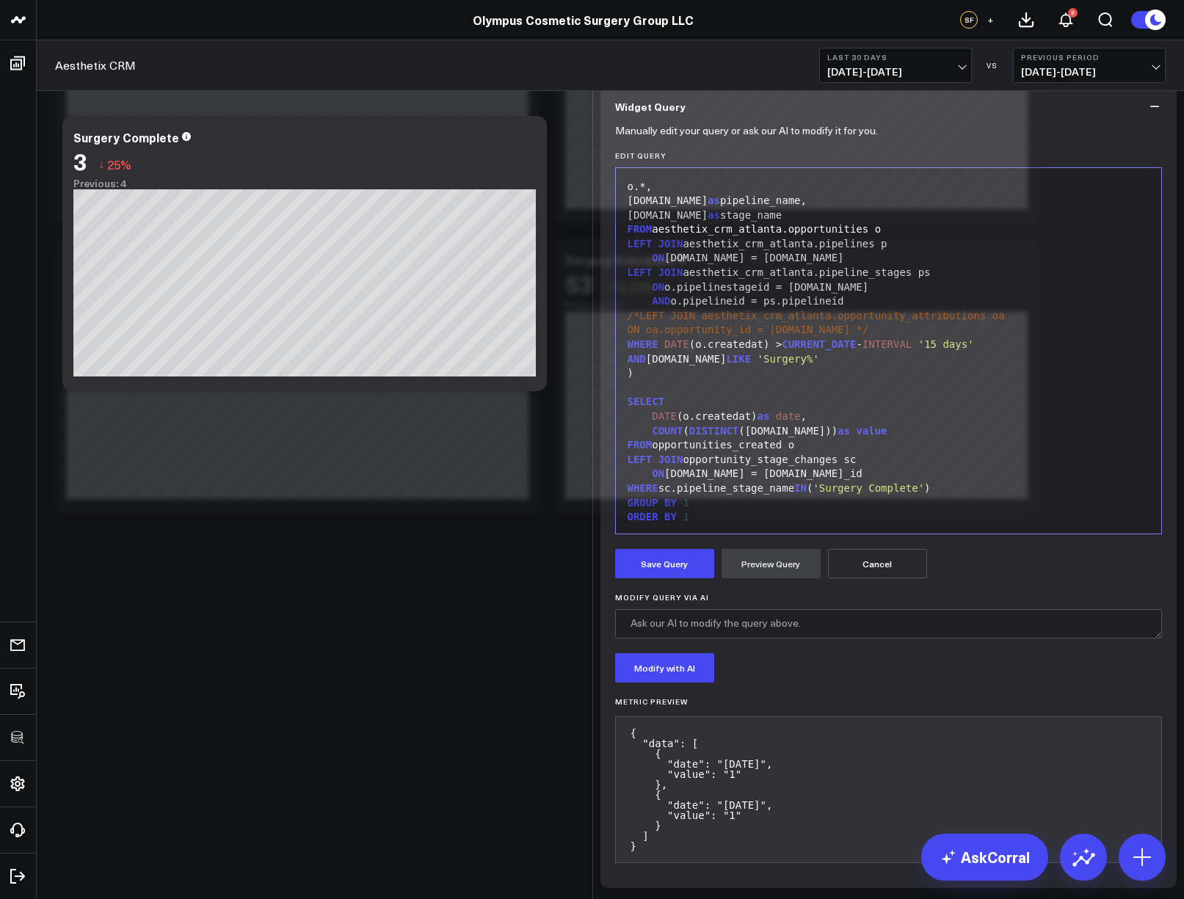
drag, startPoint x: 669, startPoint y: 683, endPoint x: 799, endPoint y: 569, distance: 172.8
click at [669, 579] on button "Save Query" at bounding box center [664, 563] width 99 height 29
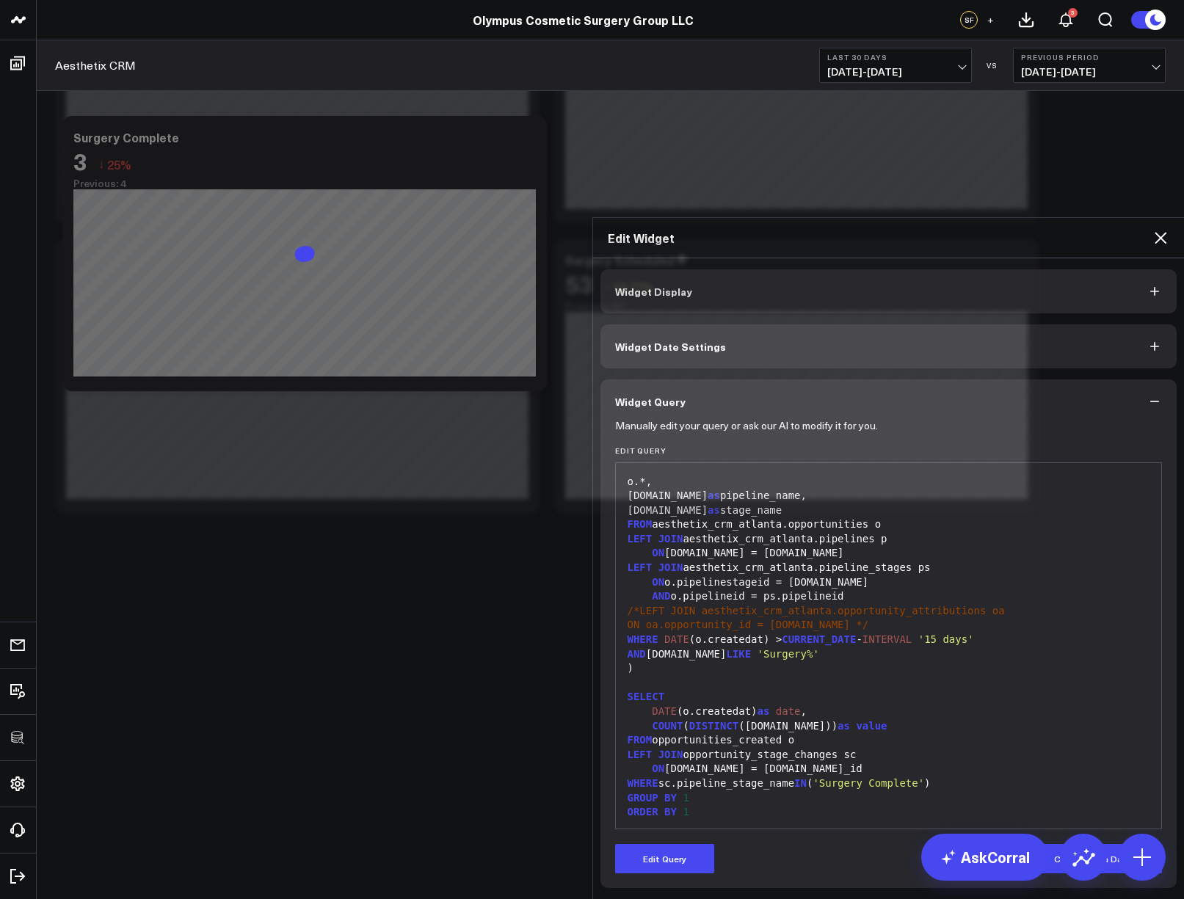
click at [1157, 229] on icon at bounding box center [1161, 238] width 18 height 18
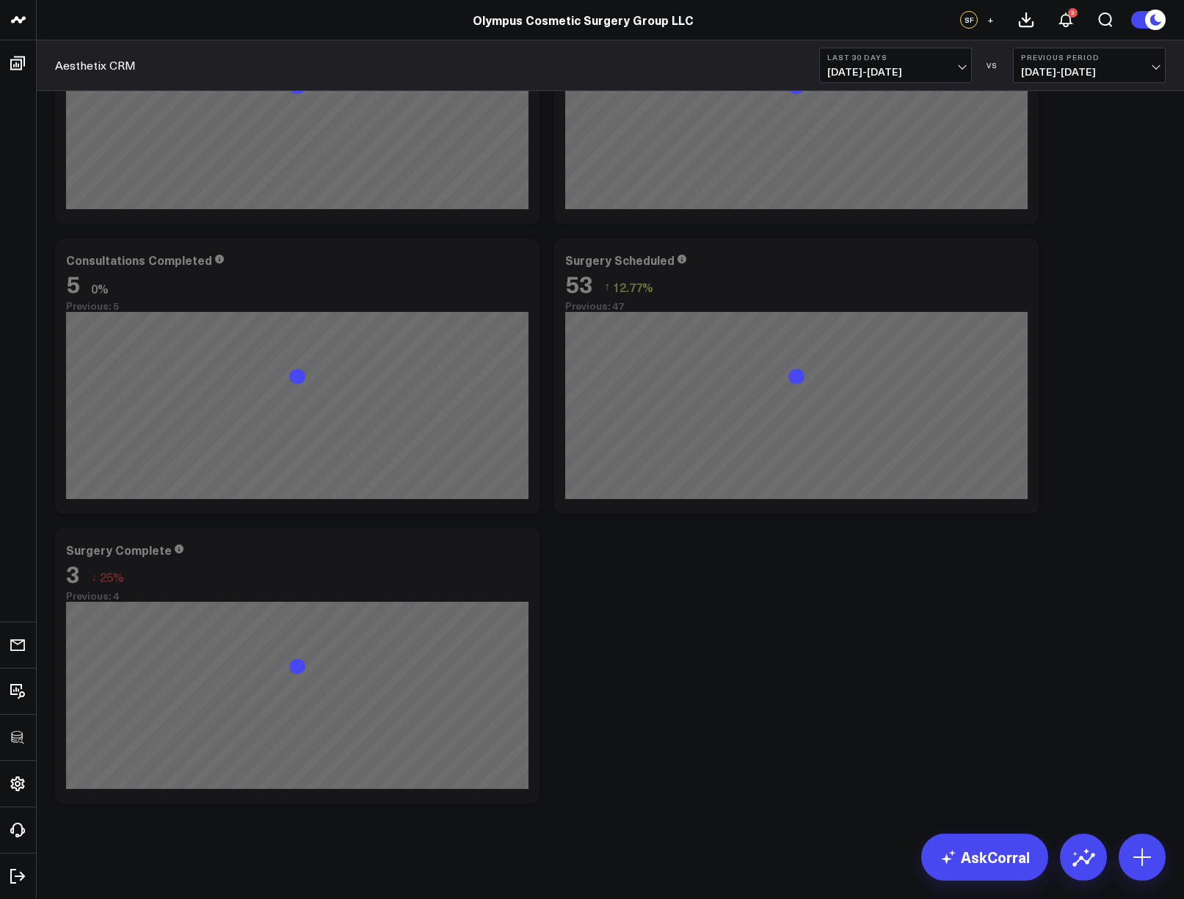
click at [804, 657] on div "Modify via AI Copy link to widget Ask support Remove Create linked copy Executi…" at bounding box center [611, 376] width 1126 height 870
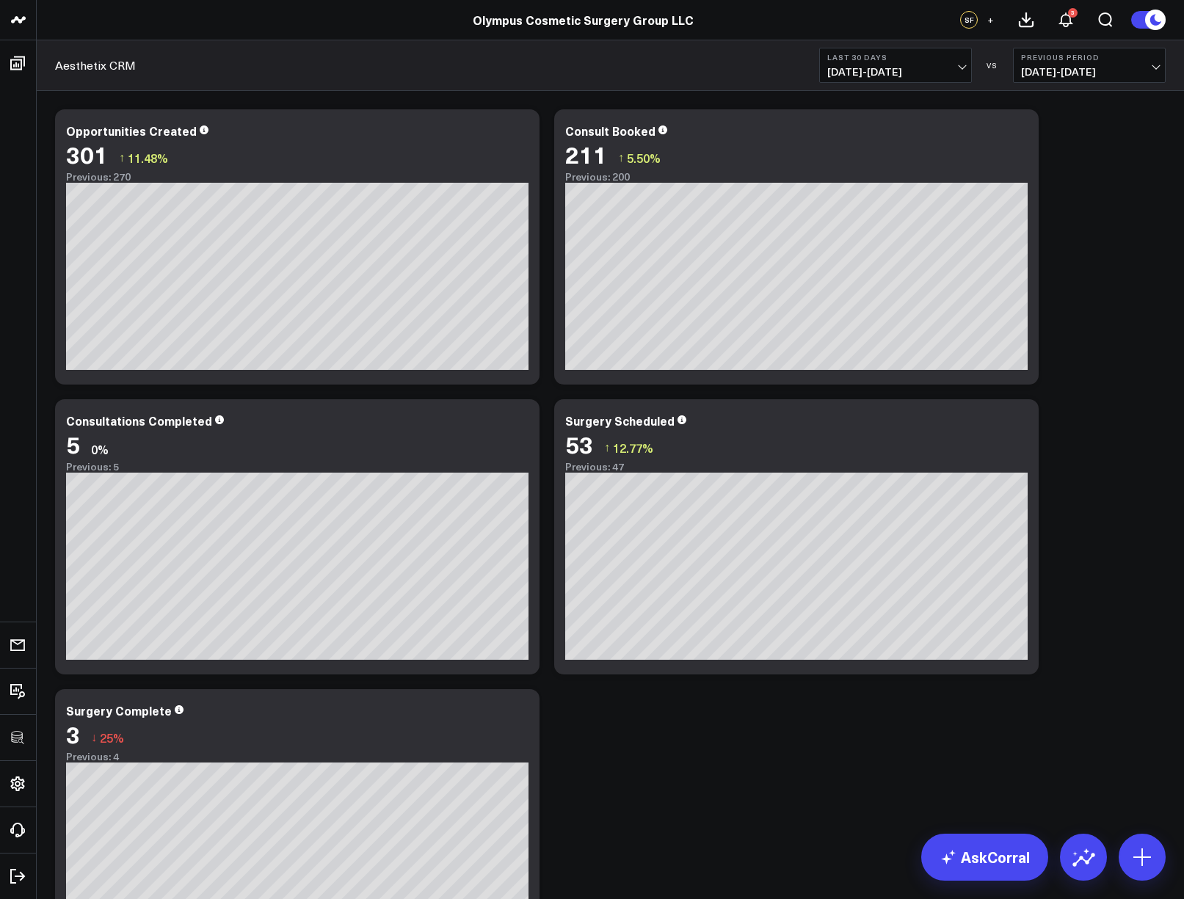
scroll to position [161, 0]
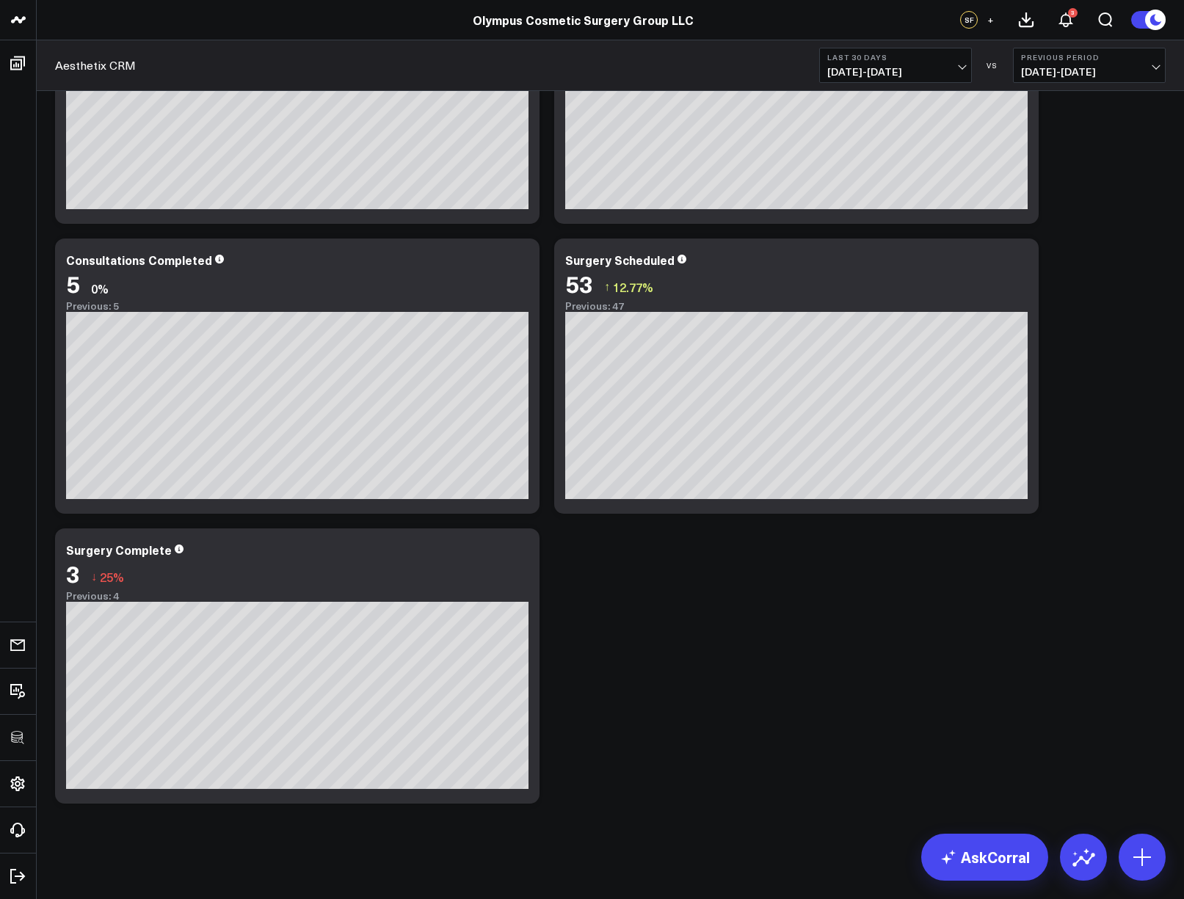
click at [932, 655] on div "Modify via AI Copy link to widget Ask support Remove Create linked copy Executi…" at bounding box center [611, 376] width 1126 height 870
click at [142, 546] on div "Surgery Complete" at bounding box center [119, 550] width 106 height 16
click at [698, 668] on div "Modify via AI Copy link to widget Ask support Remove Create linked copy Executi…" at bounding box center [611, 376] width 1126 height 870
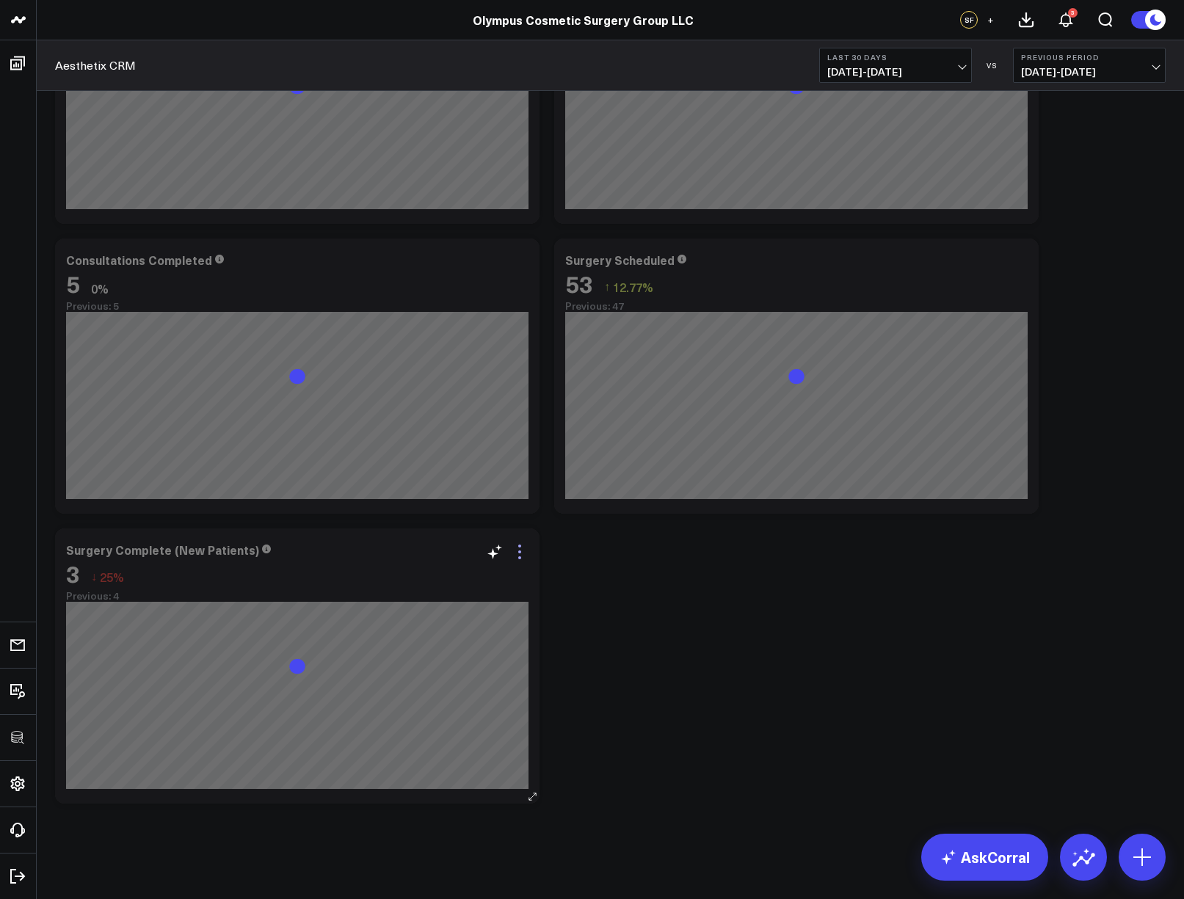
click at [521, 548] on icon at bounding box center [520, 552] width 18 height 18
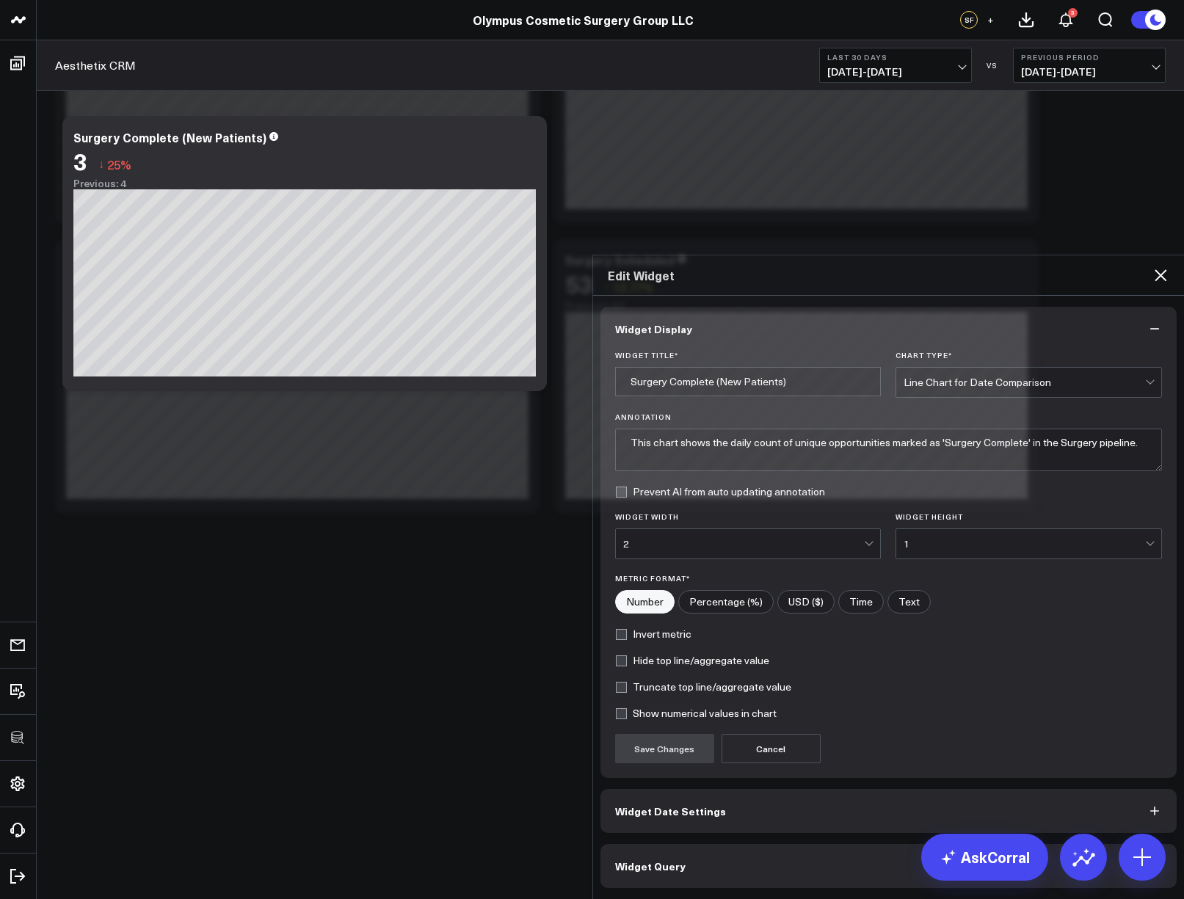
click at [692, 844] on button "Widget Query" at bounding box center [889, 866] width 577 height 44
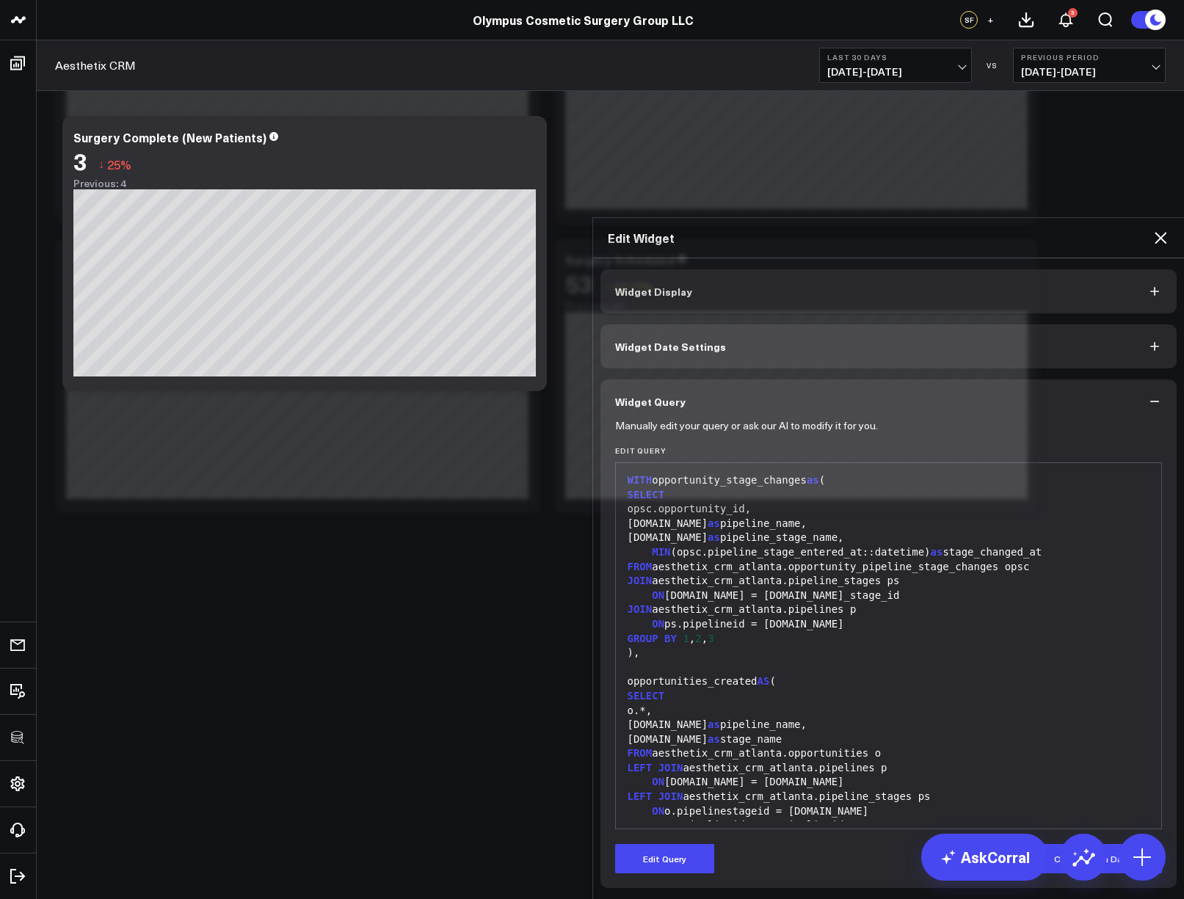
click at [672, 703] on div "Manually edit your query or ask our AI to modify it for you. Edit Query 99 1 2 …" at bounding box center [889, 656] width 577 height 465
click at [677, 844] on button "Edit Query" at bounding box center [664, 858] width 99 height 29
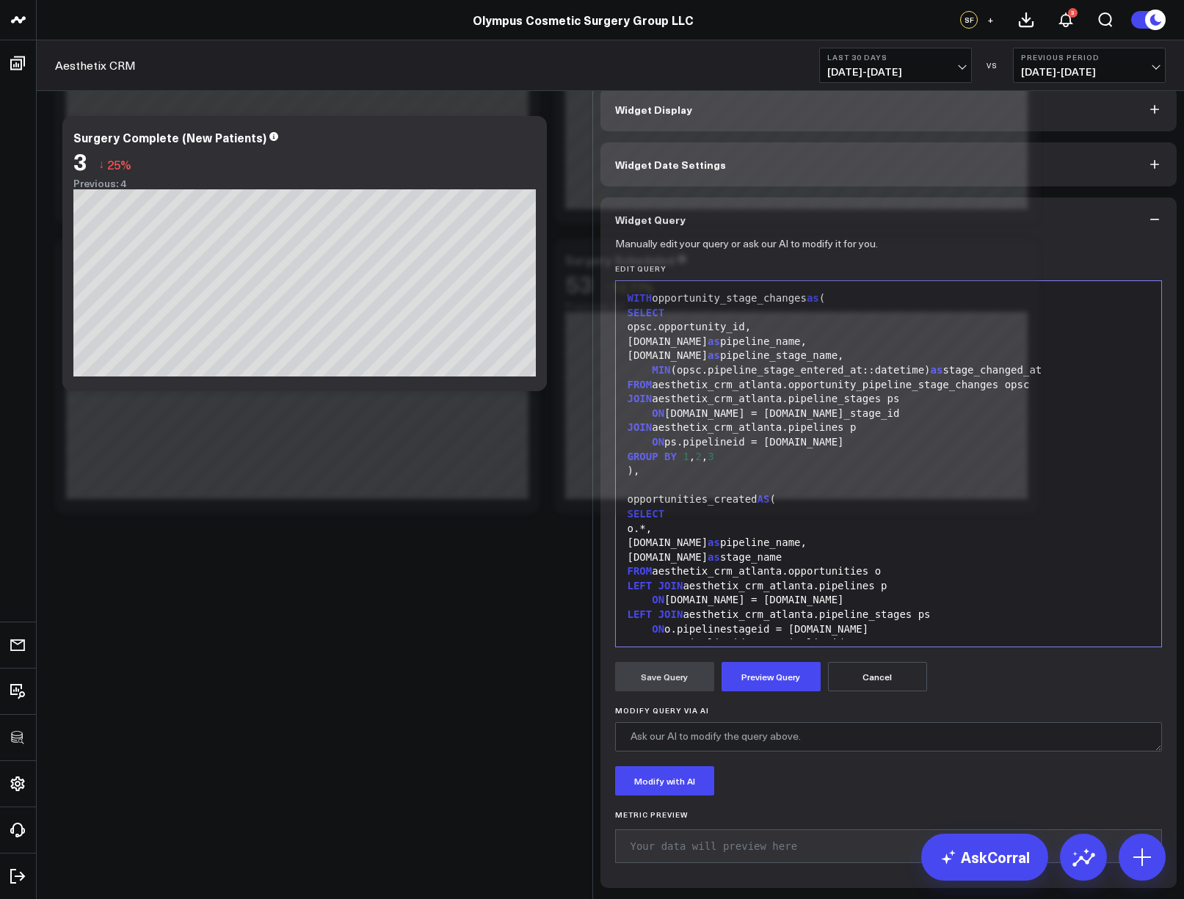
click at [742, 601] on div "ON [DOMAIN_NAME] = [DOMAIN_NAME]" at bounding box center [889, 600] width 532 height 15
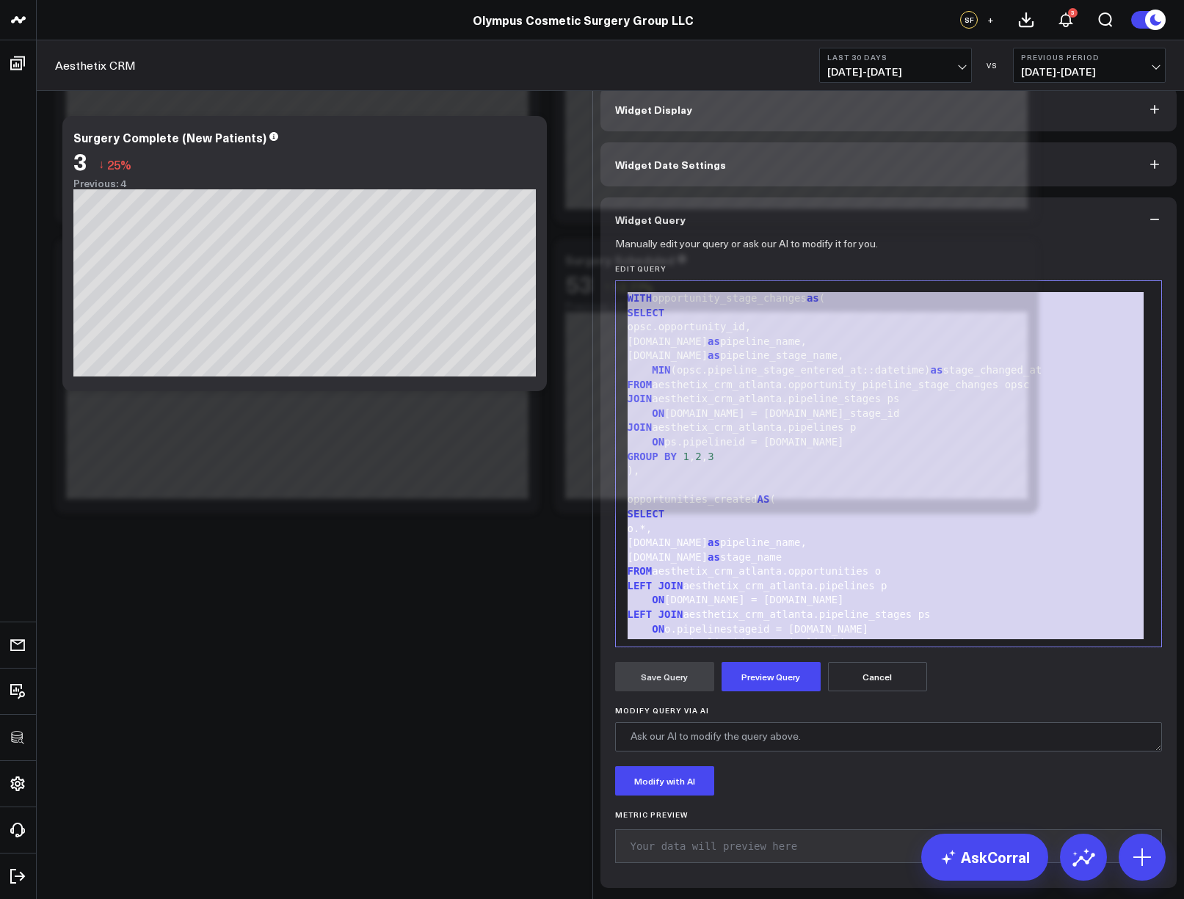
copy div "WITH opportunity_stage_changes as ( SELECT opsc.opportunity_id, [DOMAIN_NAME] a…"
click at [1151, 71] on div "Edit Widget" at bounding box center [889, 56] width 592 height 40
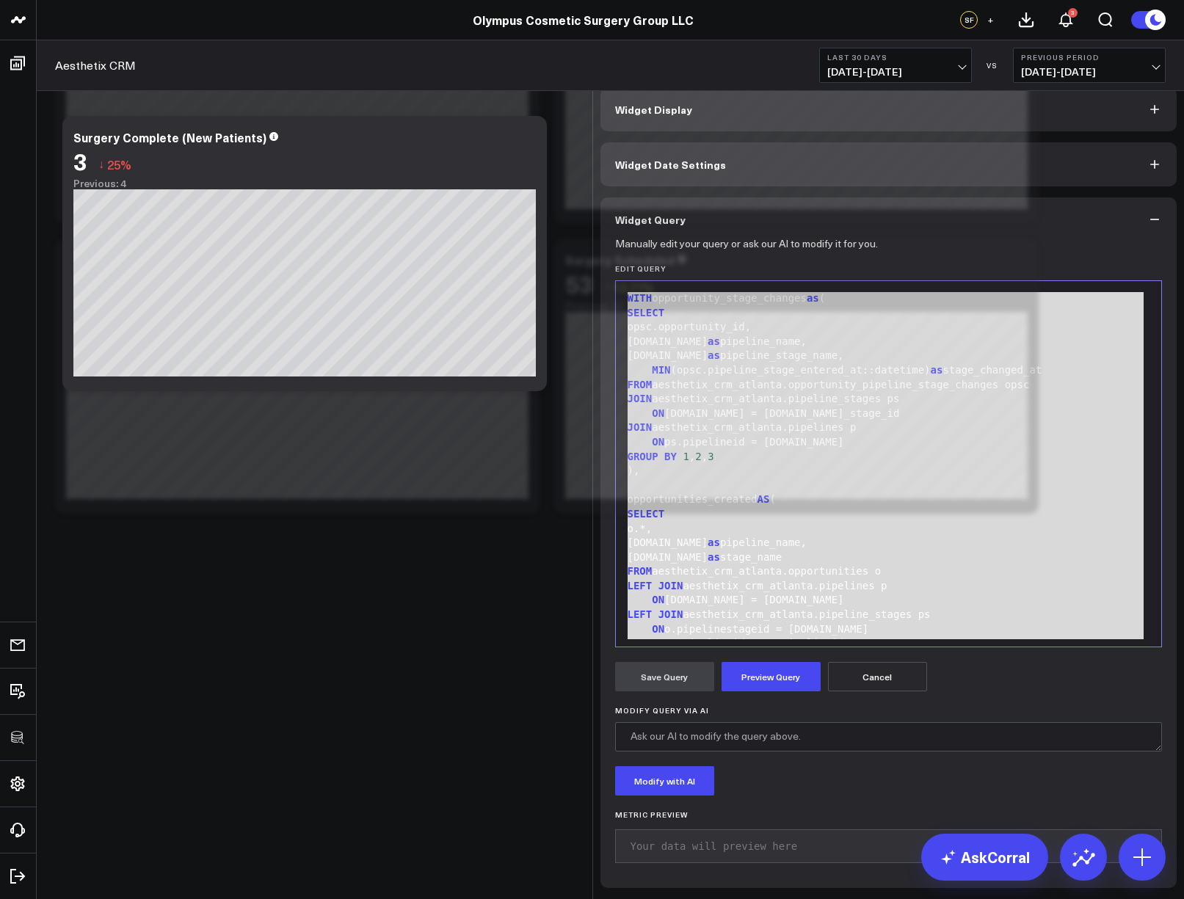
click at [1157, 62] on icon at bounding box center [1161, 56] width 12 height 12
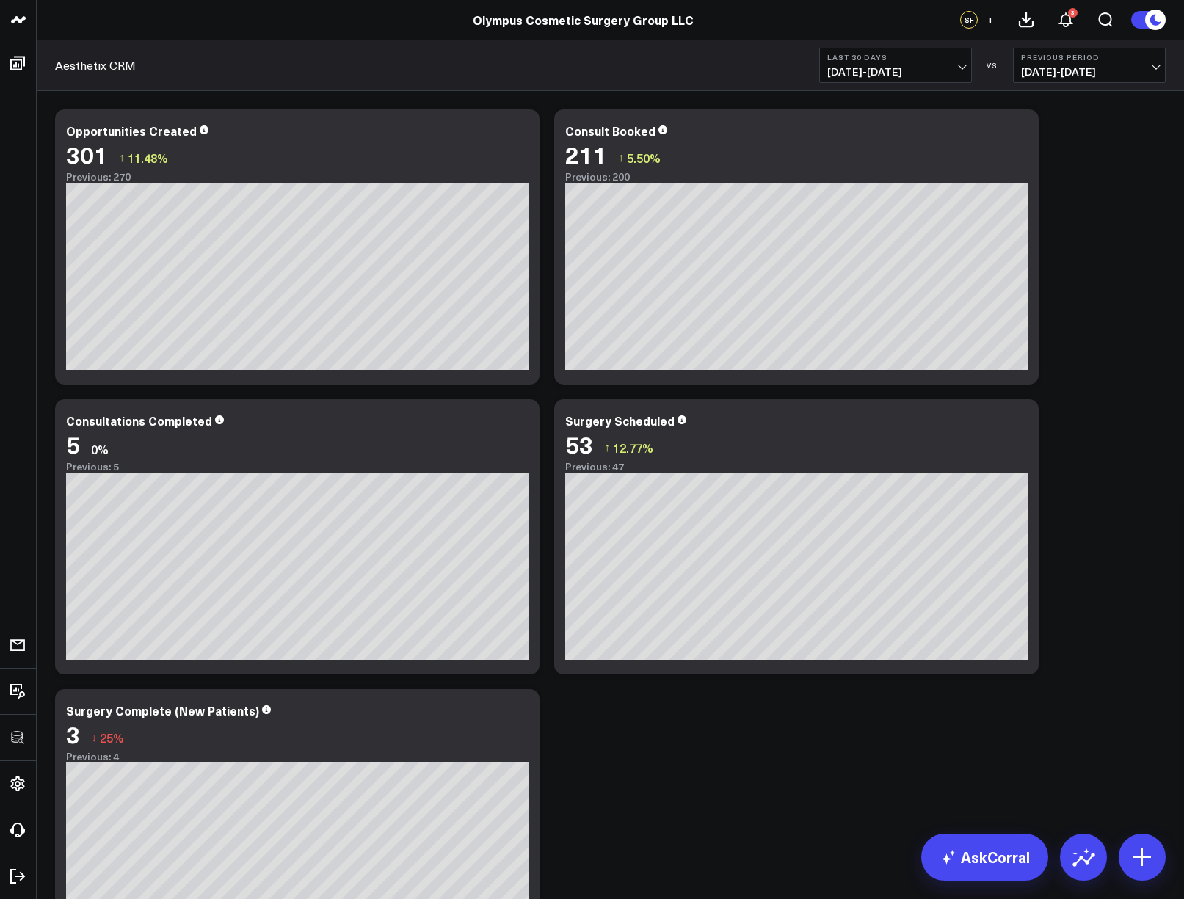
click at [1073, 333] on div "Modify via AI Copy link to widget Ask support Remove Create linked copy Executi…" at bounding box center [611, 537] width 1126 height 870
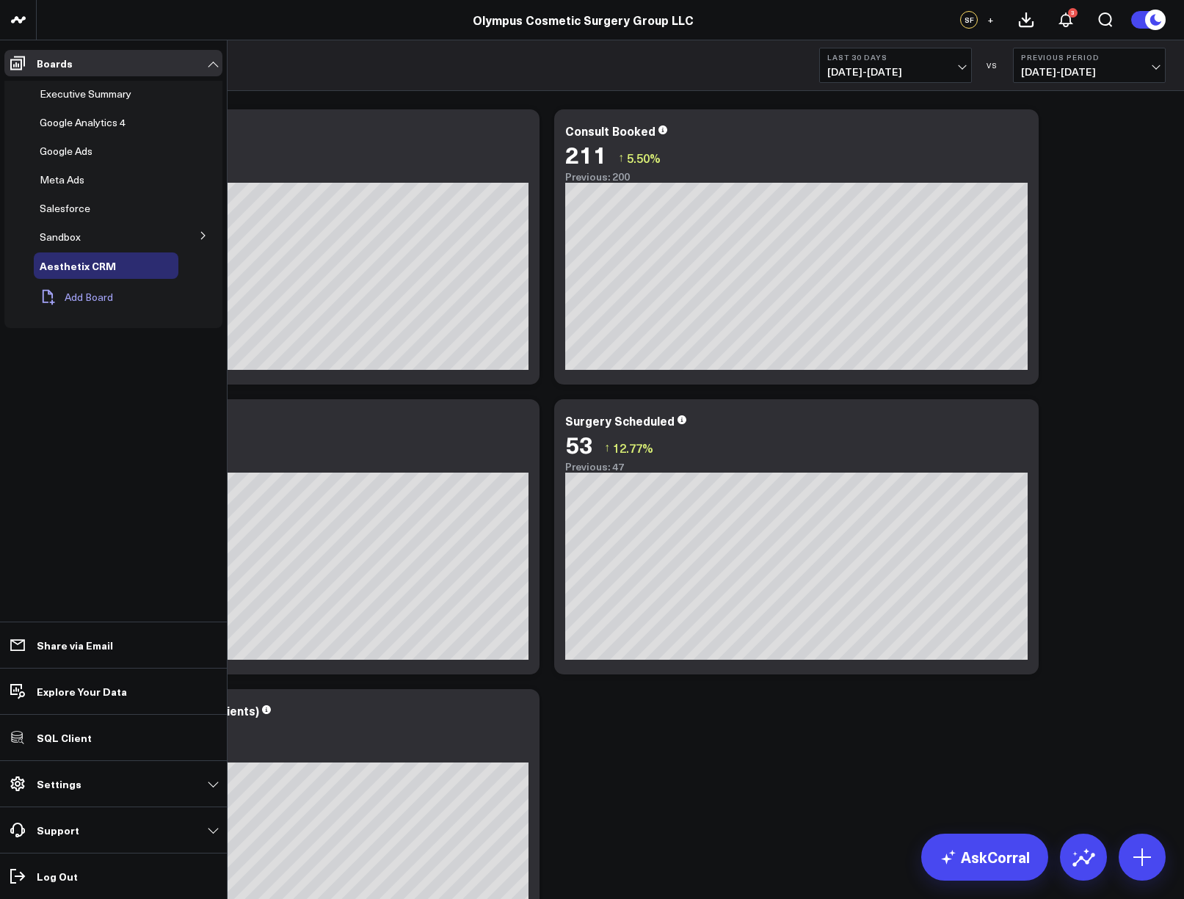
click at [76, 305] on button "Add Board" at bounding box center [73, 297] width 79 height 32
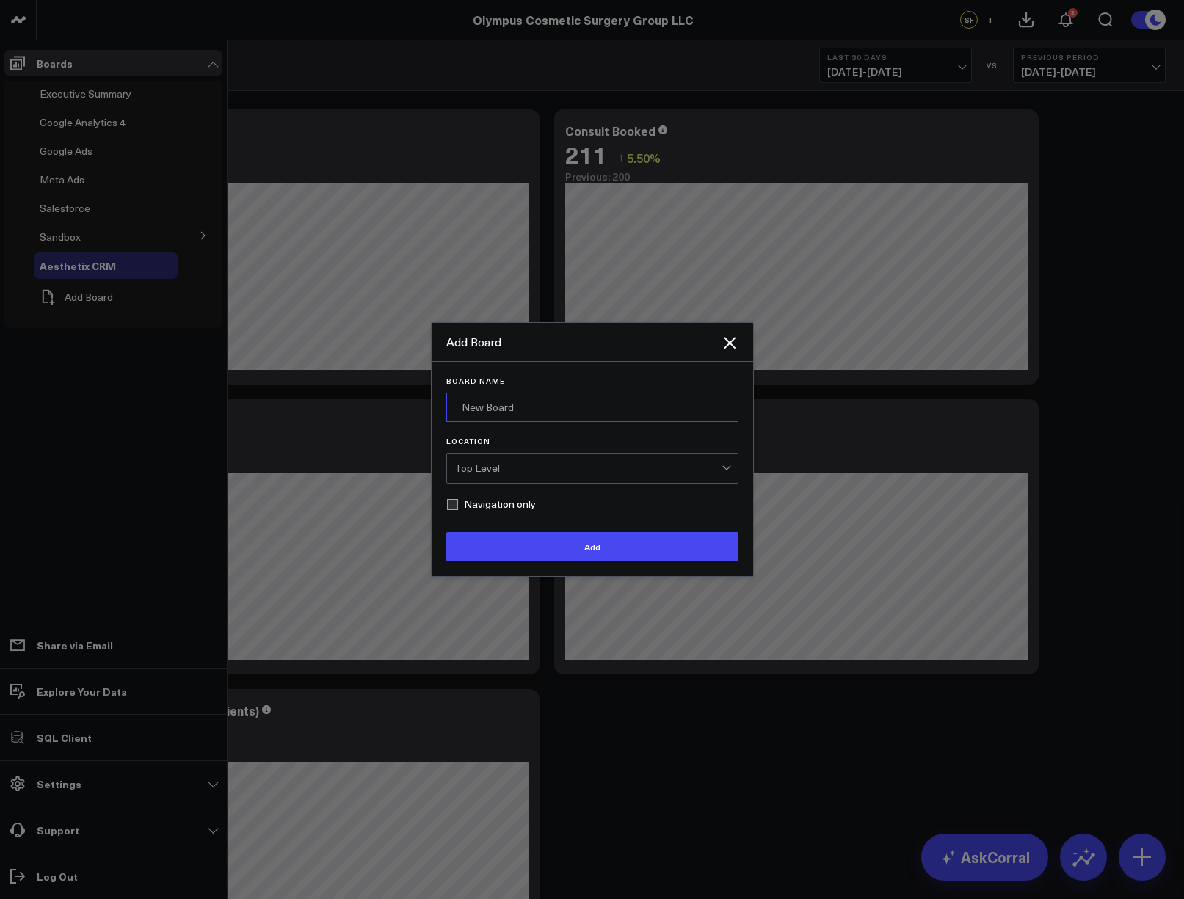
click at [476, 419] on input "Board Name" at bounding box center [592, 407] width 292 height 29
type input "A"
paste input "Artisan Plastic Surgery & Beauté"
type input "AesthetixCRM - Artisan Plastic Surgery & Beauté"
click at [565, 463] on div "Top Level" at bounding box center [588, 469] width 267 height 12
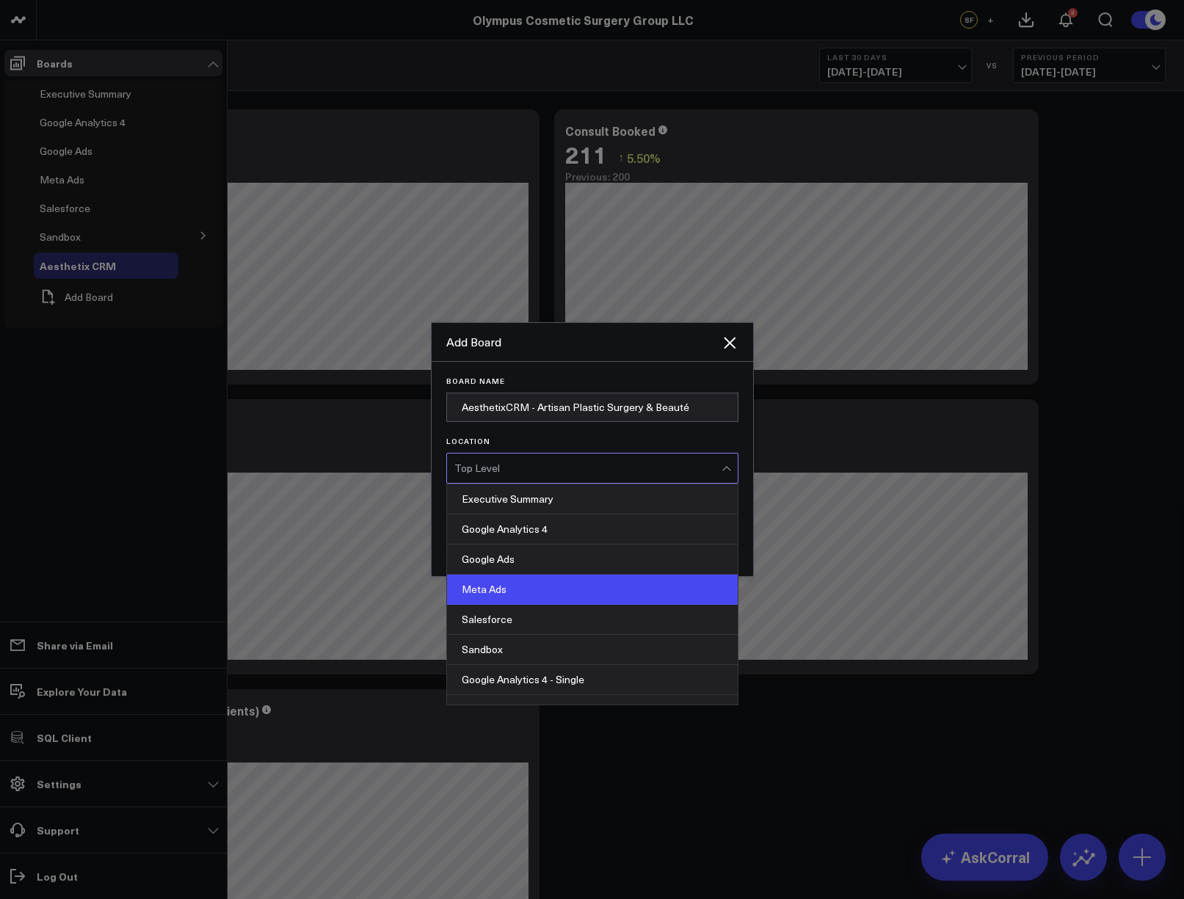
scroll to position [20, 0]
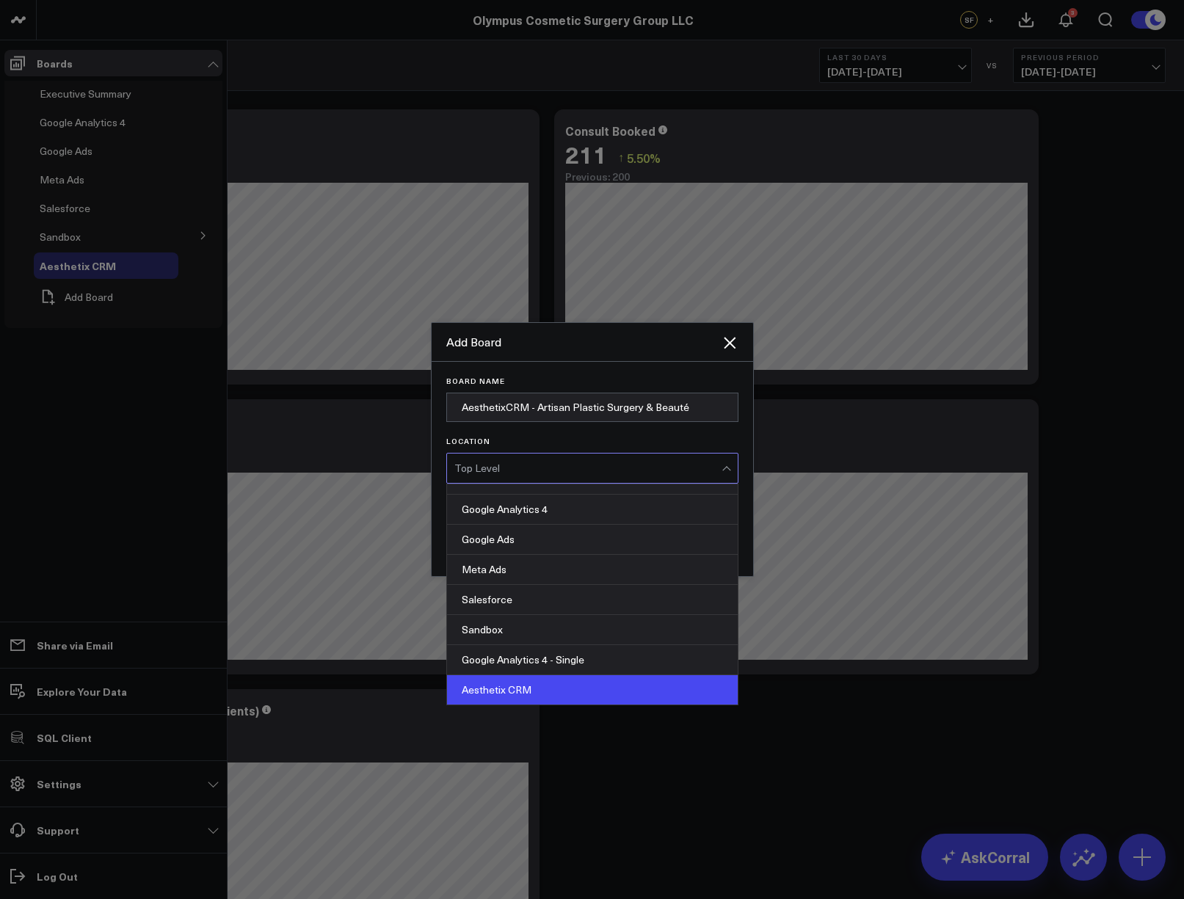
click at [546, 682] on div "Aesthetix CRM" at bounding box center [592, 690] width 291 height 29
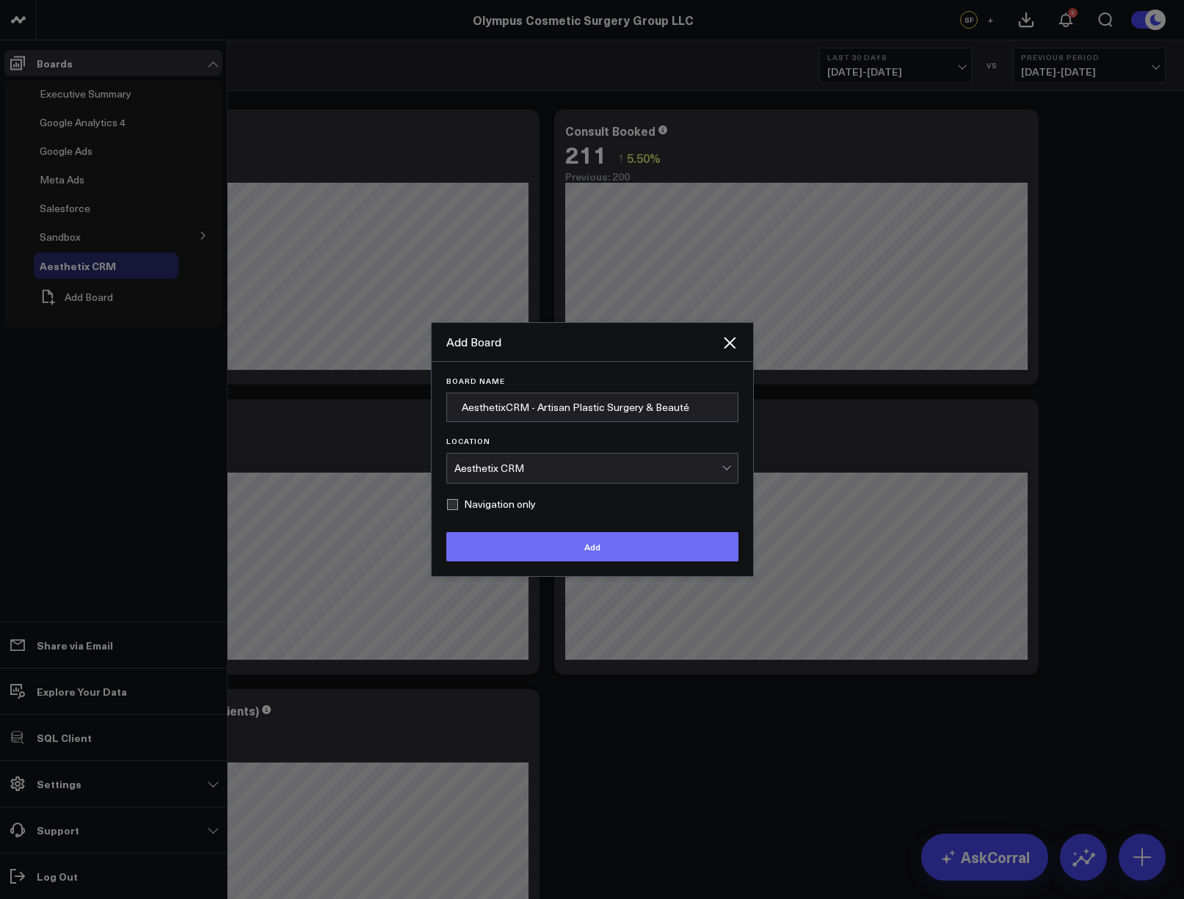
click at [562, 554] on button "Add" at bounding box center [592, 546] width 292 height 29
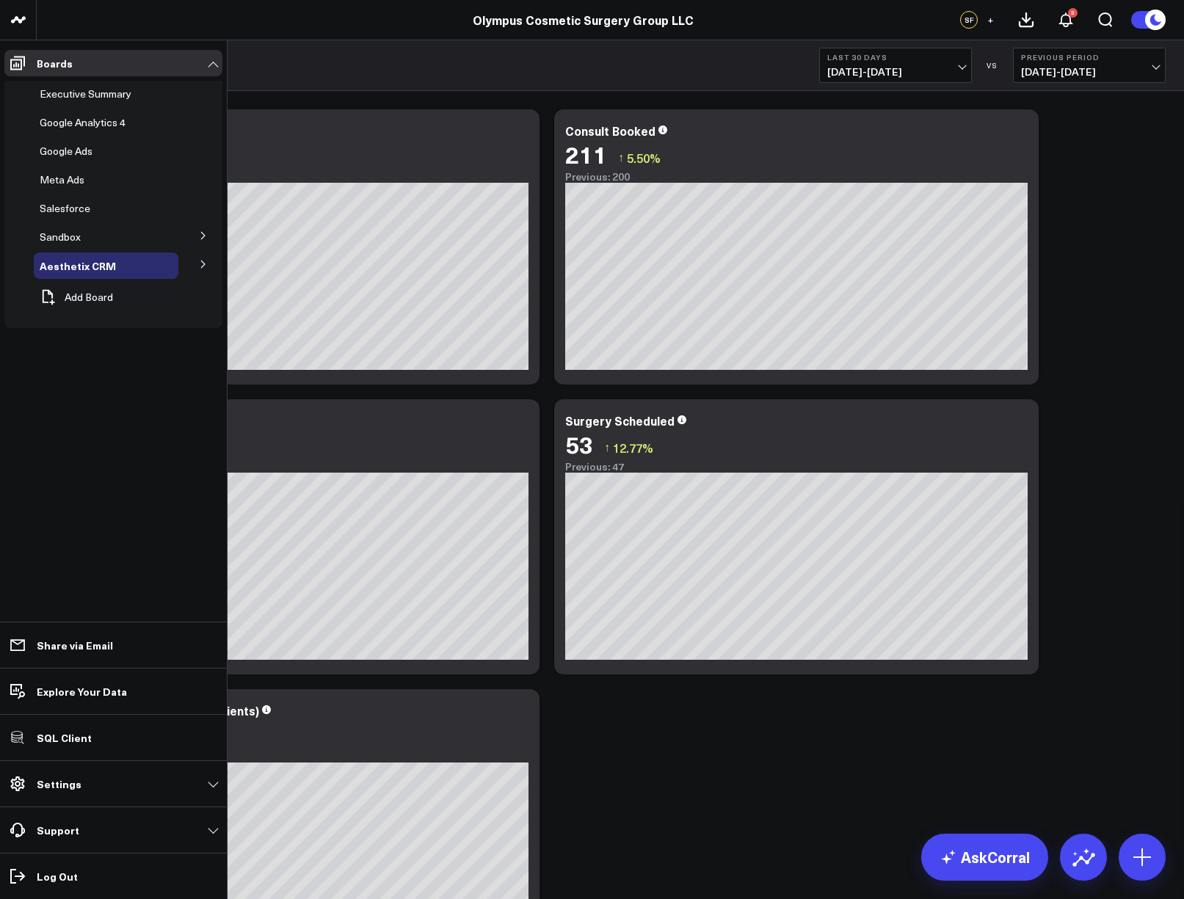
click at [201, 267] on icon at bounding box center [203, 264] width 9 height 9
click at [165, 303] on icon at bounding box center [163, 304] width 3 height 3
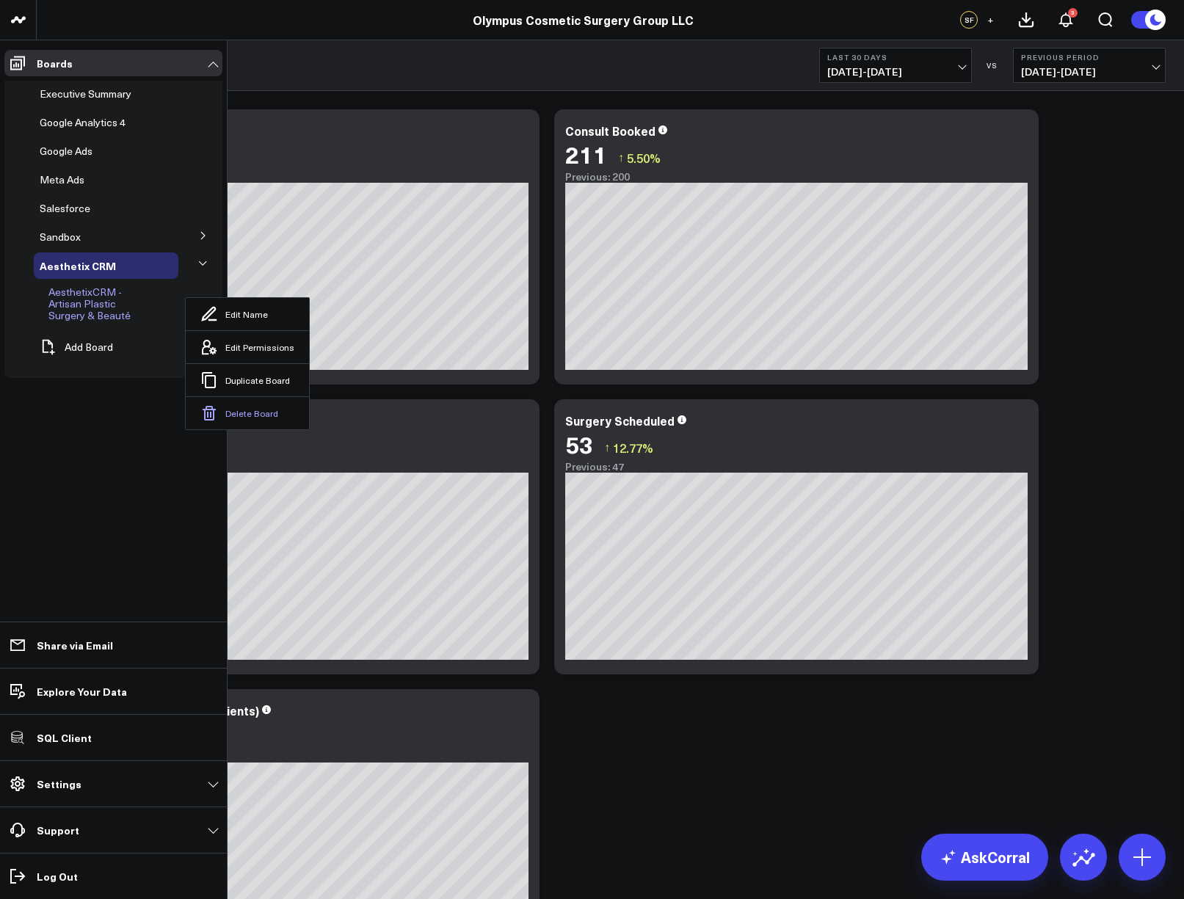
click at [217, 407] on button "Delete Board" at bounding box center [247, 413] width 123 height 33
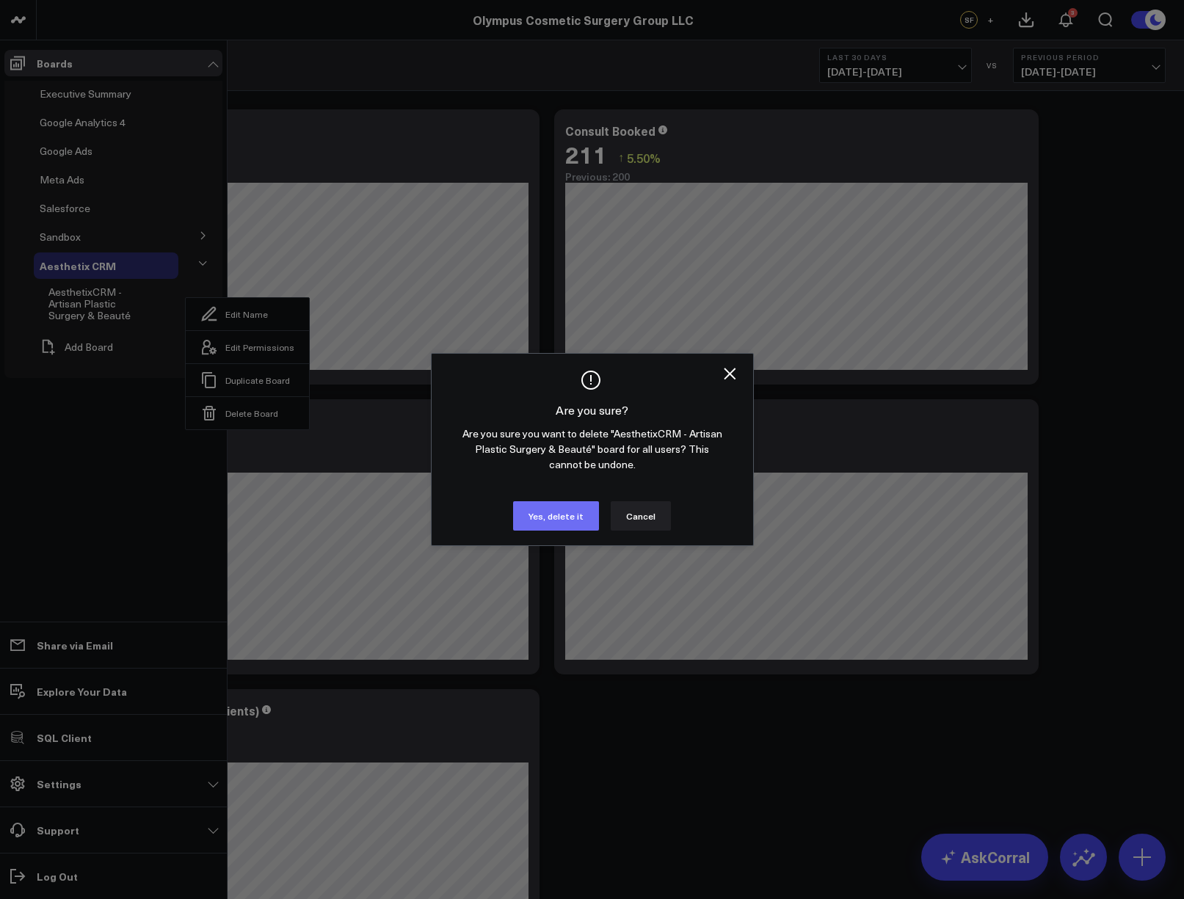
click at [544, 499] on div "Are you sure? Are you sure you want to delete "AesthetixCRM - Artisan Plastic S…" at bounding box center [592, 450] width 292 height 162
click at [548, 512] on button "Yes, delete it" at bounding box center [556, 516] width 86 height 29
